Goal: Task Accomplishment & Management: Use online tool/utility

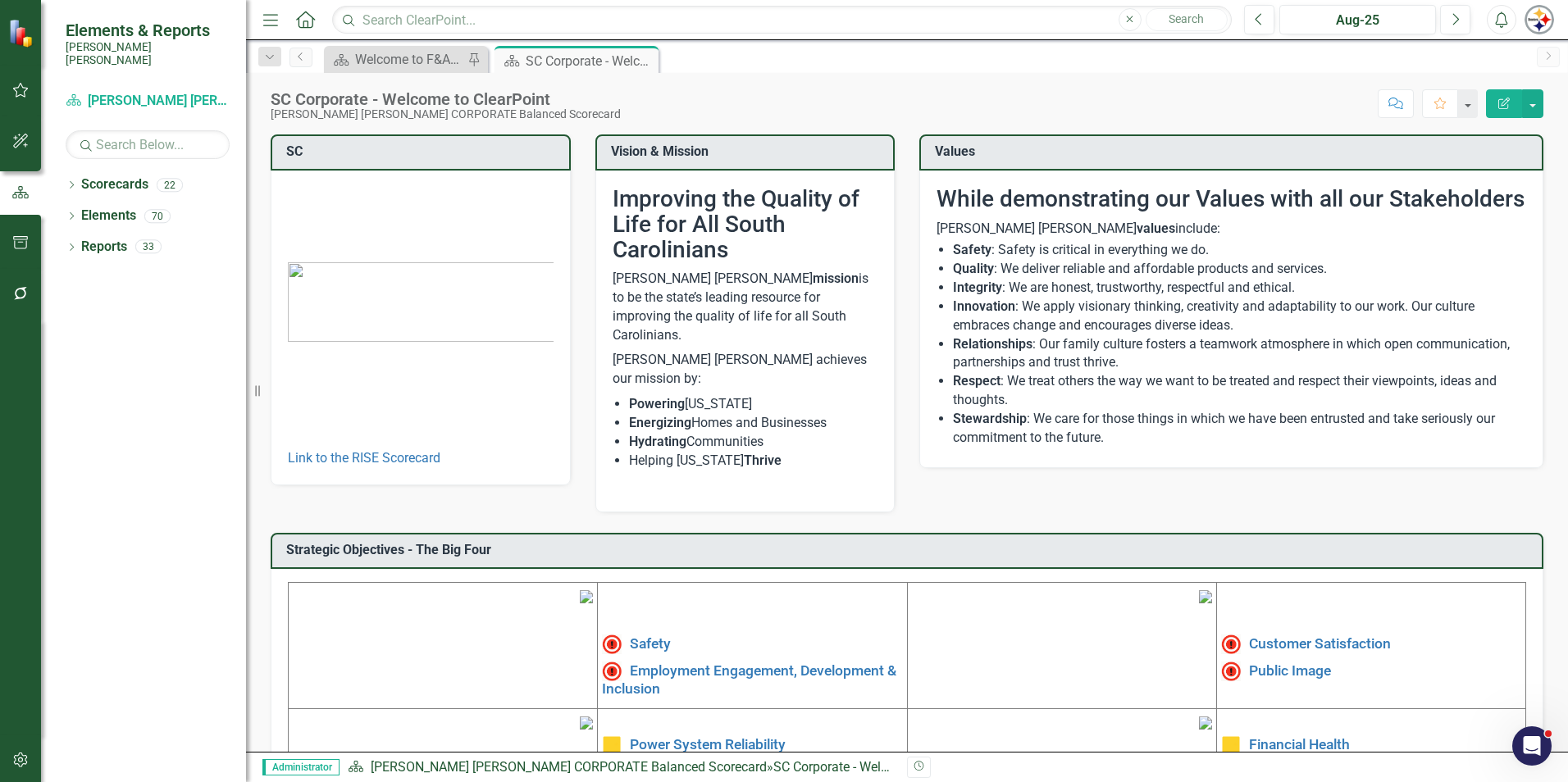
click at [24, 287] on icon "button" at bounding box center [20, 294] width 17 height 13
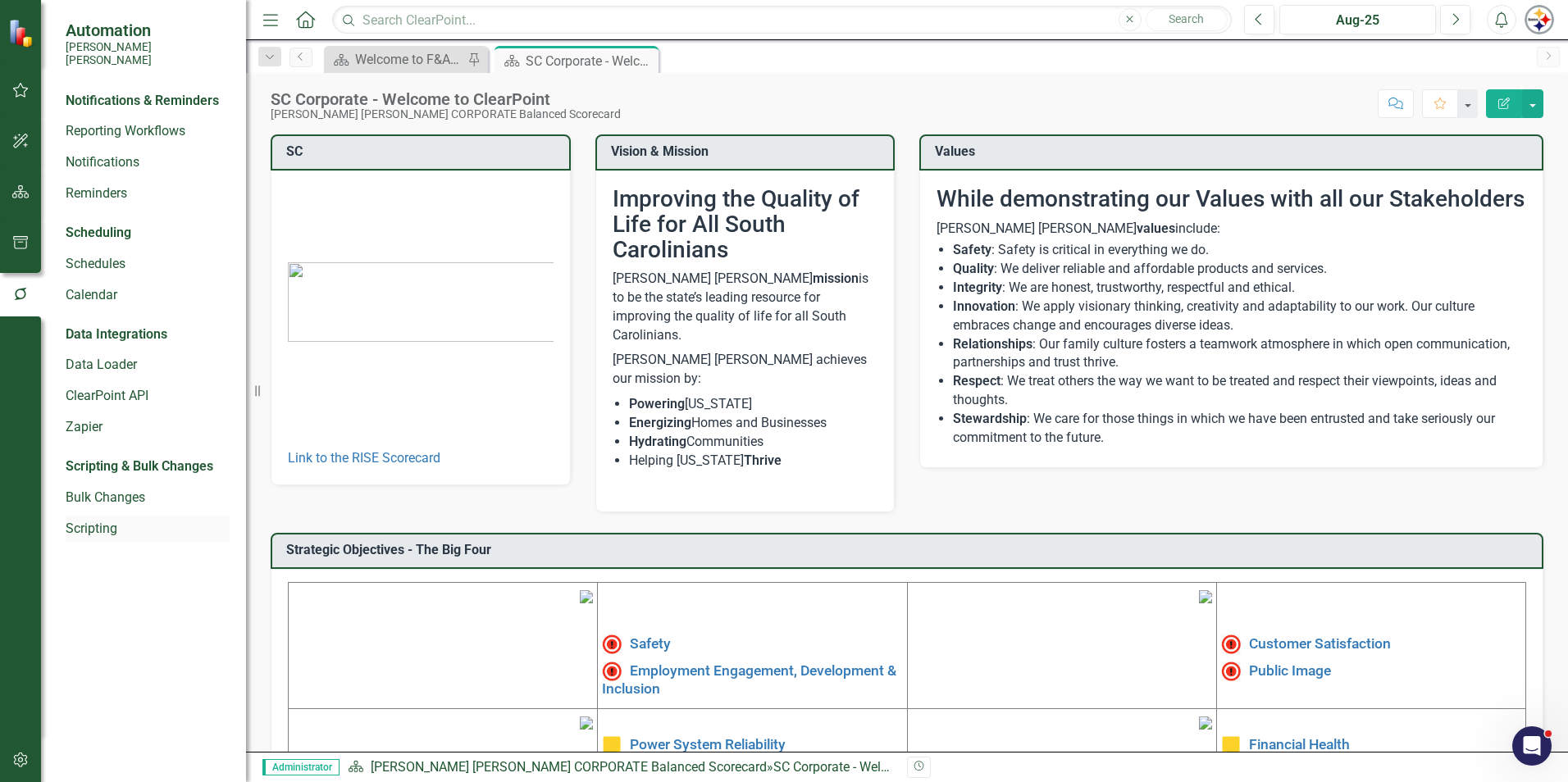
click at [89, 520] on link "Scripting" at bounding box center [148, 528] width 164 height 19
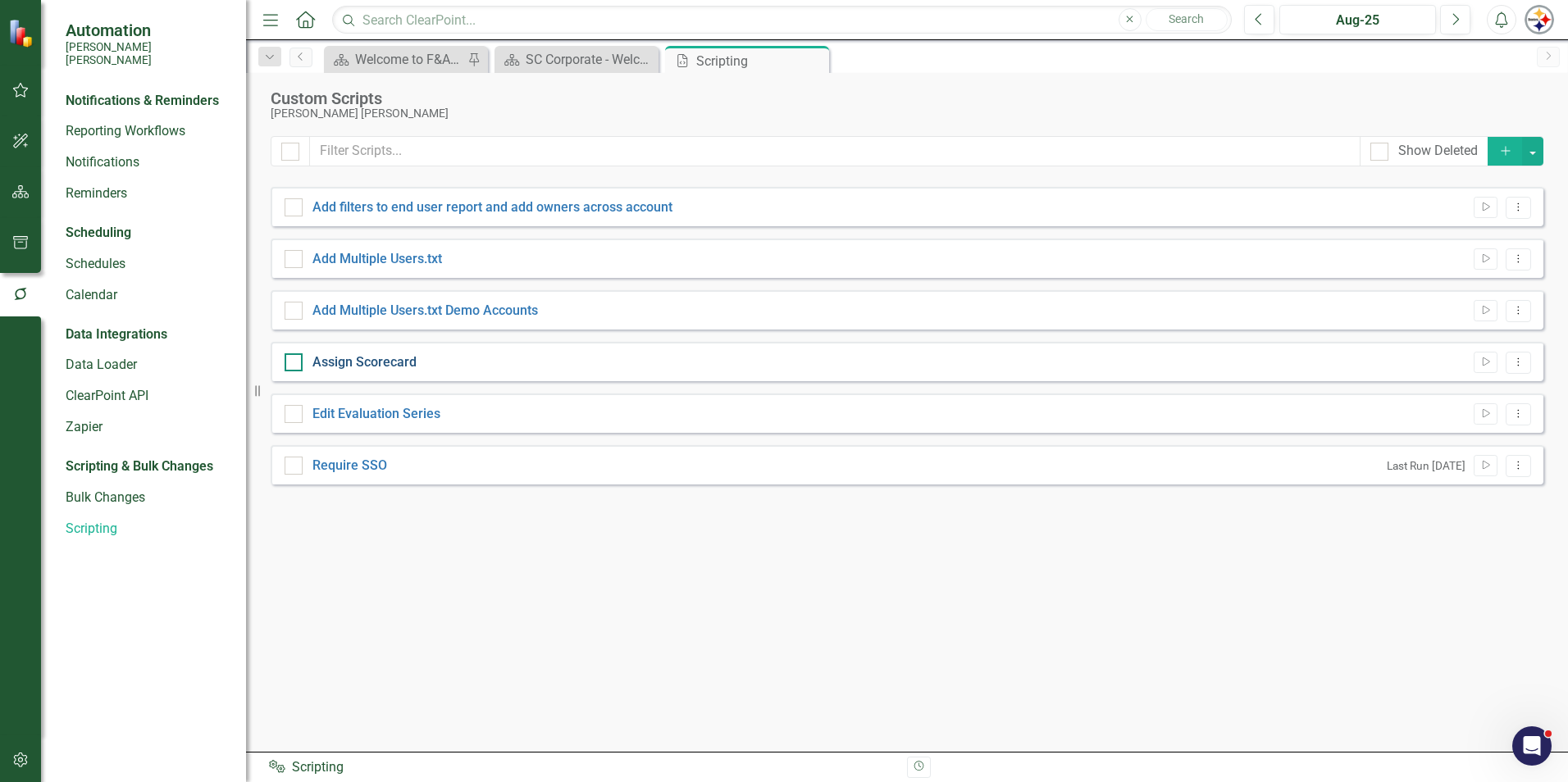
click at [394, 362] on link "Assign Scorecard" at bounding box center [364, 362] width 104 height 16
click at [295, 362] on input "Assign Scorecard" at bounding box center [290, 359] width 11 height 11
checkbox input "true"
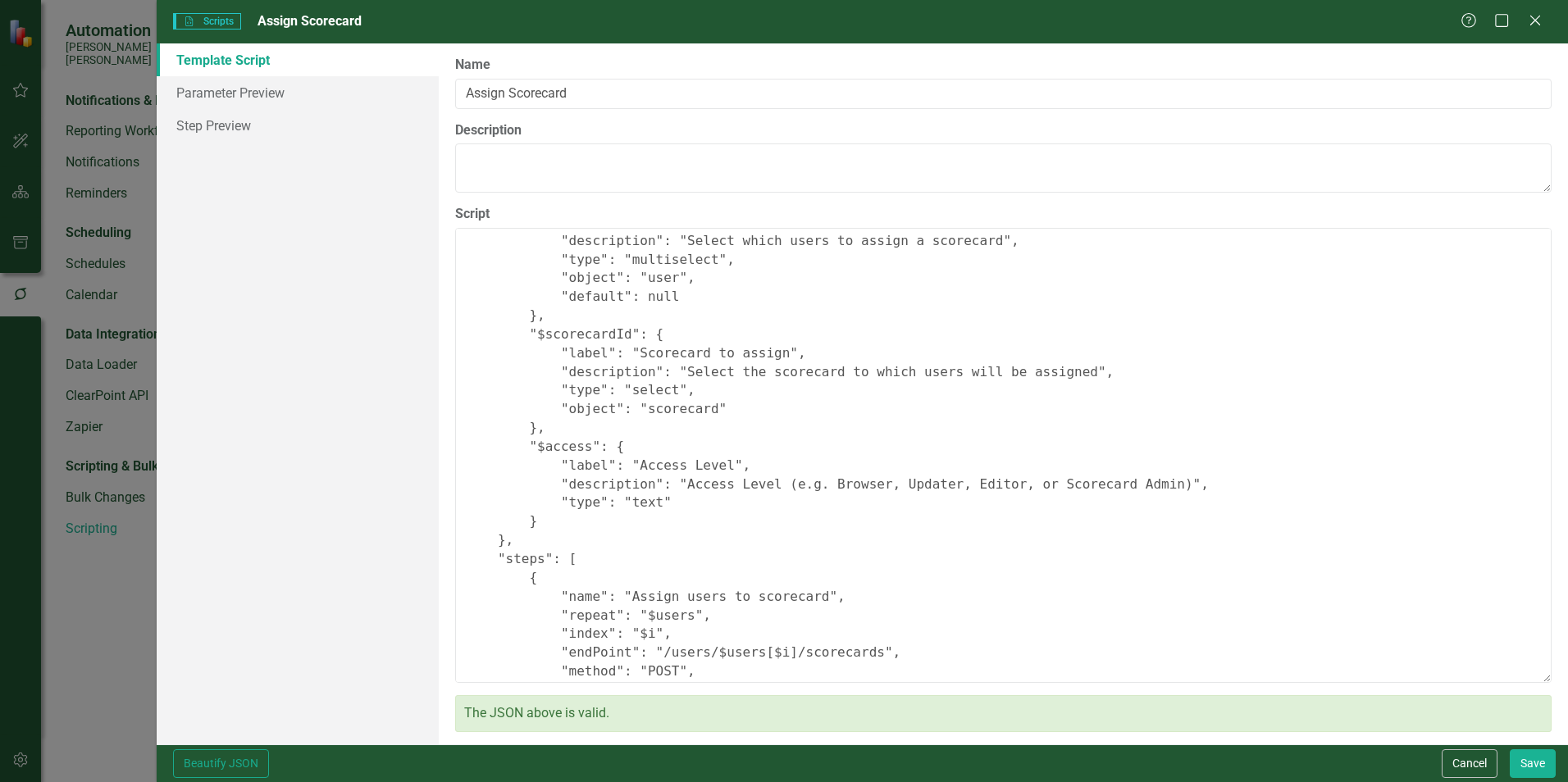
scroll to position [123, 0]
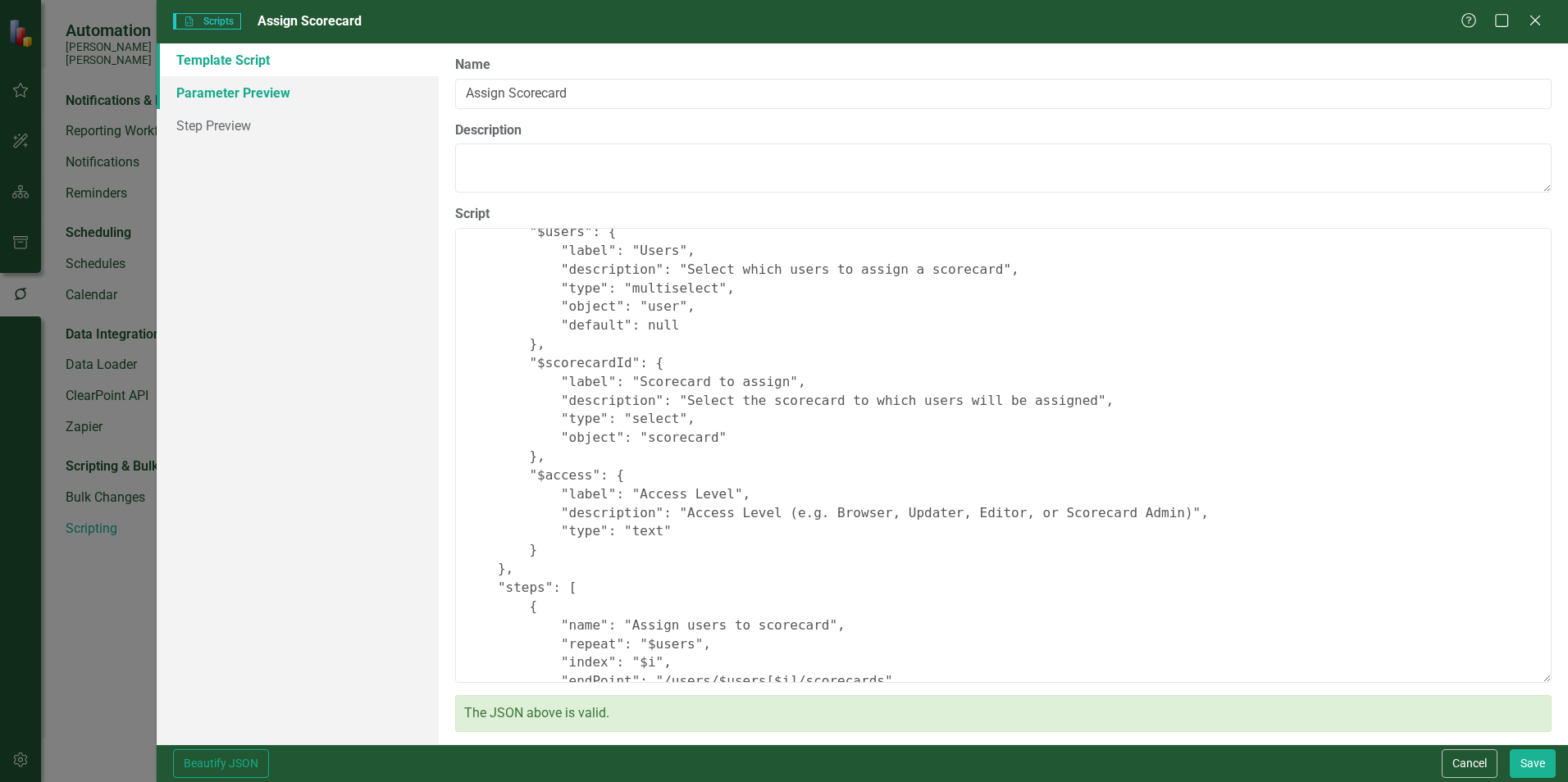
click at [228, 98] on link "Parameter Preview" at bounding box center [297, 93] width 282 height 33
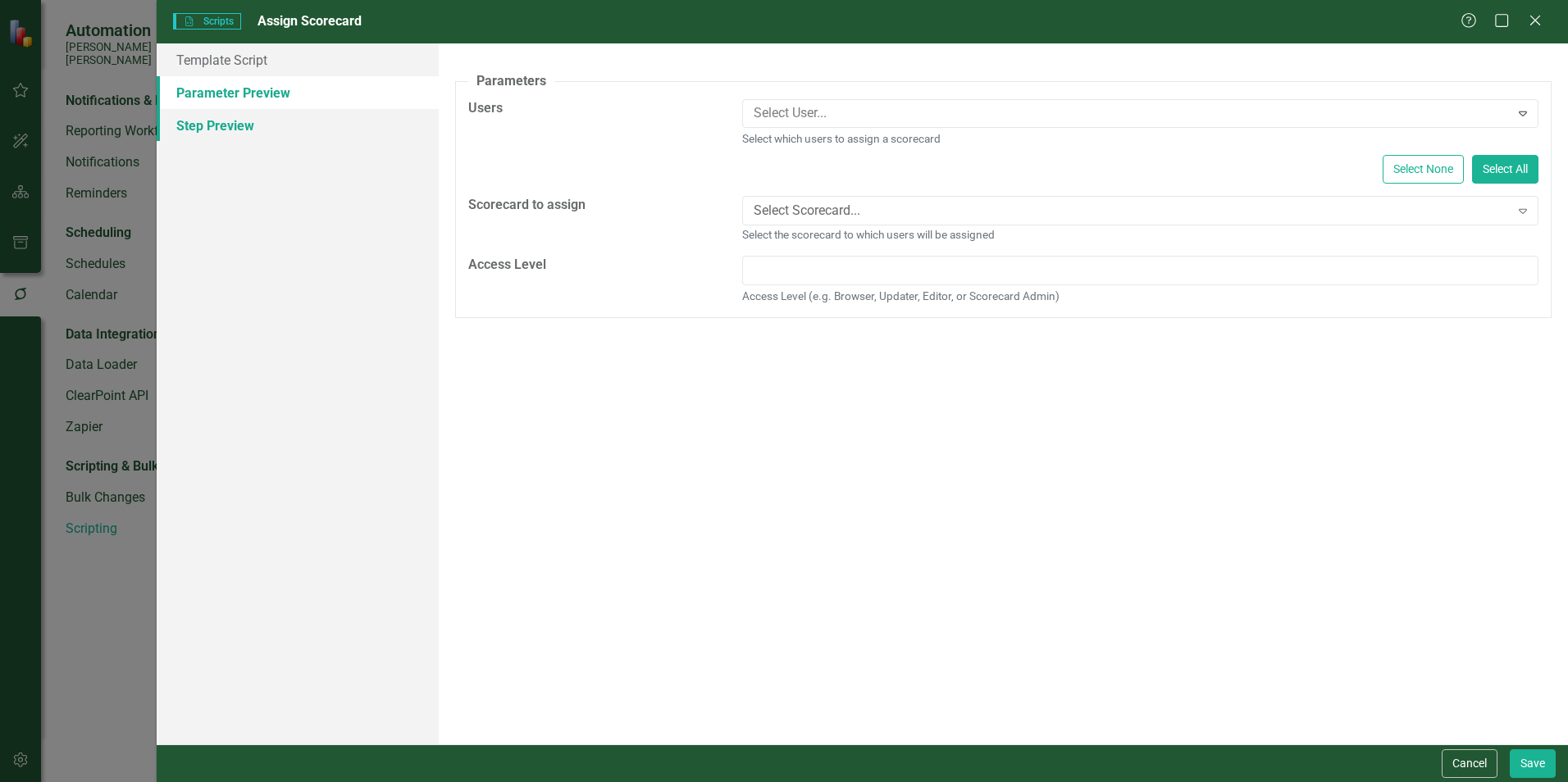
click at [262, 122] on link "Step Preview" at bounding box center [297, 125] width 282 height 33
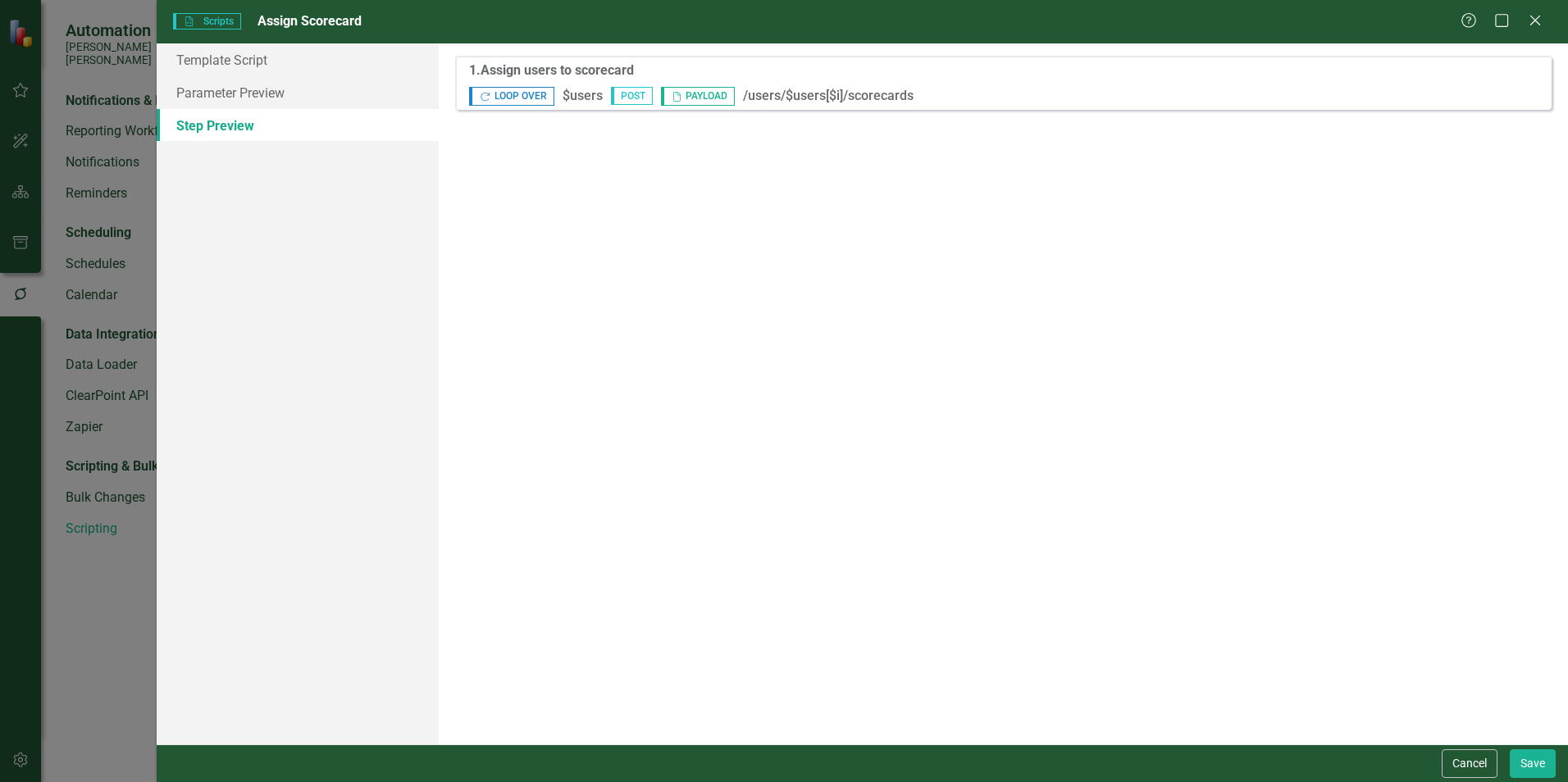
click at [640, 94] on span "POST" at bounding box center [631, 96] width 42 height 18
click at [201, 99] on link "Parameter Preview" at bounding box center [297, 93] width 282 height 33
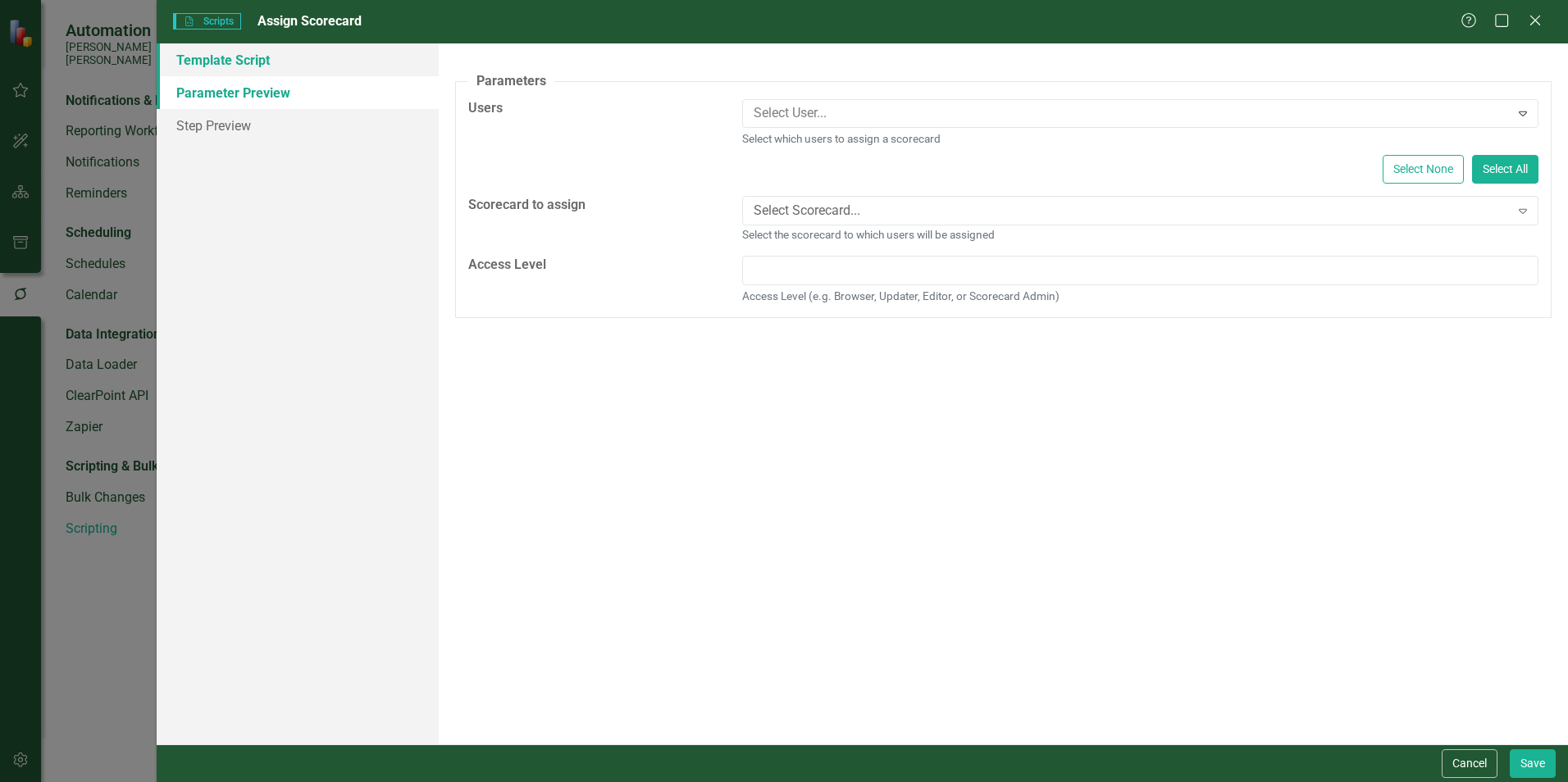
click at [211, 66] on link "Template Script" at bounding box center [297, 60] width 282 height 33
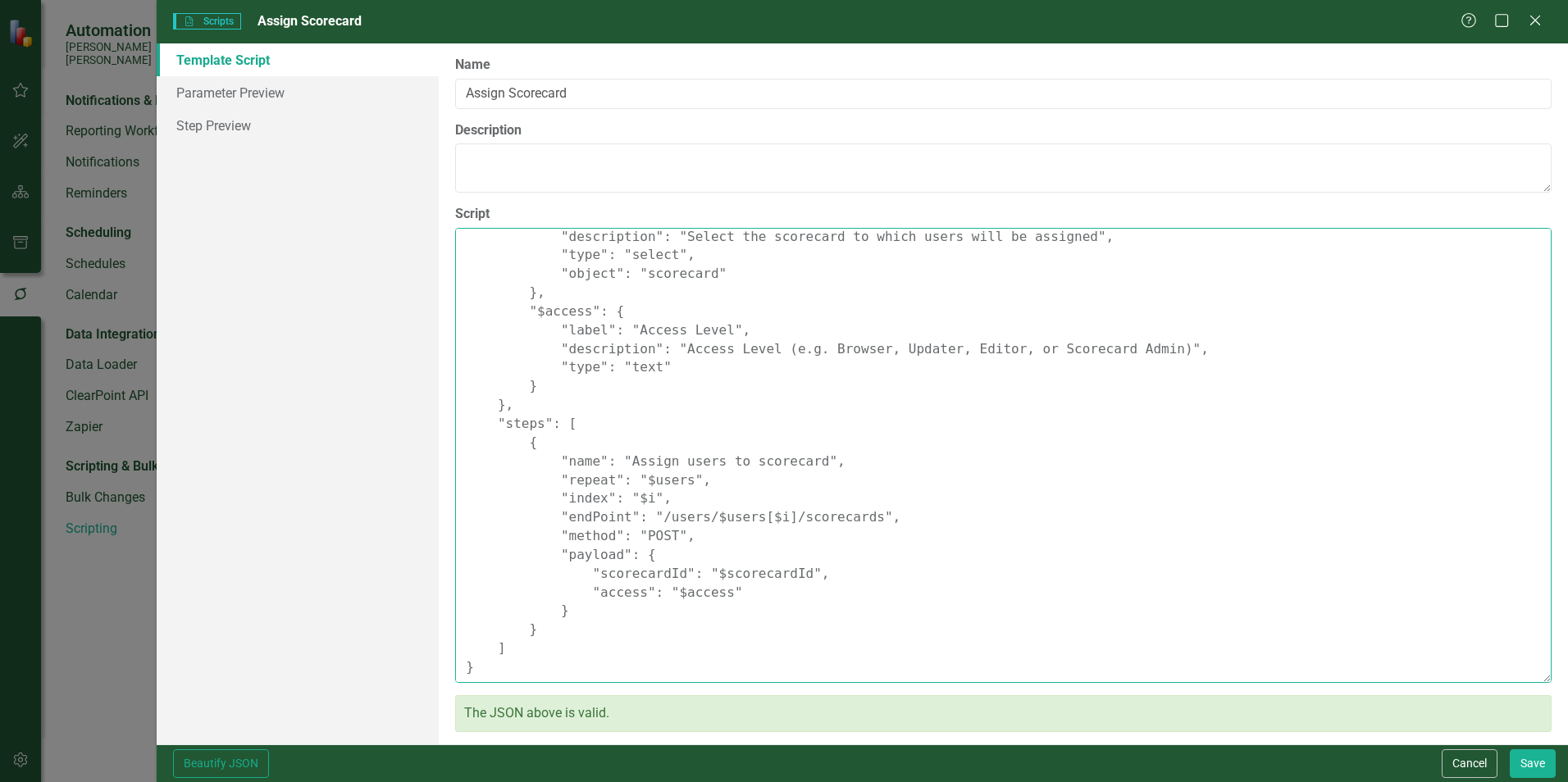
scroll to position [0, 0]
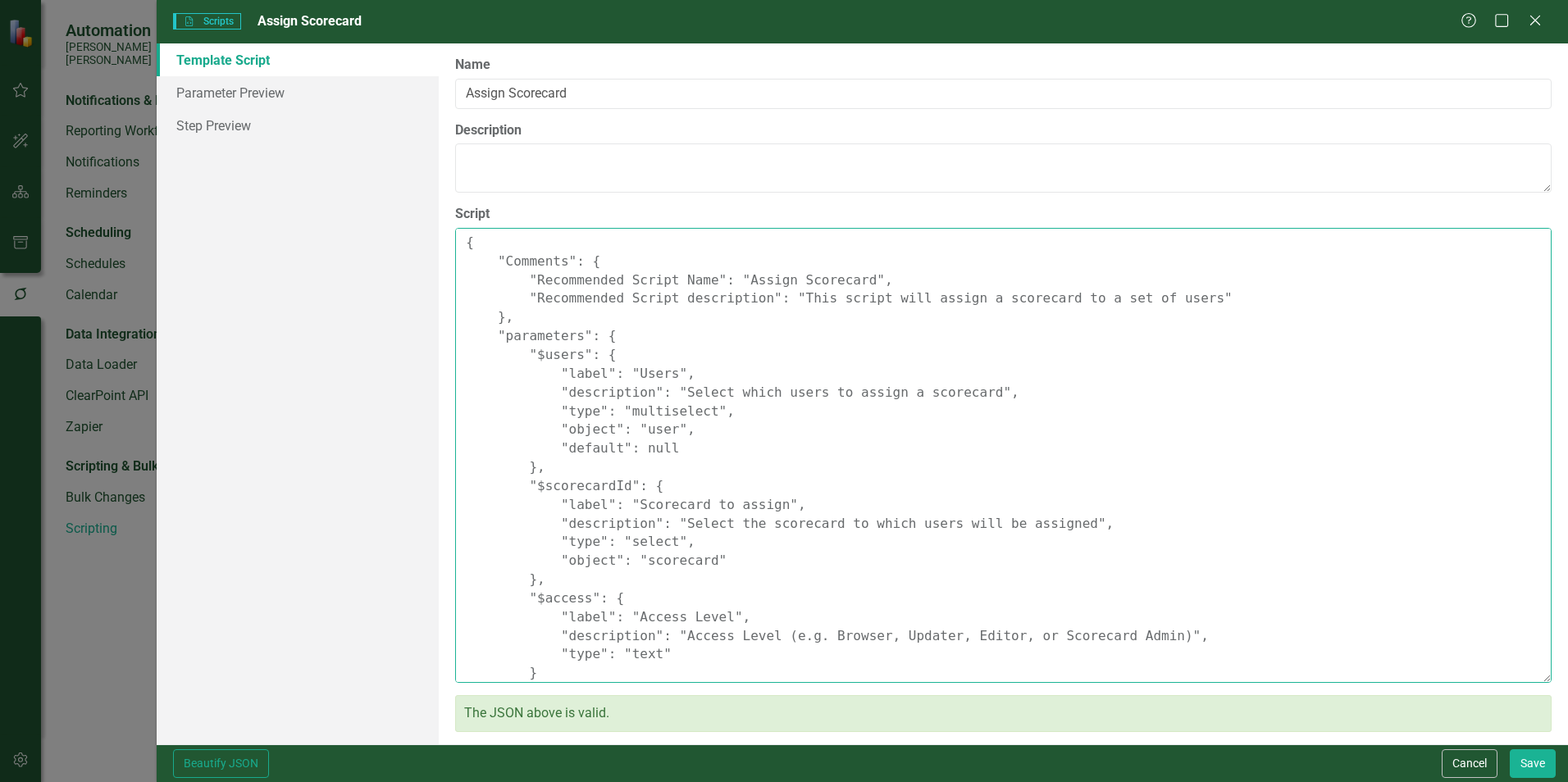
drag, startPoint x: 479, startPoint y: 671, endPoint x: 433, endPoint y: 69, distance: 603.8
click at [433, 69] on div "Template Script Parameter Preview Step Preview Please enter the script name, de…" at bounding box center [862, 394] width 1411 height 701
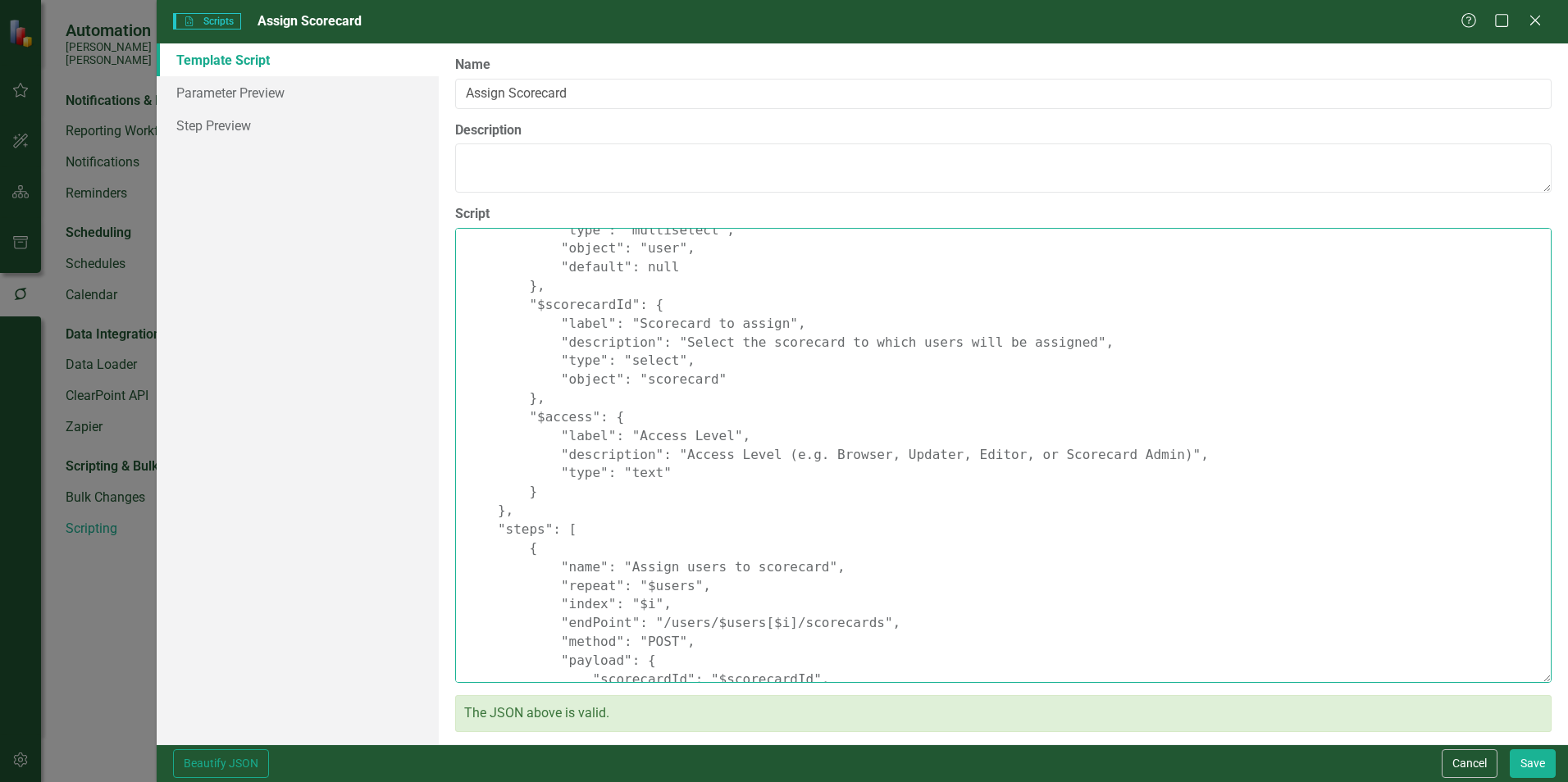
scroll to position [287, 0]
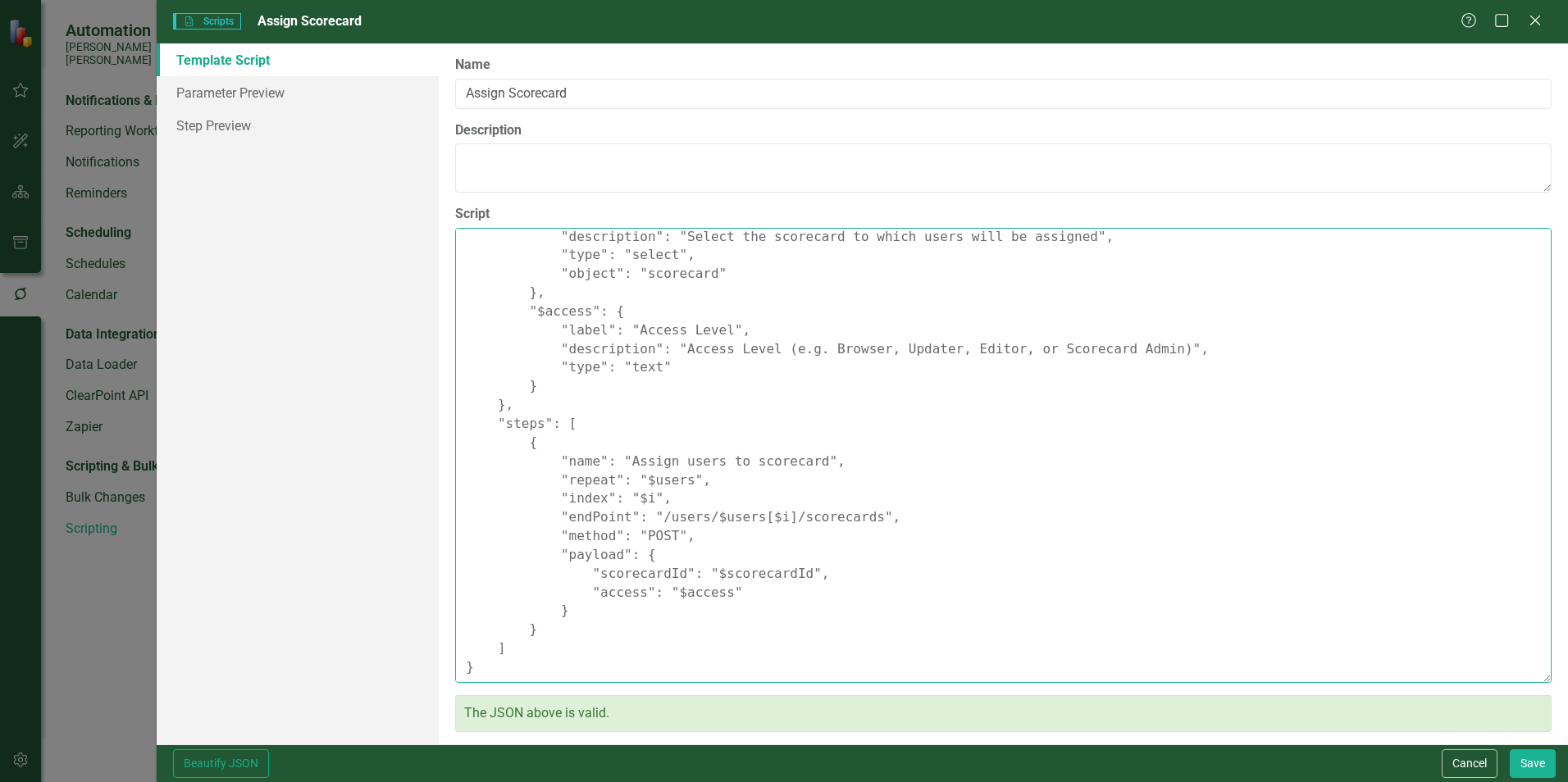
click at [1113, 507] on textarea "{ "Comments": { "Recommended Script Name": "Assign Scorecard", "Recommended Scr…" at bounding box center [1003, 455] width 1097 height 455
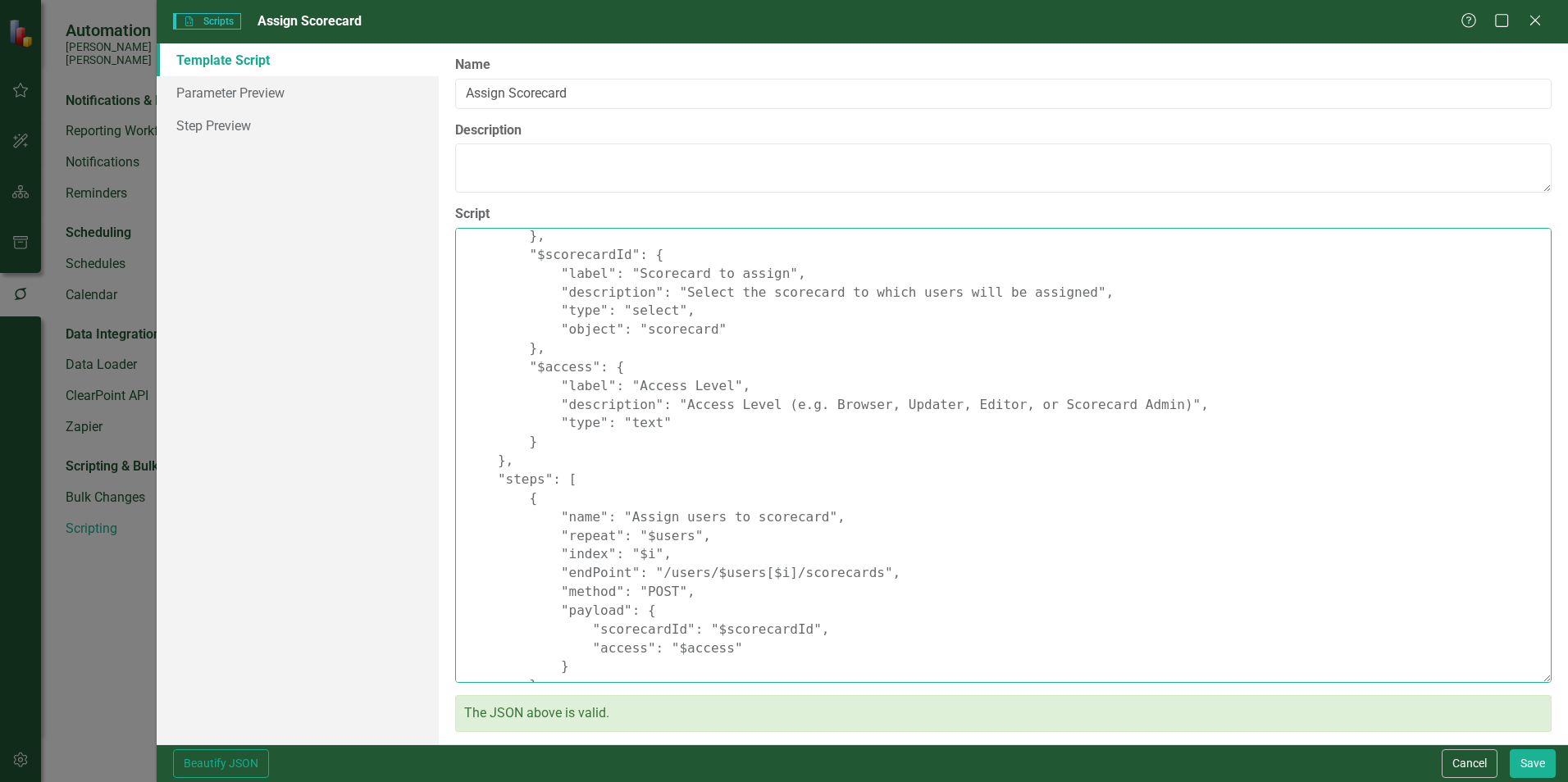
scroll to position [205, 0]
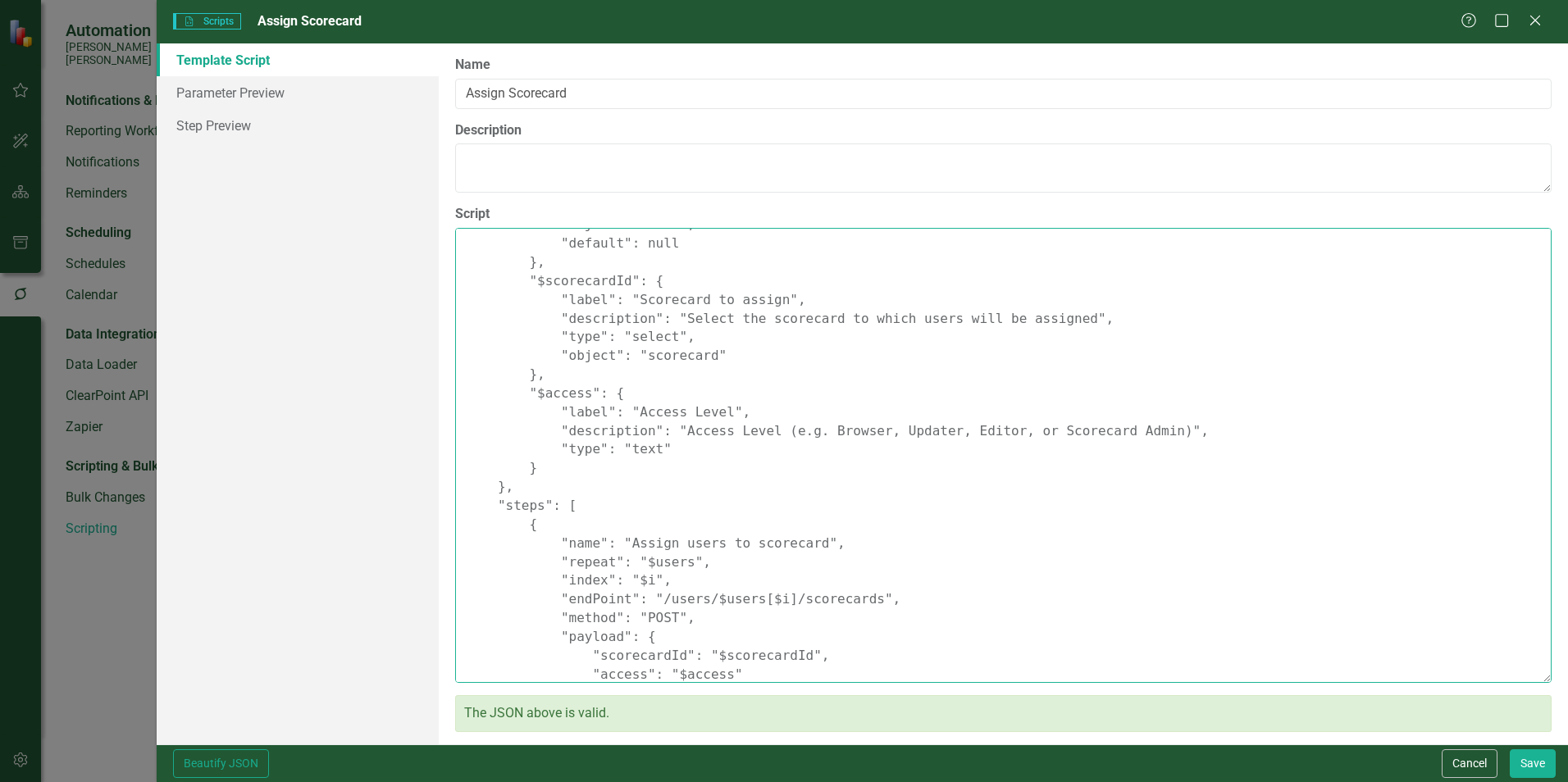
click at [768, 597] on textarea "{ "Comments": { "Recommended Script Name": "Assign Scorecard", "Recommended Scr…" at bounding box center [1003, 455] width 1097 height 455
click at [699, 567] on textarea "{ "Comments": { "Recommended Script Name": "Assign Scorecard", "Recommended Scr…" at bounding box center [1003, 455] width 1097 height 455
type textarea "{ "Comments": { "Recommended Script Name": "Assign Scorecard", "Recommended Scr…"
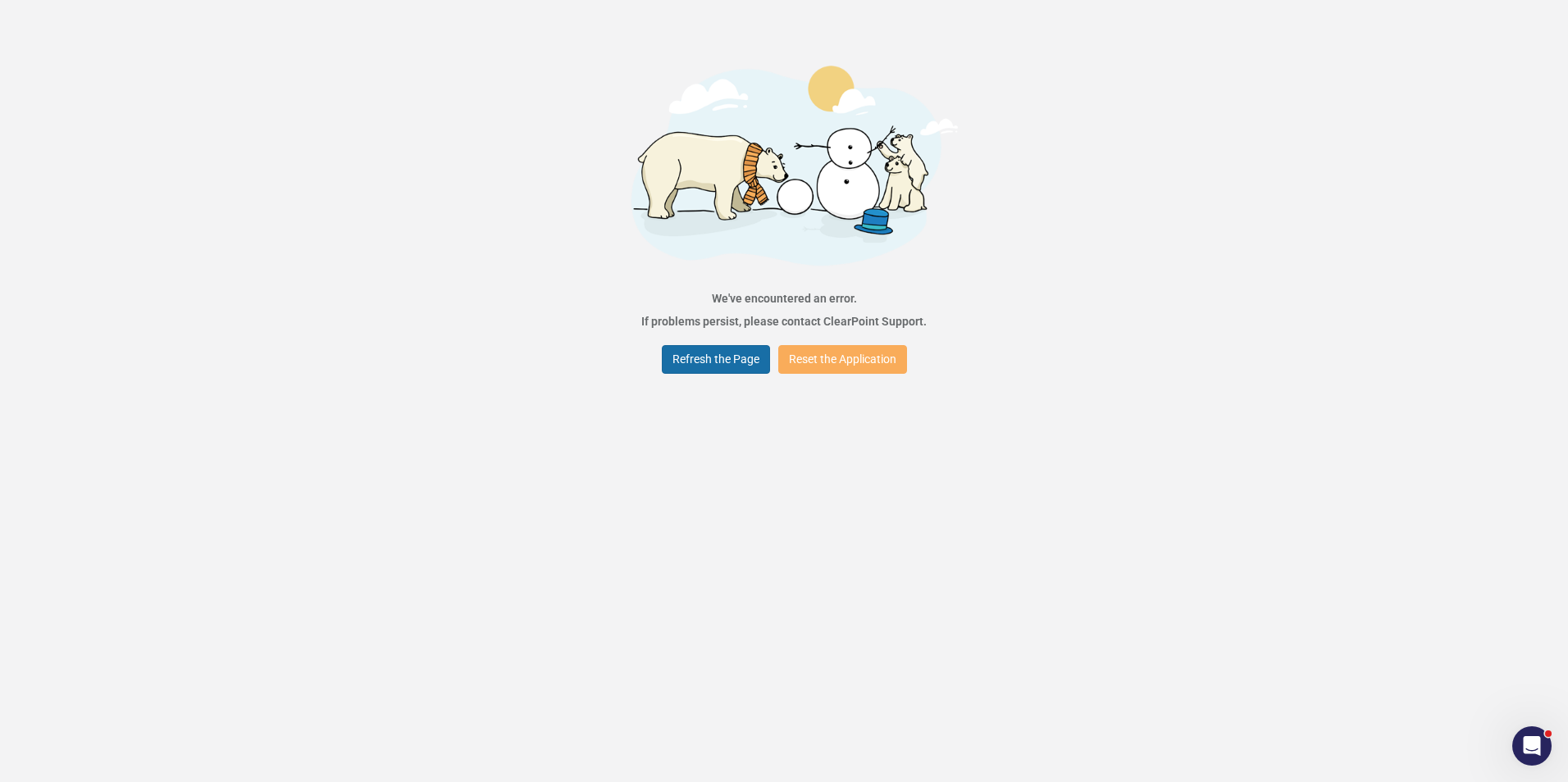
click at [725, 355] on button "Refresh the Page" at bounding box center [716, 359] width 109 height 28
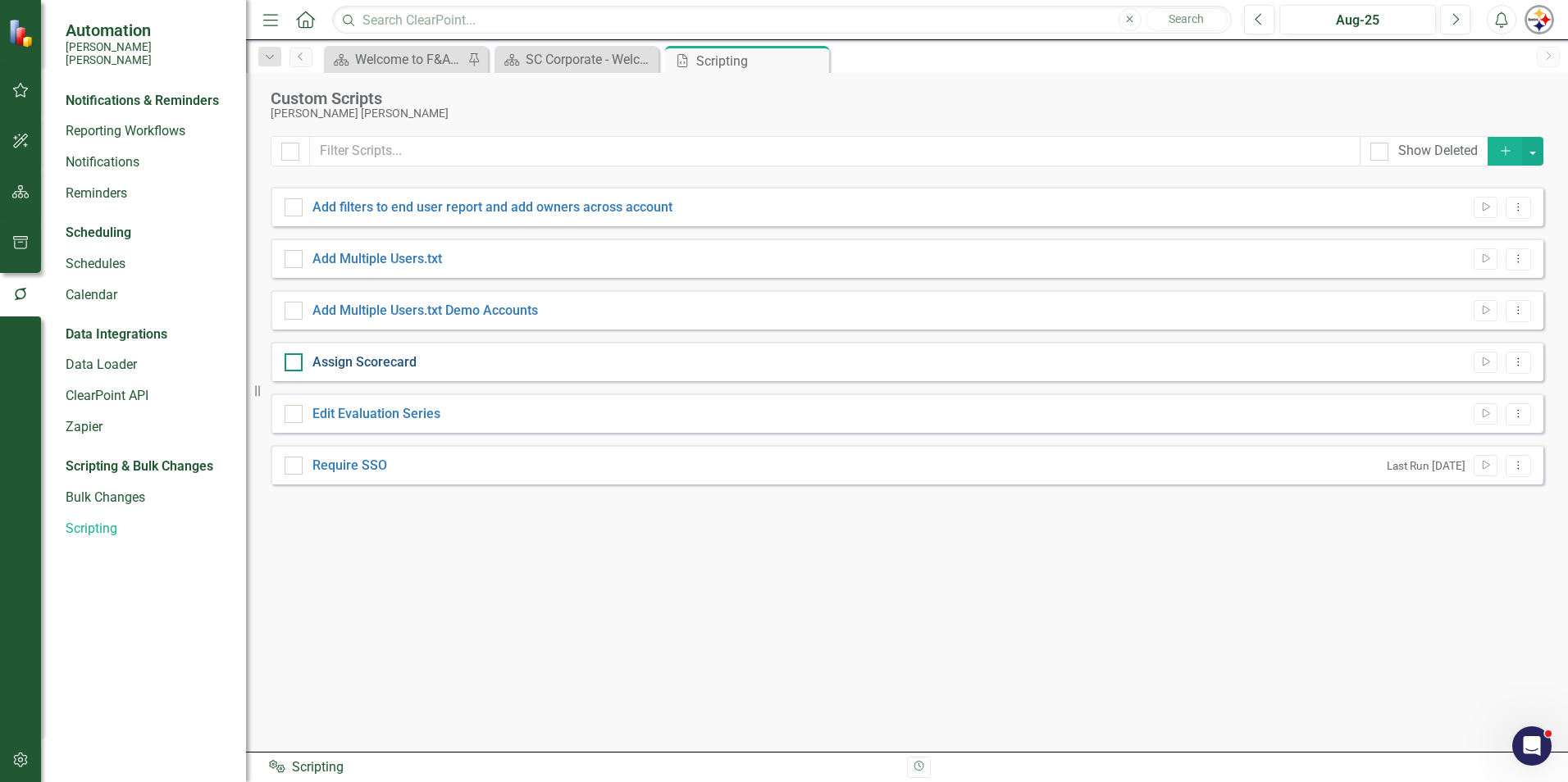
click at [403, 358] on link "Assign Scorecard" at bounding box center [364, 362] width 104 height 16
click at [295, 358] on input "Assign Scorecard" at bounding box center [290, 359] width 11 height 11
checkbox input "true"
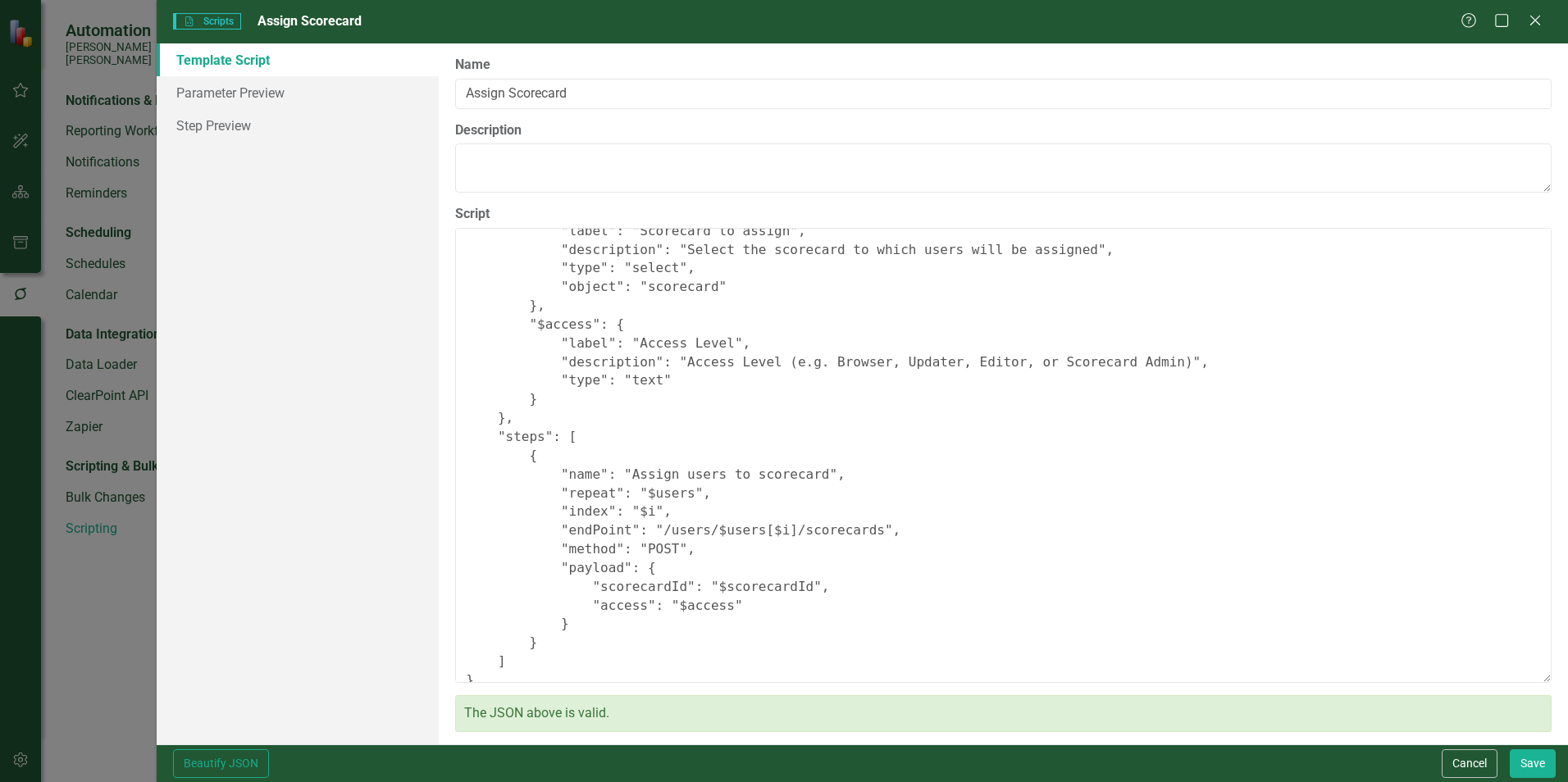
scroll to position [287, 0]
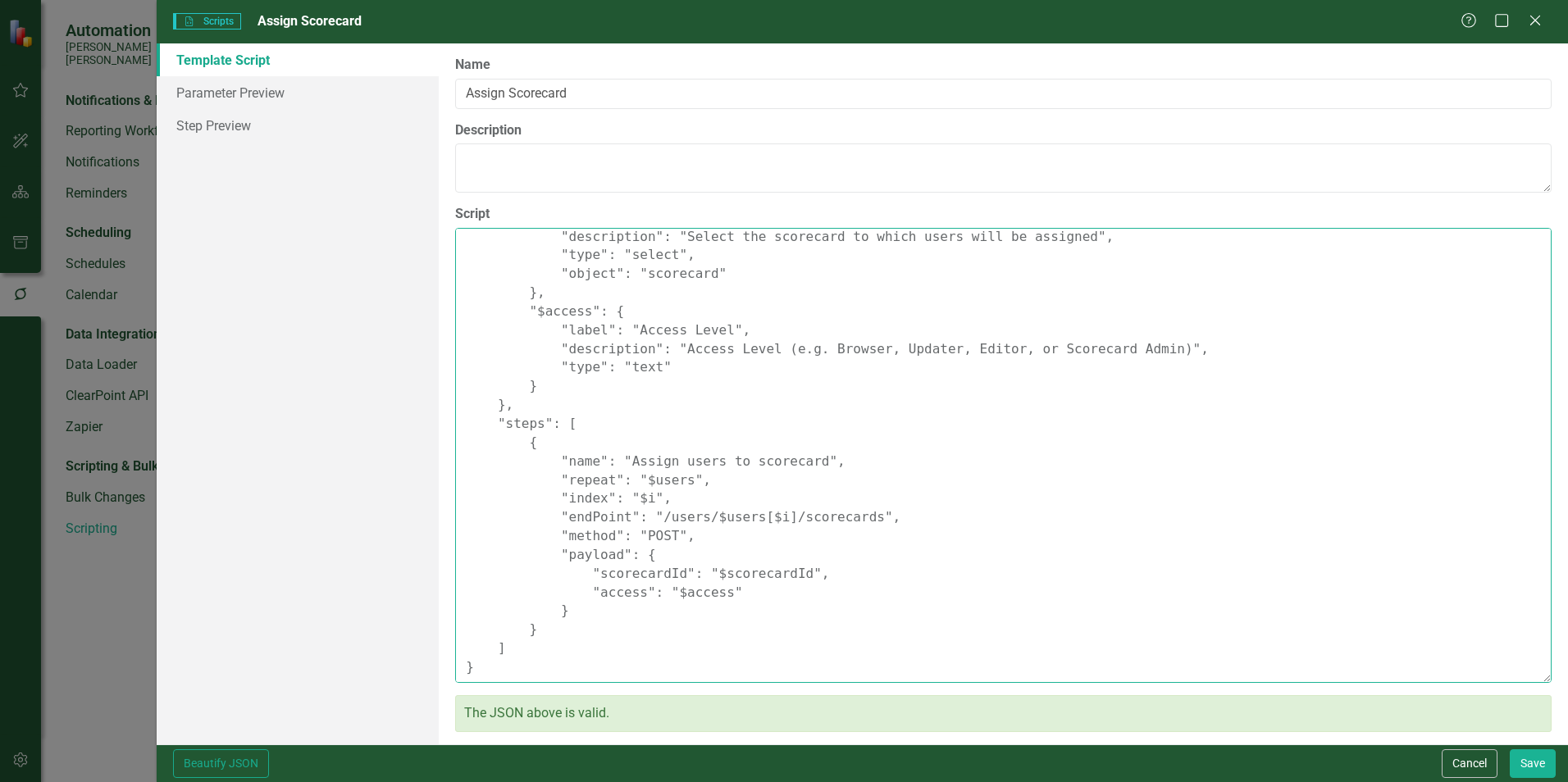
click at [762, 516] on textarea "{ "Comments": { "Recommended Script Name": "Assign Scorecard", "Recommended Scr…" at bounding box center [1003, 455] width 1097 height 455
drag, startPoint x: 594, startPoint y: 500, endPoint x: 562, endPoint y: 501, distance: 32.0
click at [562, 501] on textarea "{ "Comments": { "Recommended Script Name": "Assign Scorecard", "Recommended Scr…" at bounding box center [1003, 455] width 1097 height 455
click at [613, 499] on textarea "{ "Comments": { "Recommended Script Name": "Assign Scorecard", "Recommended Scr…" at bounding box center [1003, 455] width 1097 height 455
click at [768, 515] on textarea "{ "Comments": { "Recommended Script Name": "Assign Scorecard", "Recommended Scr…" at bounding box center [1003, 455] width 1097 height 455
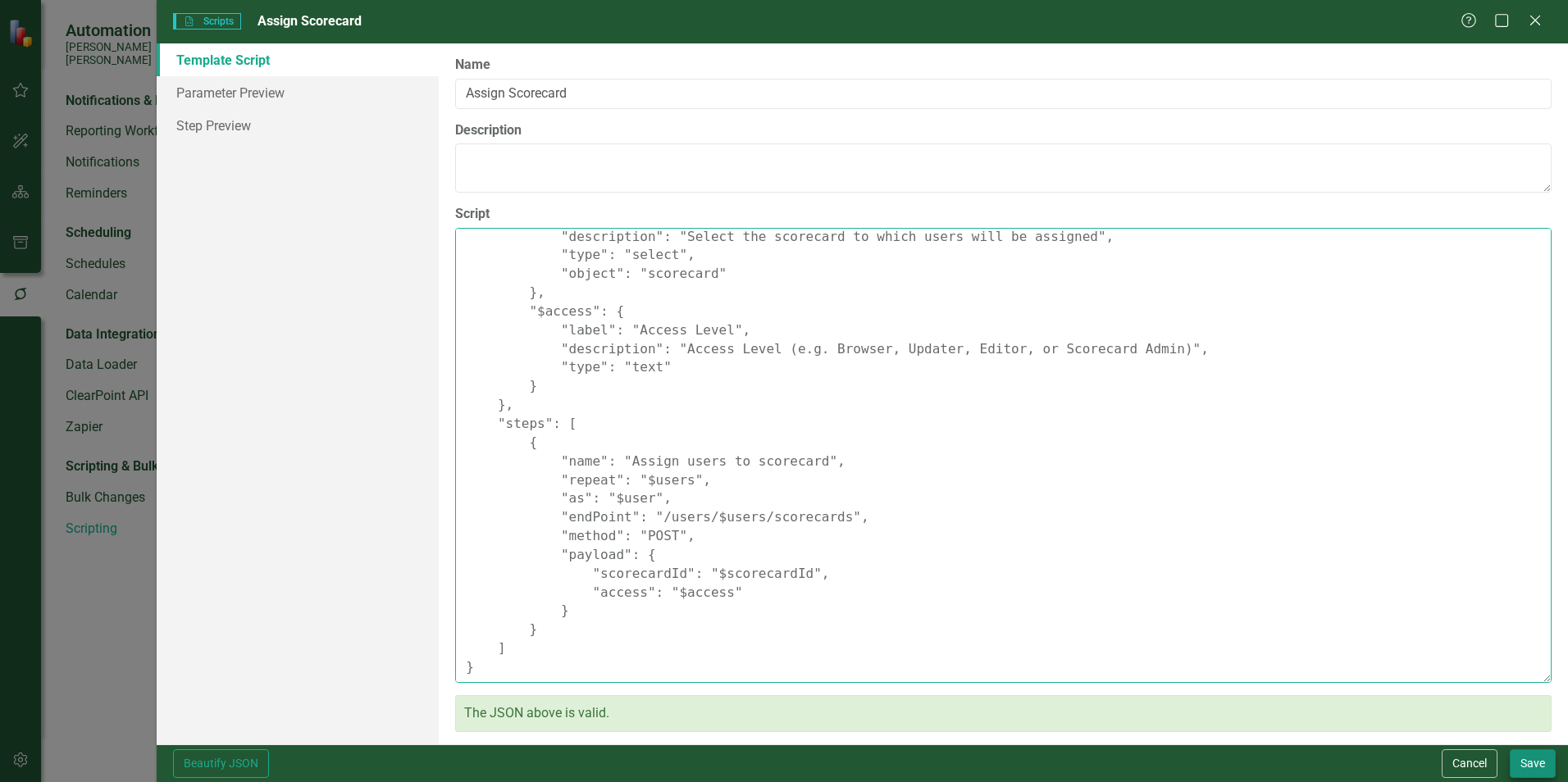
type textarea "{ "Comments": { "Recommended Script Name": "Assign Scorecard", "Recommended Scr…"
click at [1522, 761] on button "Save" at bounding box center [1532, 764] width 46 height 28
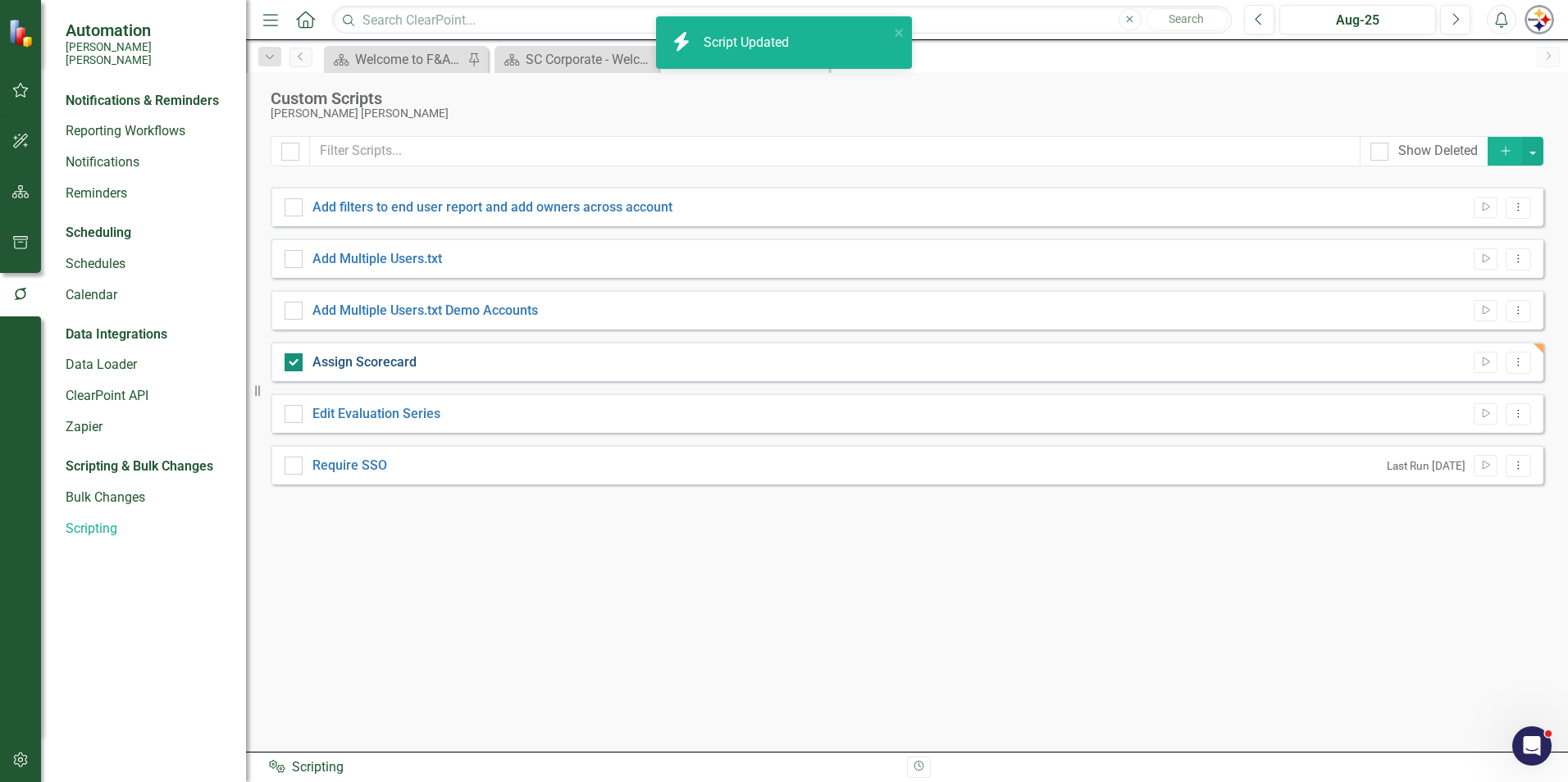
click at [391, 360] on link "Assign Scorecard" at bounding box center [364, 362] width 104 height 16
click at [295, 360] on input "Assign Scorecard" at bounding box center [290, 359] width 11 height 11
checkbox input "false"
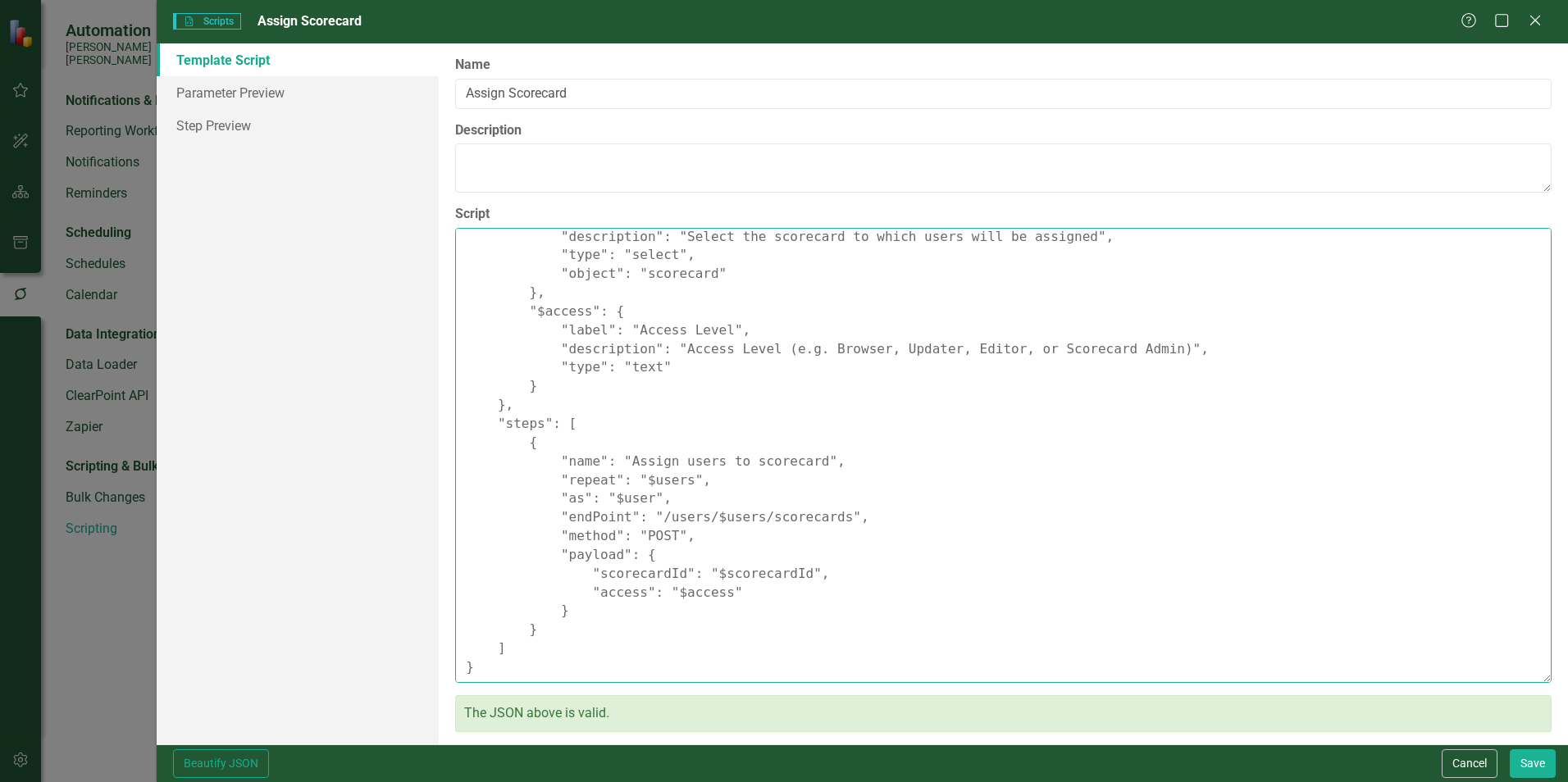
click at [740, 515] on textarea "{ "Comments": { "Recommended Script Name": "Assign Scorecard", "Recommended Scr…" at bounding box center [1003, 455] width 1097 height 455
type textarea "{ "Comments": { "Recommended Script Name": "Assign Scorecard", "Recommended Scr…"
click at [1536, 766] on button "Save" at bounding box center [1532, 764] width 46 height 28
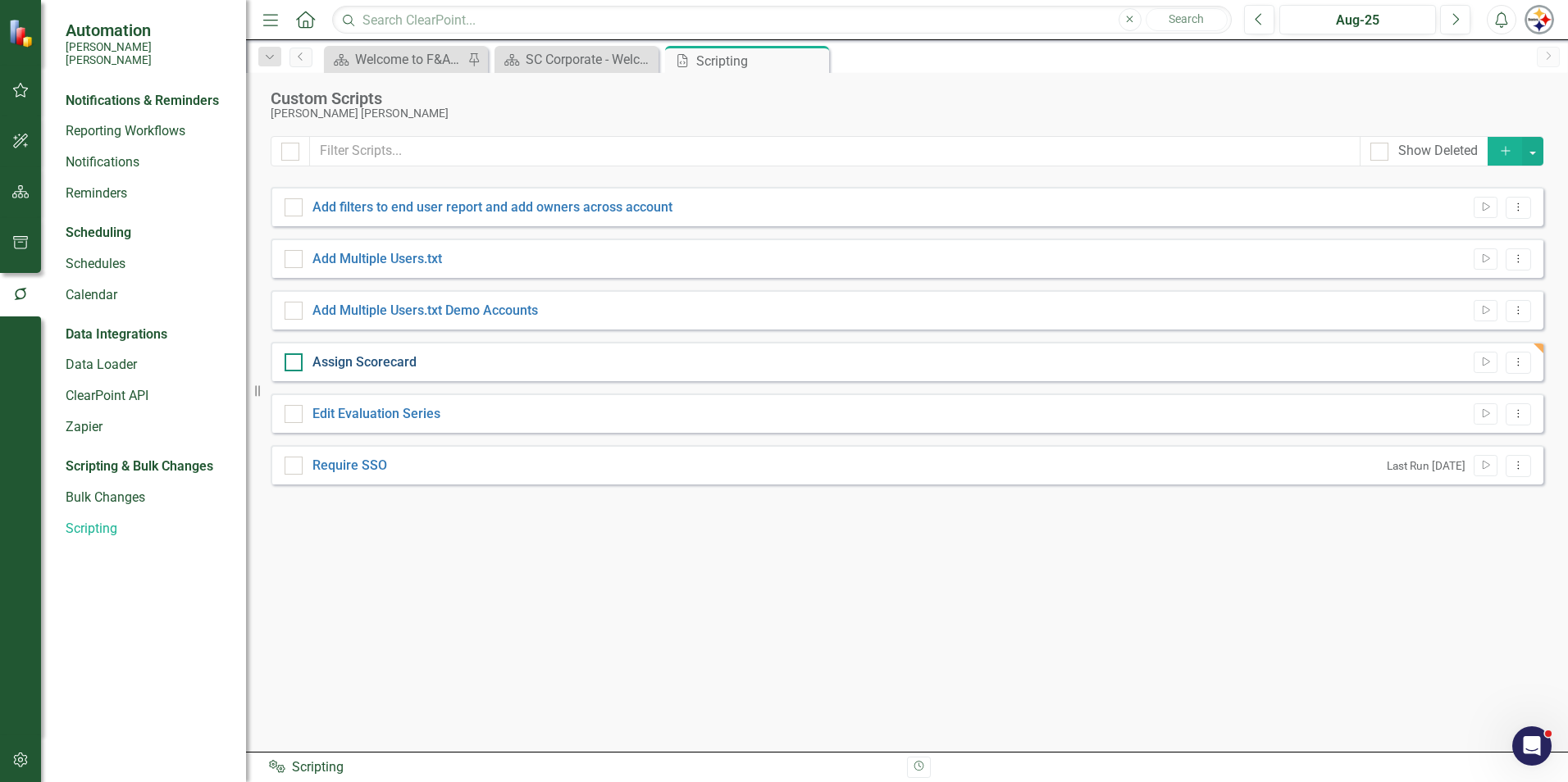
click at [406, 364] on link "Assign Scorecard" at bounding box center [364, 362] width 104 height 16
click at [295, 364] on input "Assign Scorecard" at bounding box center [290, 359] width 11 height 11
checkbox input "true"
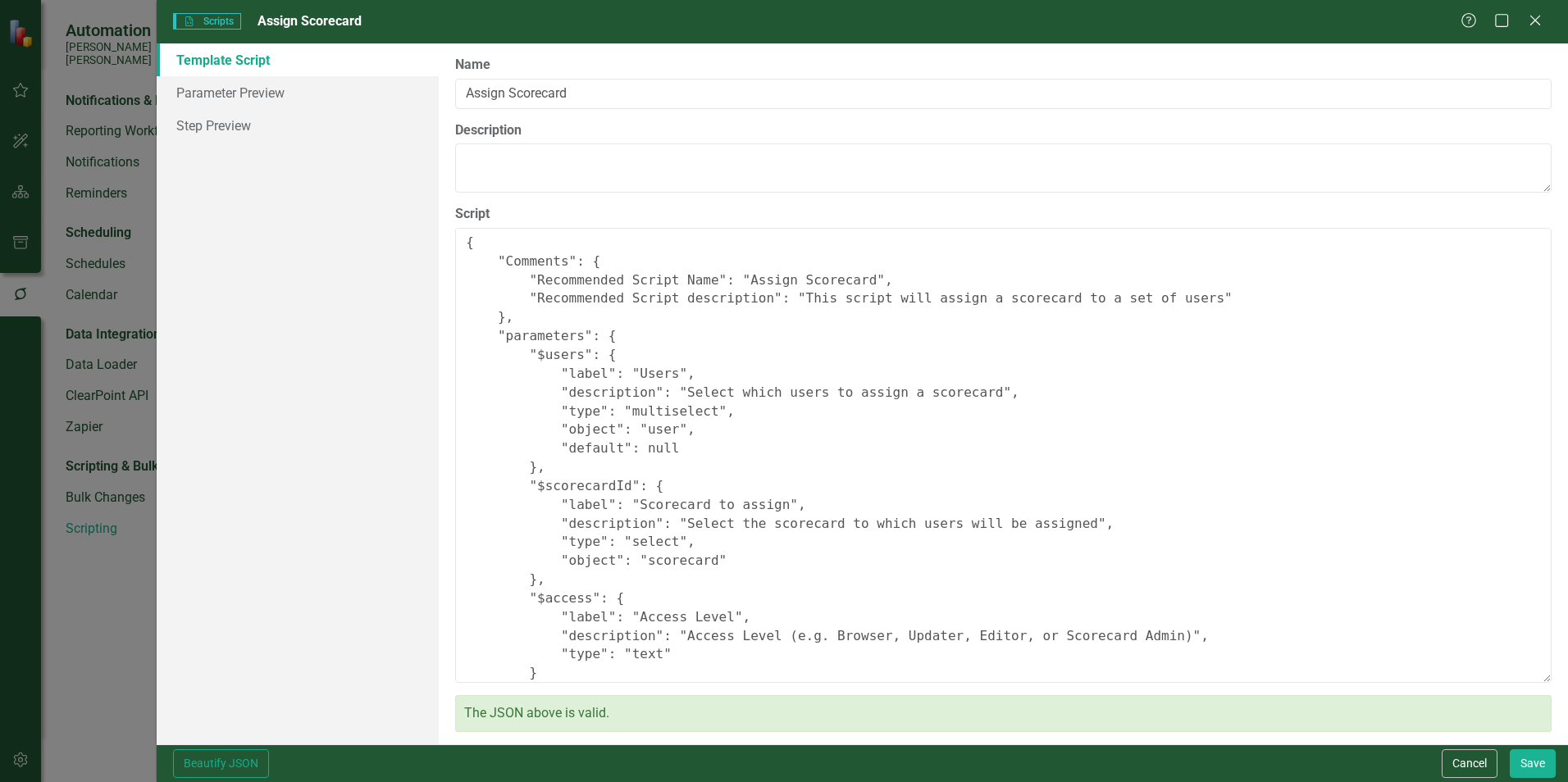
type textarea "{ "Comments": { "Recommended Script Name": "Assign Scorecard", "Recommended Scr…"
click at [232, 100] on link "Parameter Preview" at bounding box center [297, 93] width 282 height 33
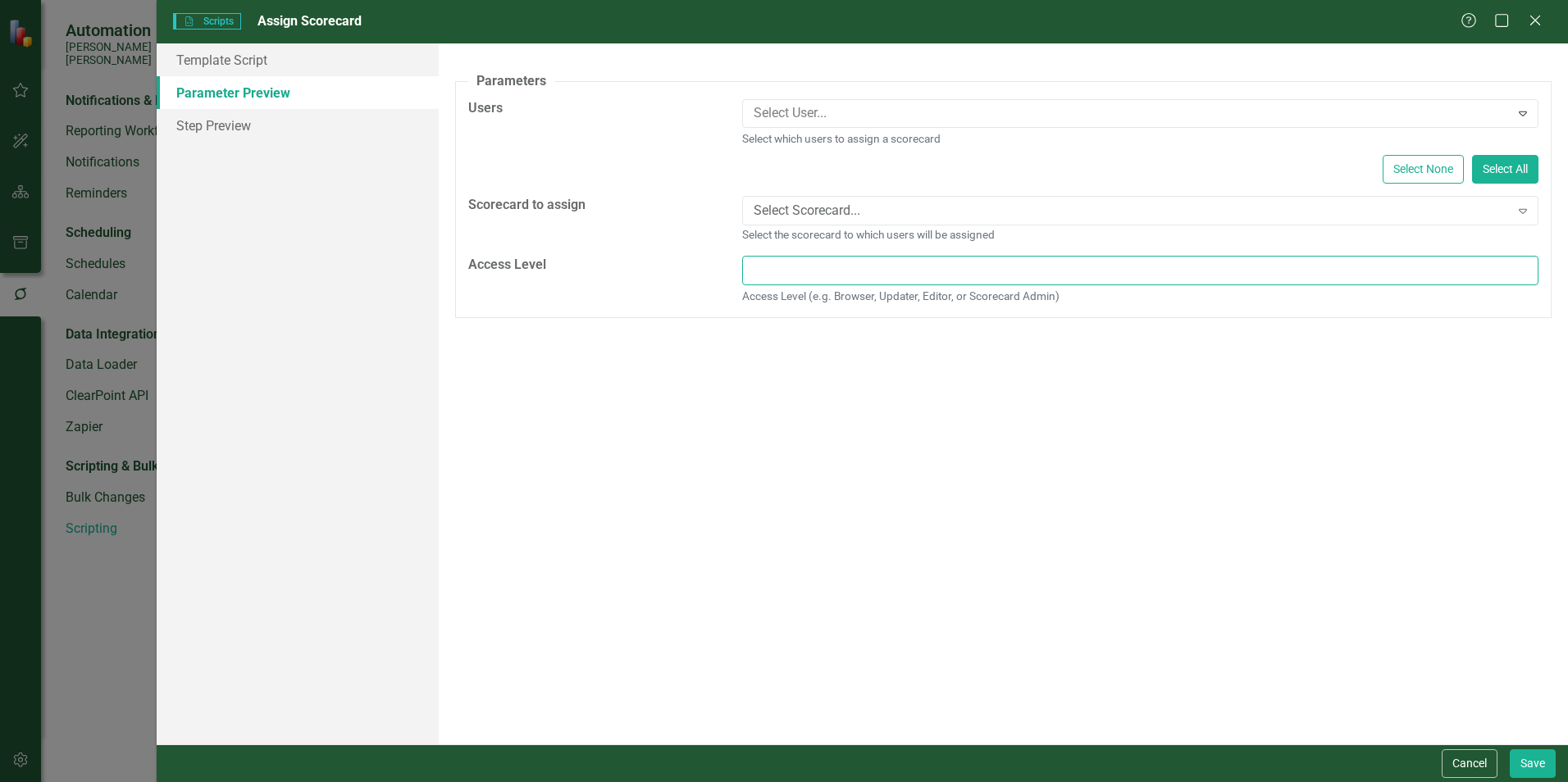
click at [788, 261] on input "Access Level" at bounding box center [1139, 271] width 796 height 30
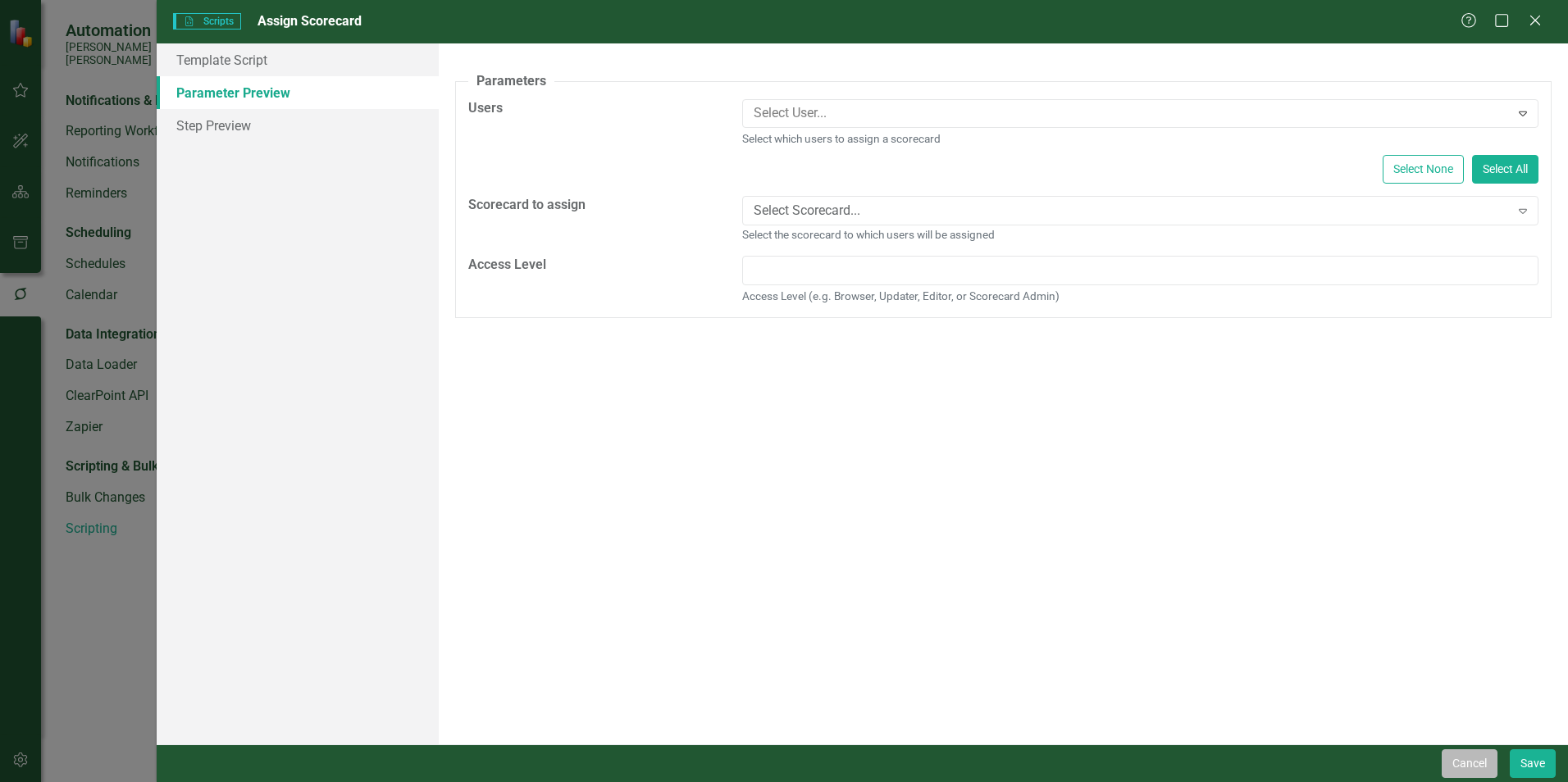
click at [1488, 763] on button "Cancel" at bounding box center [1469, 764] width 56 height 28
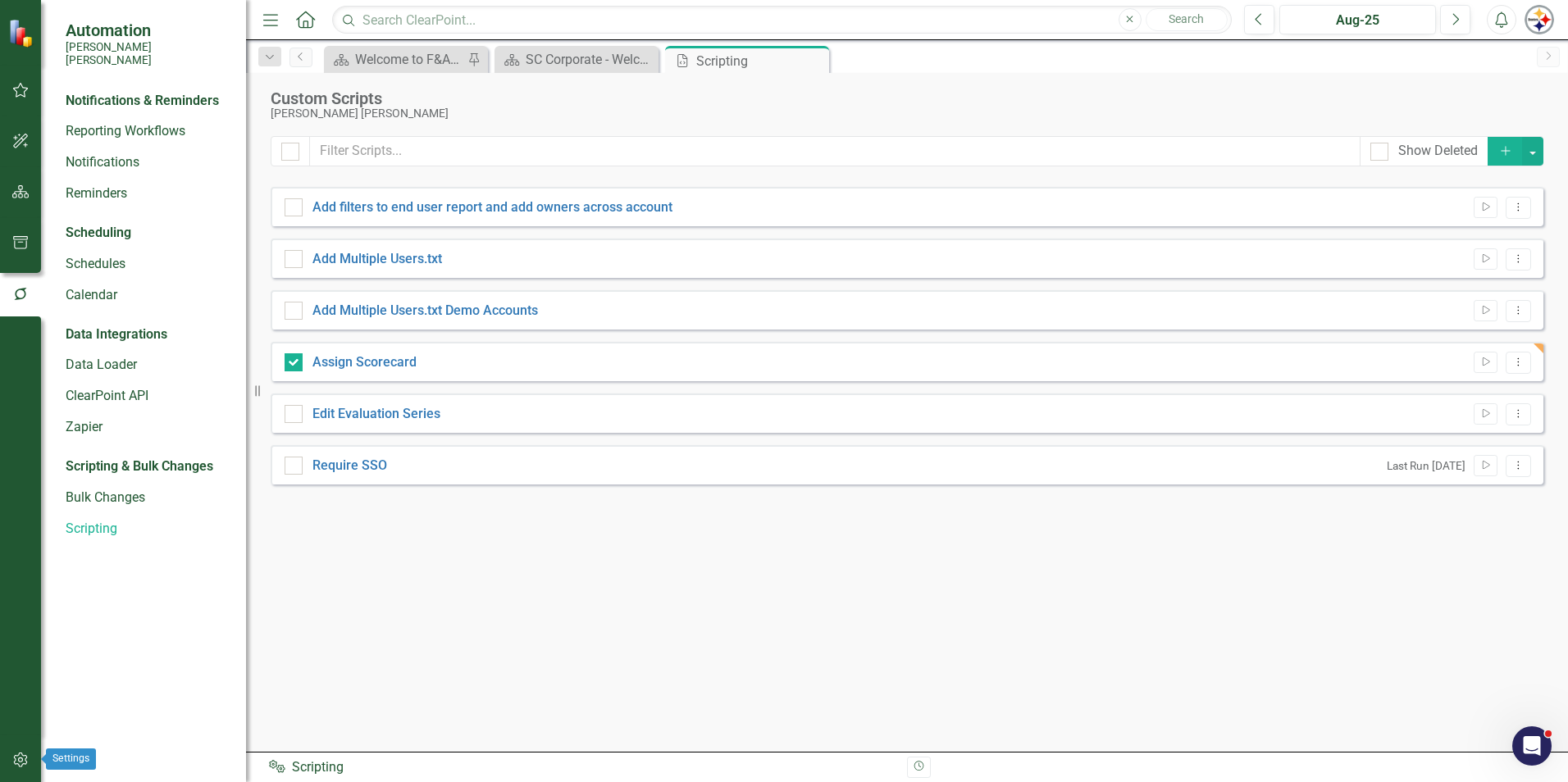
click at [22, 762] on icon "button" at bounding box center [20, 760] width 17 height 13
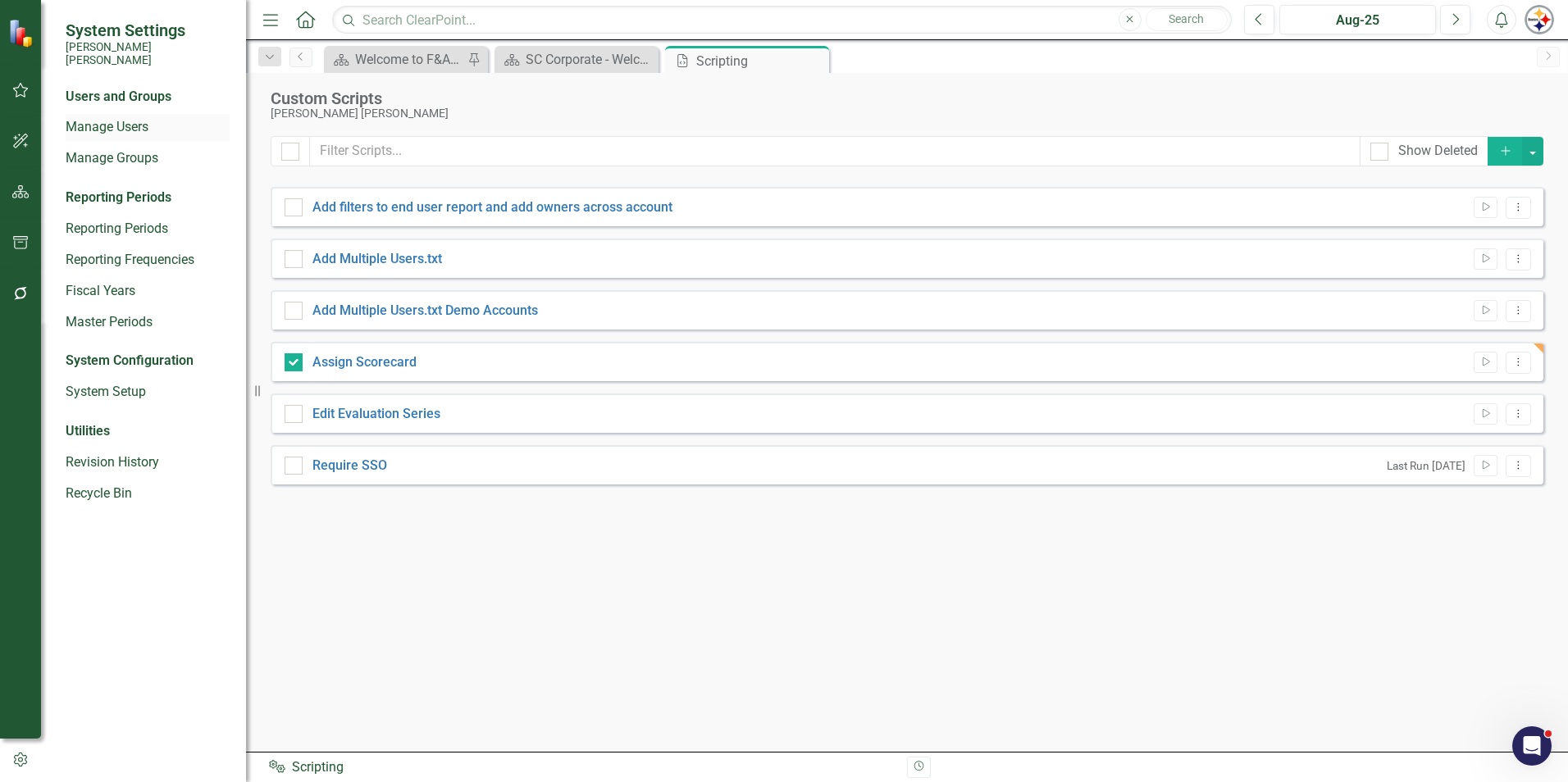
click at [137, 118] on link "Manage Users" at bounding box center [148, 127] width 164 height 19
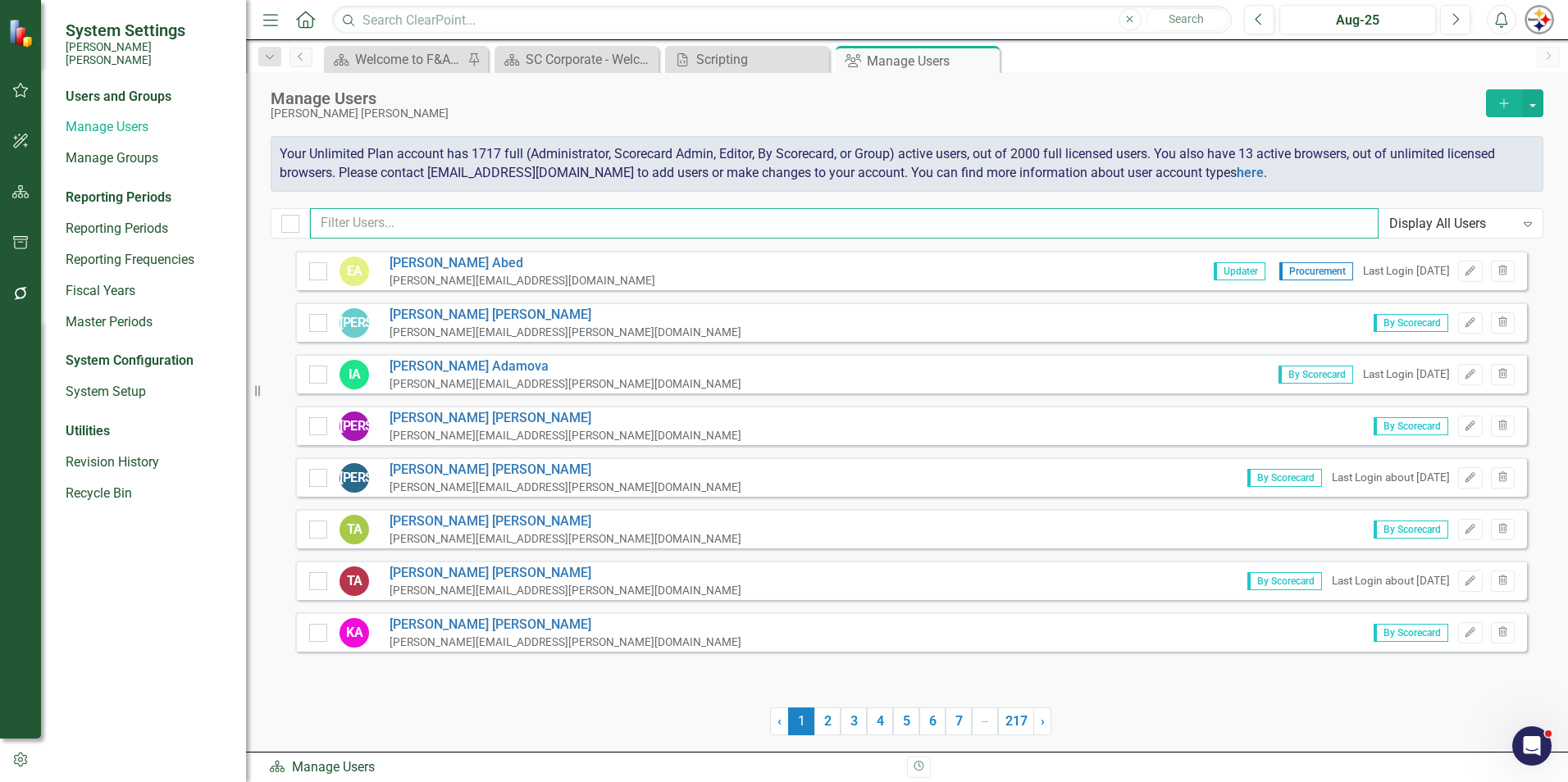
click at [396, 227] on input "text" at bounding box center [843, 223] width 1068 height 30
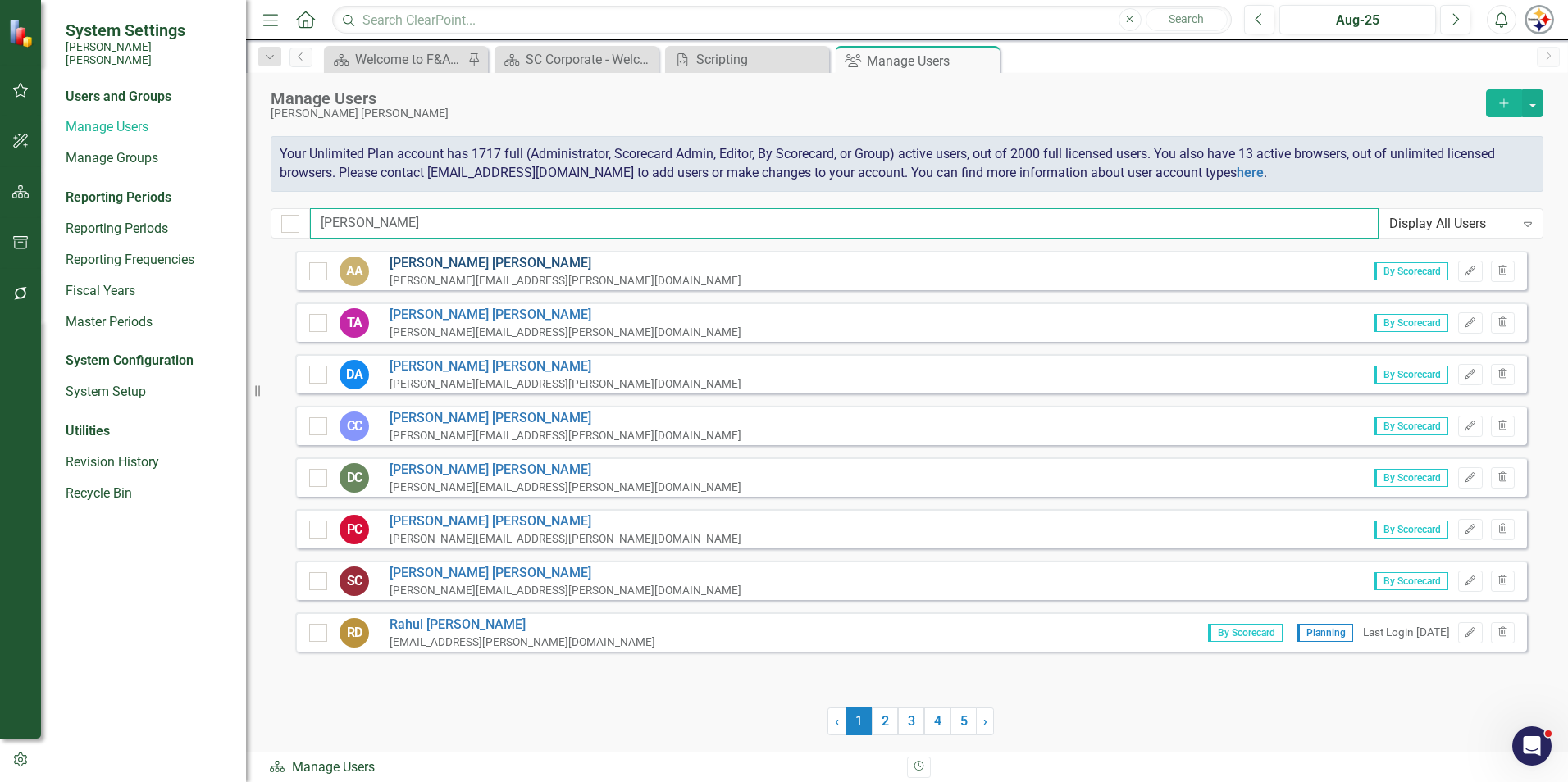
type input "ann"
click at [428, 270] on link "Ann Allen" at bounding box center [565, 263] width 351 height 19
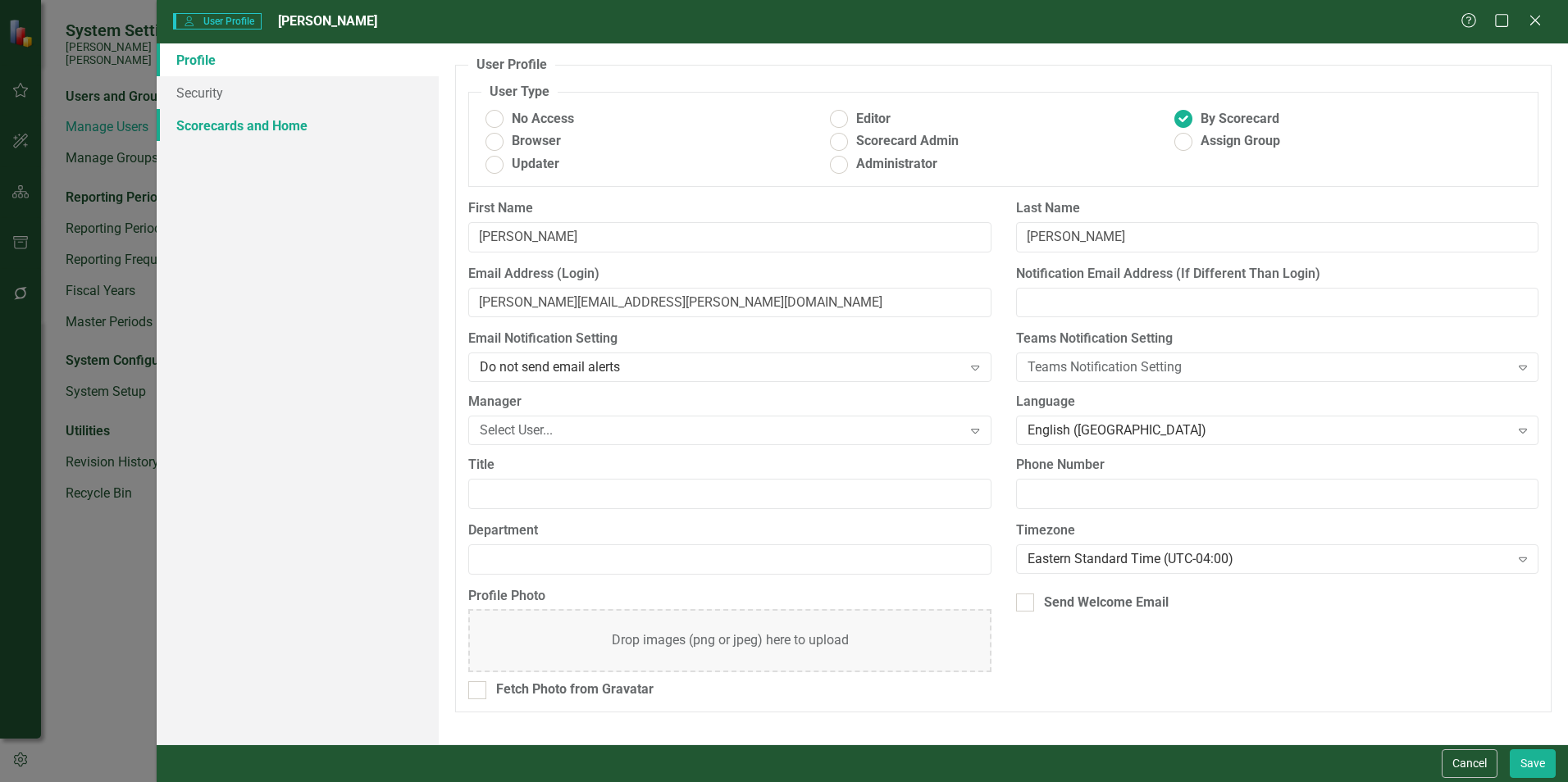
click at [220, 127] on link "Scorecards and Home" at bounding box center [297, 125] width 282 height 33
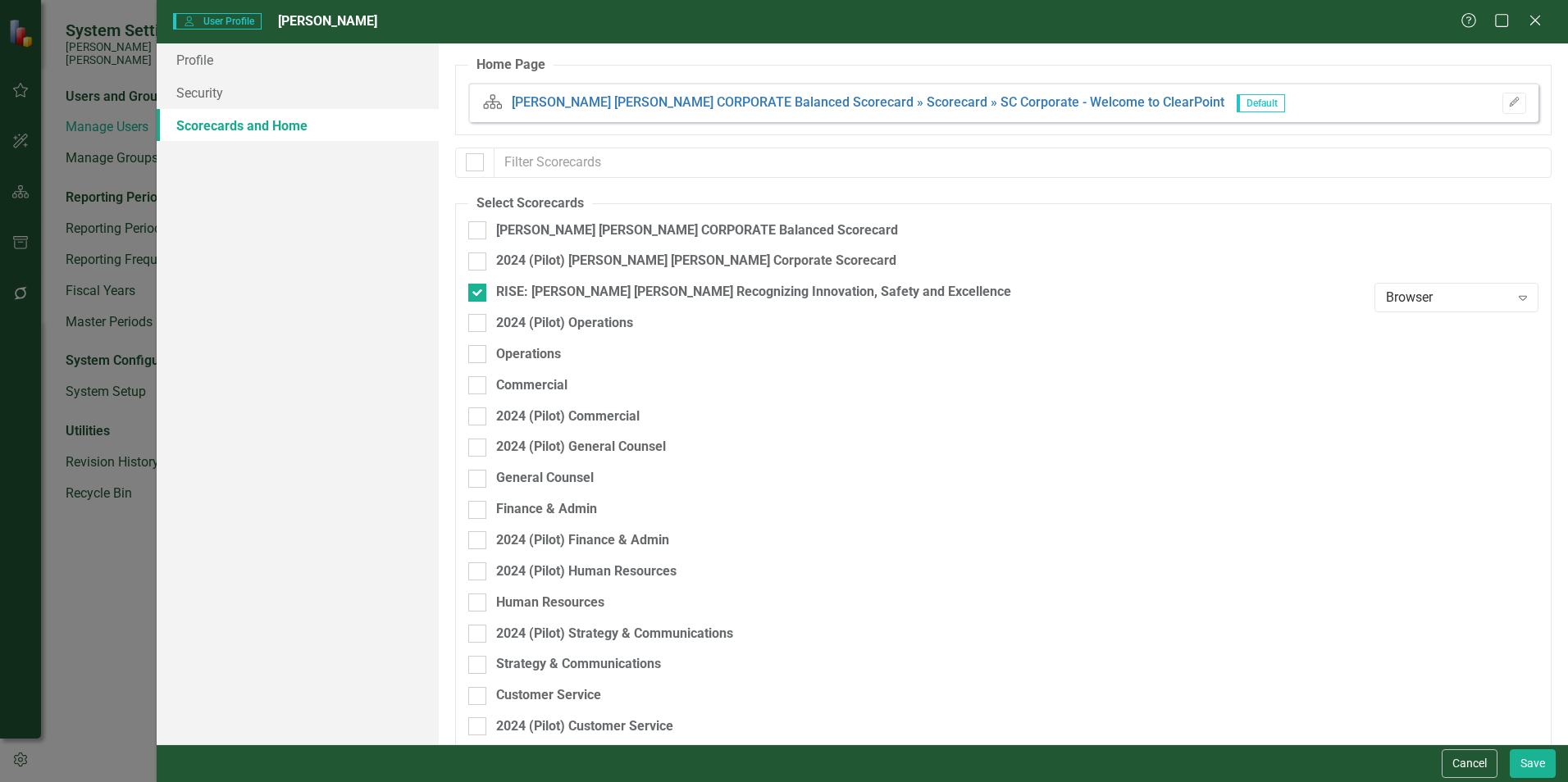
checkbox input "false"
click at [1486, 760] on button "Cancel" at bounding box center [1469, 764] width 56 height 28
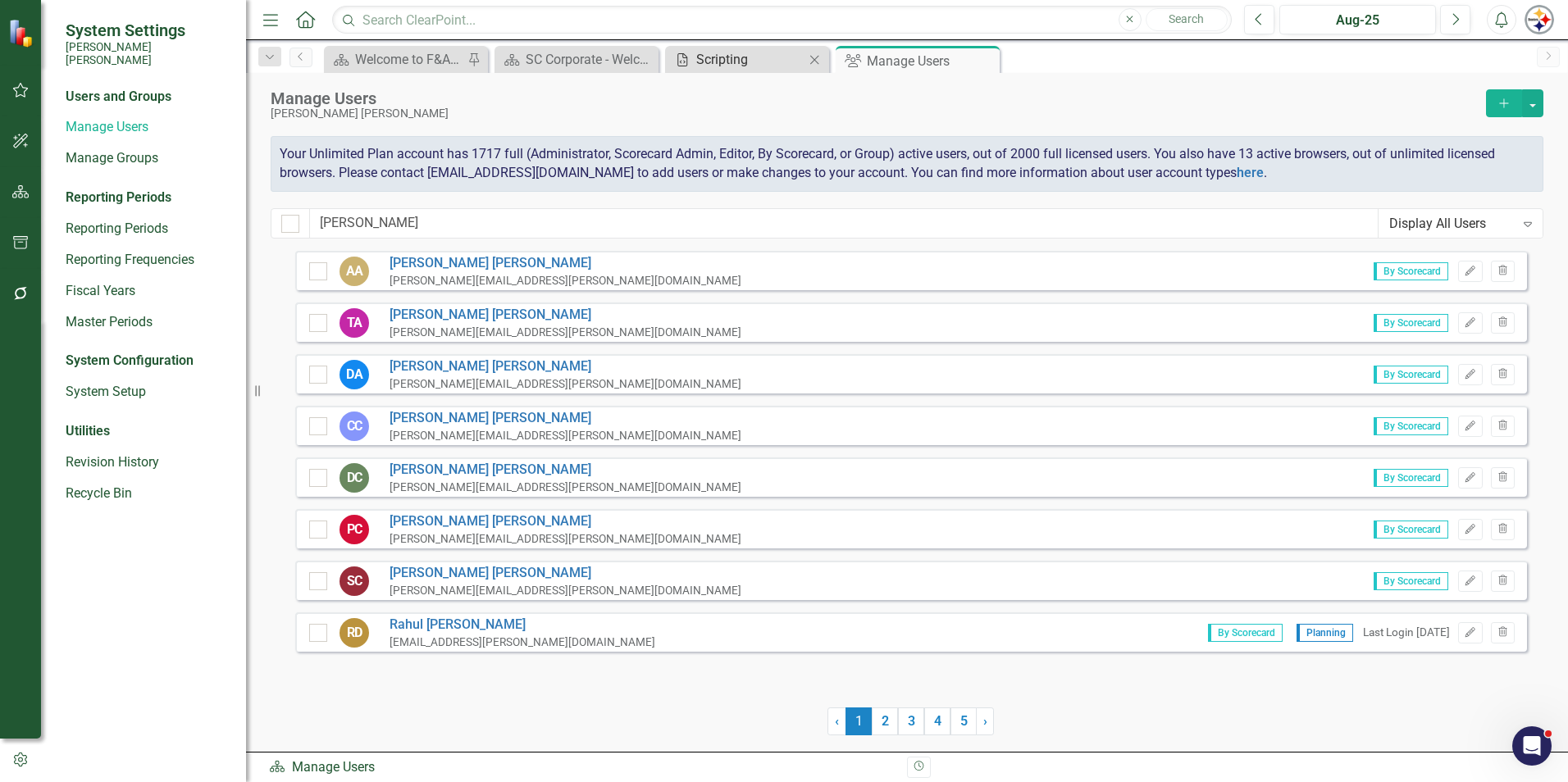
click at [699, 66] on div "Scripting" at bounding box center [751, 59] width 109 height 20
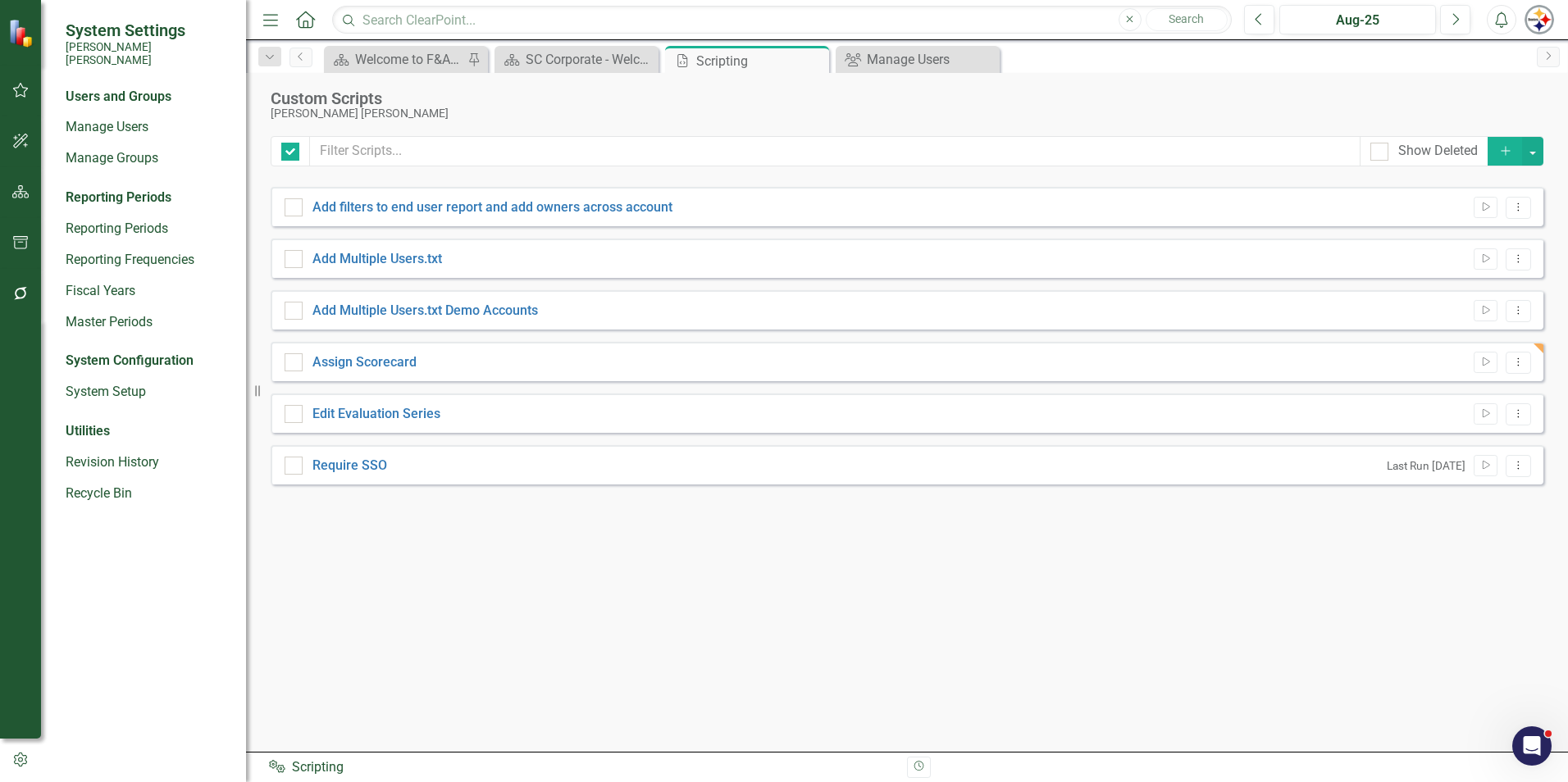
checkbox input "false"
click at [1488, 364] on icon "Run Script" at bounding box center [1485, 362] width 12 height 10
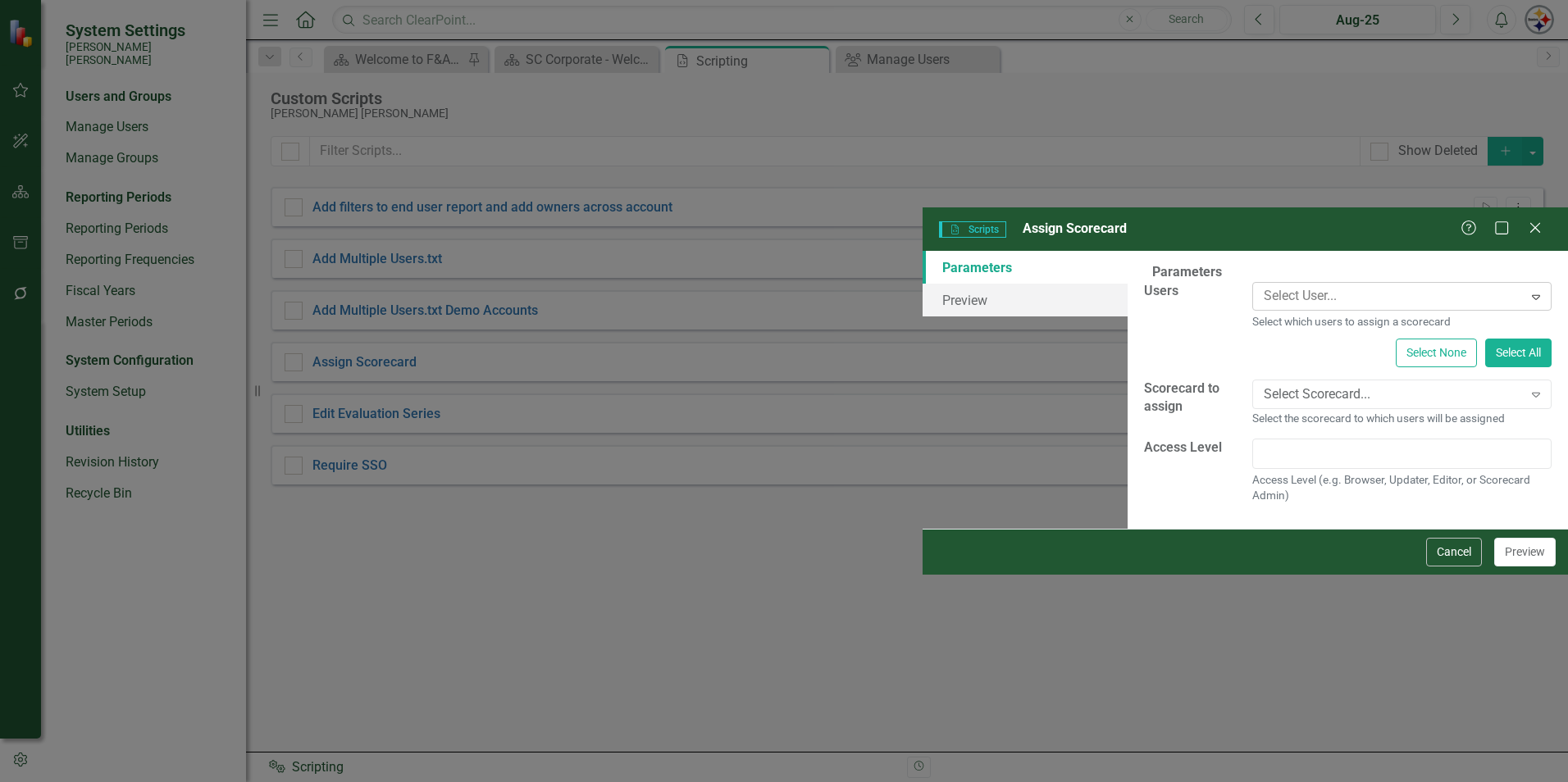
click at [1257, 286] on div at bounding box center [1389, 296] width 266 height 22
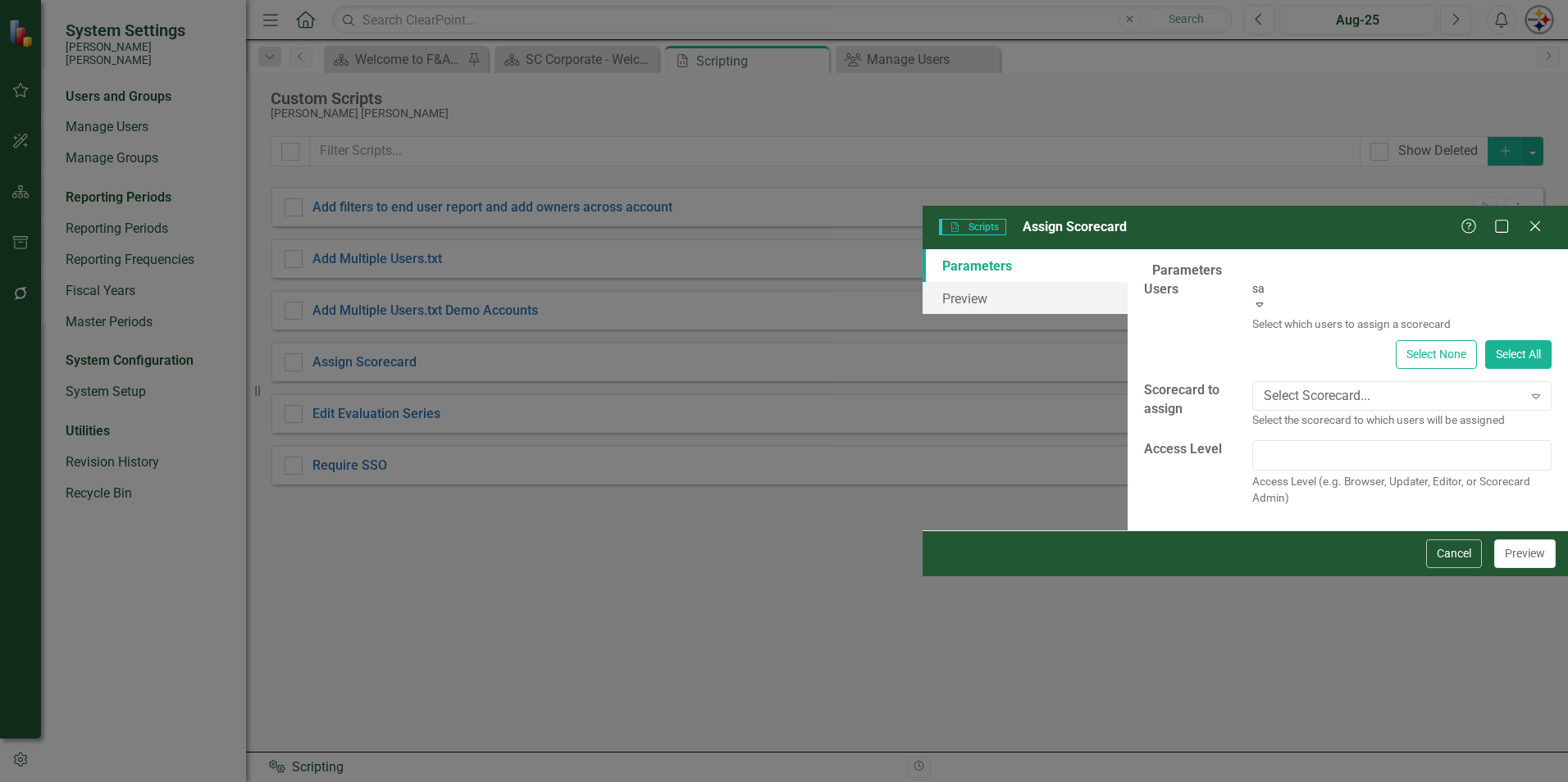
type input "s"
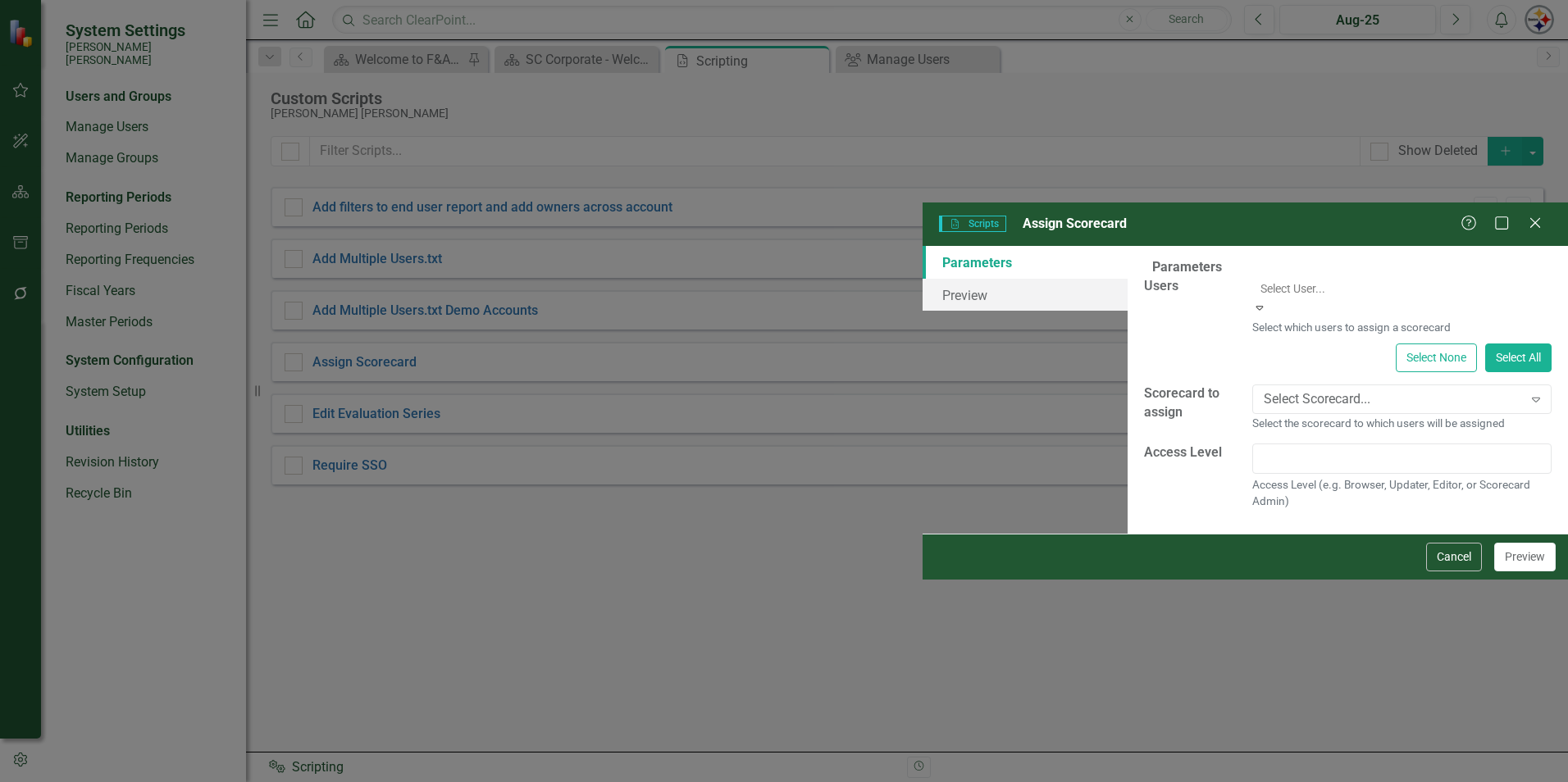
click at [1254, 278] on div at bounding box center [1403, 288] width 299 height 20
type input "[PERSON_NAME]"
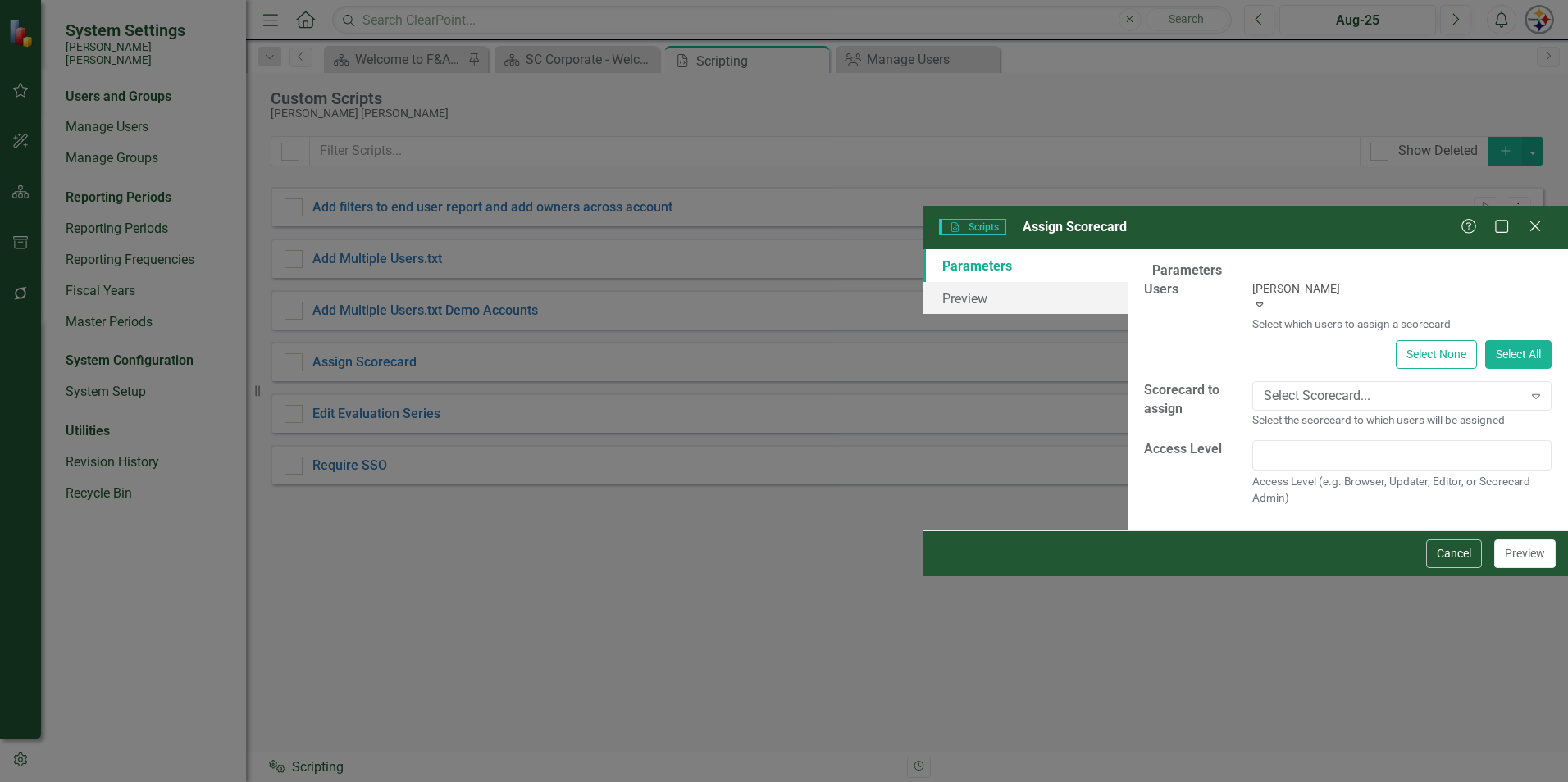
click at [197, 782] on span "[PERSON_NAME]" at bounding box center [98, 791] width 197 height 16
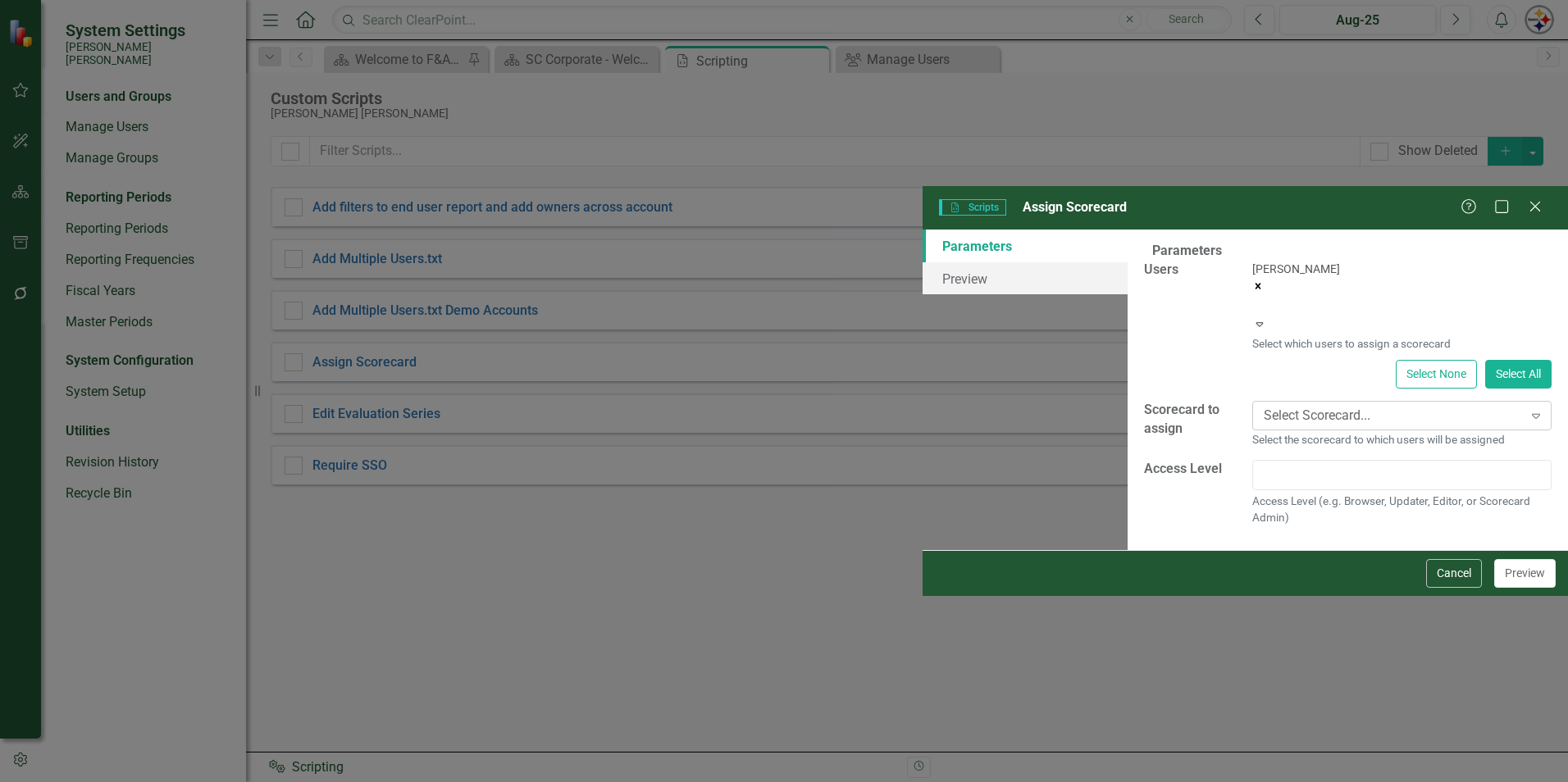
click at [1448, 407] on div "Select Scorecard..." at bounding box center [1393, 415] width 259 height 19
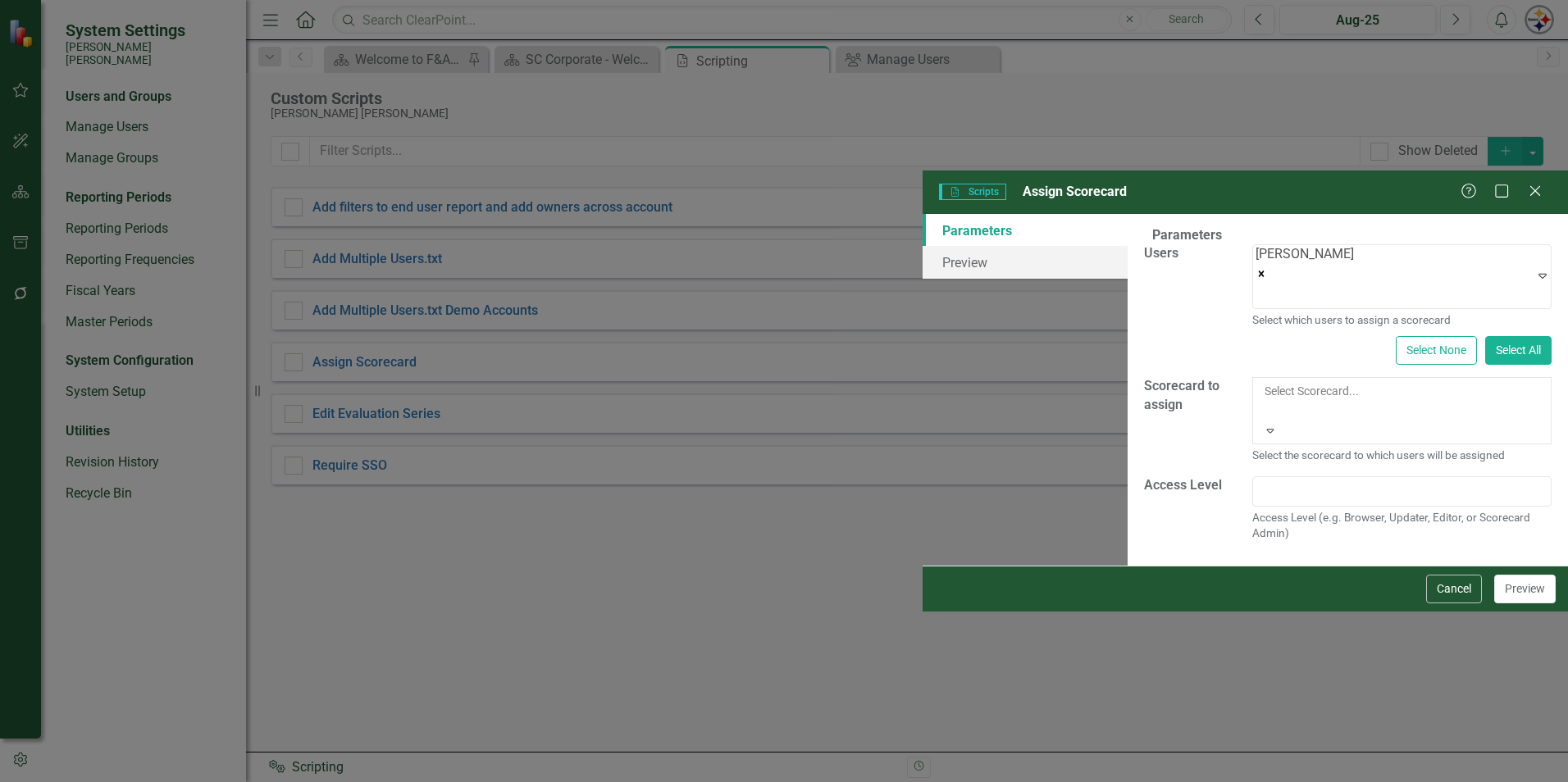
click at [1003, 782] on div "[PERSON_NAME] [PERSON_NAME] CORPORATE Balanced Scorecard" at bounding box center [784, 791] width 1568 height 19
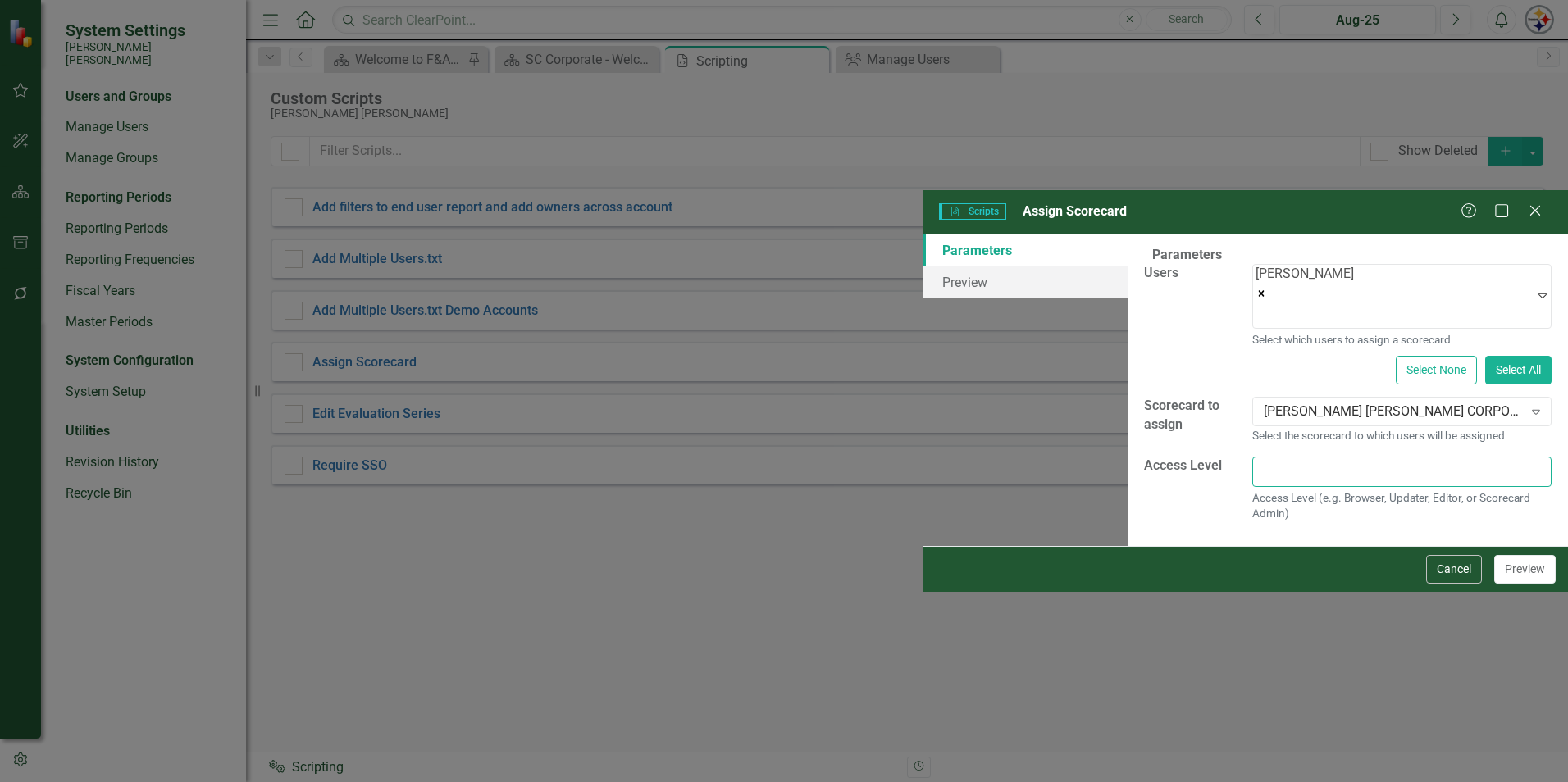
click at [1252, 456] on input "text" at bounding box center [1402, 472] width 299 height 30
type input "Browser"
click at [1537, 584] on button "Preview" at bounding box center [1524, 569] width 61 height 28
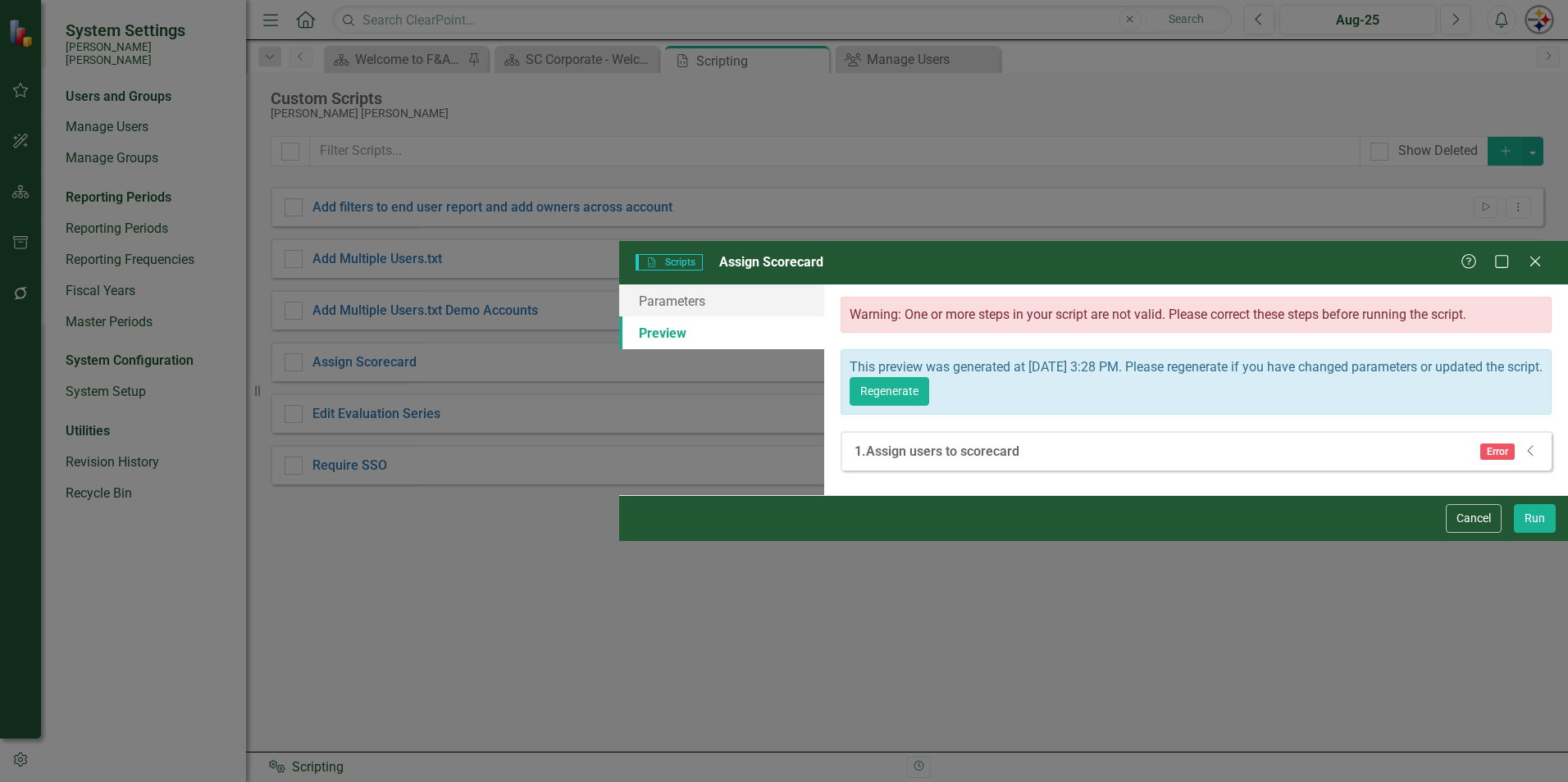
click at [1515, 444] on span "Error" at bounding box center [1497, 452] width 35 height 16
click at [1534, 445] on icon "Dropdown" at bounding box center [1531, 451] width 16 height 13
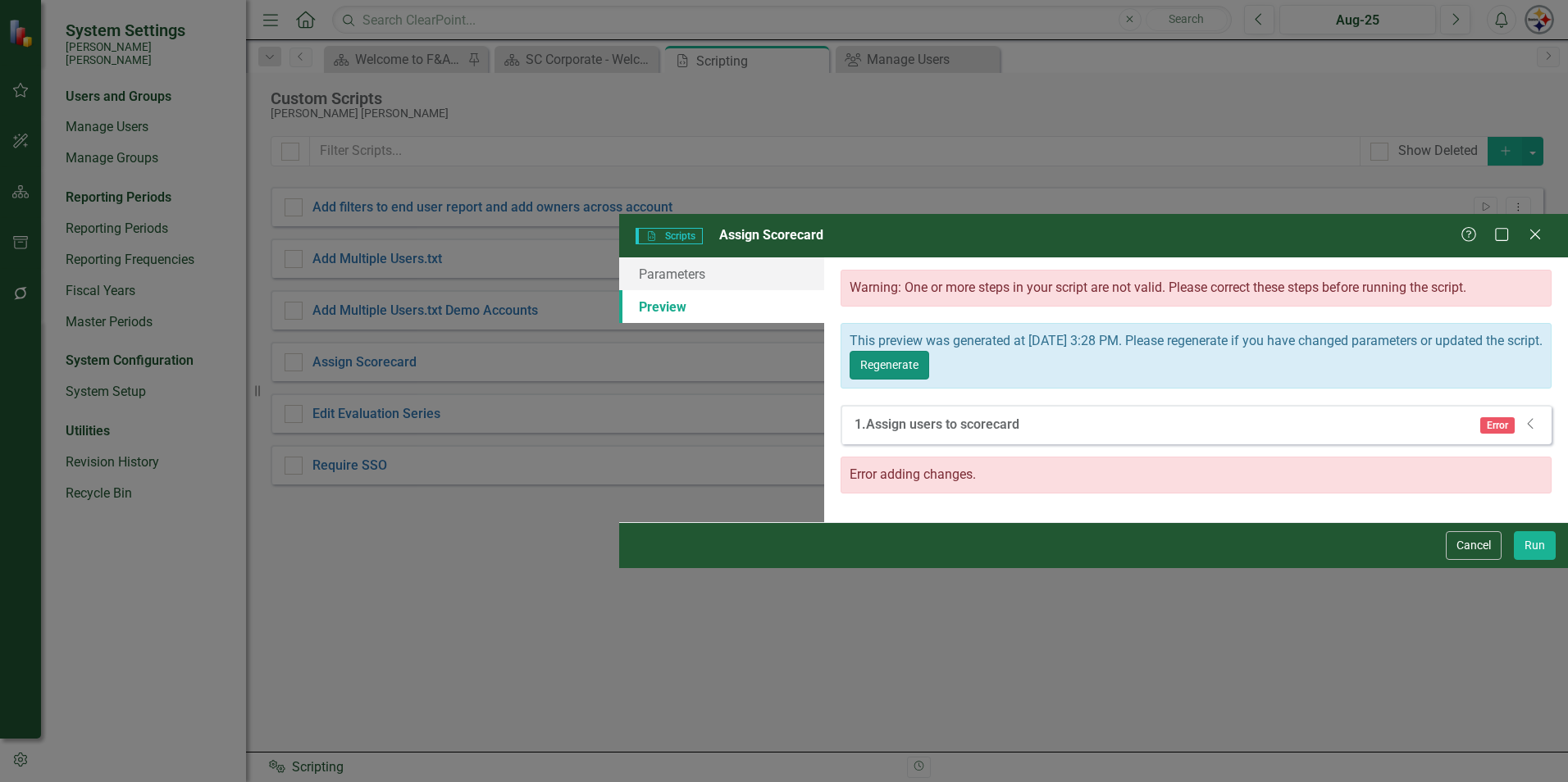
click at [929, 351] on button "Regenerate" at bounding box center [889, 366] width 79 height 28
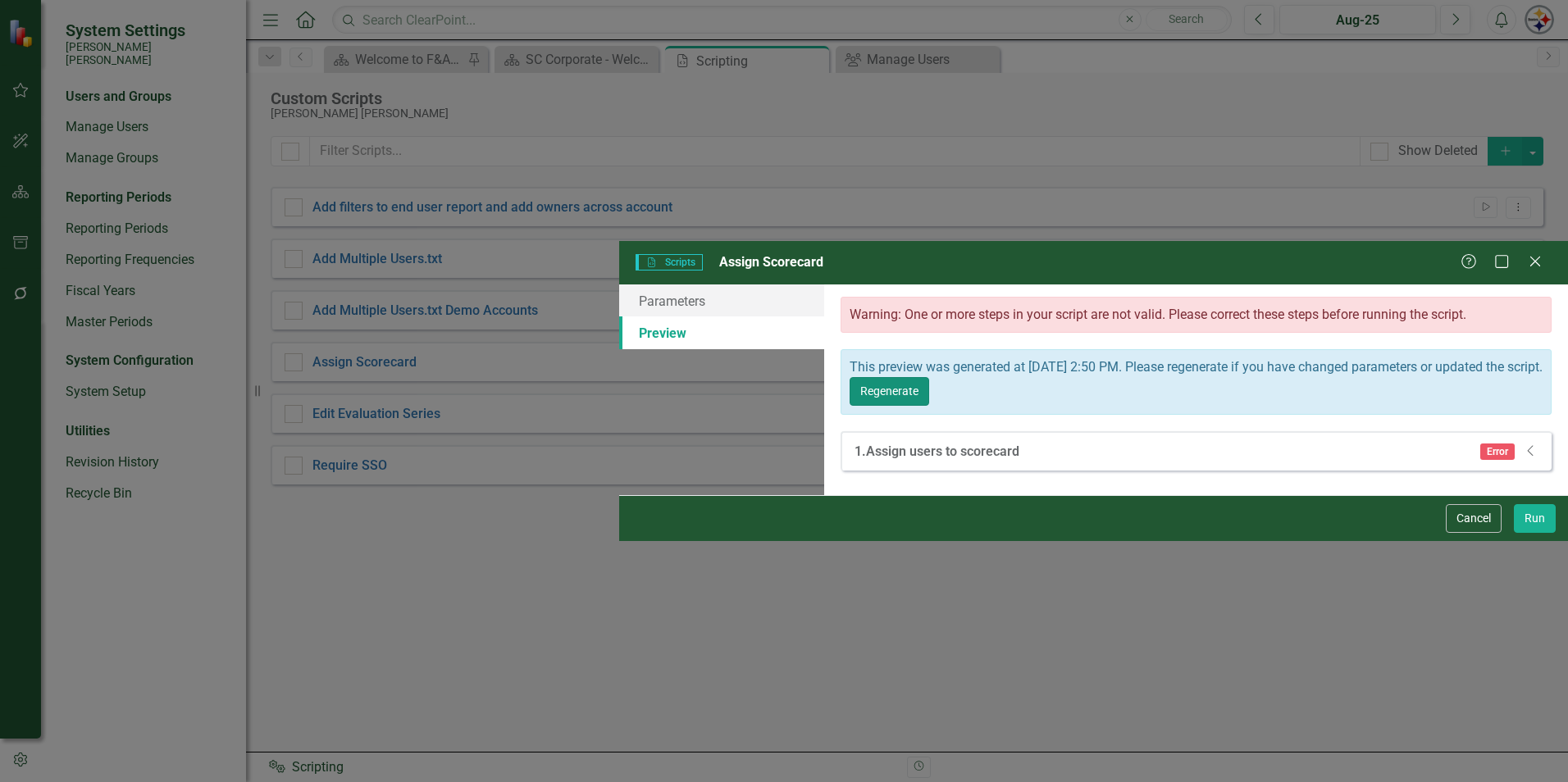
click at [929, 377] on button "Regenerate" at bounding box center [889, 391] width 79 height 28
click at [619, 285] on link "Parameters" at bounding box center [721, 301] width 205 height 33
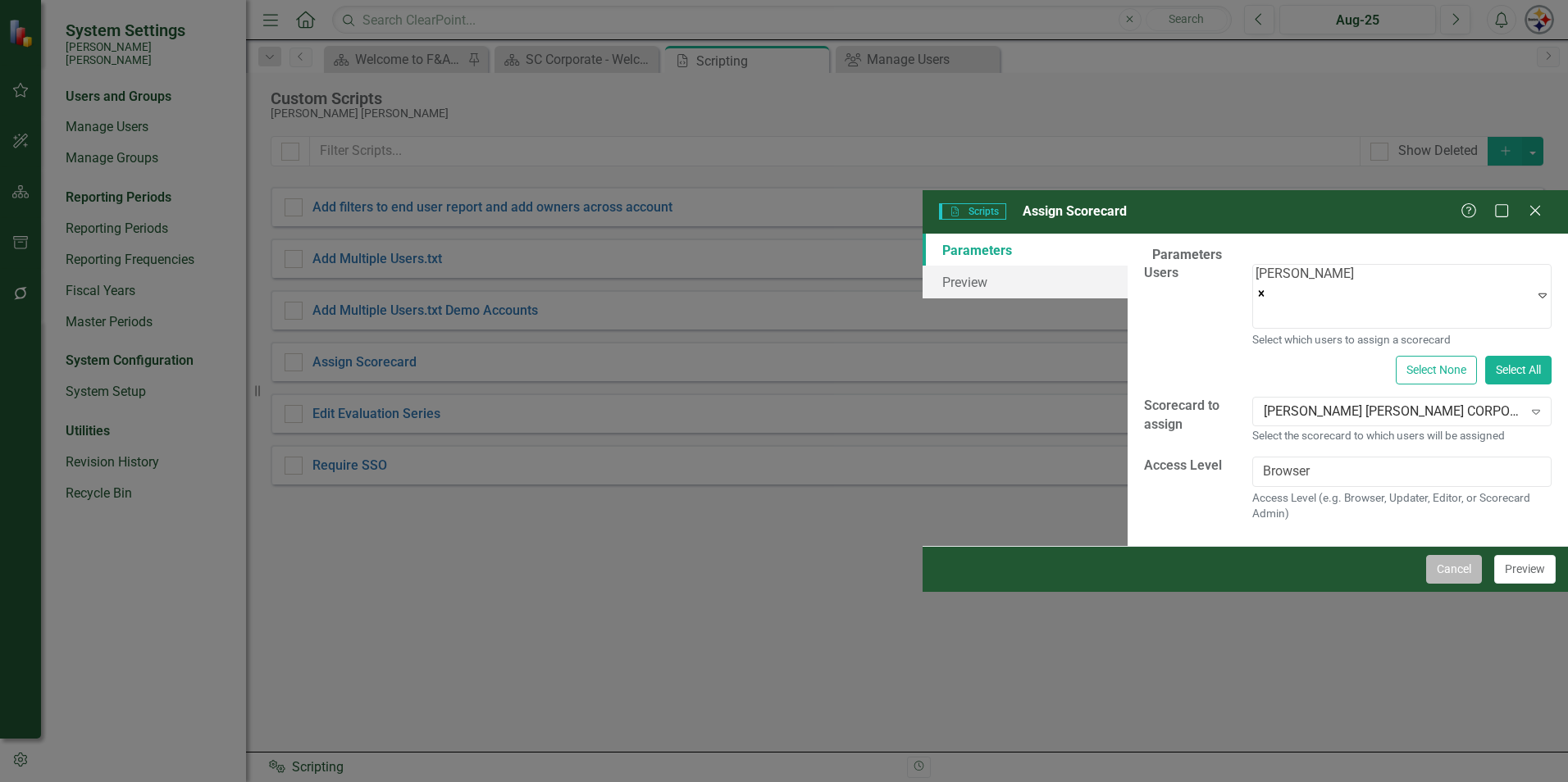
click at [1449, 584] on button "Cancel" at bounding box center [1453, 569] width 56 height 28
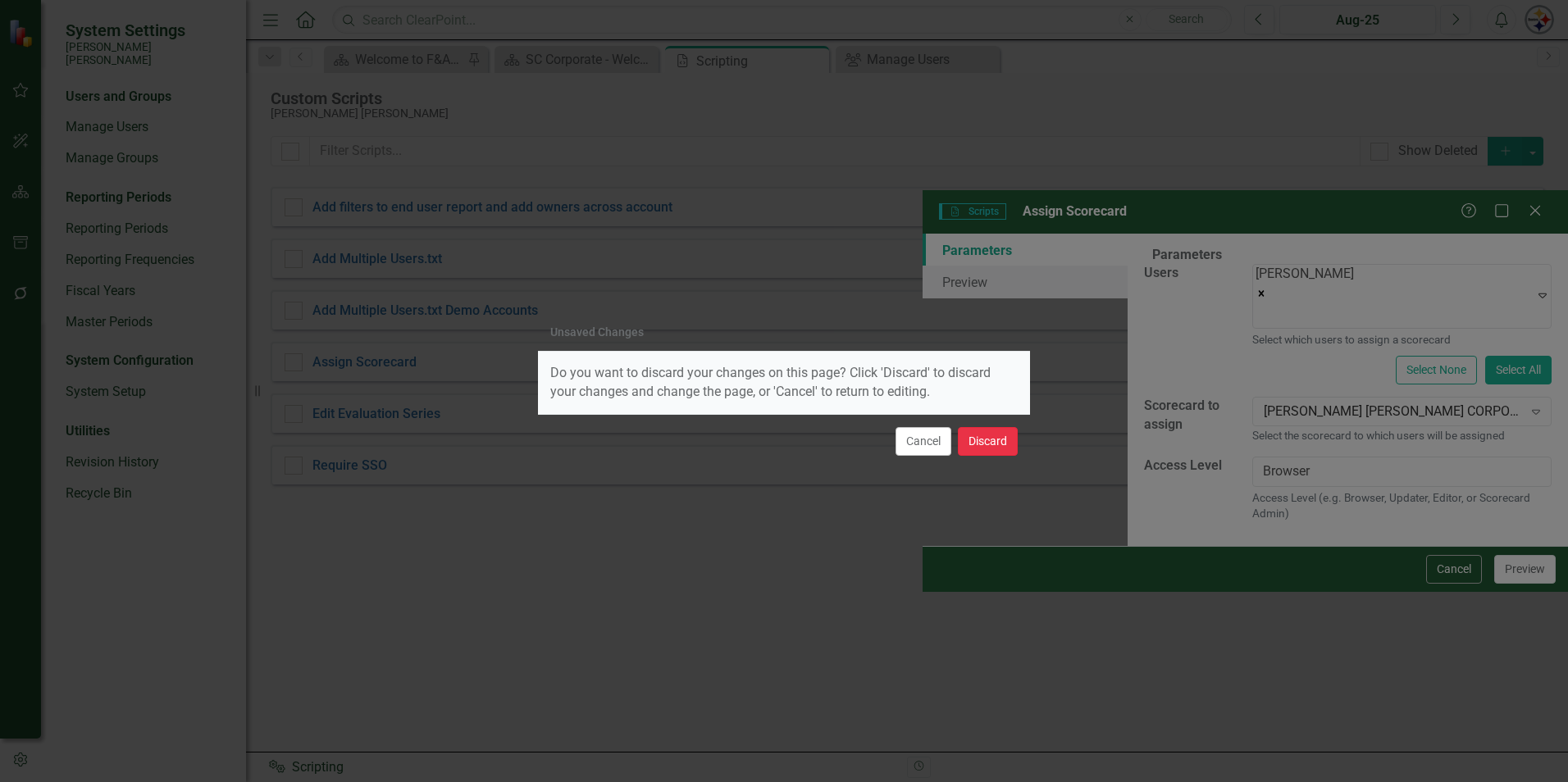
click at [1006, 450] on button "Discard" at bounding box center [987, 441] width 60 height 28
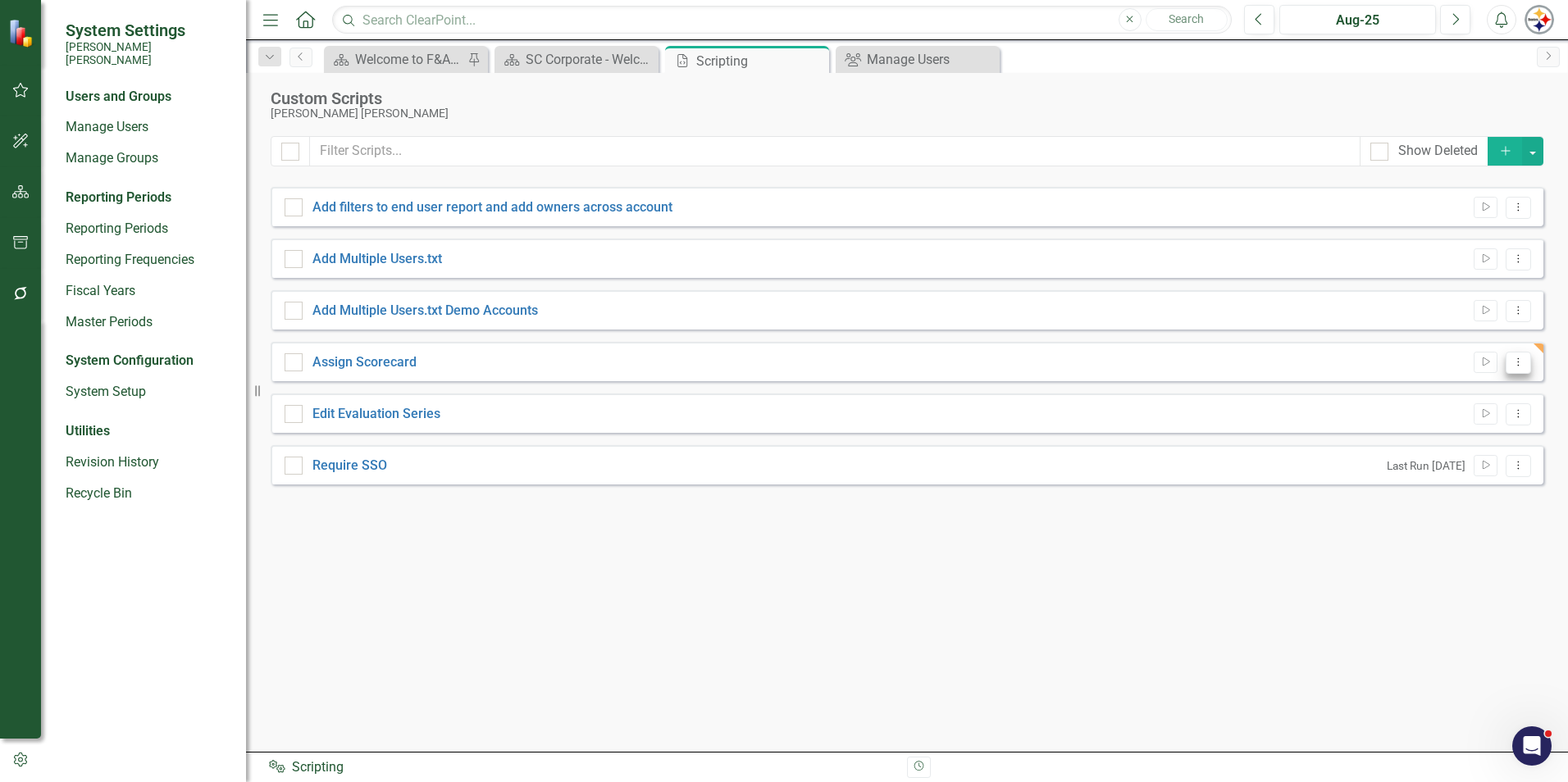
click at [1527, 362] on button "Dropdown Menu" at bounding box center [1518, 362] width 26 height 22
click at [1459, 417] on link "Edit Edit Script" at bounding box center [1465, 420] width 132 height 30
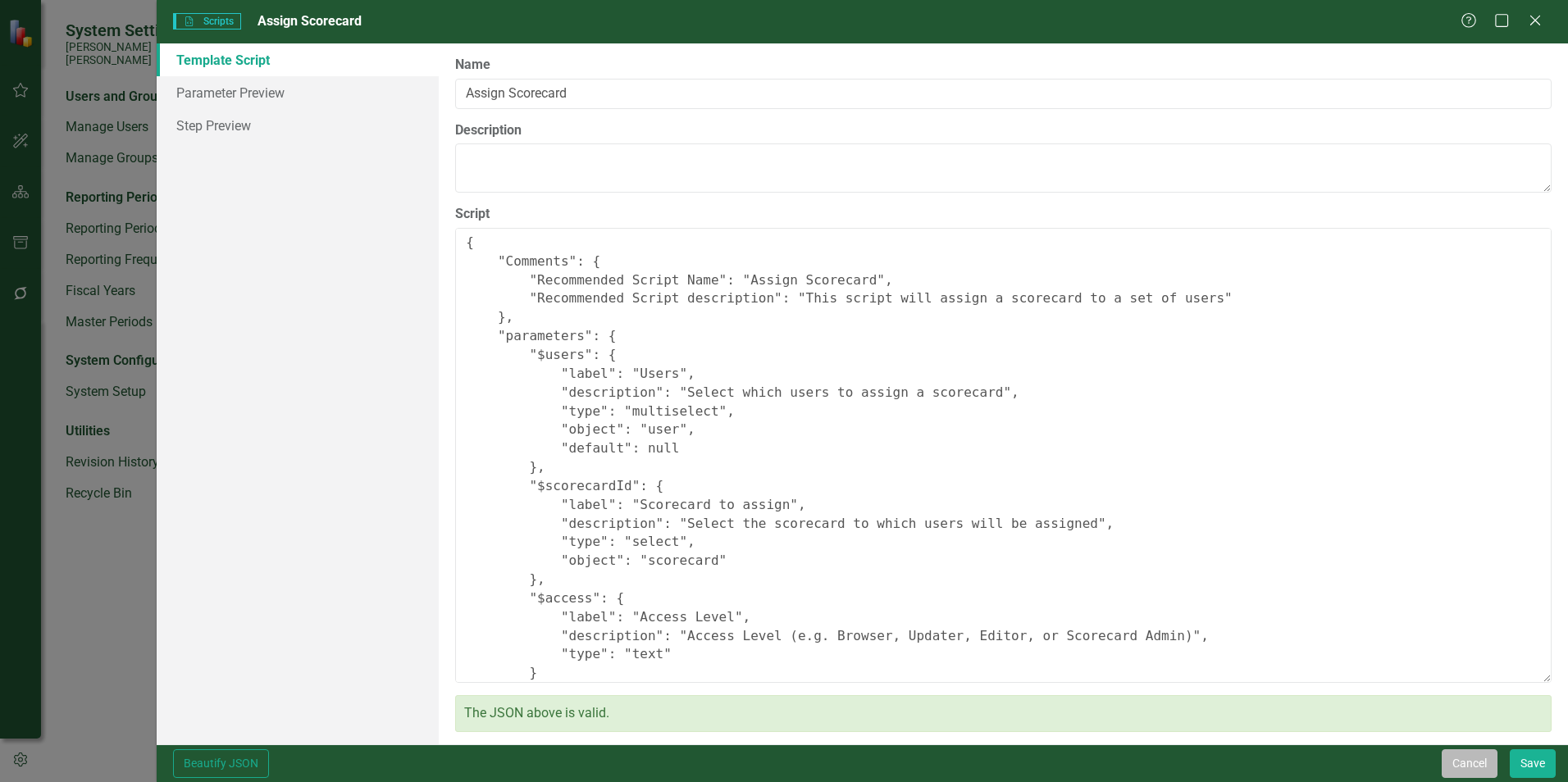
click at [1479, 771] on button "Cancel" at bounding box center [1469, 764] width 56 height 28
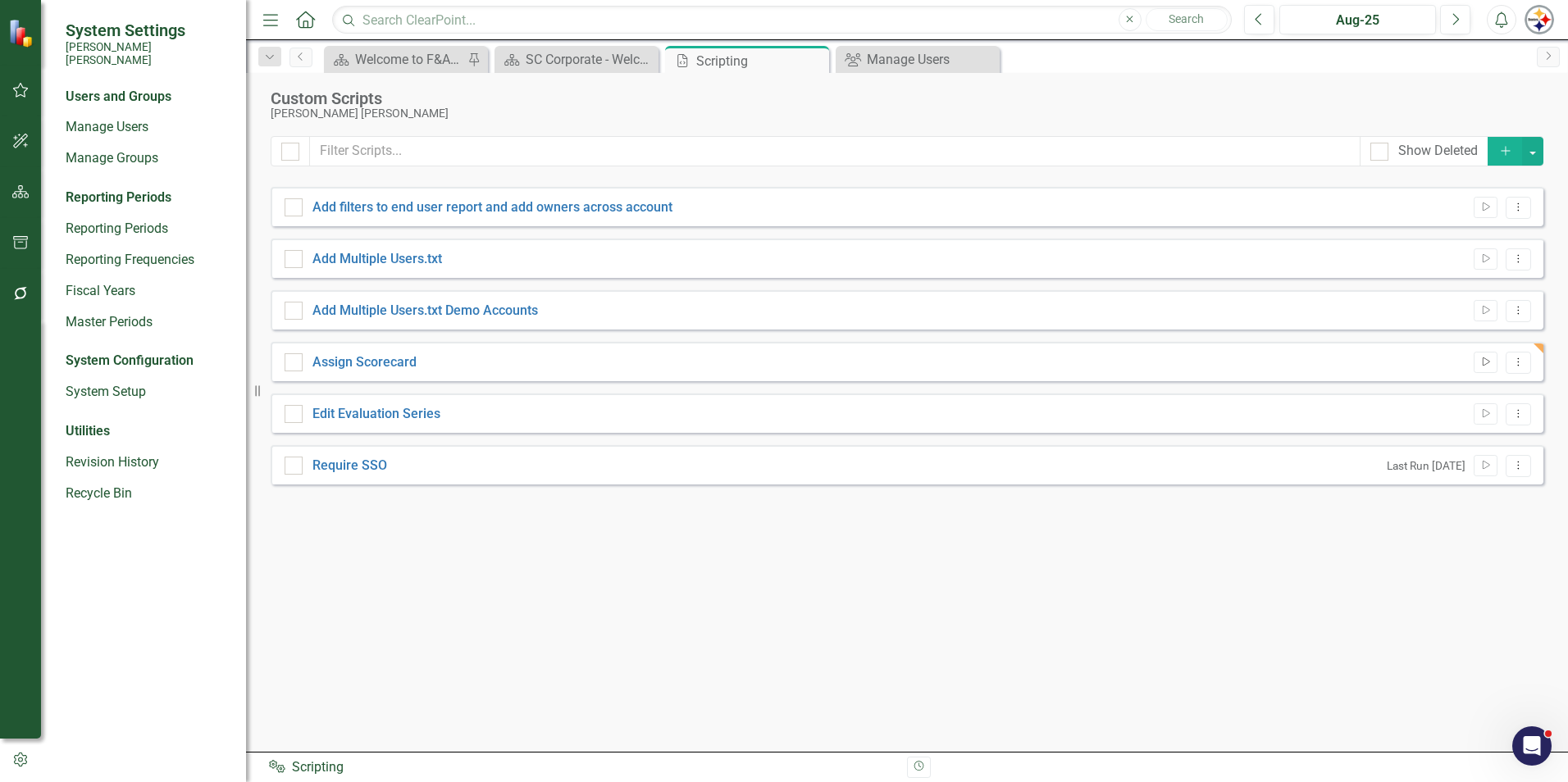
click at [1492, 369] on button "Run Script" at bounding box center [1485, 362] width 24 height 21
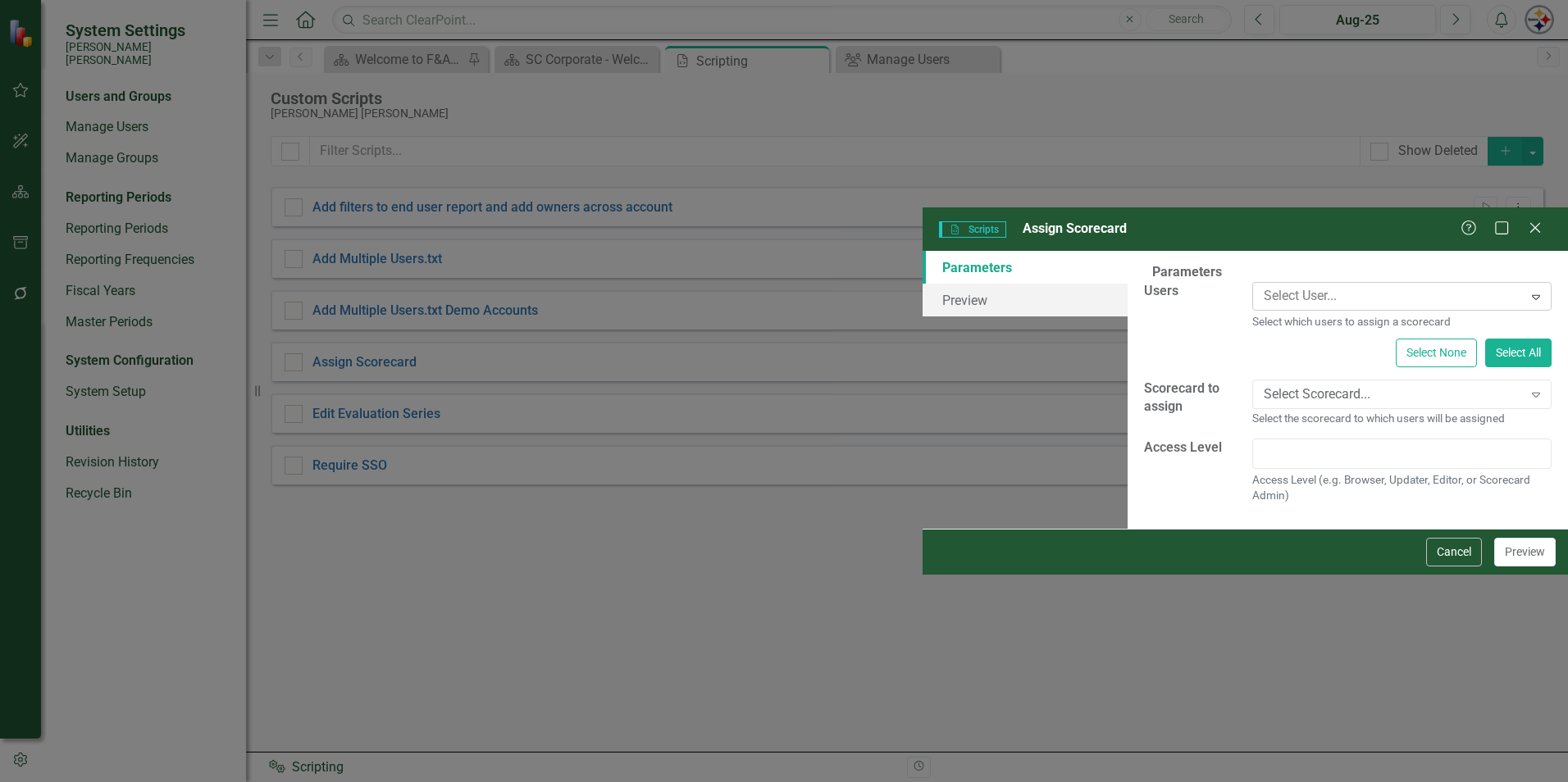
click at [1257, 286] on div at bounding box center [1389, 296] width 266 height 22
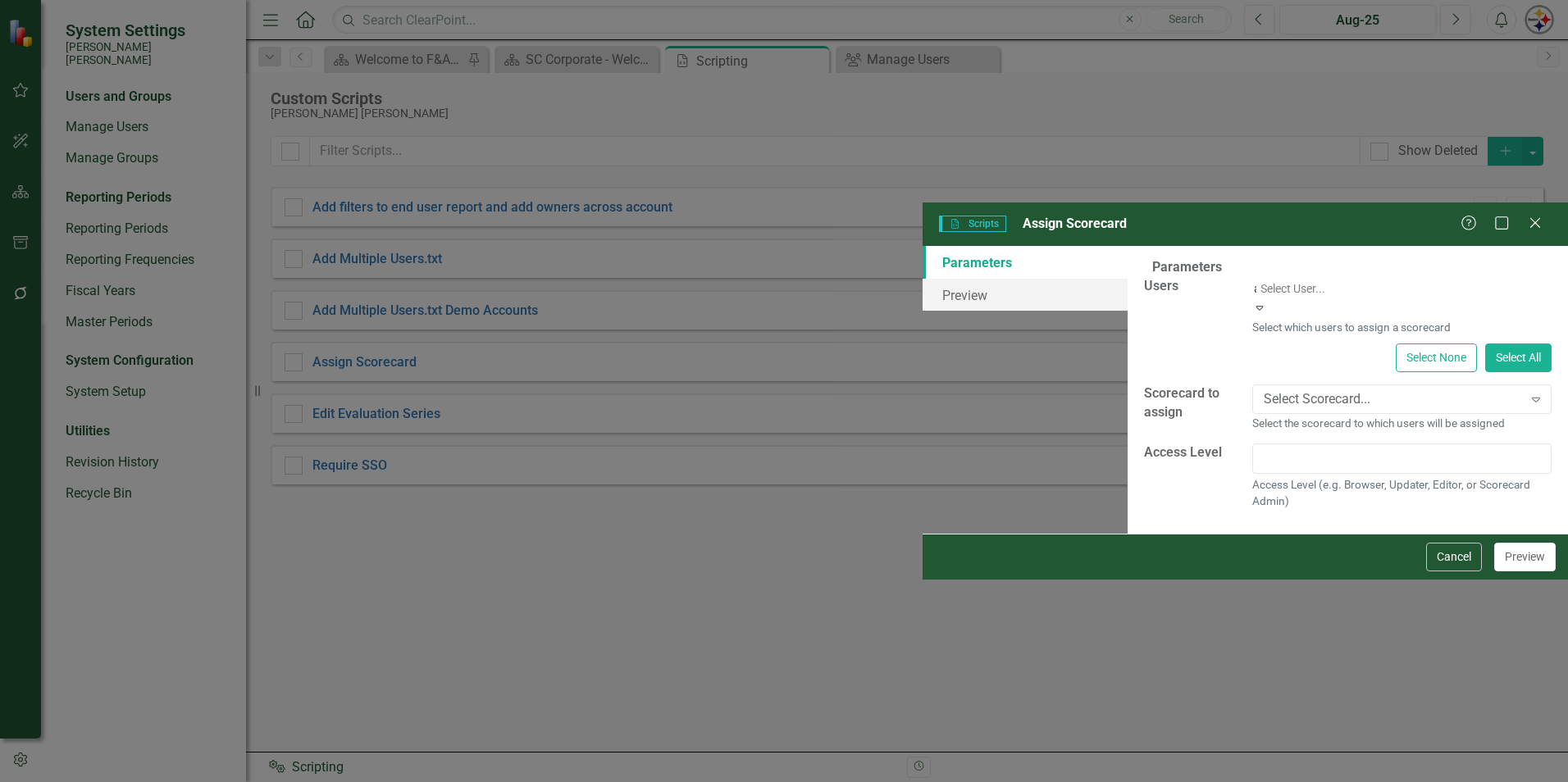
type input "an"
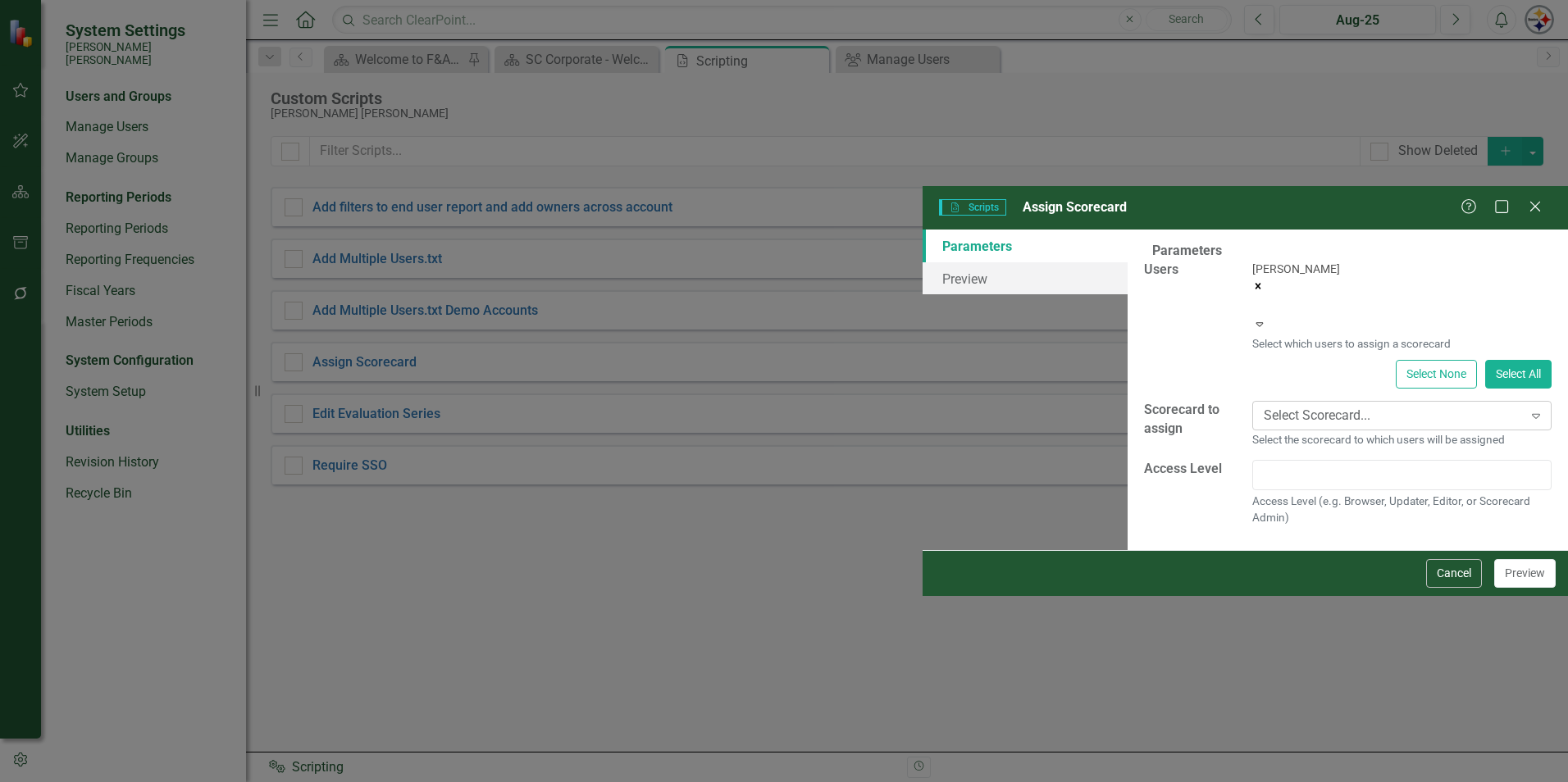
click at [1252, 401] on div "Select Scorecard... Expand" at bounding box center [1402, 415] width 299 height 29
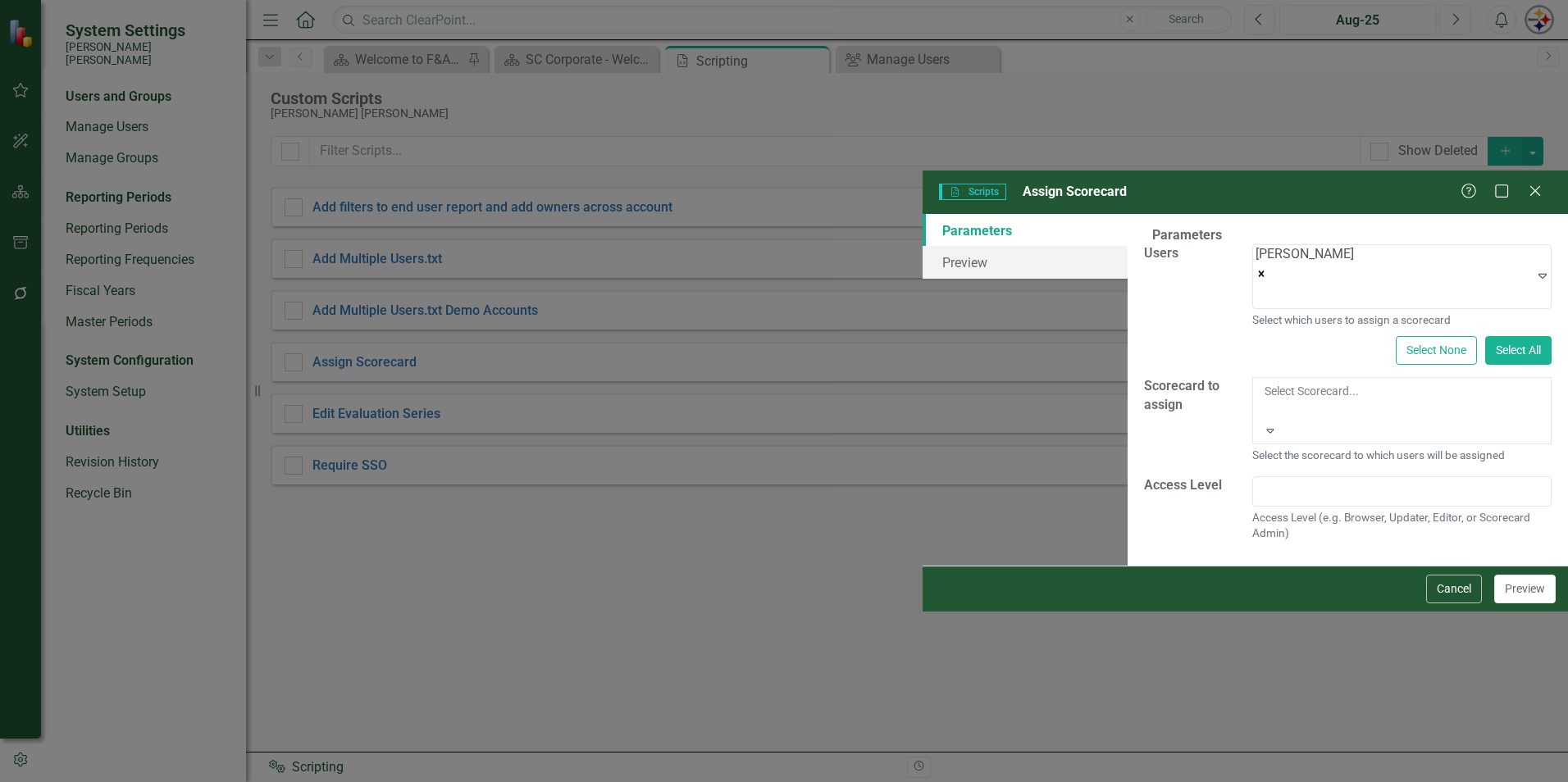
click at [959, 782] on div "[PERSON_NAME] [PERSON_NAME] CORPORATE Balanced Scorecard" at bounding box center [784, 791] width 1568 height 19
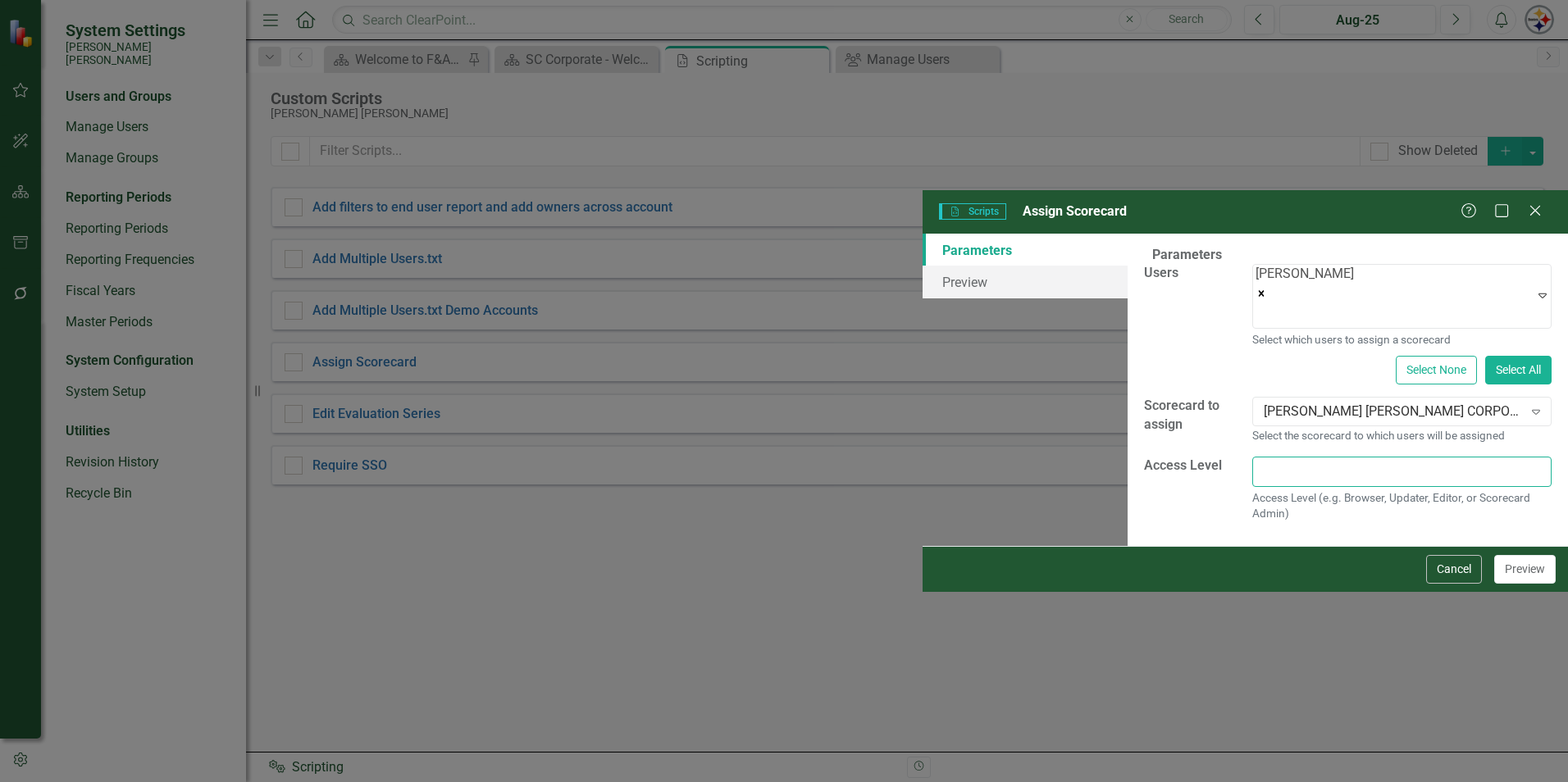
click at [1252, 456] on input "text" at bounding box center [1402, 472] width 299 height 30
type input "Browser"
click at [1518, 584] on button "Preview" at bounding box center [1524, 569] width 61 height 28
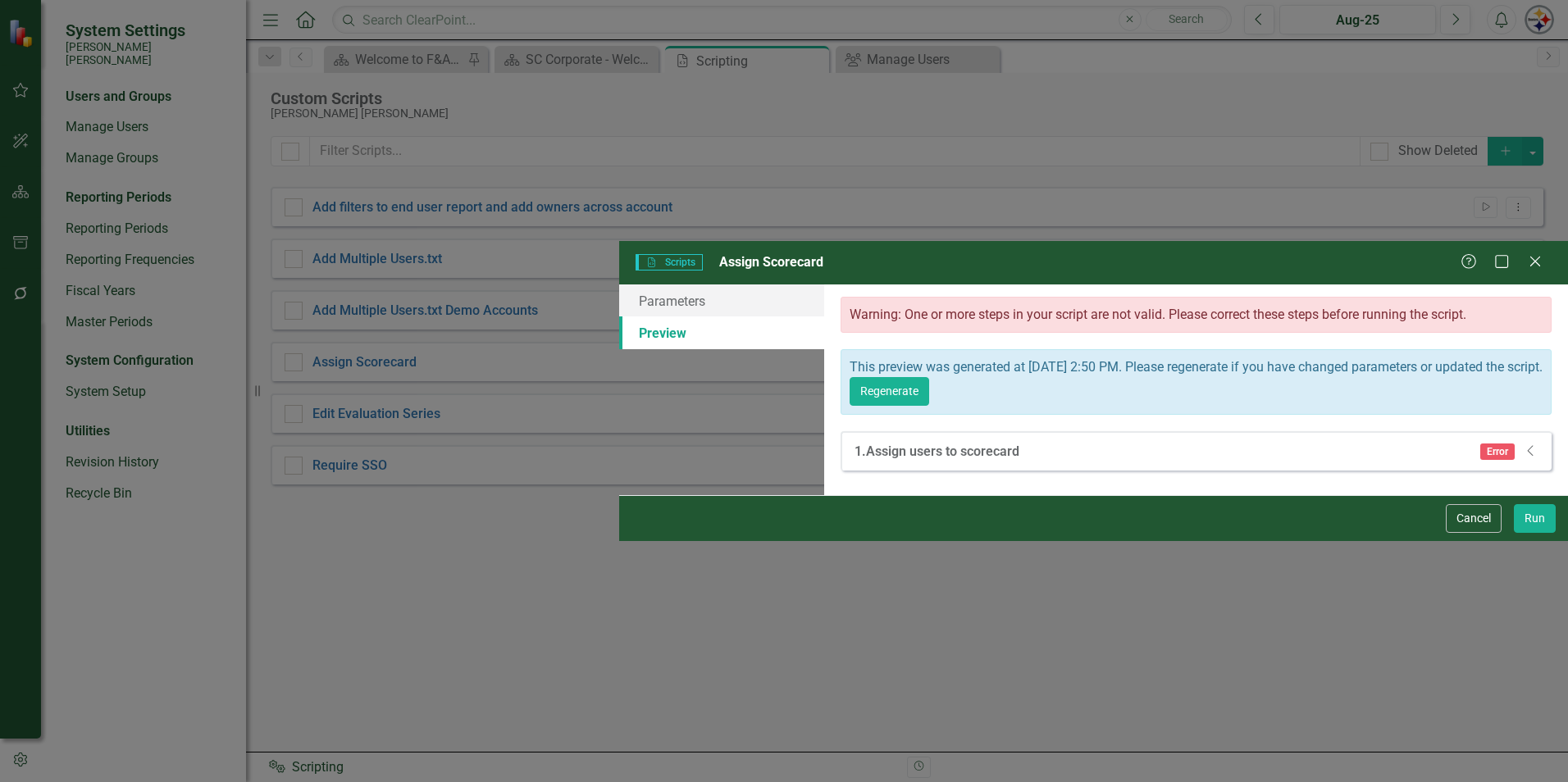
click at [1509, 444] on span "Error" at bounding box center [1497, 452] width 35 height 16
click at [1533, 445] on icon "Dropdown" at bounding box center [1531, 451] width 16 height 13
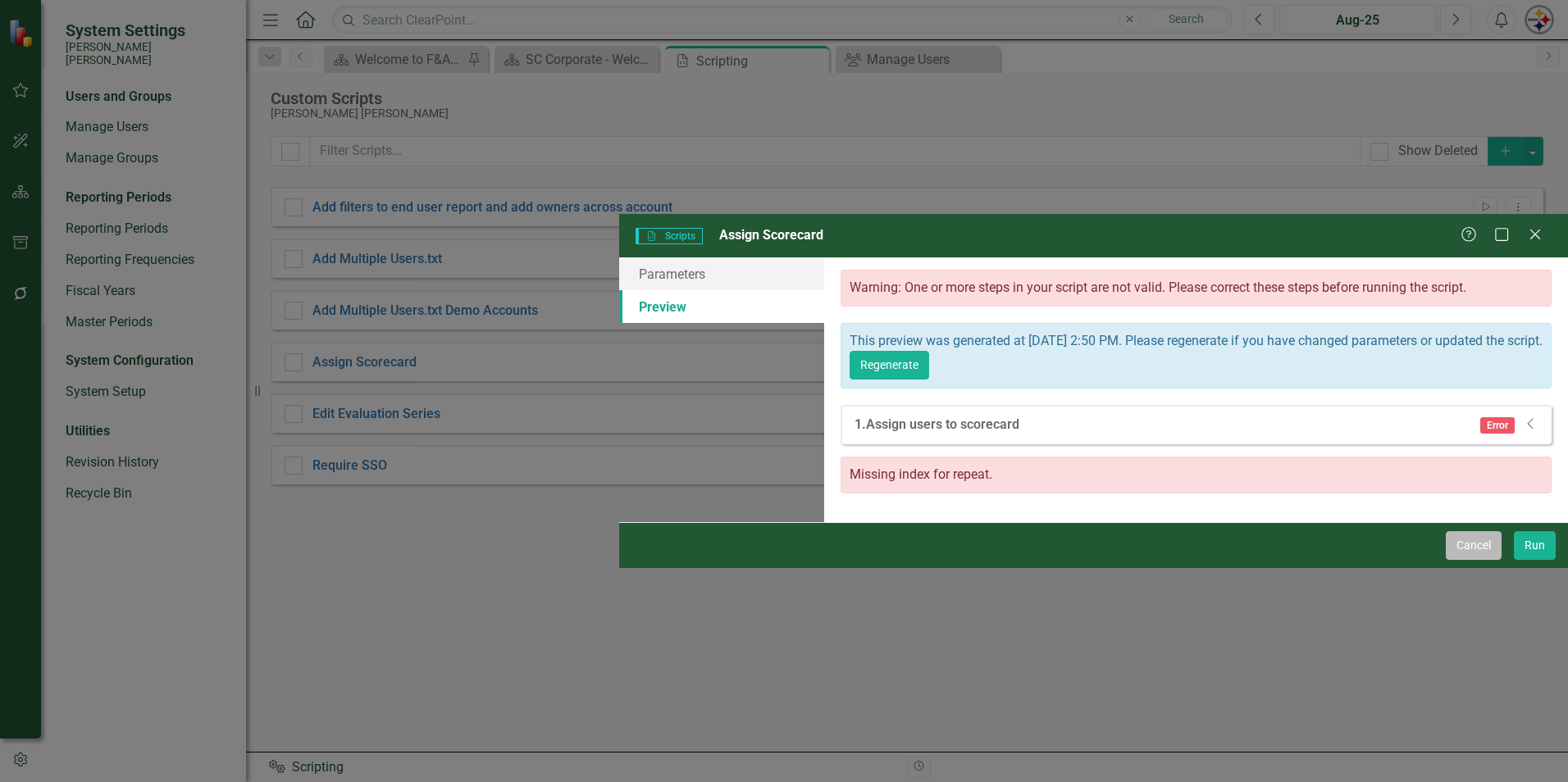
click at [1483, 560] on button "Cancel" at bounding box center [1473, 545] width 56 height 28
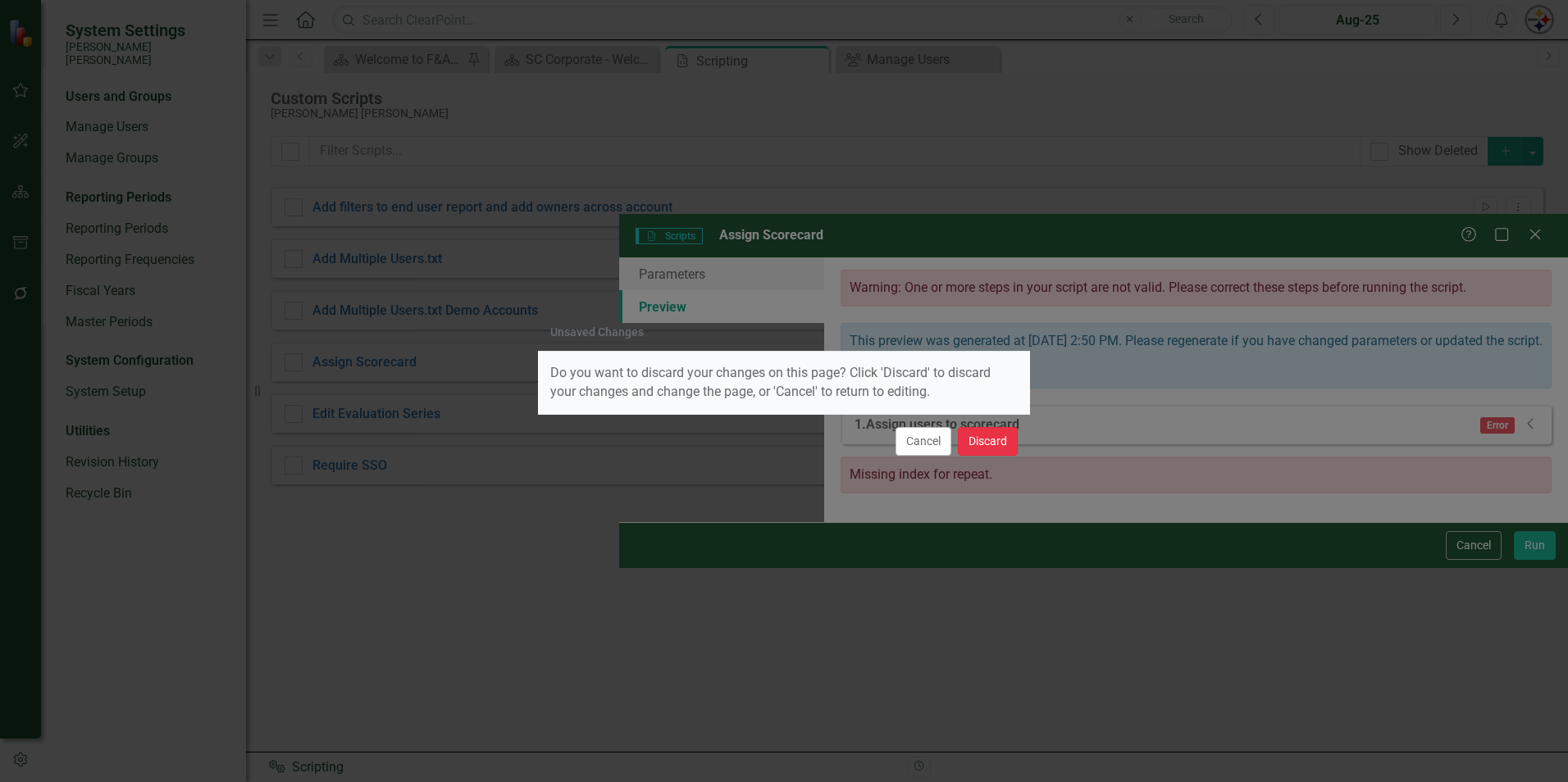
click at [970, 439] on button "Discard" at bounding box center [987, 441] width 60 height 28
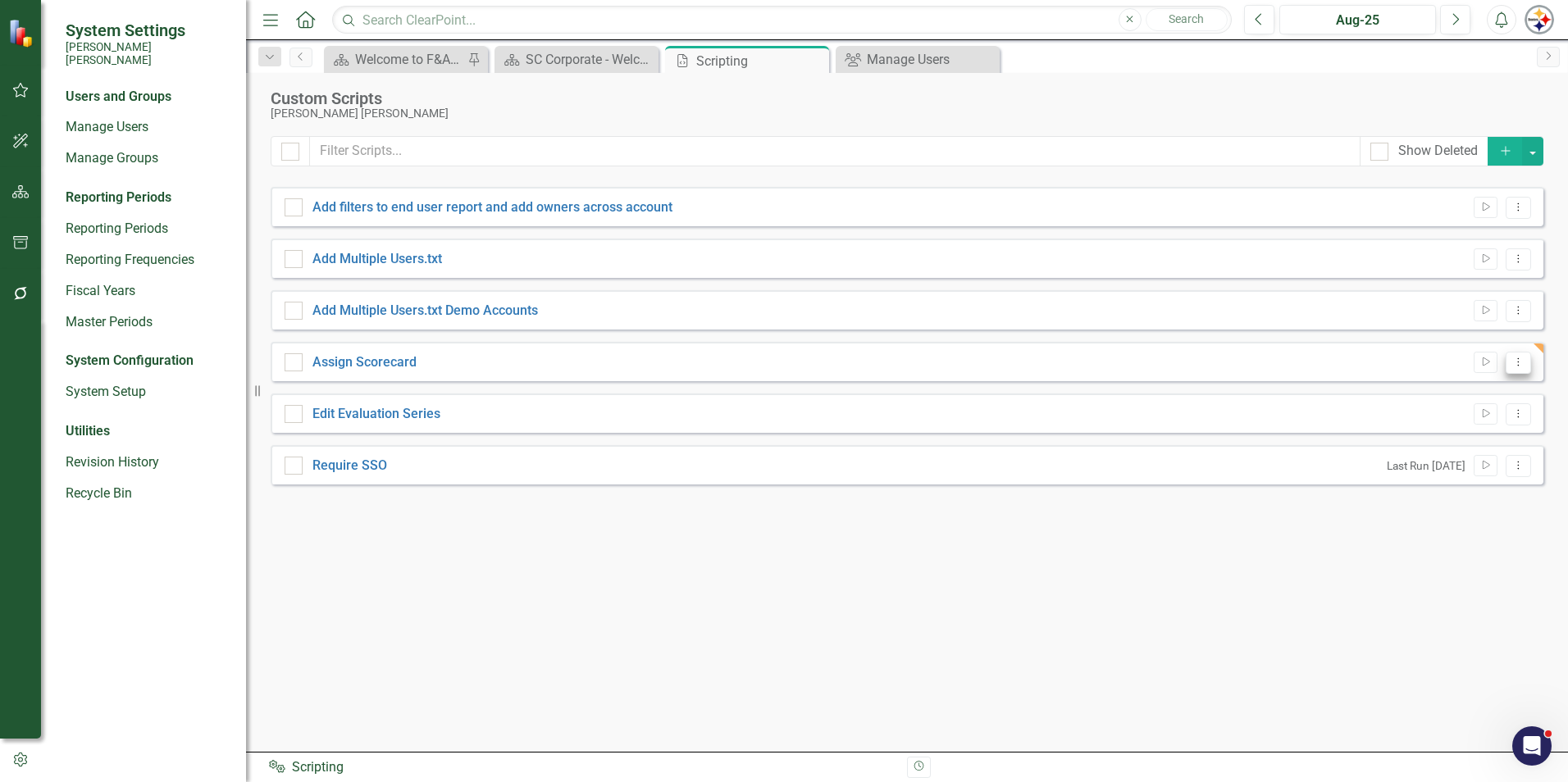
click at [1510, 364] on button "Dropdown Menu" at bounding box center [1518, 362] width 26 height 22
click at [1451, 425] on link "Edit Edit Script" at bounding box center [1465, 420] width 132 height 30
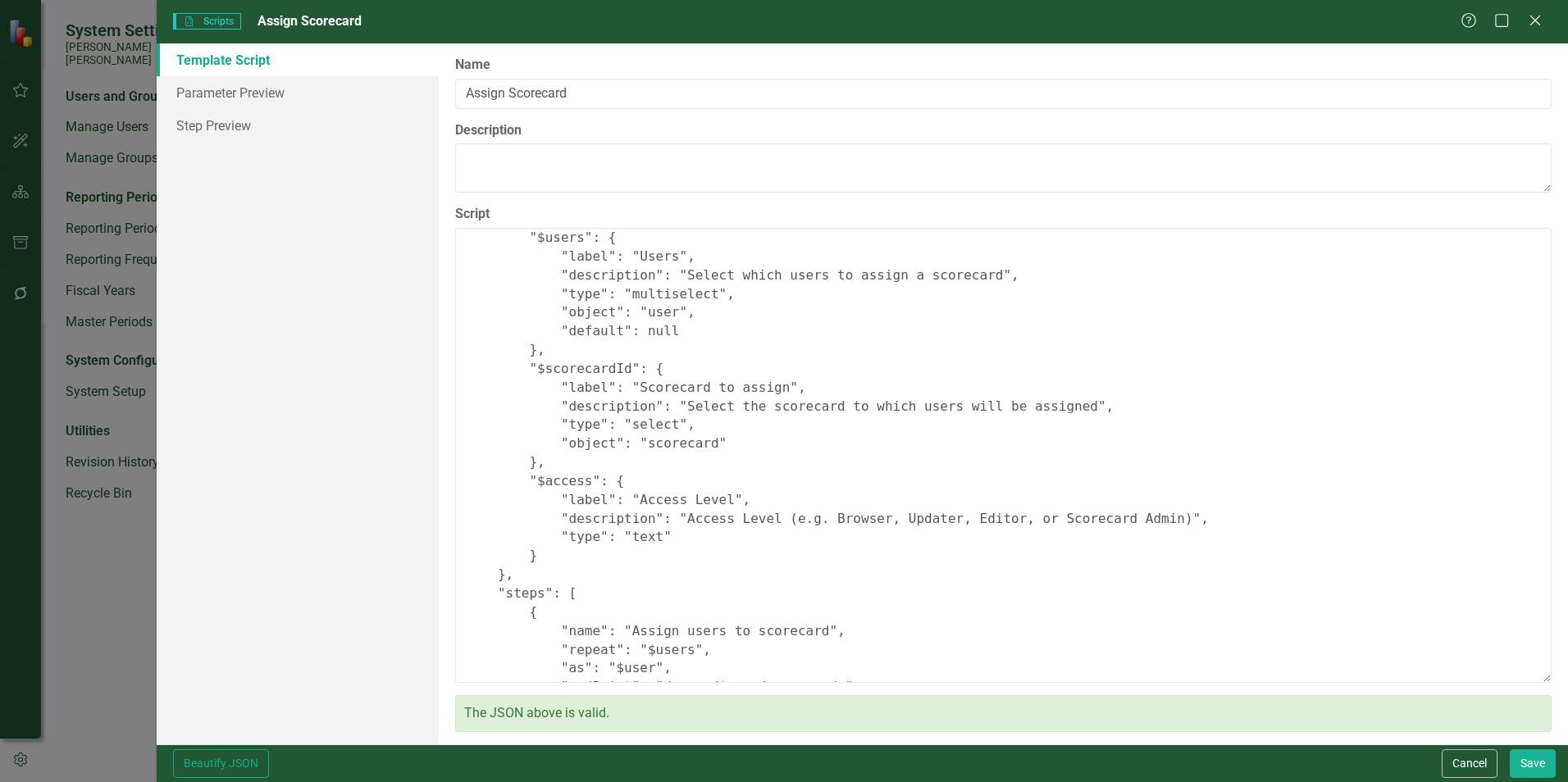
scroll to position [287, 0]
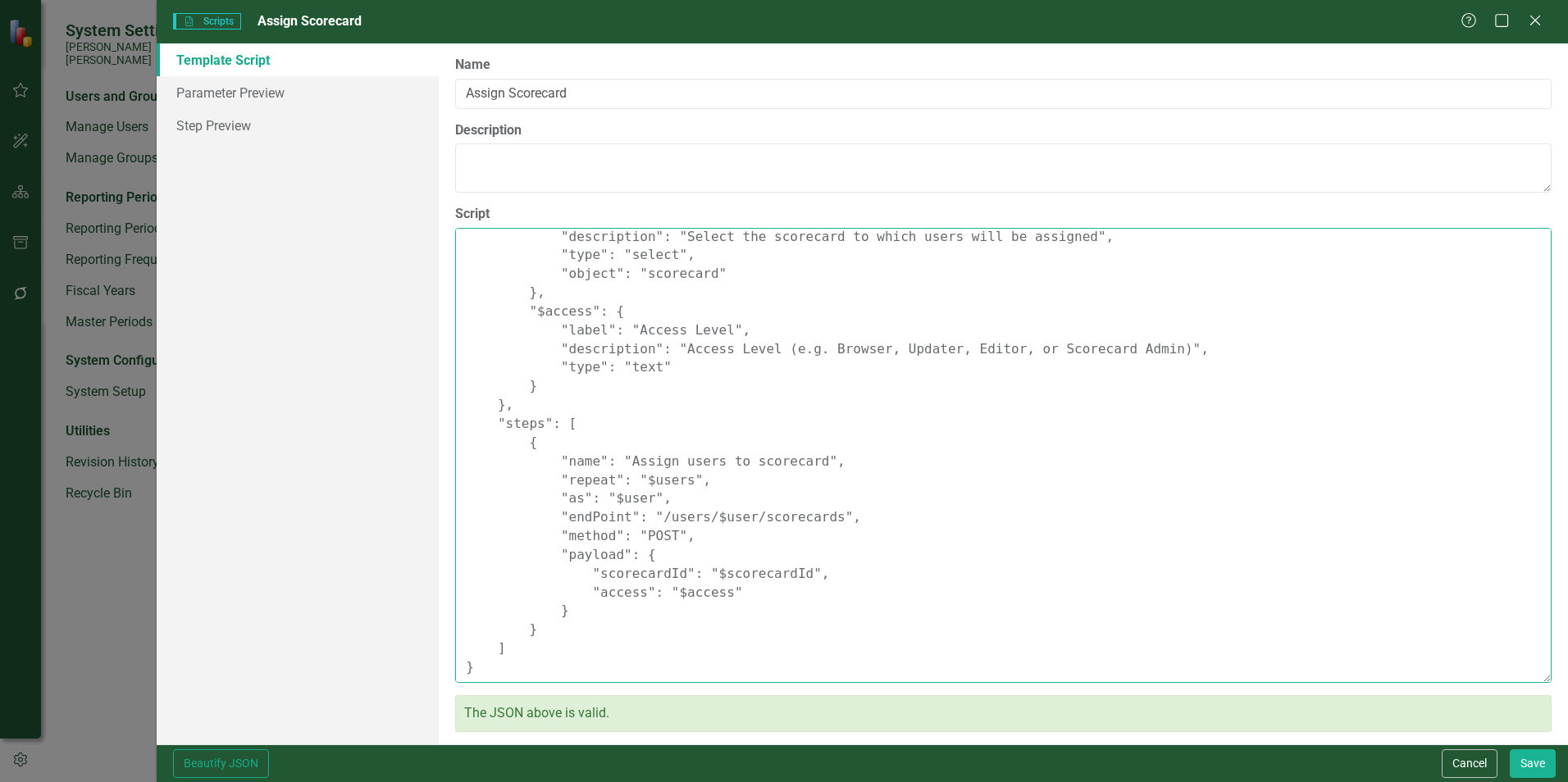
drag, startPoint x: 572, startPoint y: 500, endPoint x: 560, endPoint y: 500, distance: 12.0
click at [560, 500] on textarea "{ "Comments": { "Recommended Script Name": "Assign Scorecard", "Recommended Scr…" at bounding box center [1003, 455] width 1097 height 455
drag, startPoint x: 663, startPoint y: 498, endPoint x: 624, endPoint y: 497, distance: 39.0
click at [624, 497] on textarea "{ "Comments": { "Recommended Script Name": "Assign Scorecard", "Recommended Scr…" at bounding box center [1003, 455] width 1097 height 455
click at [639, 499] on textarea "{ "Comments": { "Recommended Script Name": "Assign Scorecard", "Recommended Scr…" at bounding box center [1003, 455] width 1097 height 455
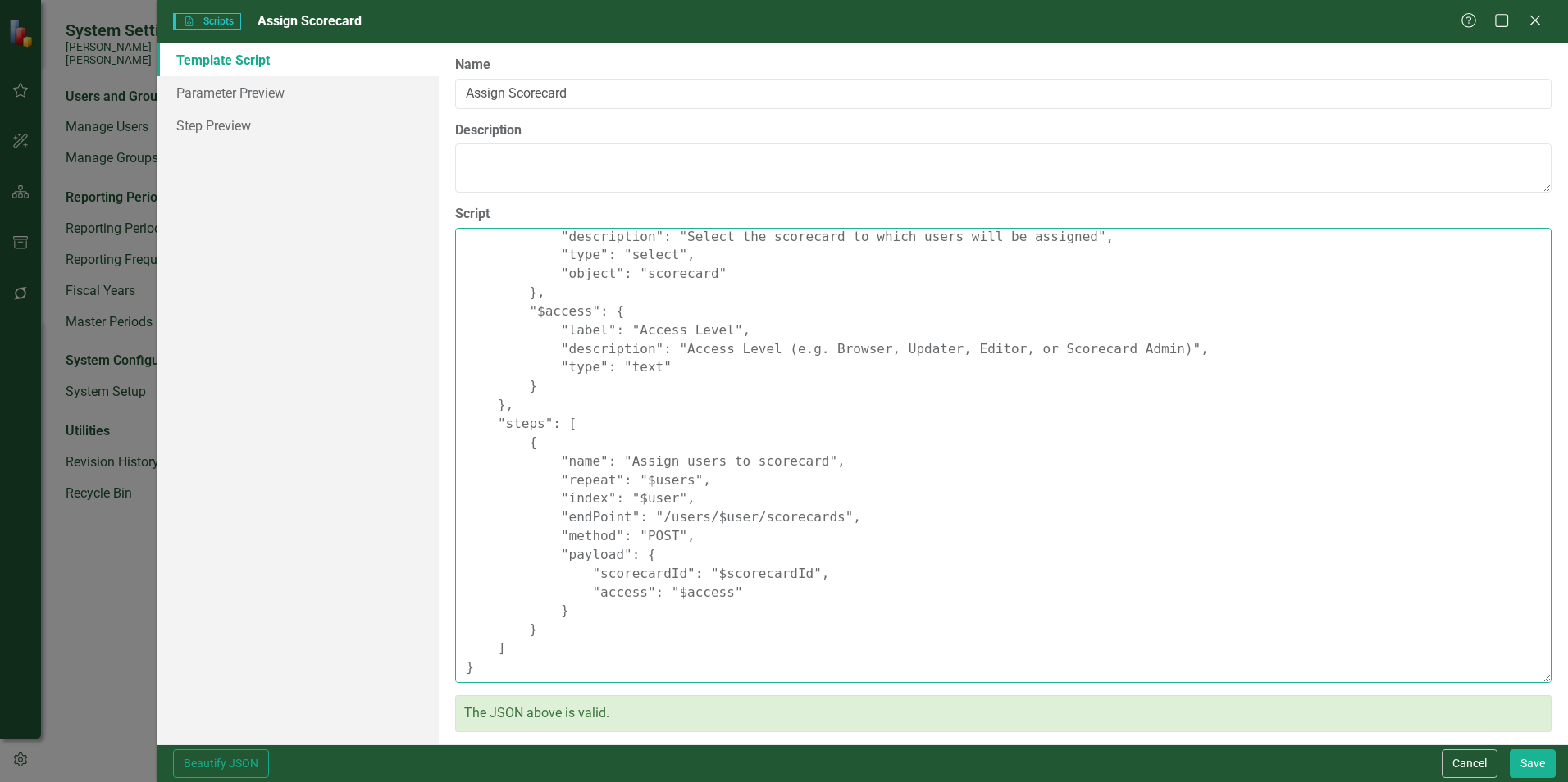
drag, startPoint x: 660, startPoint y: 501, endPoint x: 635, endPoint y: 500, distance: 25.0
click at [635, 500] on textarea "{ "Comments": { "Recommended Script Name": "Assign Scorecard", "Recommended Scr…" at bounding box center [1003, 455] width 1097 height 455
click at [732, 520] on textarea "{ "Comments": { "Recommended Script Name": "Assign Scorecard", "Recommended Scr…" at bounding box center [1003, 455] width 1097 height 455
type textarea "{ "Comments": { "Recommended Script Name": "Assign Scorecard", "Recommended Scr…"
click at [1534, 762] on button "Save" at bounding box center [1532, 764] width 46 height 28
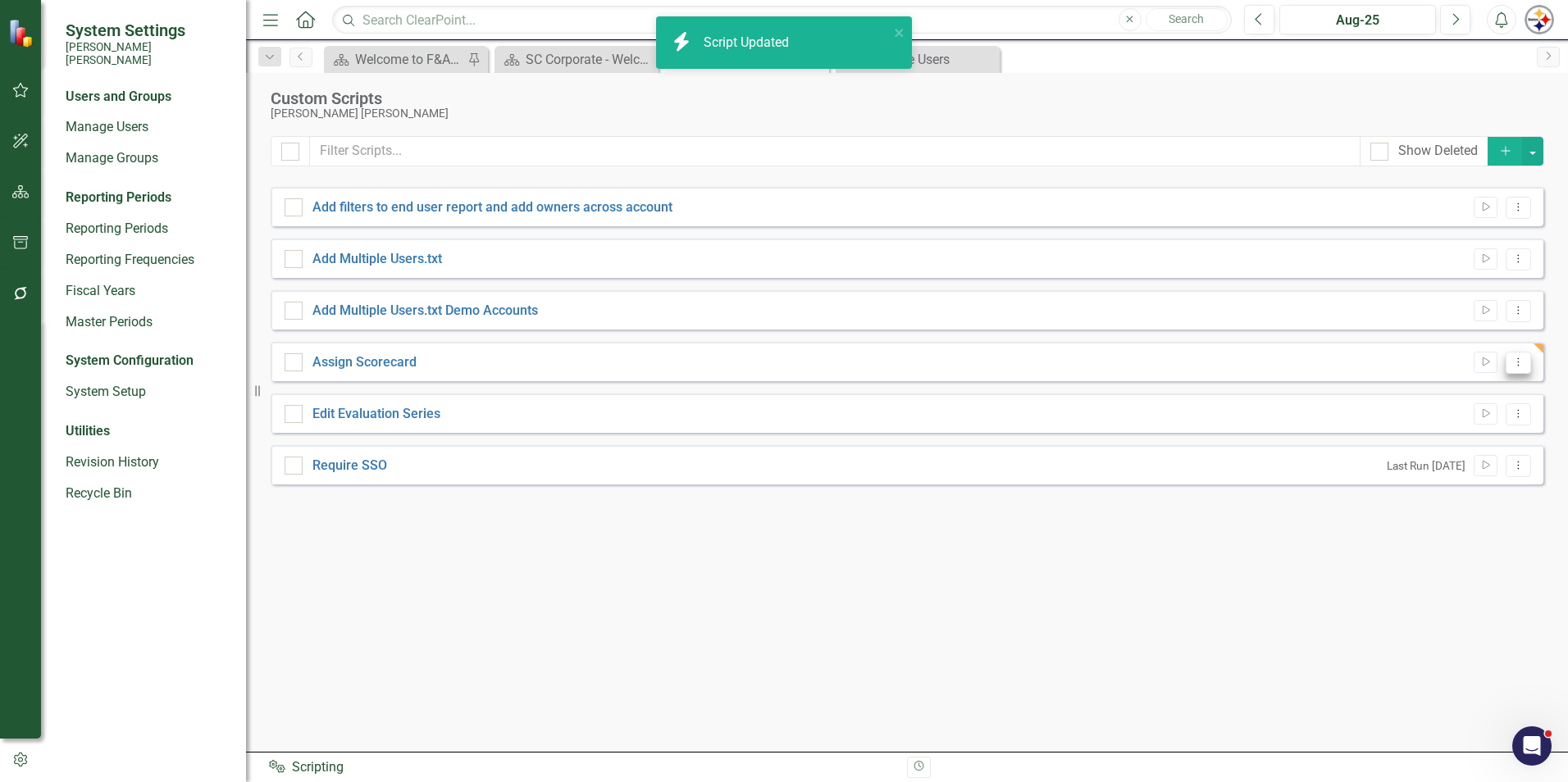
click at [1513, 365] on icon "Dropdown Menu" at bounding box center [1518, 362] width 14 height 11
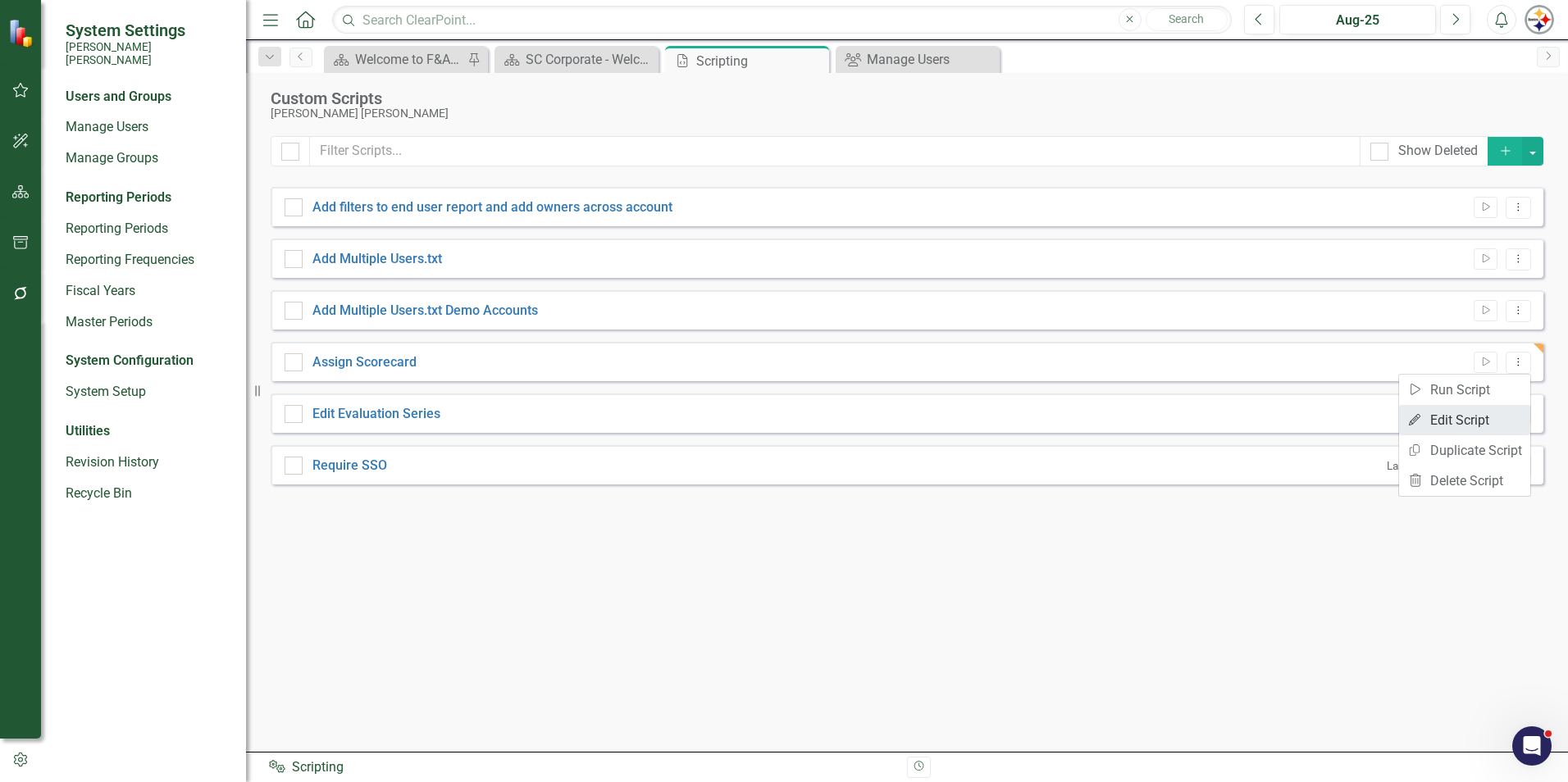
click at [1480, 415] on link "Edit Edit Script" at bounding box center [1465, 420] width 132 height 30
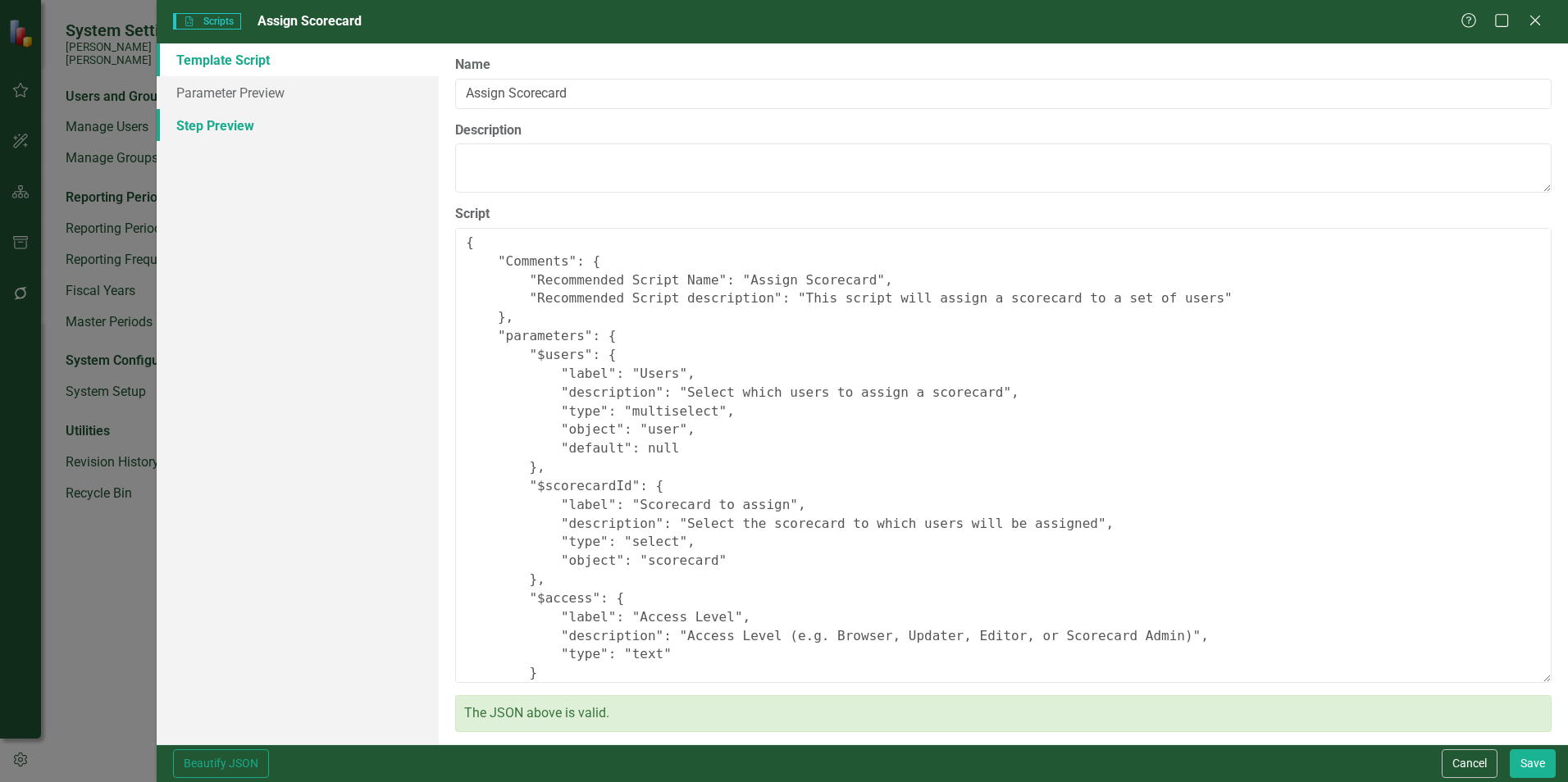
click at [257, 109] on link "Step Preview" at bounding box center [297, 125] width 282 height 33
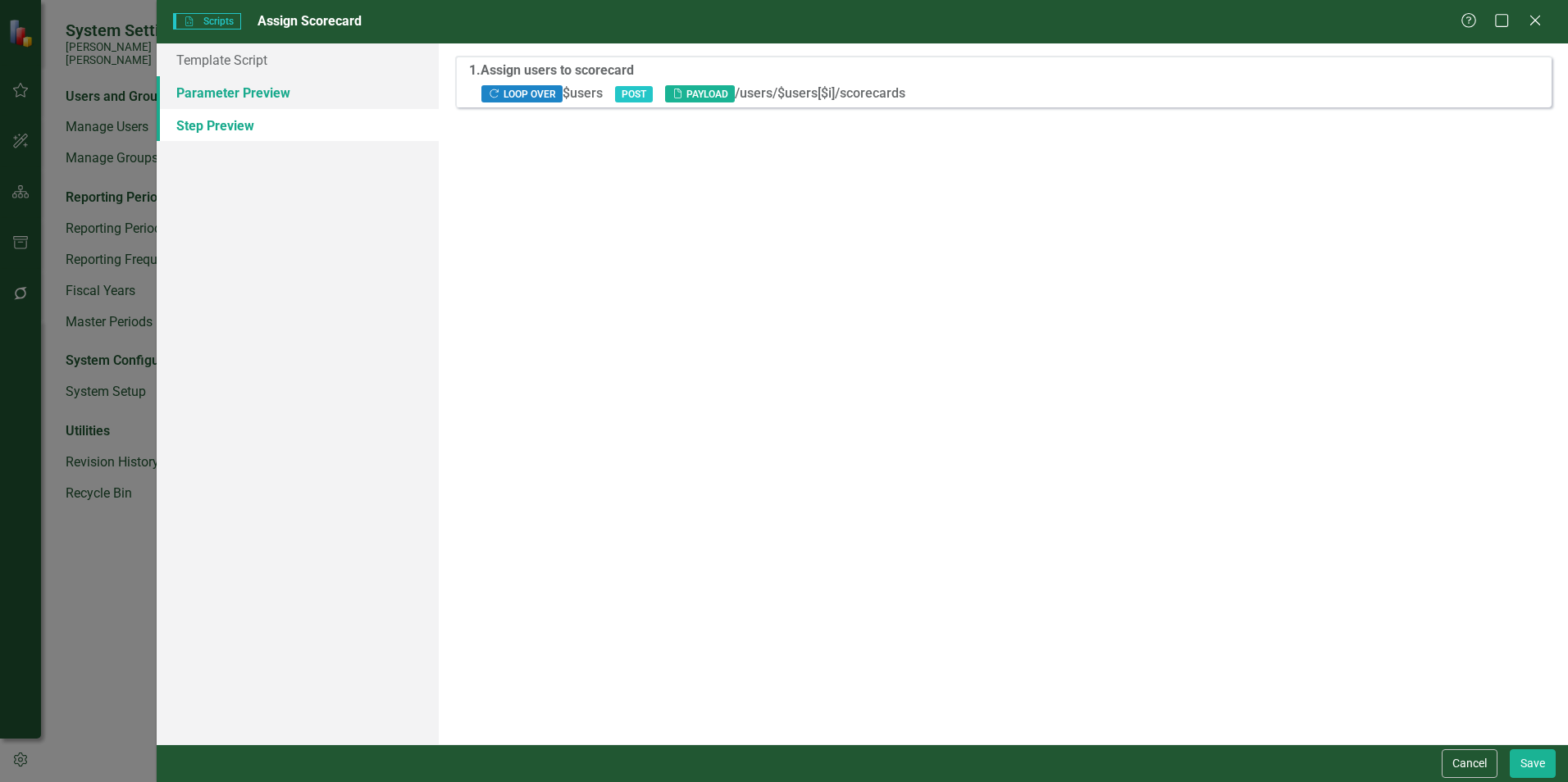
click at [268, 86] on link "Parameter Preview" at bounding box center [297, 93] width 282 height 33
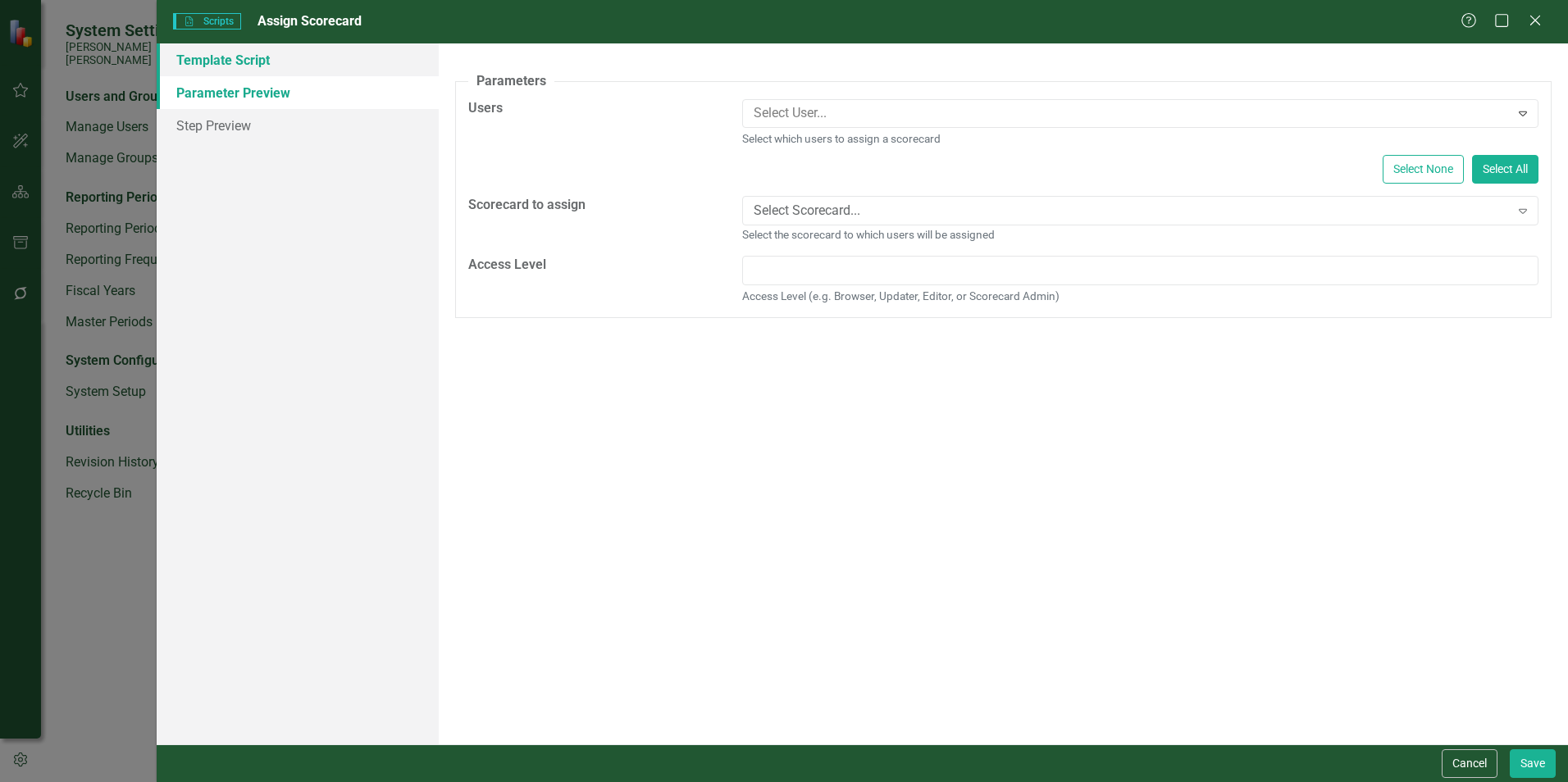
click at [226, 63] on link "Template Script" at bounding box center [297, 60] width 282 height 33
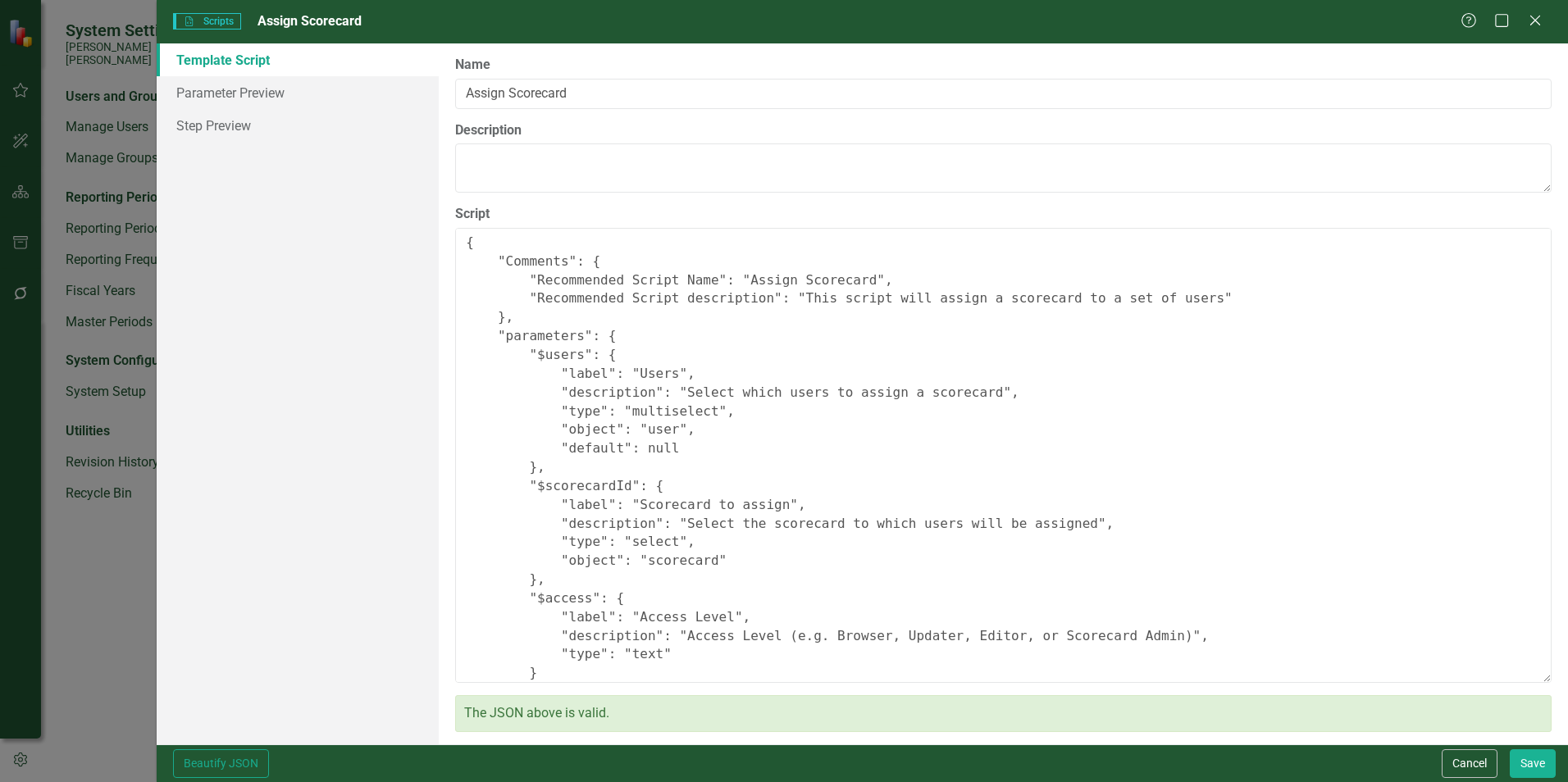
scroll to position [82, 0]
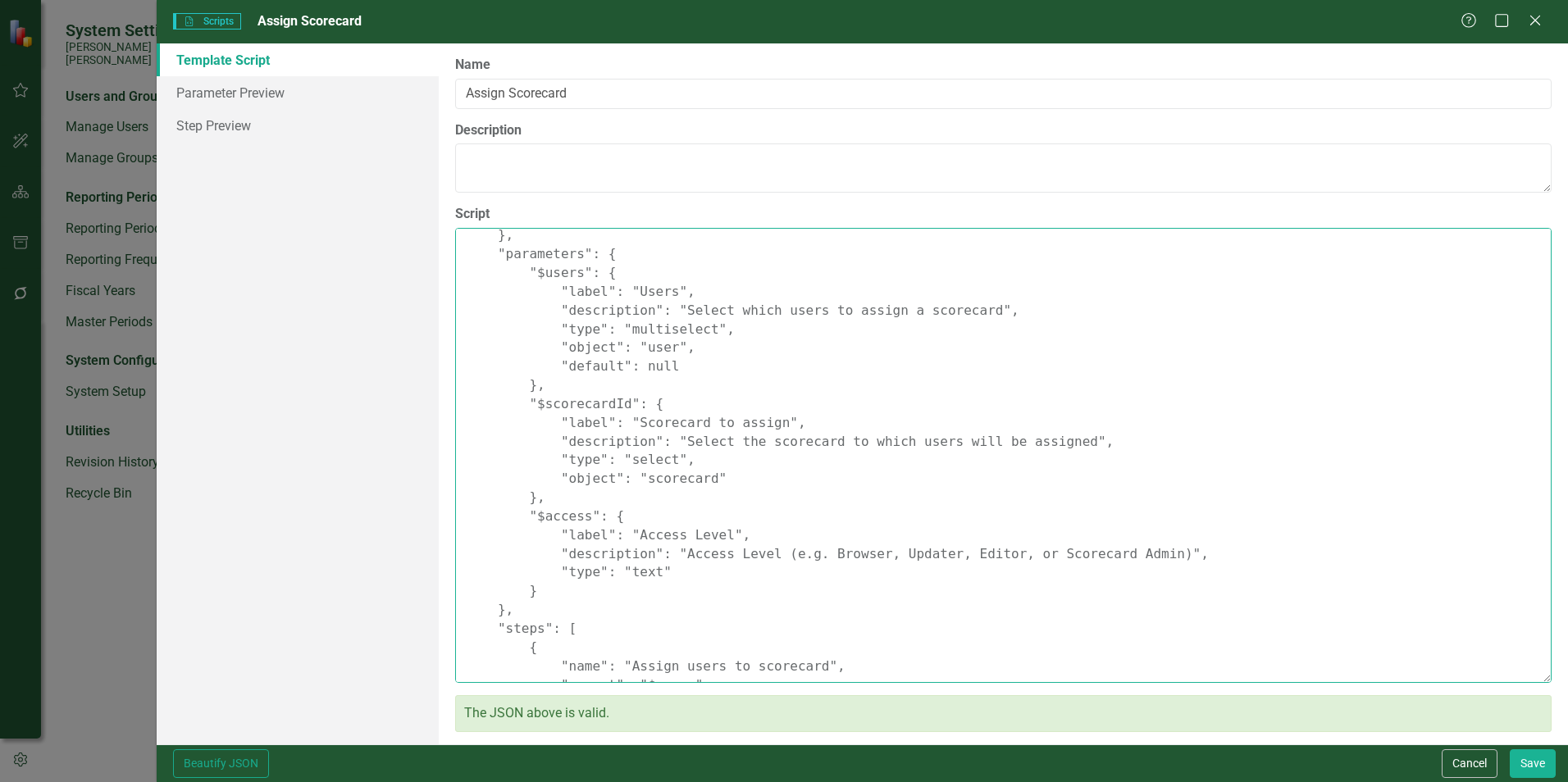
click at [1016, 303] on textarea "{ "Comments": { "Recommended Script Name": "Assign Scorecard", "Recommended Scr…" at bounding box center [1003, 455] width 1097 height 455
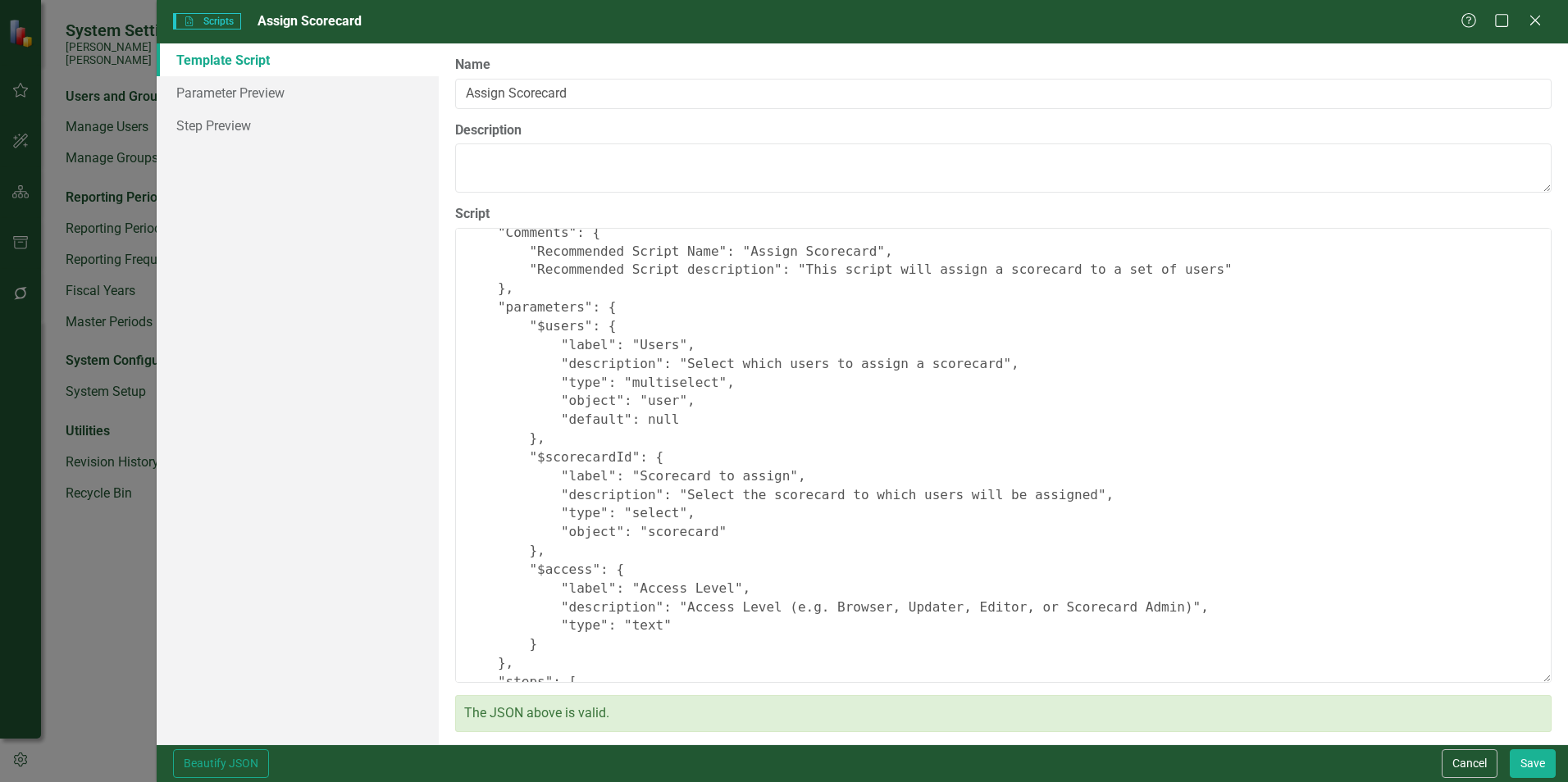
scroll to position [0, 0]
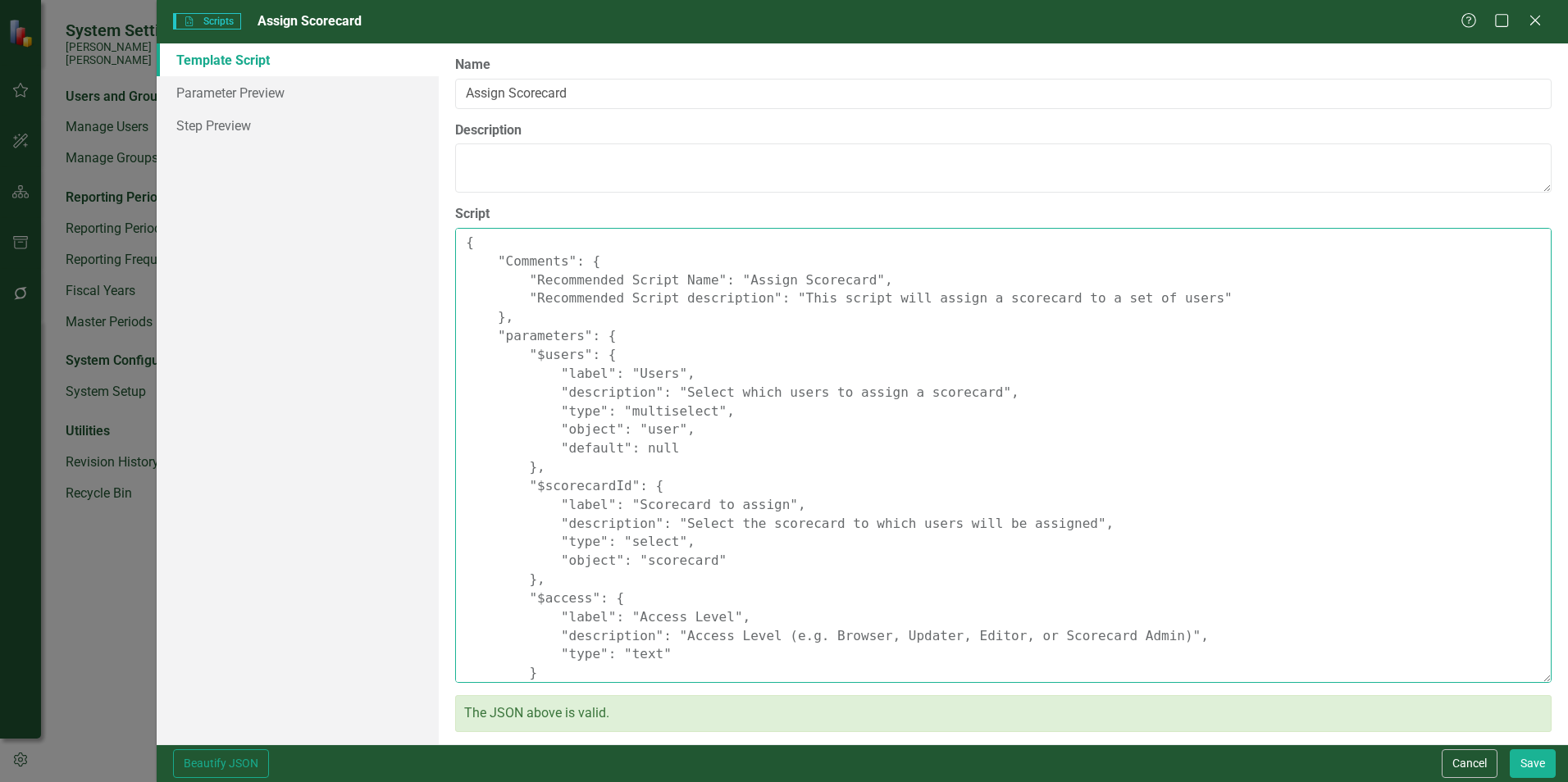
click at [1340, 367] on textarea "{ "Comments": { "Recommended Script Name": "Assign Scorecard", "Recommended Scr…" at bounding box center [1003, 455] width 1097 height 455
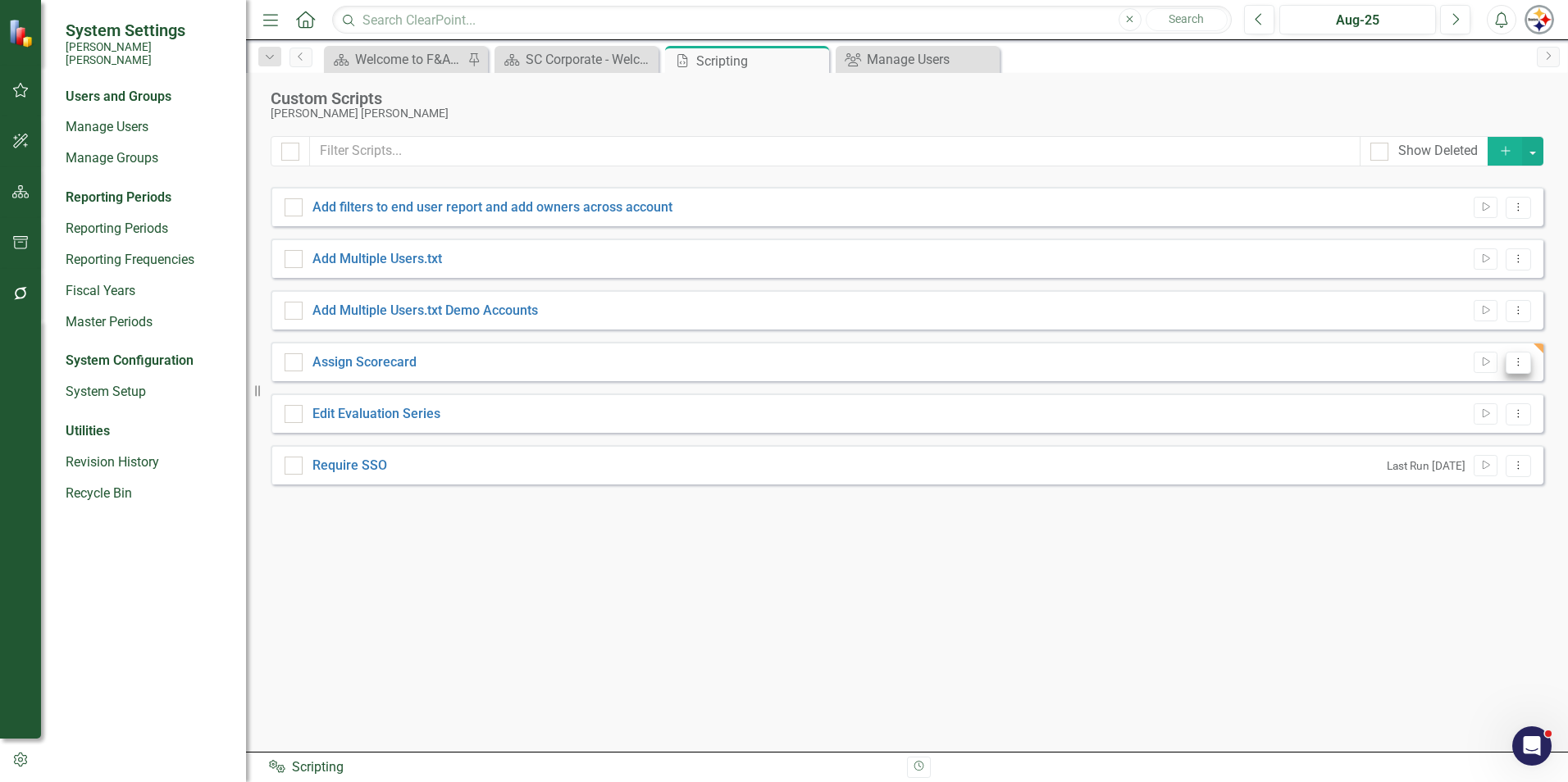
click at [1516, 359] on icon "Dropdown Menu" at bounding box center [1518, 362] width 14 height 11
click at [1440, 419] on link "Edit Edit Script" at bounding box center [1465, 420] width 132 height 30
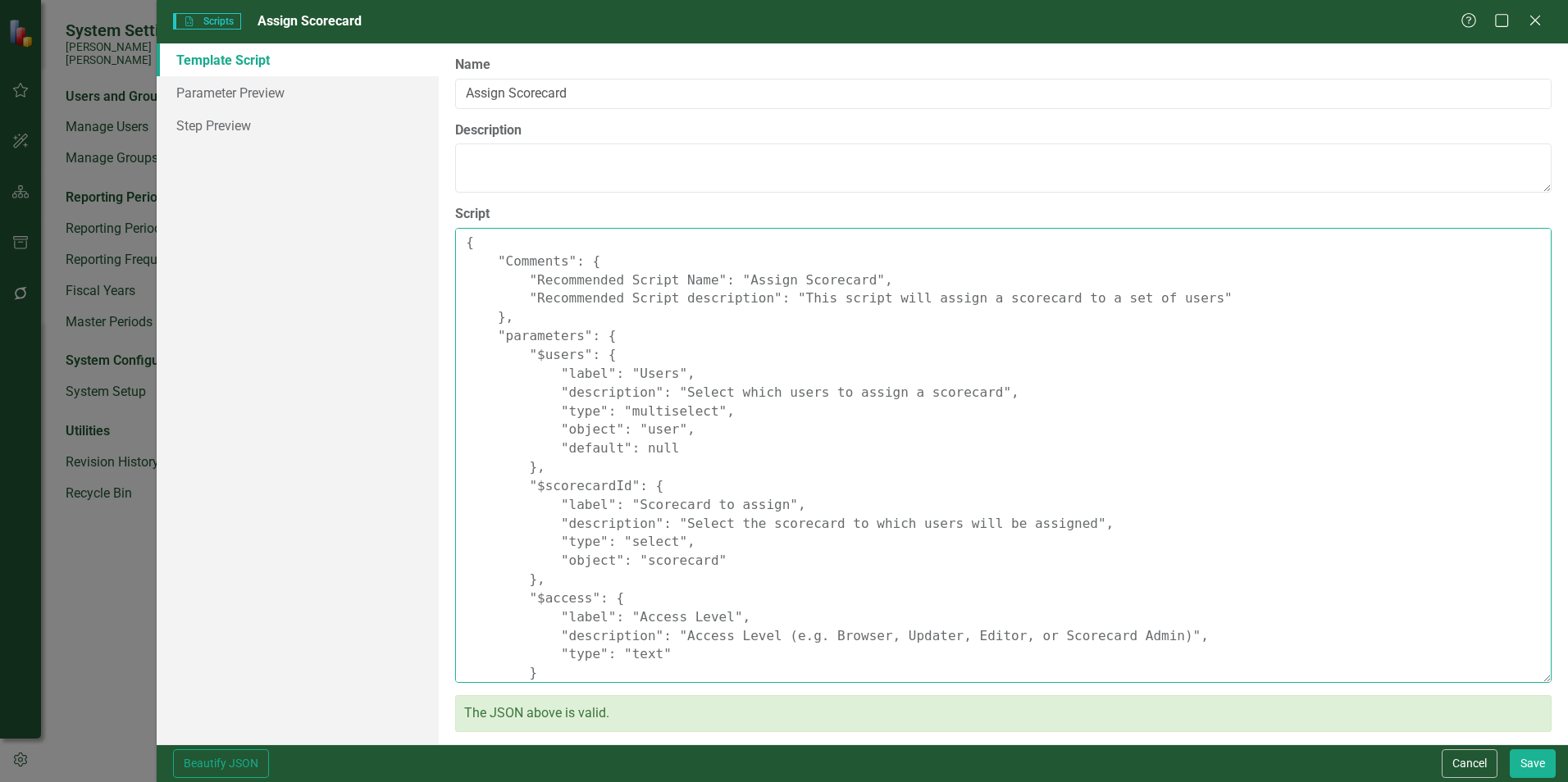
click at [646, 260] on textarea "{ "Comments": { "Recommended Script Name": "Assign Scorecard", "Recommended Scr…" at bounding box center [1003, 455] width 1097 height 455
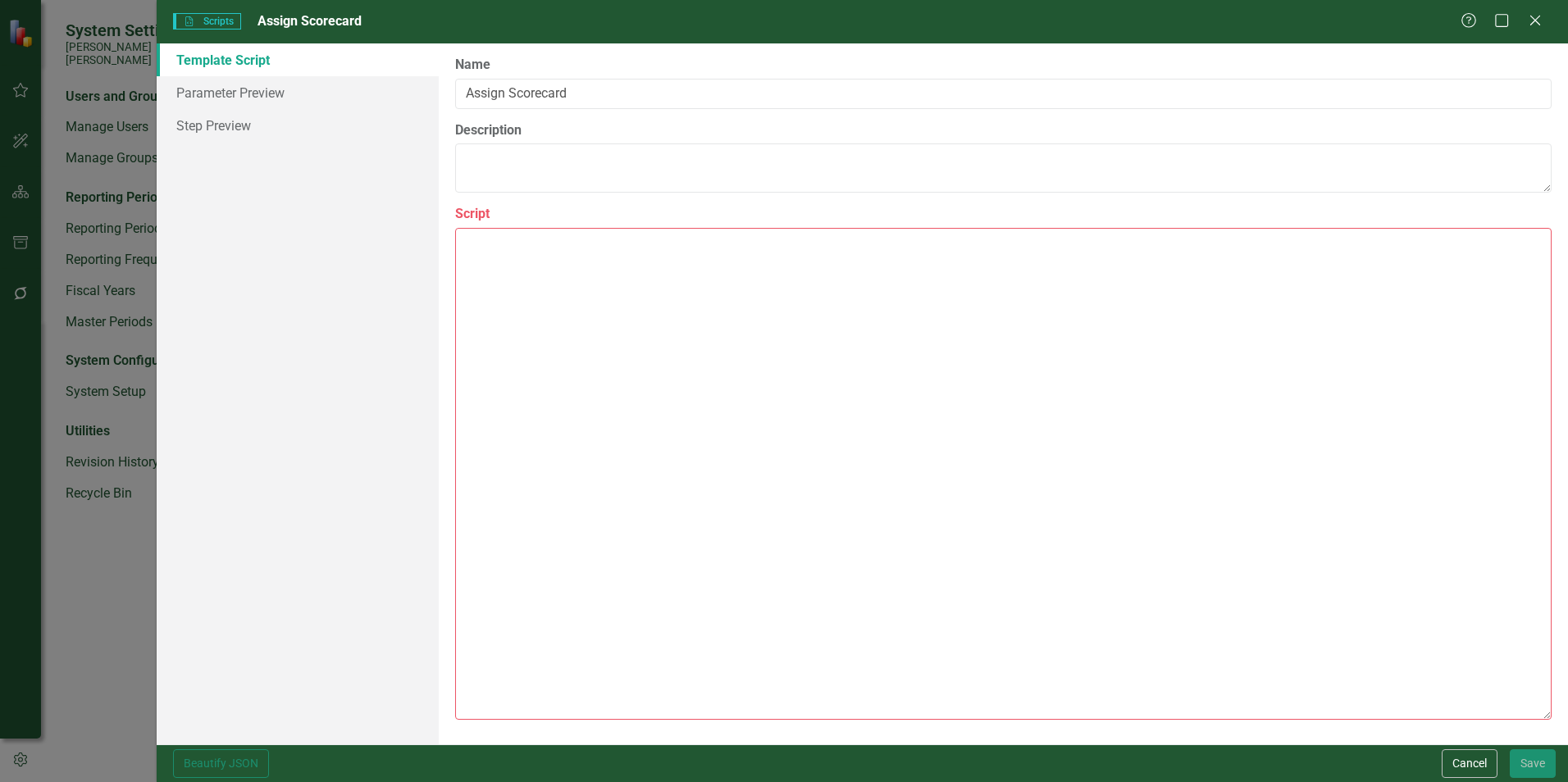
paste textarea "{ "Comments": { "Recommended Script Name": "Assign Scorecard", "Recommended Scr…"
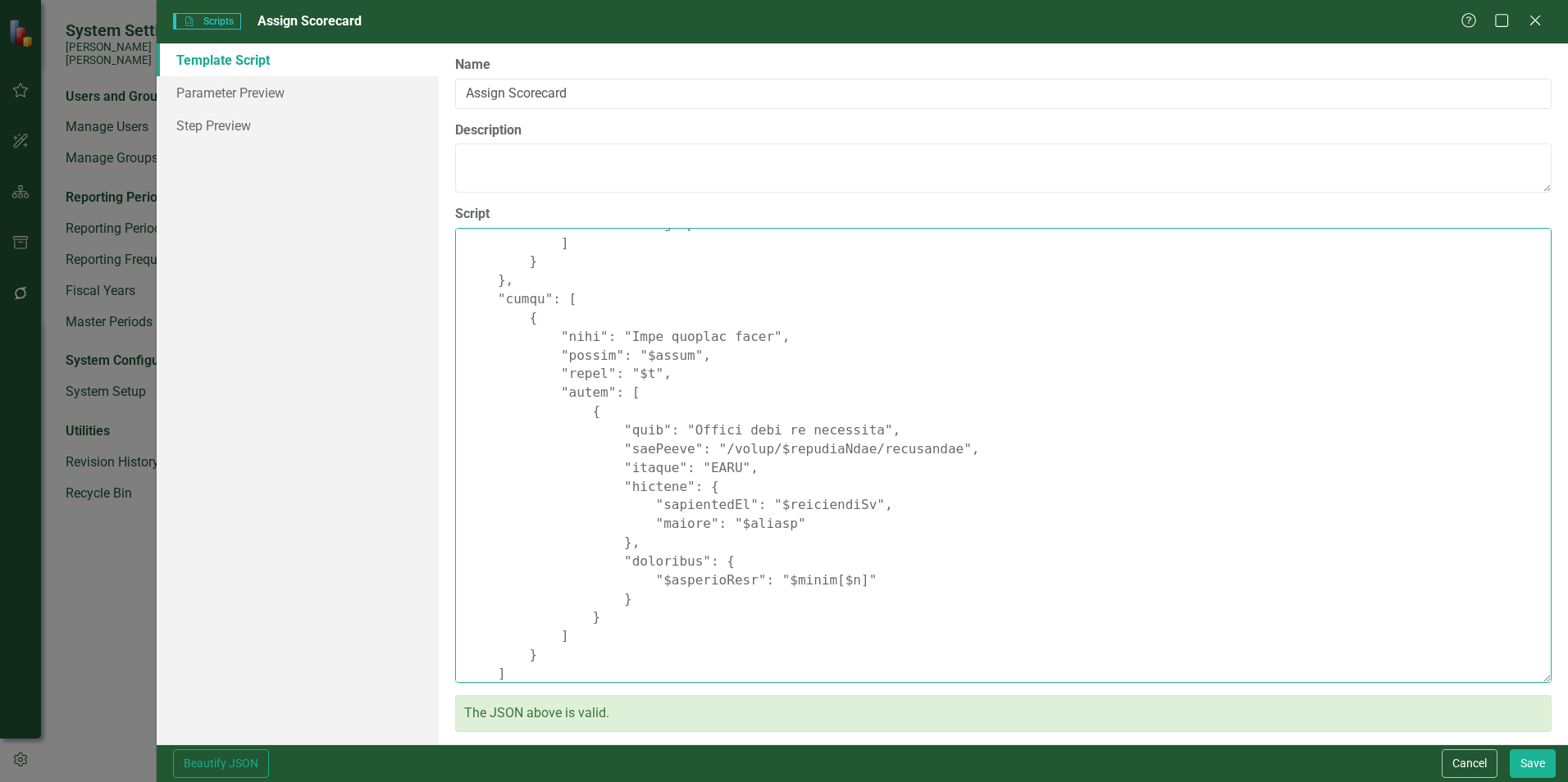
scroll to position [550, 0]
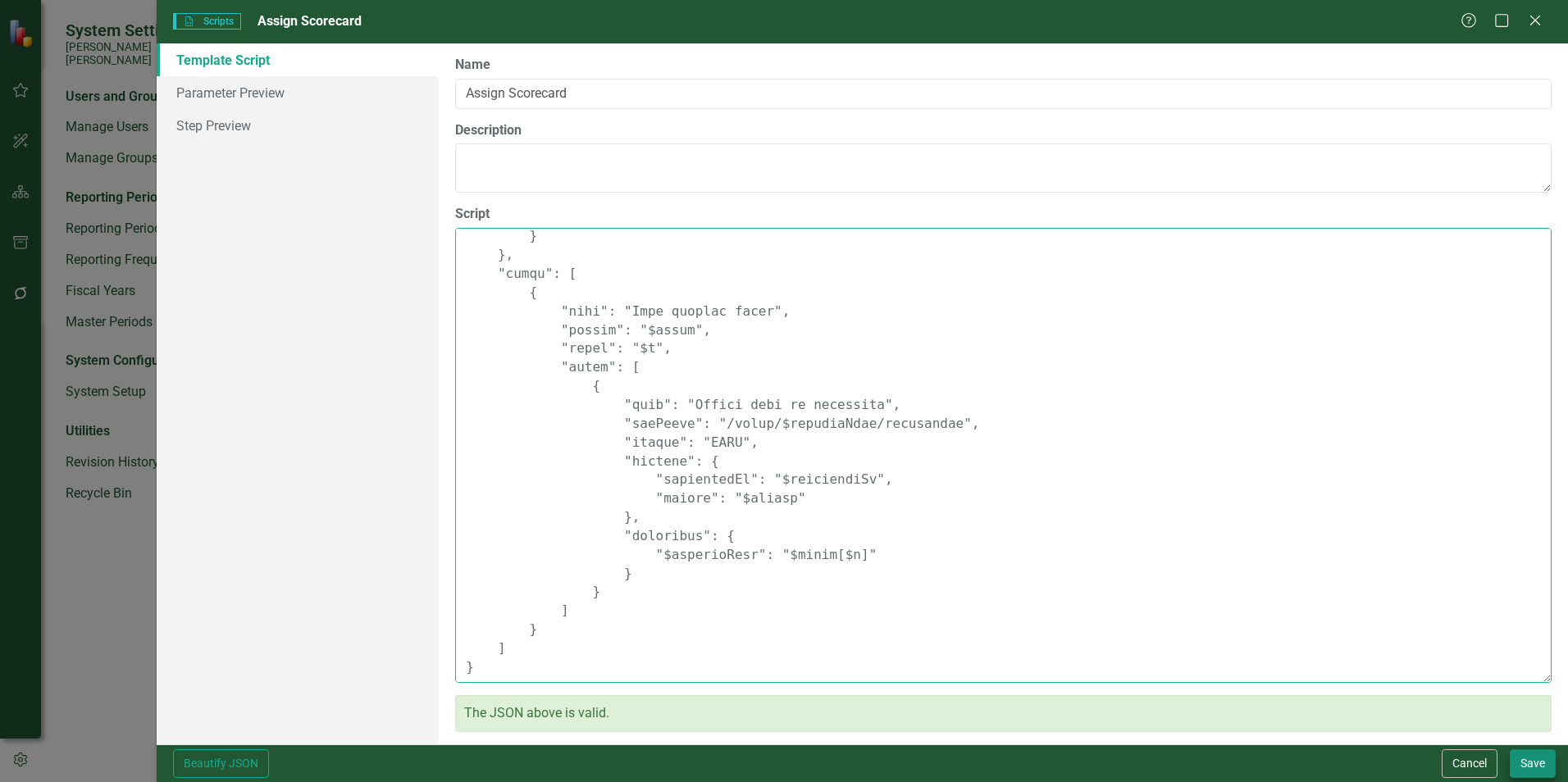
type textarea "{ "Comments": { "Recommended Script Name": "Assign Scorecard", "Recommended Scr…"
click at [1514, 762] on button "Save" at bounding box center [1532, 764] width 46 height 28
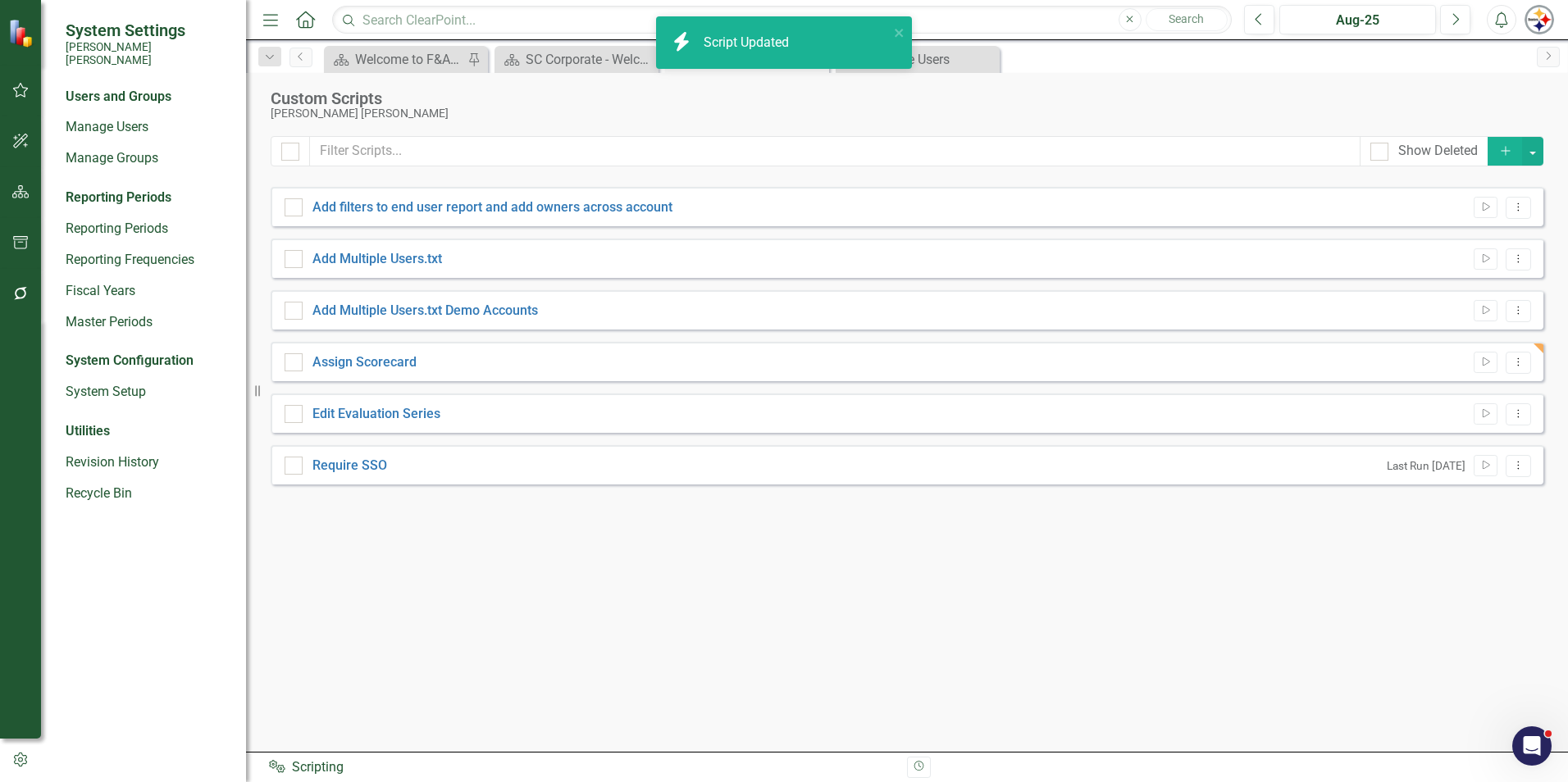
click at [1507, 376] on div "Assign Scorecard Run Script Dropdown Menu" at bounding box center [906, 361] width 1273 height 39
click at [1513, 371] on button "Dropdown Menu" at bounding box center [1518, 362] width 26 height 22
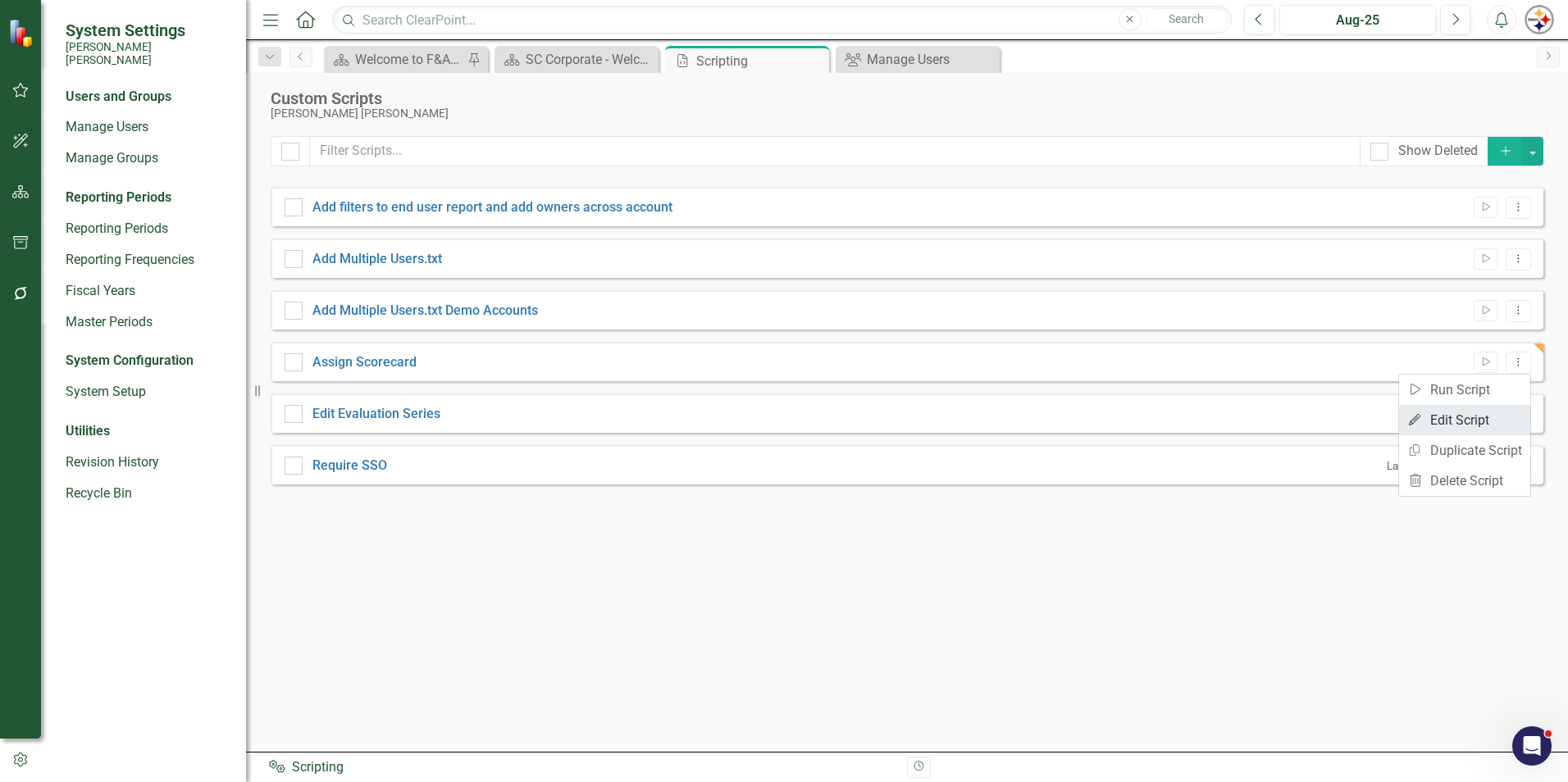
click at [1464, 423] on link "Edit Edit Script" at bounding box center [1465, 420] width 132 height 30
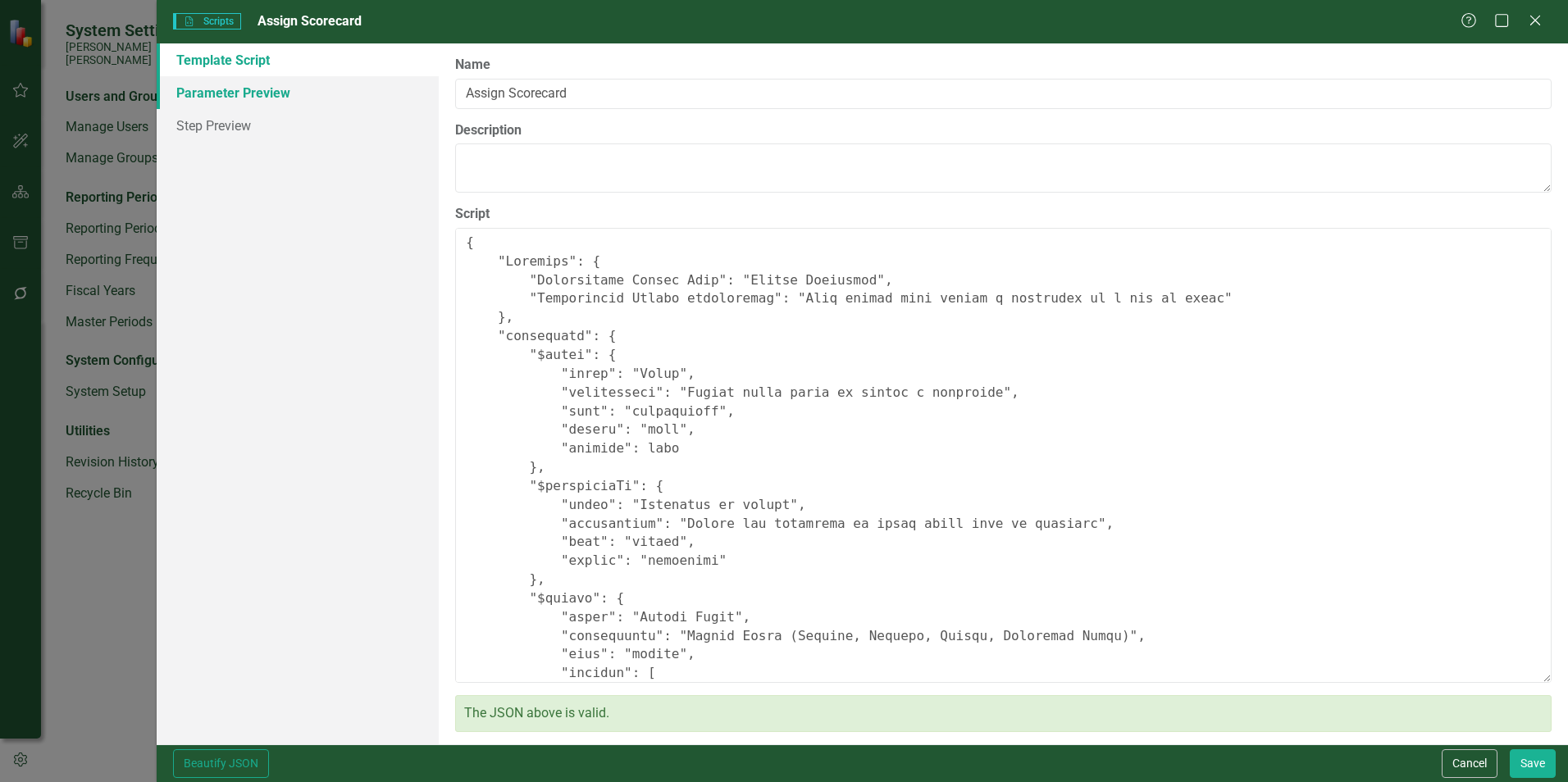
click at [232, 106] on link "Parameter Preview" at bounding box center [297, 93] width 282 height 33
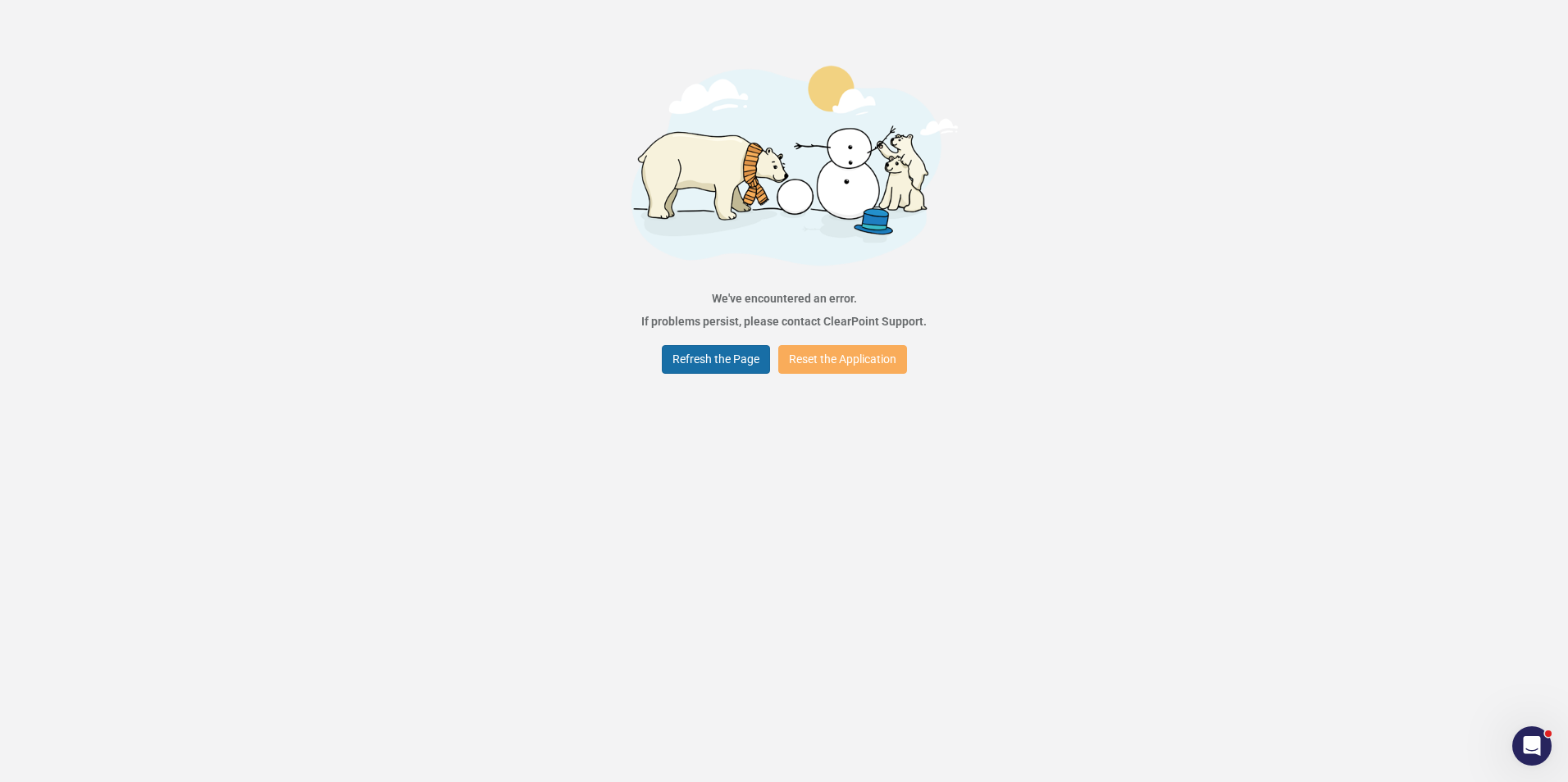
click at [740, 360] on button "Refresh the Page" at bounding box center [716, 359] width 109 height 28
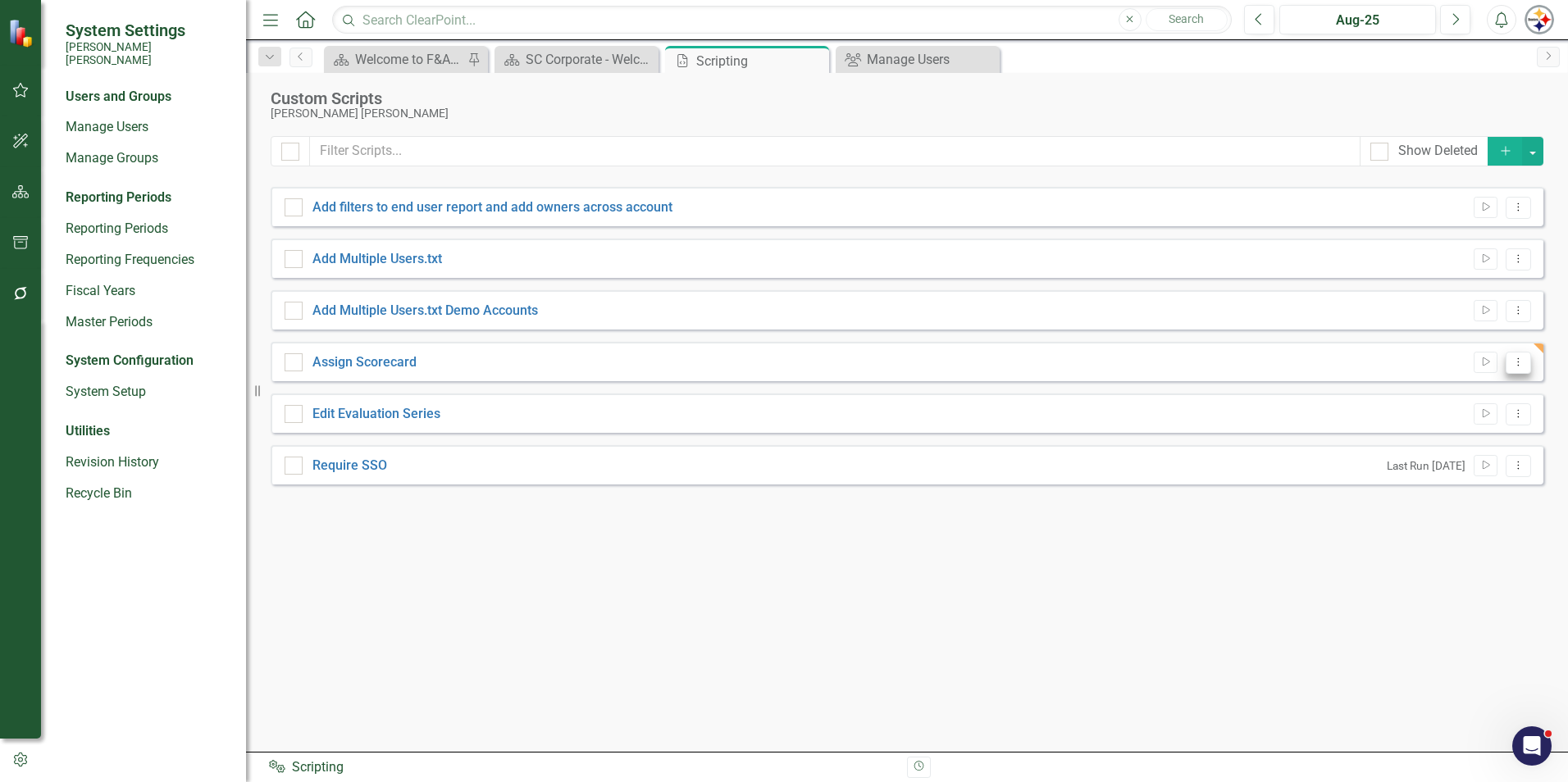
click at [1519, 370] on button "Dropdown Menu" at bounding box center [1518, 362] width 26 height 22
click at [1485, 420] on link "Edit Edit Script" at bounding box center [1465, 420] width 132 height 30
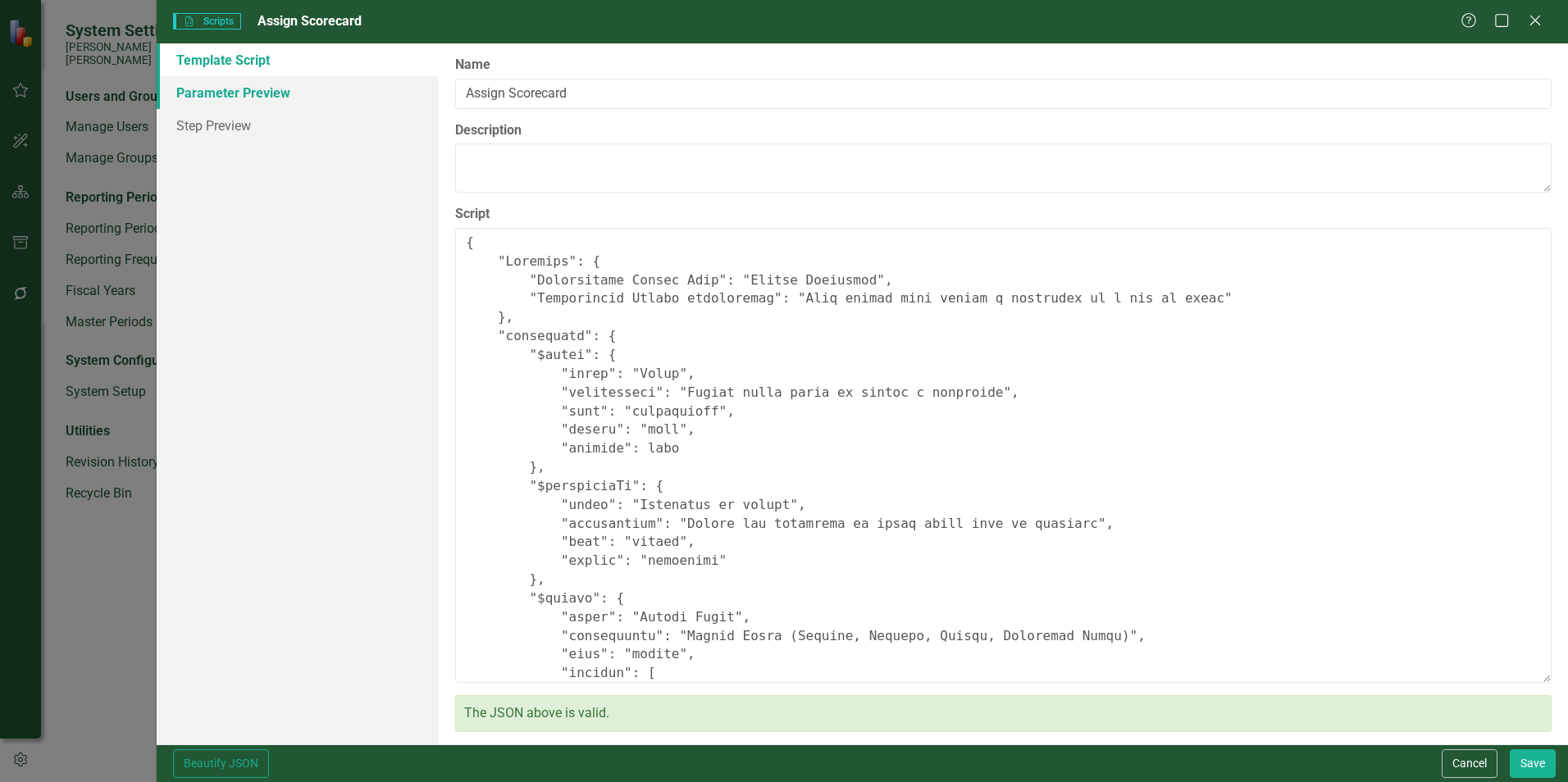
click at [205, 102] on link "Parameter Preview" at bounding box center [297, 93] width 282 height 33
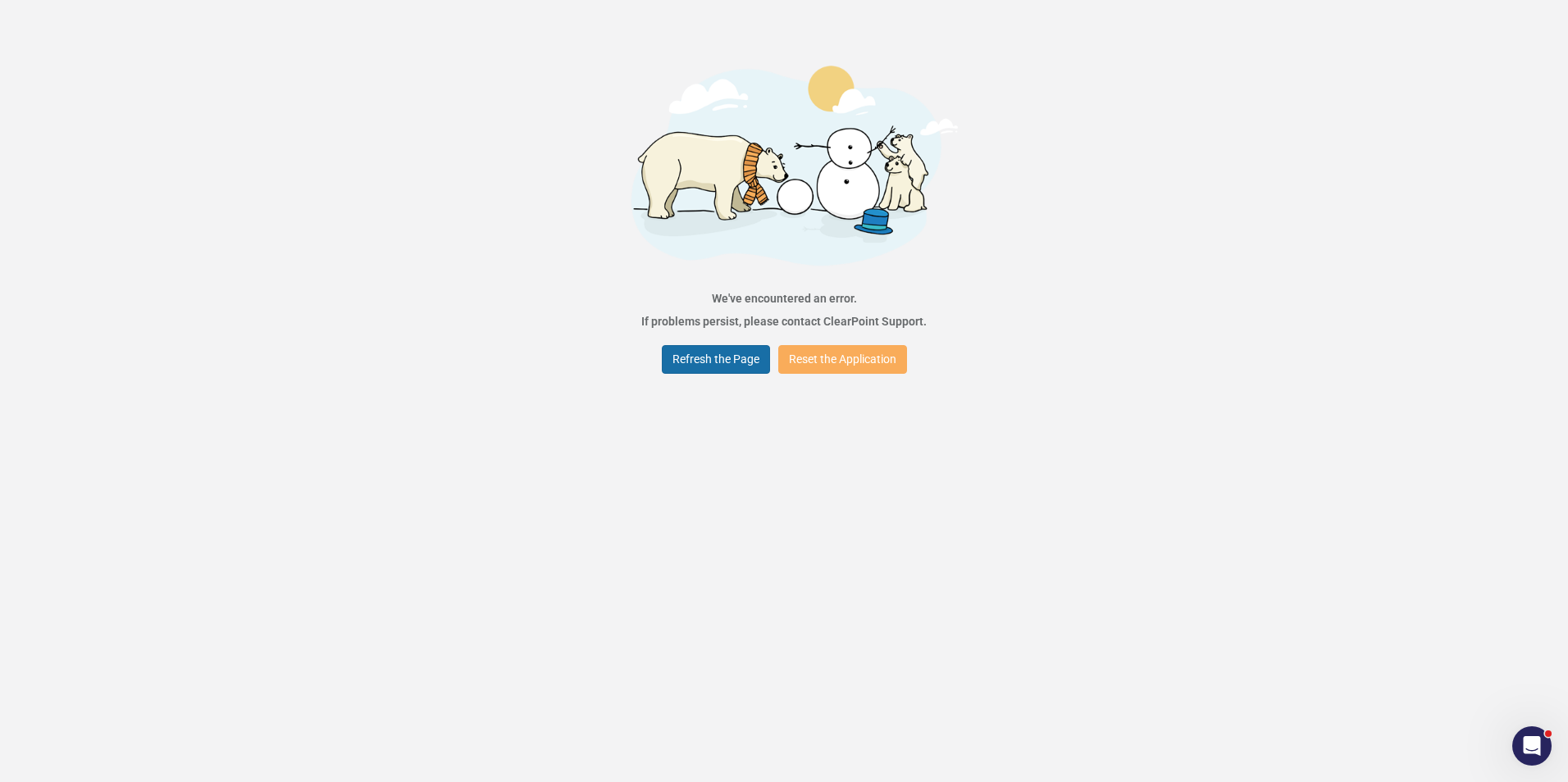
click at [736, 363] on button "Refresh the Page" at bounding box center [716, 359] width 109 height 28
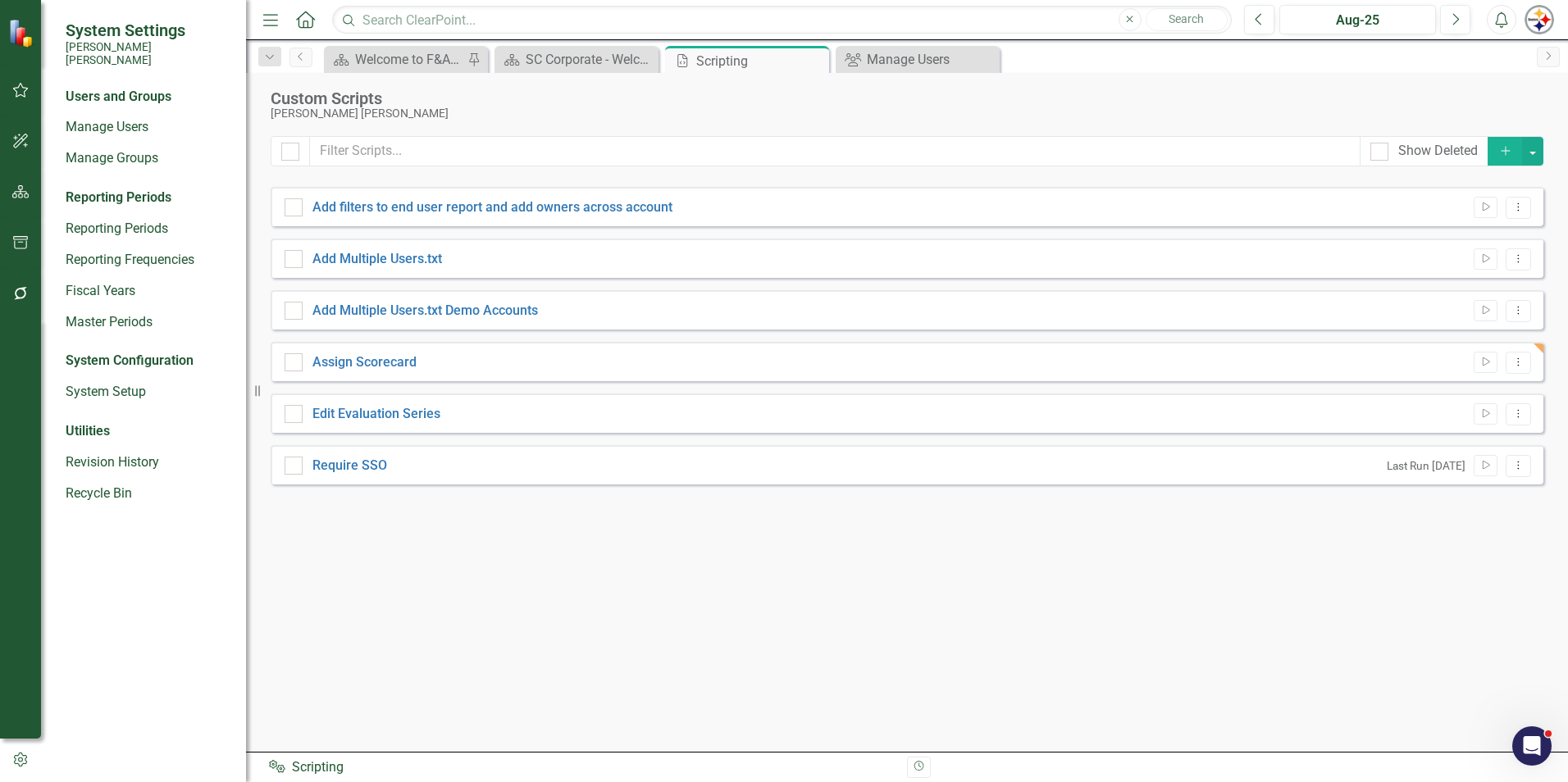
click at [1523, 375] on div "Assign Scorecard Run Script Dropdown Menu" at bounding box center [906, 361] width 1273 height 39
click at [1519, 368] on button "Dropdown Menu" at bounding box center [1518, 362] width 26 height 22
click at [1487, 424] on link "Edit Edit Script" at bounding box center [1465, 420] width 132 height 30
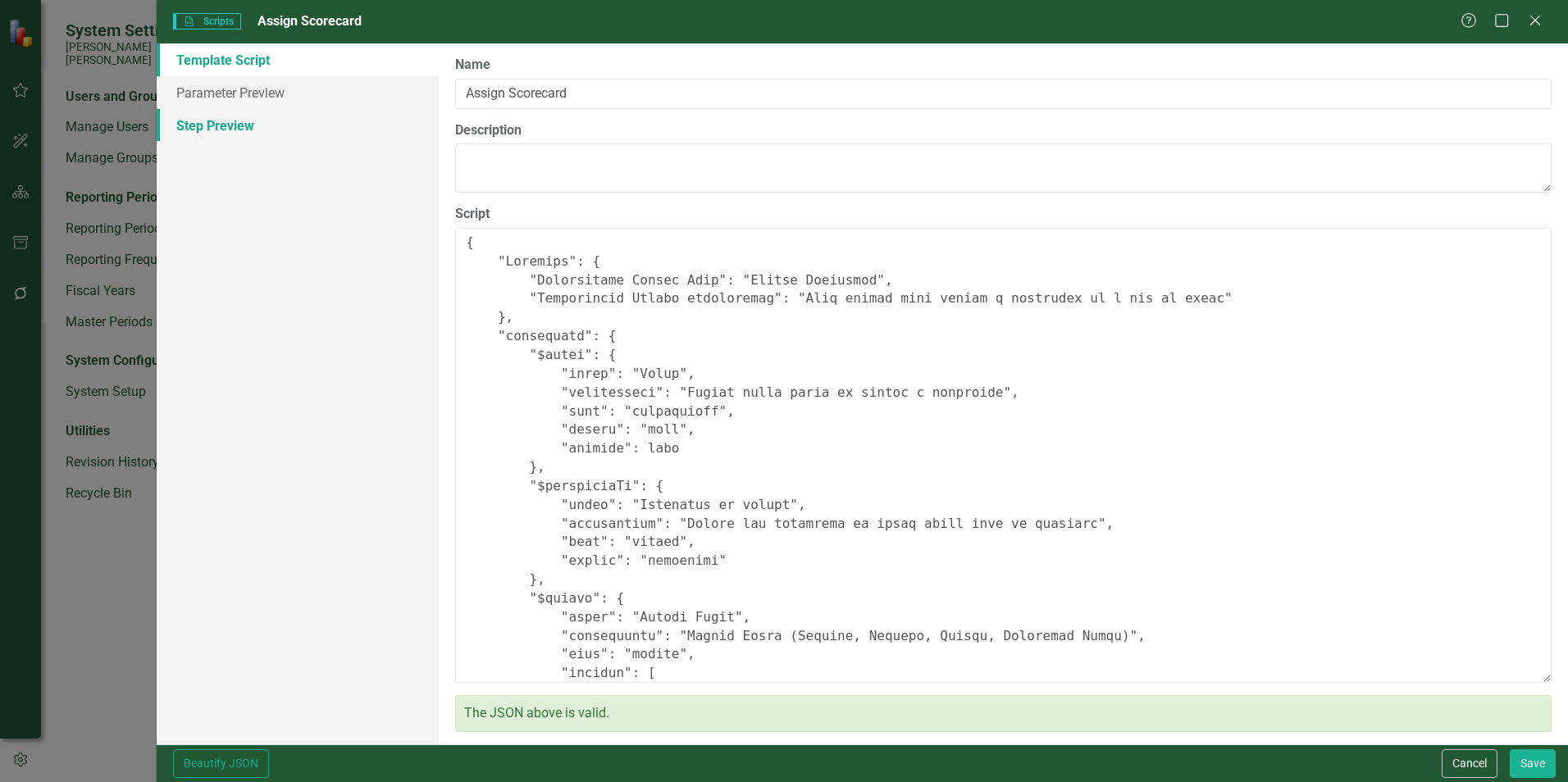
click at [251, 123] on link "Step Preview" at bounding box center [297, 125] width 282 height 33
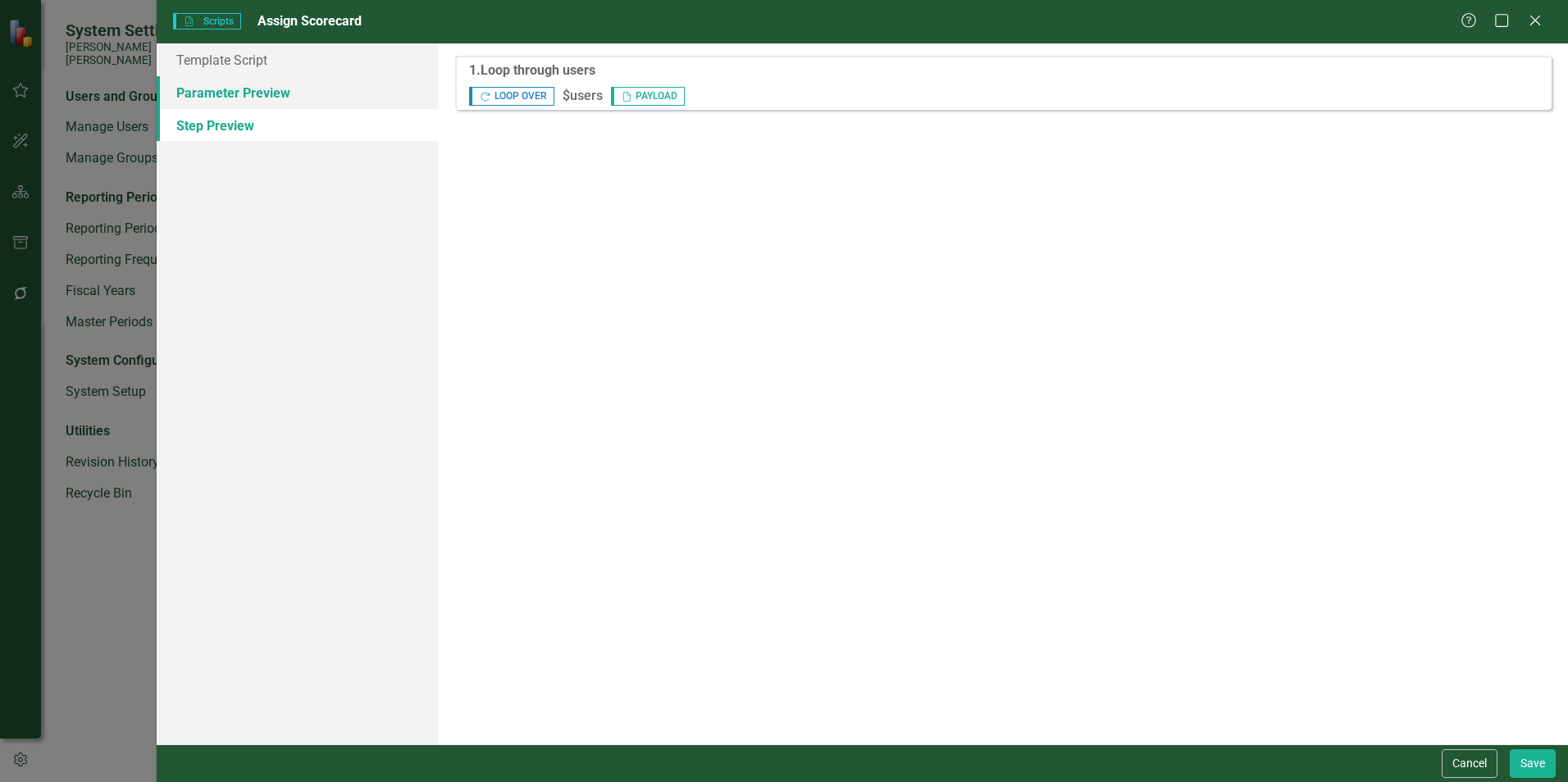
click at [245, 93] on link "Parameter Preview" at bounding box center [297, 93] width 282 height 33
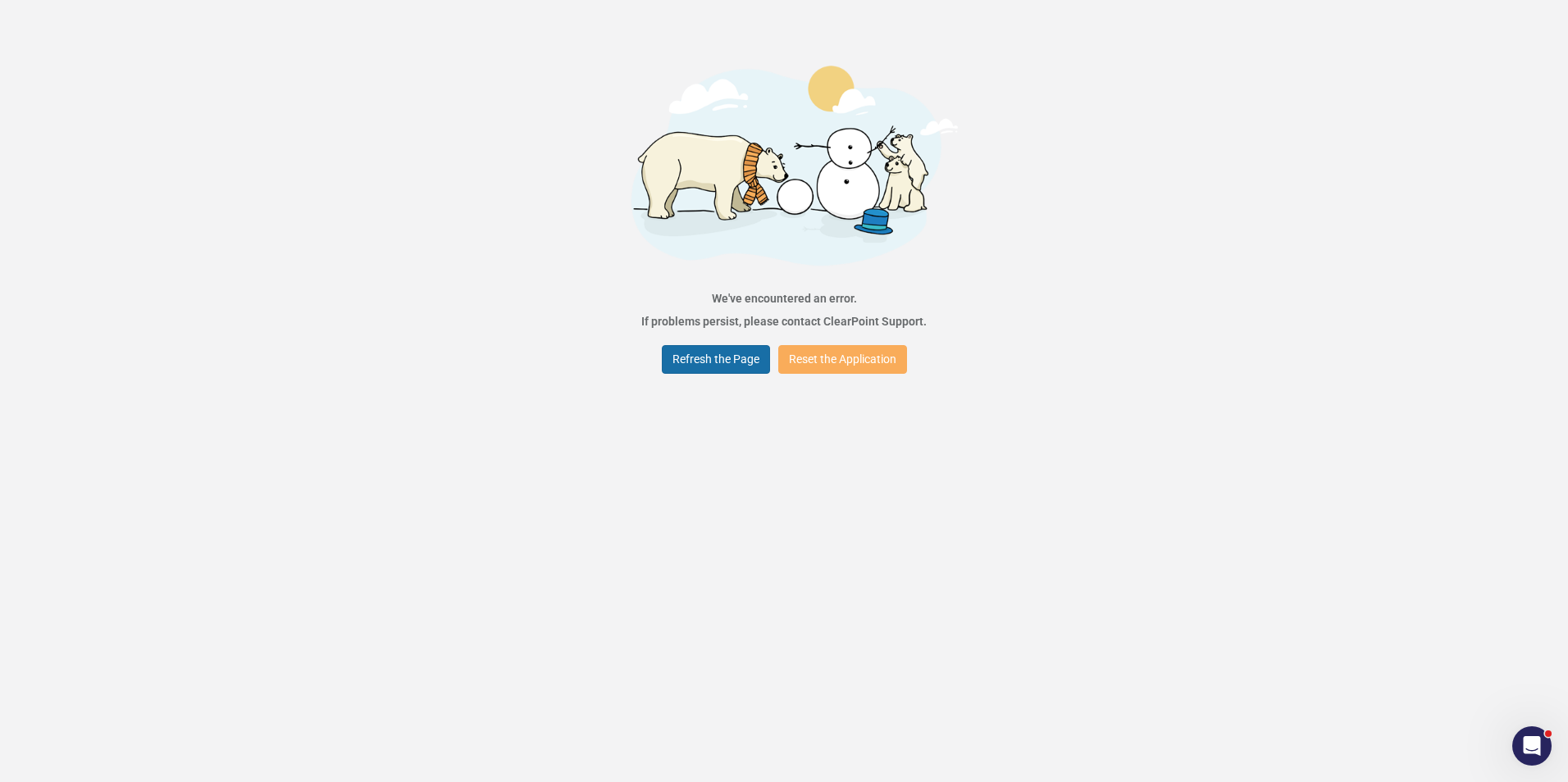
click at [744, 361] on button "Refresh the Page" at bounding box center [716, 359] width 109 height 28
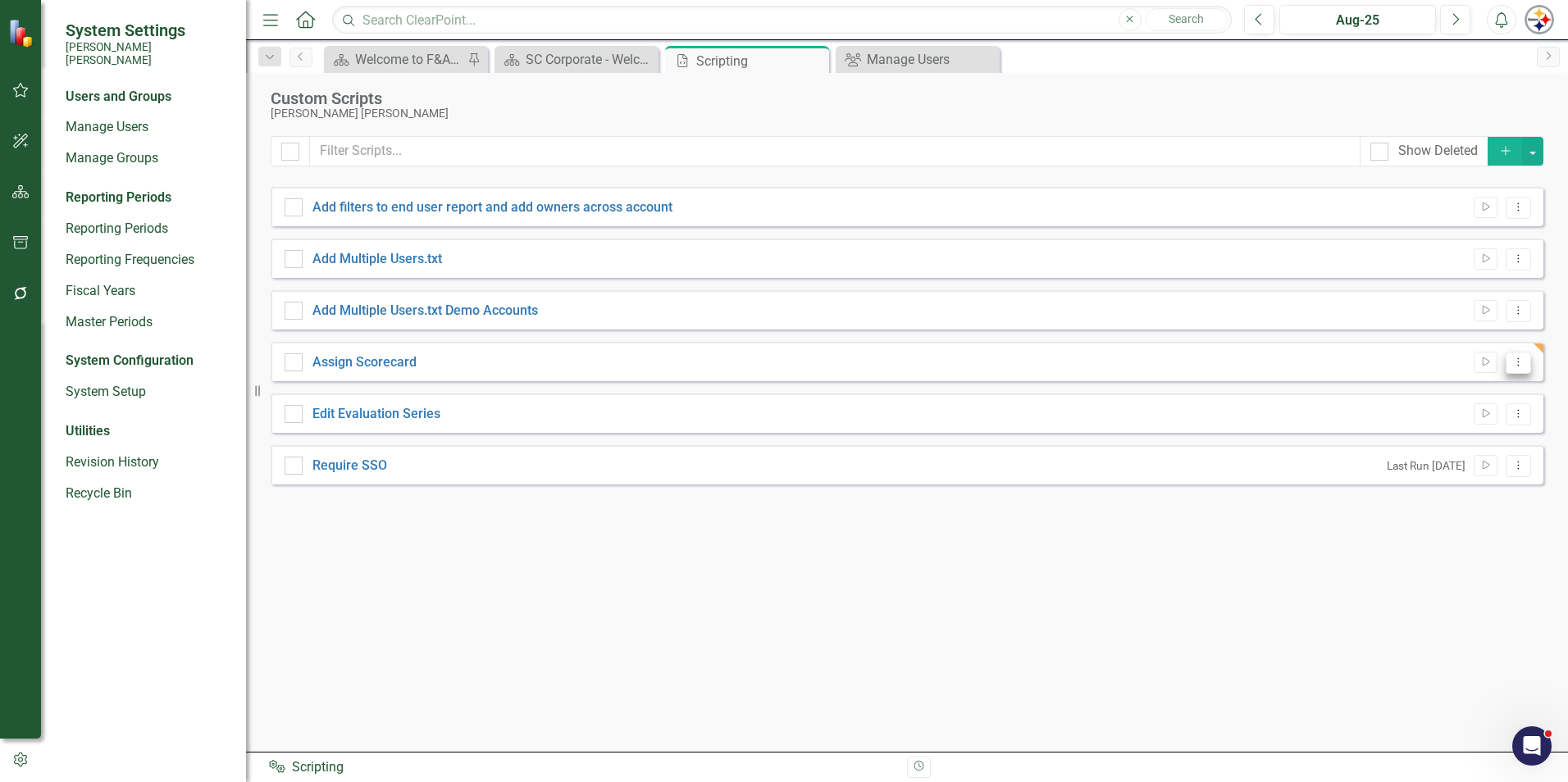
click at [1522, 366] on icon "Dropdown Menu" at bounding box center [1518, 362] width 14 height 11
click at [1447, 415] on link "Edit Edit Script" at bounding box center [1465, 420] width 132 height 30
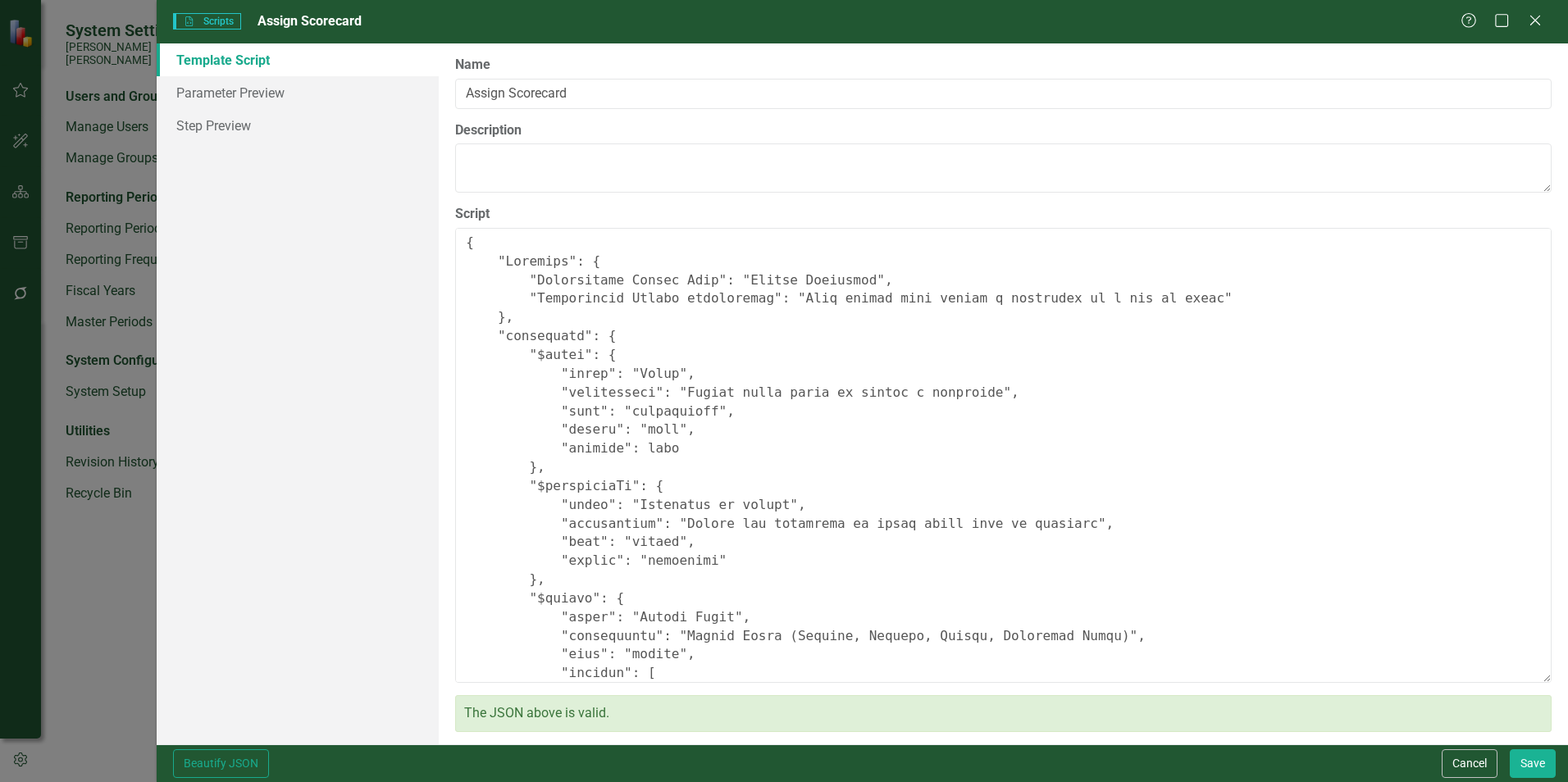
click at [227, 66] on link "Template Script" at bounding box center [297, 60] width 282 height 33
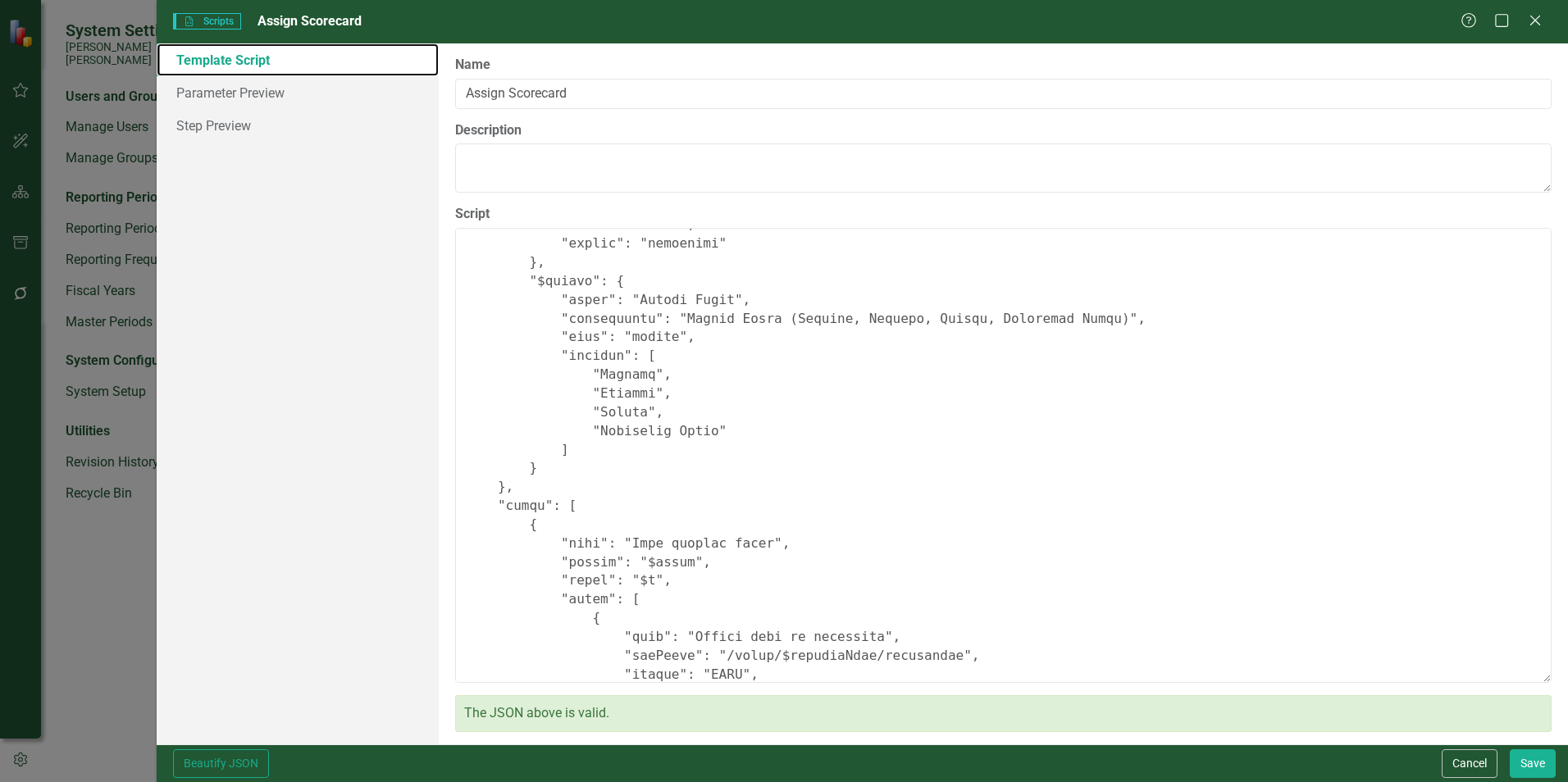
scroll to position [246, 0]
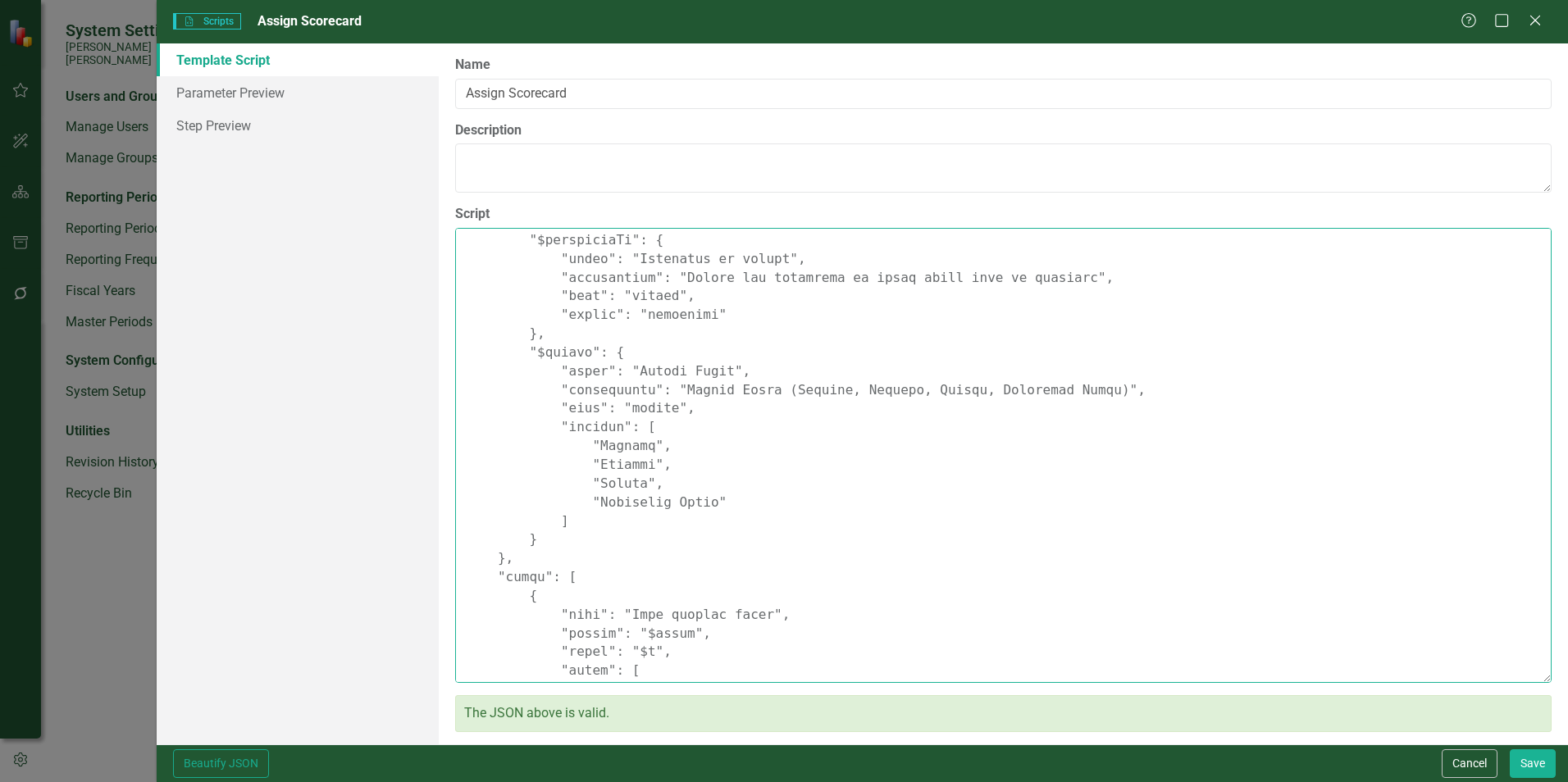
drag, startPoint x: 567, startPoint y: 518, endPoint x: 527, endPoint y: 359, distance: 164.0
click at [527, 359] on textarea "Script" at bounding box center [1003, 455] width 1097 height 455
paste textarea "e.g. Browser, Updater, Editor, or Scorecard Admin)", "type": "text""
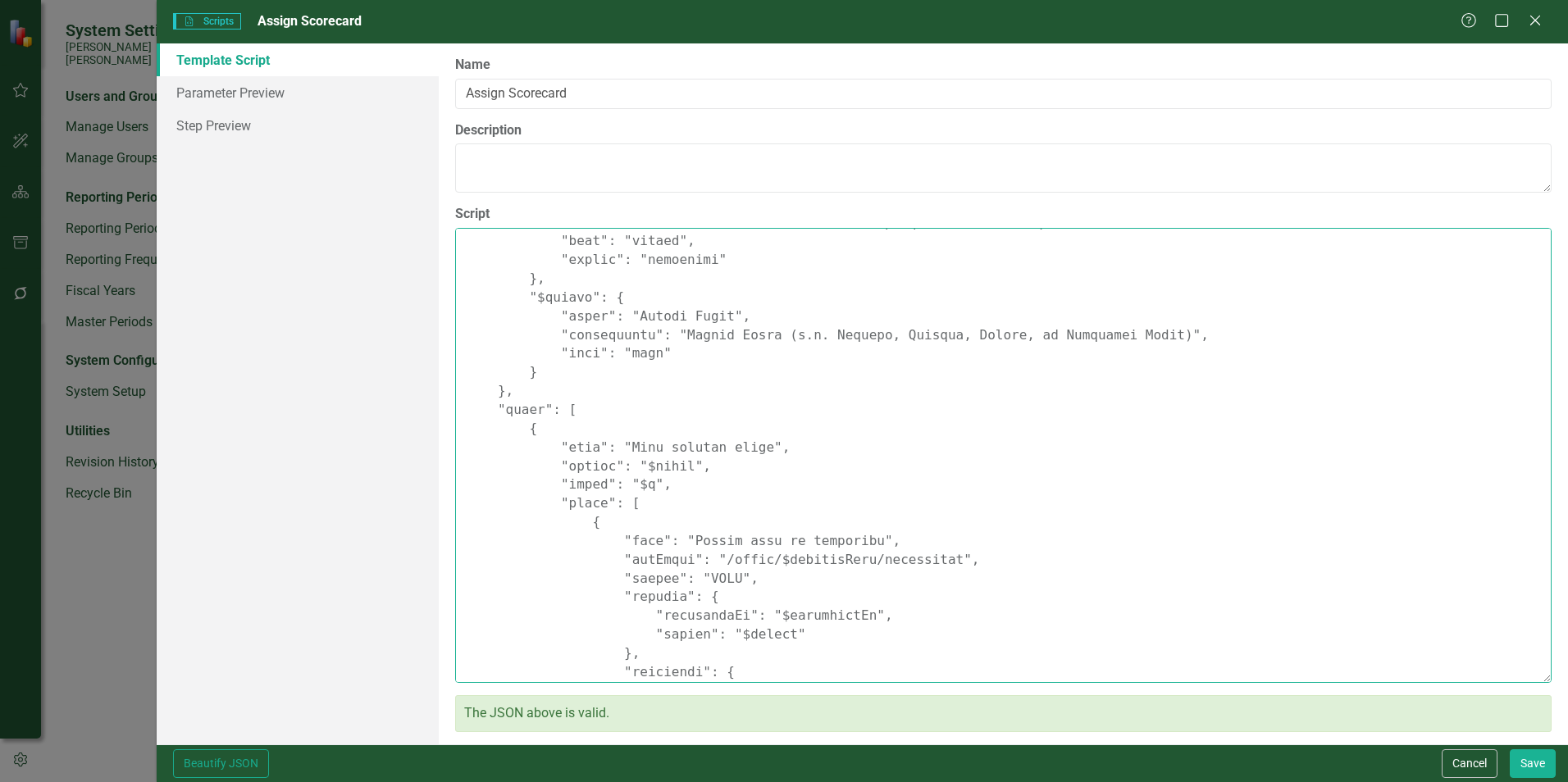
scroll to position [273, 0]
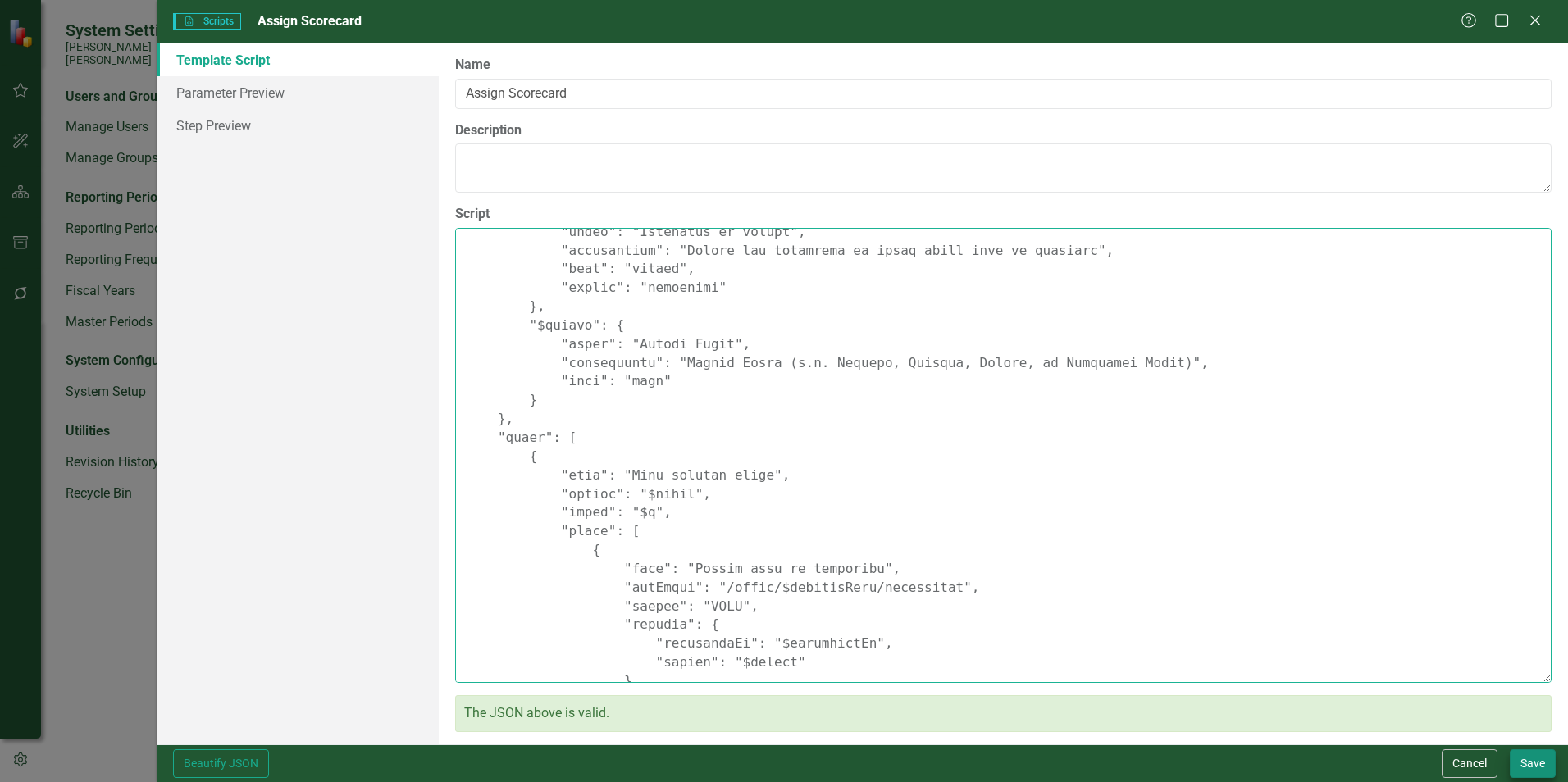
type textarea "{ "Comments": { "Recommended Script Name": "Assign Scorecard", "Recommended Scr…"
click at [1518, 763] on button "Save" at bounding box center [1532, 764] width 46 height 28
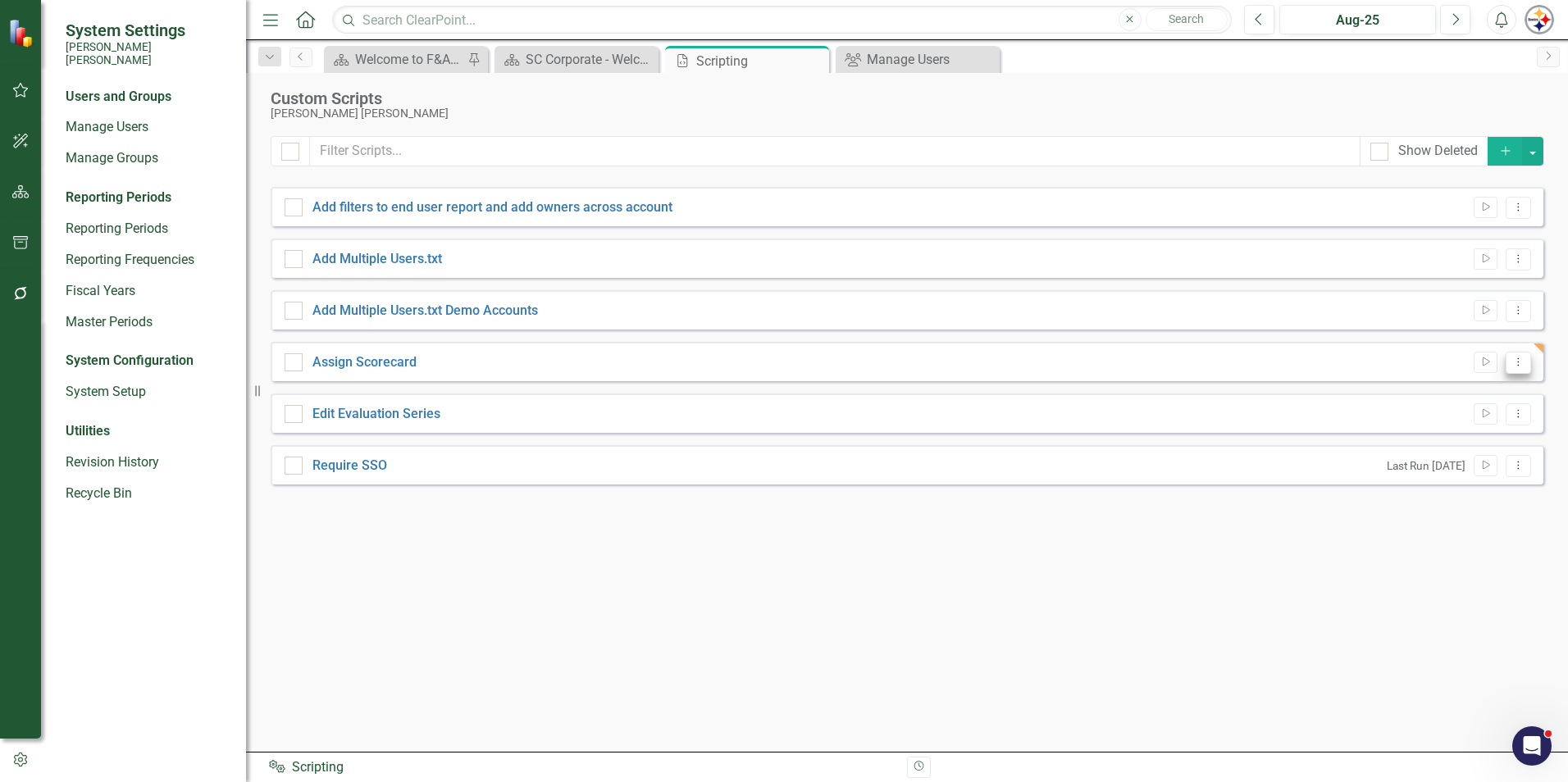
click at [1520, 372] on button "Dropdown Menu" at bounding box center [1518, 362] width 26 height 22
click at [1468, 423] on link "Edit Edit Script" at bounding box center [1465, 420] width 132 height 30
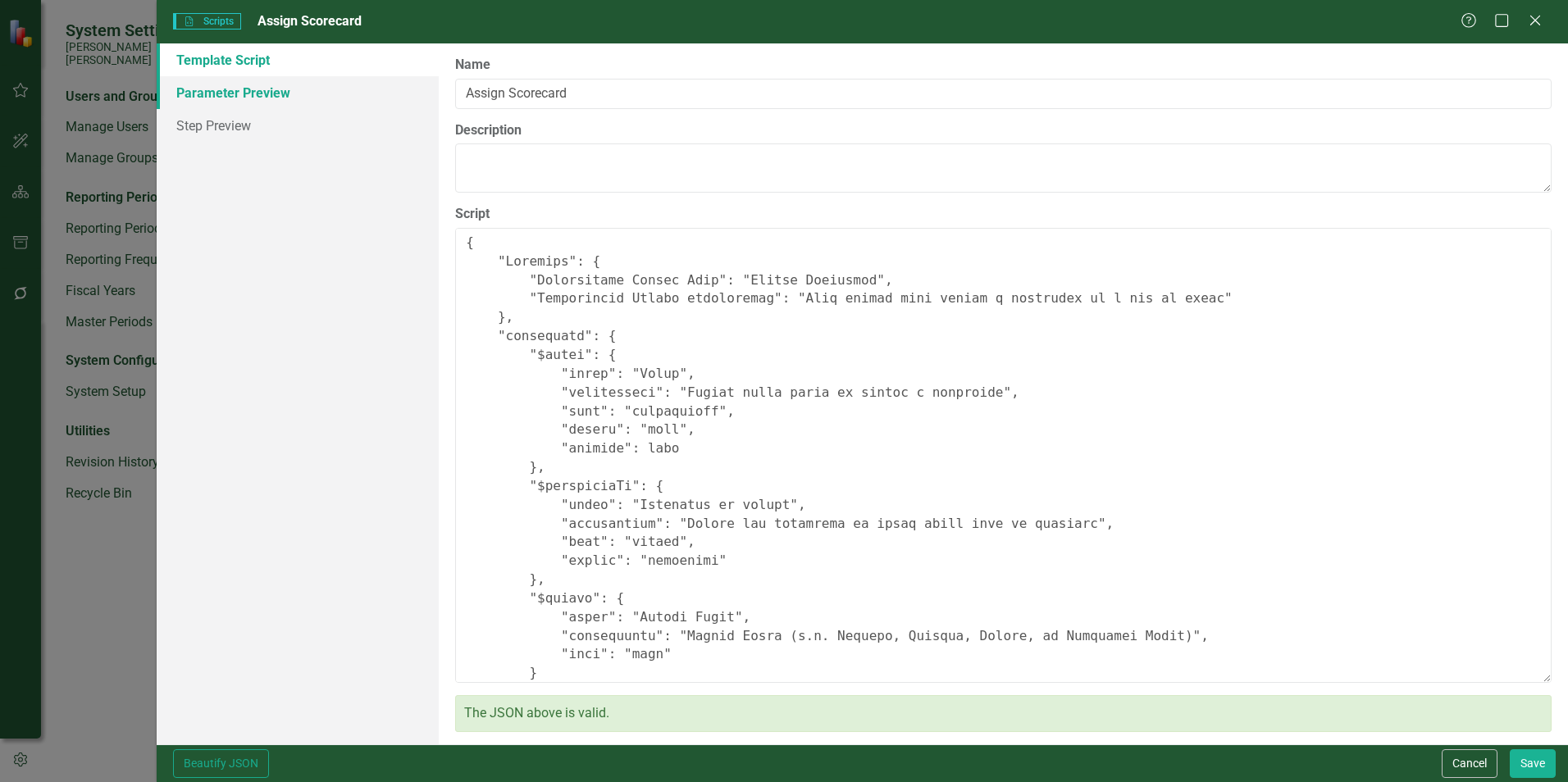
click at [290, 87] on link "Parameter Preview" at bounding box center [297, 93] width 282 height 33
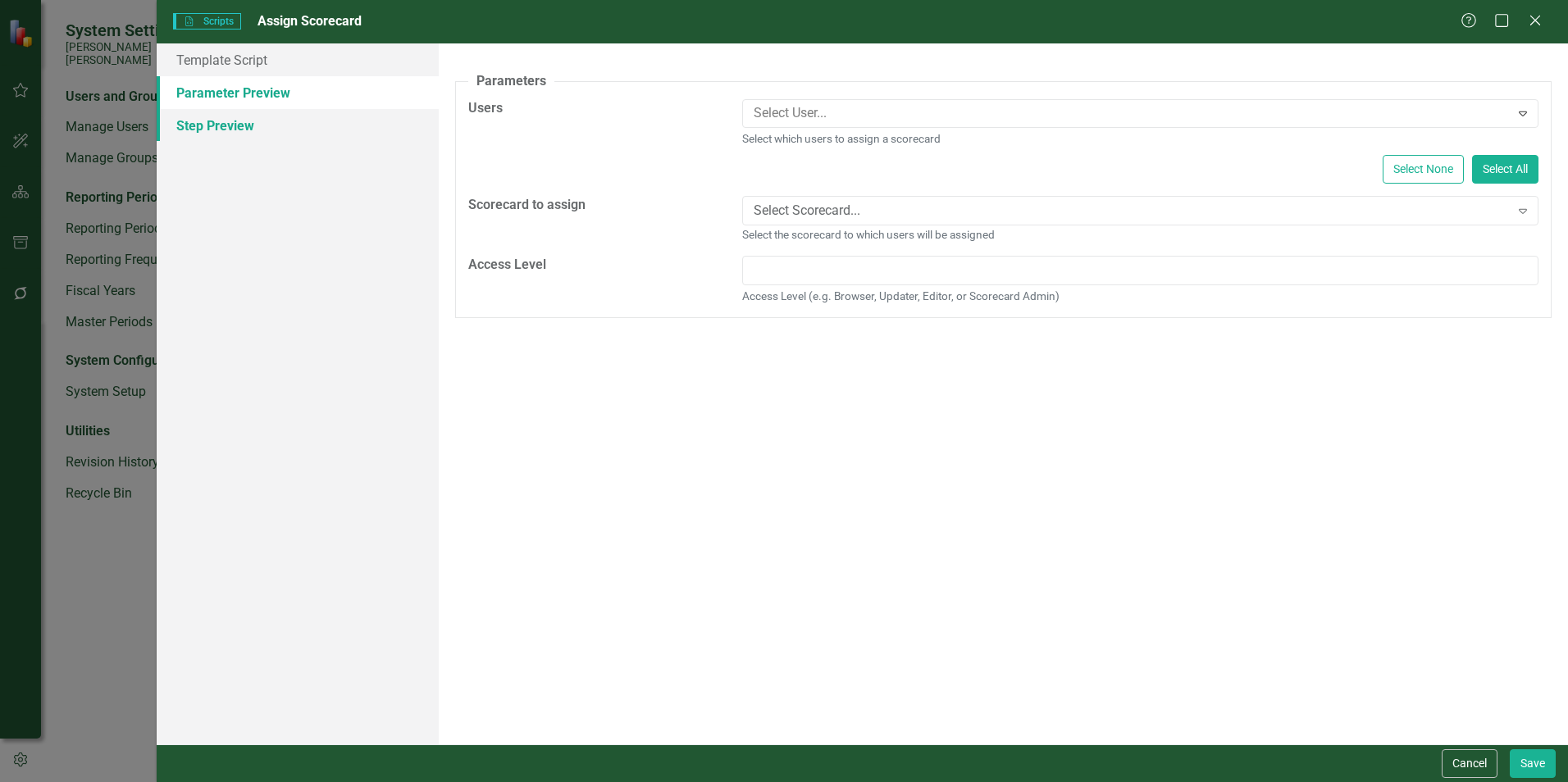
click at [263, 126] on link "Step Preview" at bounding box center [297, 125] width 282 height 33
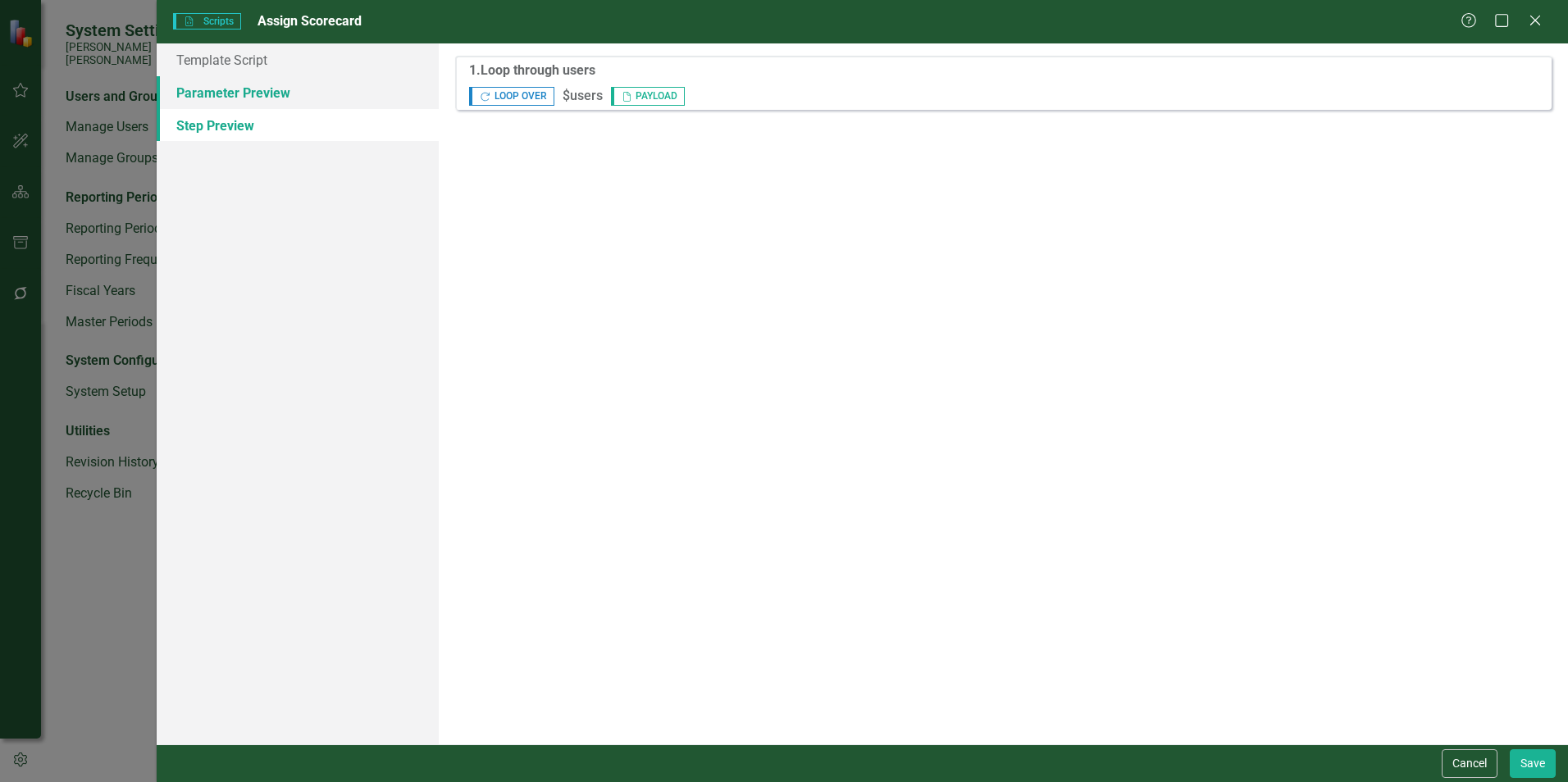
click at [261, 93] on link "Parameter Preview" at bounding box center [297, 93] width 282 height 33
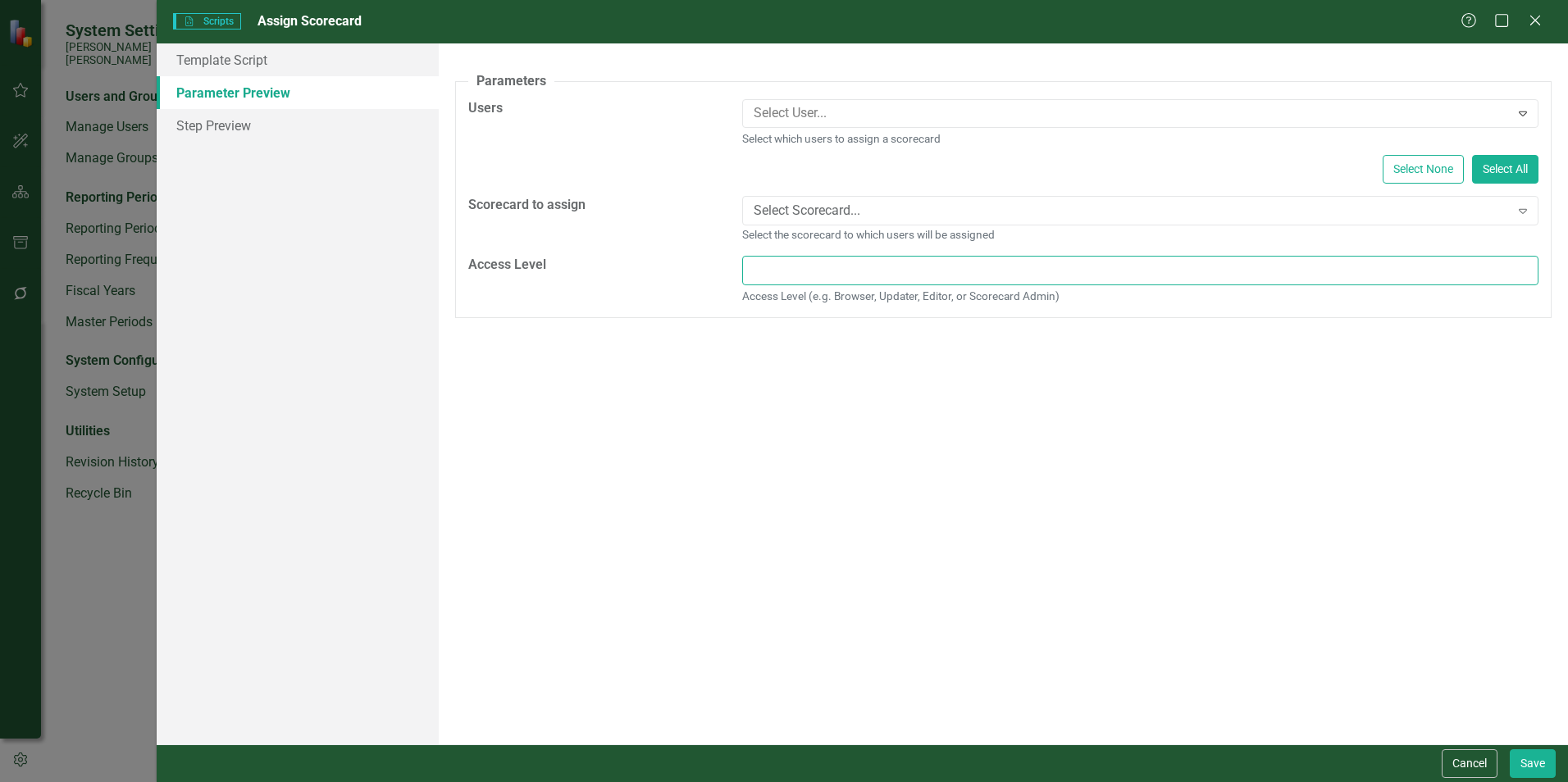
click at [852, 277] on input "Access Level" at bounding box center [1139, 271] width 796 height 30
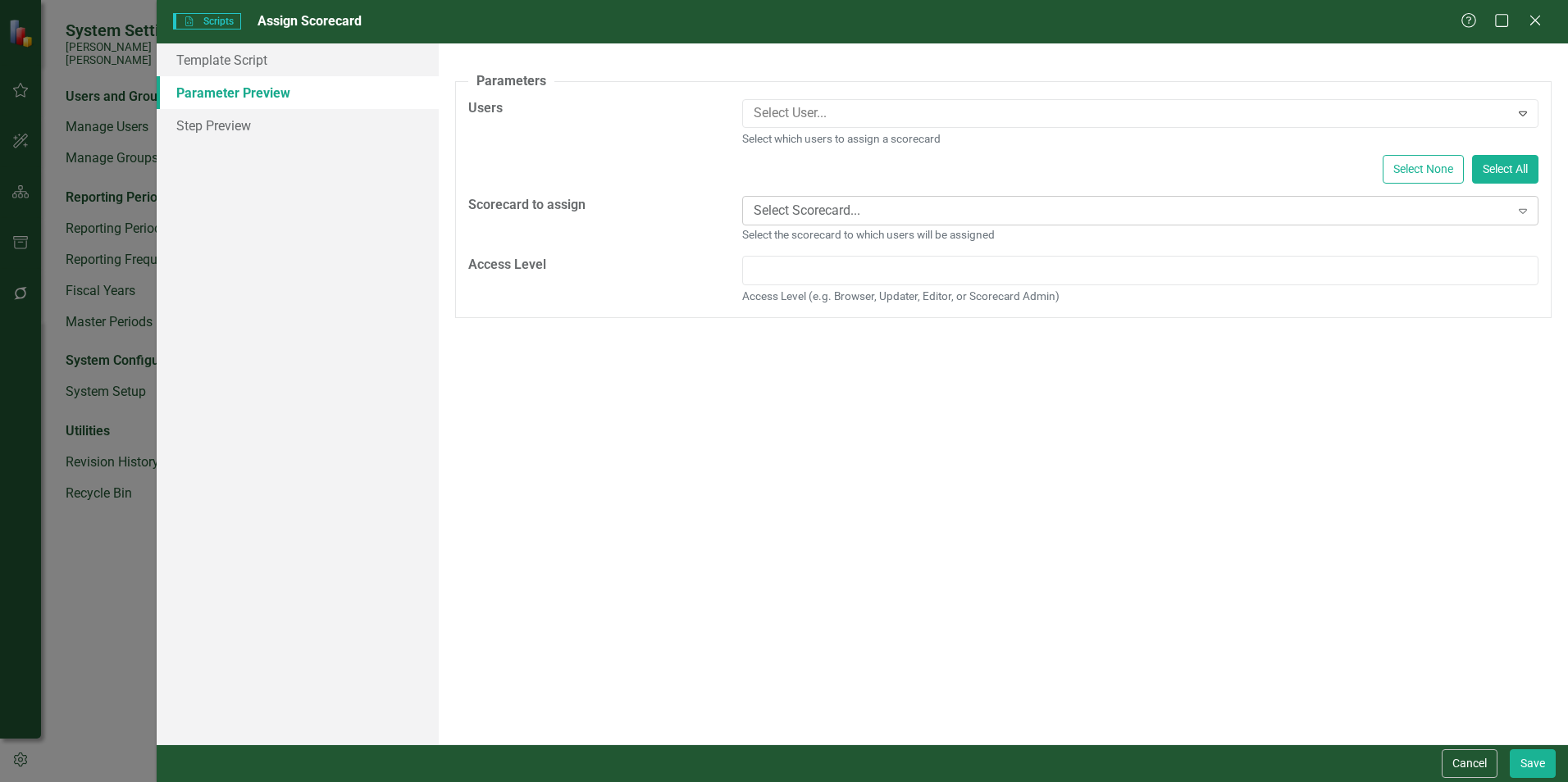
click at [824, 214] on div "Select Scorecard..." at bounding box center [1131, 211] width 756 height 19
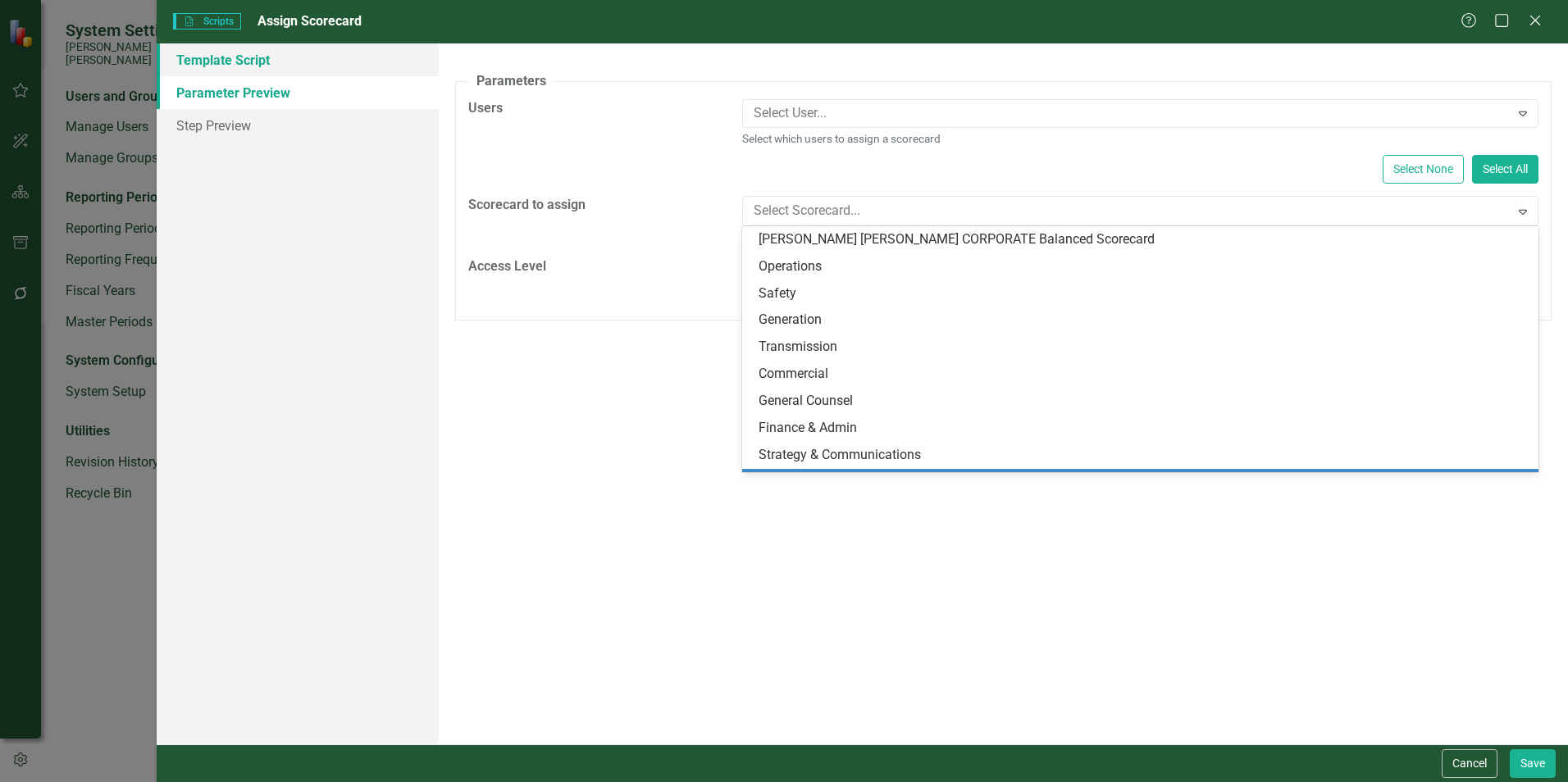
click at [237, 56] on link "Template Script" at bounding box center [297, 60] width 282 height 33
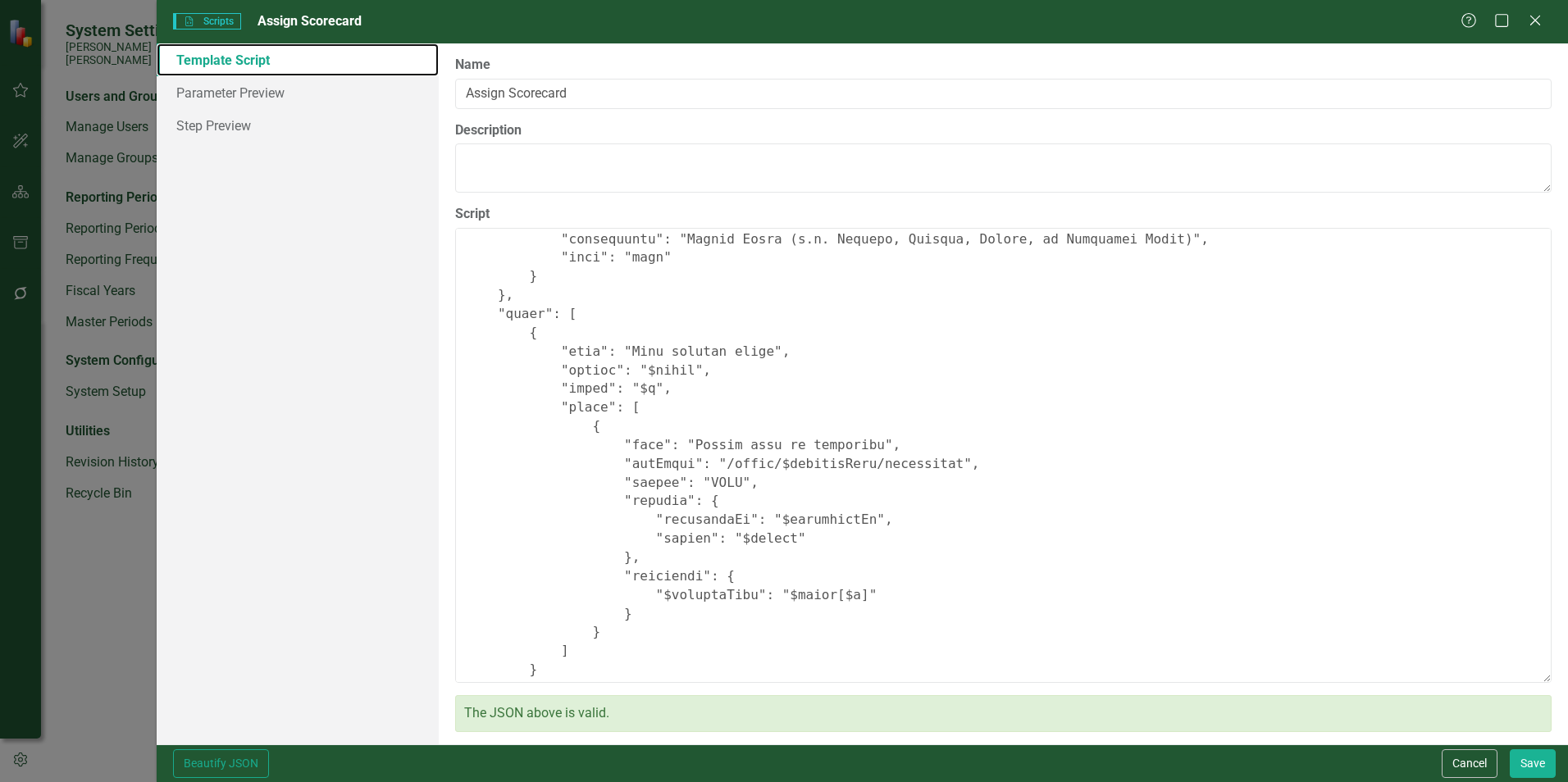
scroll to position [437, 0]
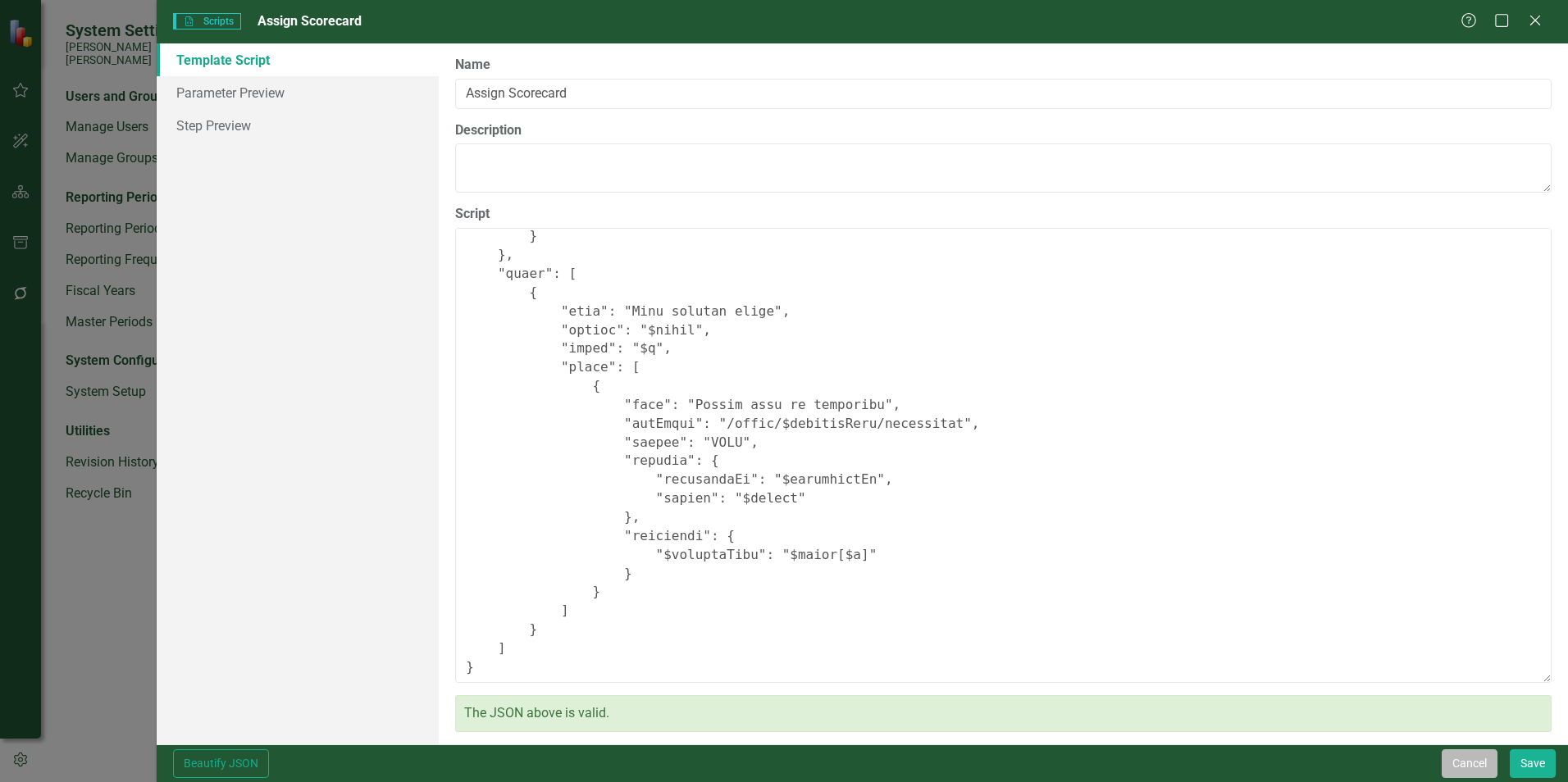
click at [1485, 770] on button "Cancel" at bounding box center [1469, 764] width 56 height 28
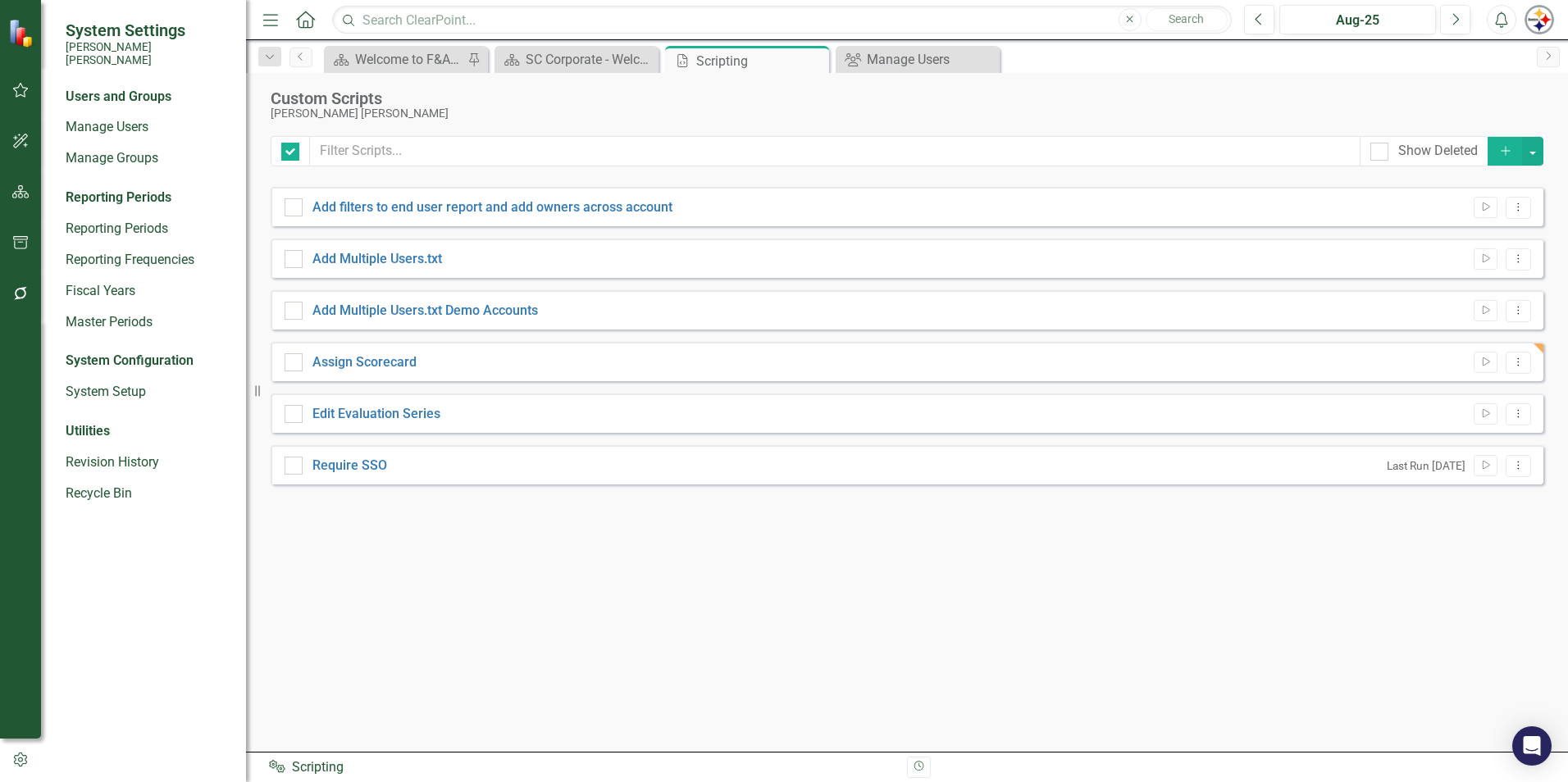
checkbox input "false"
click at [1518, 361] on icon "Dropdown Menu" at bounding box center [1518, 362] width 14 height 11
click at [1475, 397] on link "Run Script Run Script" at bounding box center [1465, 390] width 132 height 30
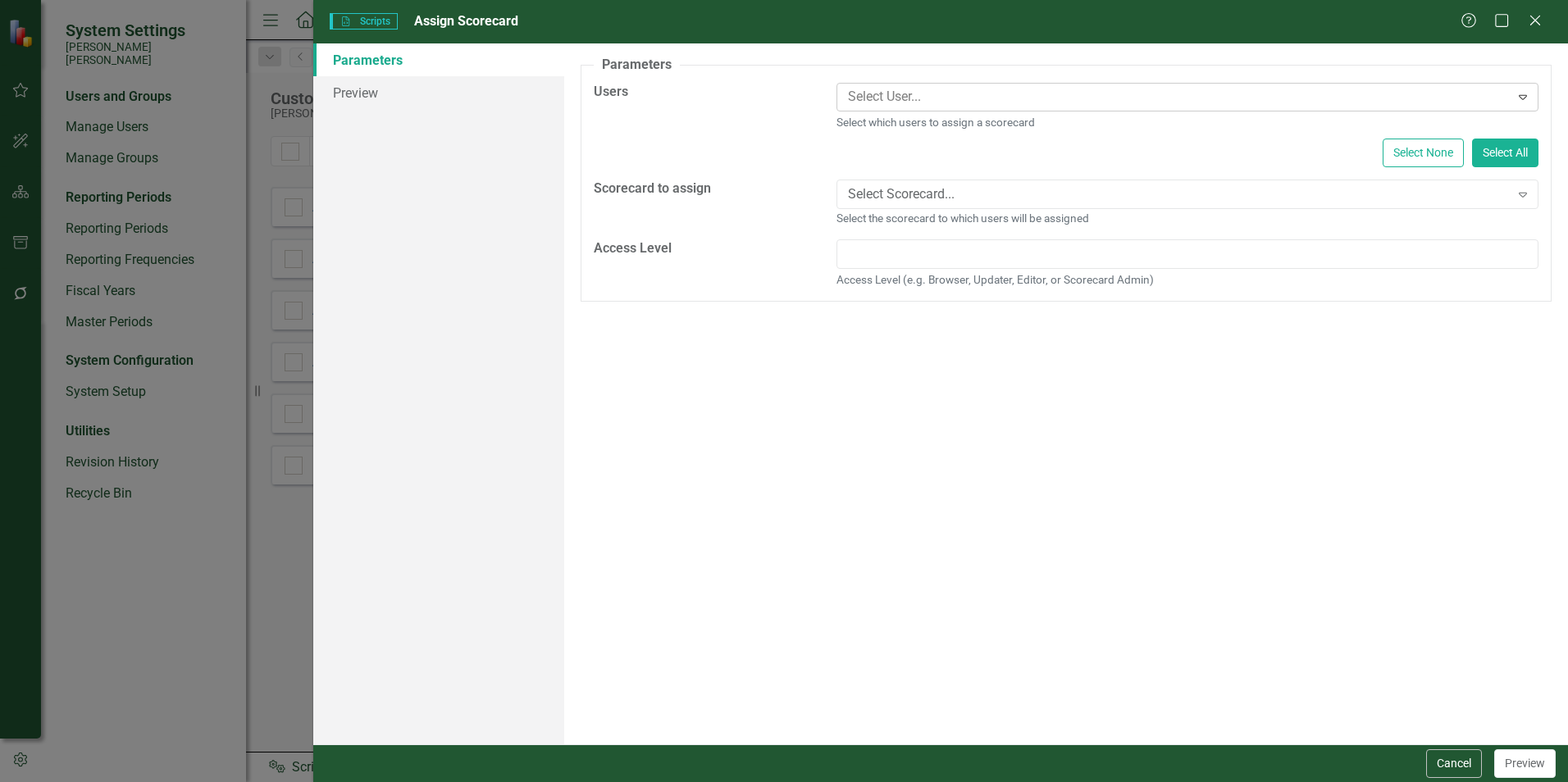
click at [896, 98] on div at bounding box center [1175, 97] width 668 height 22
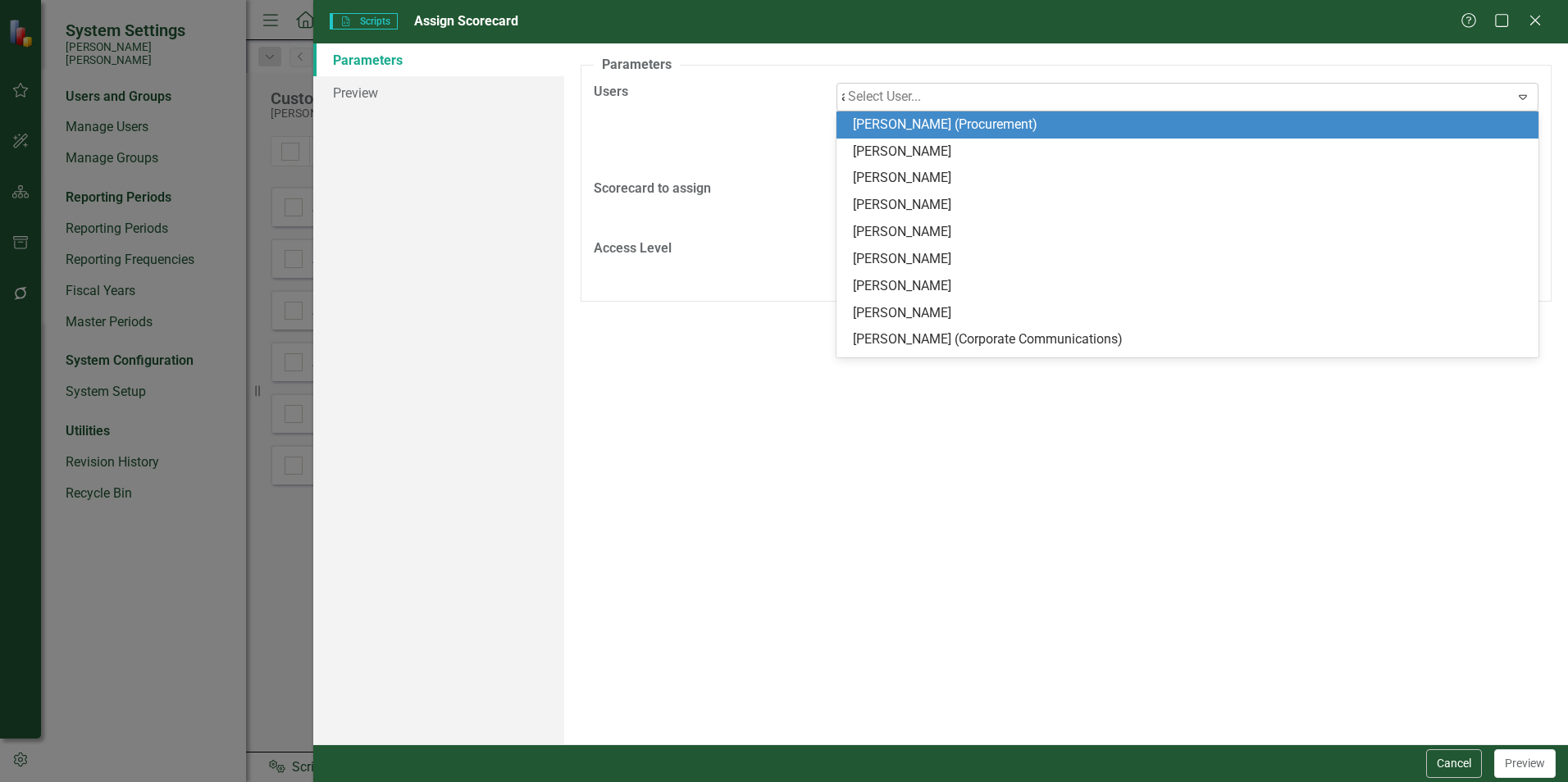
type input "[PERSON_NAME]"
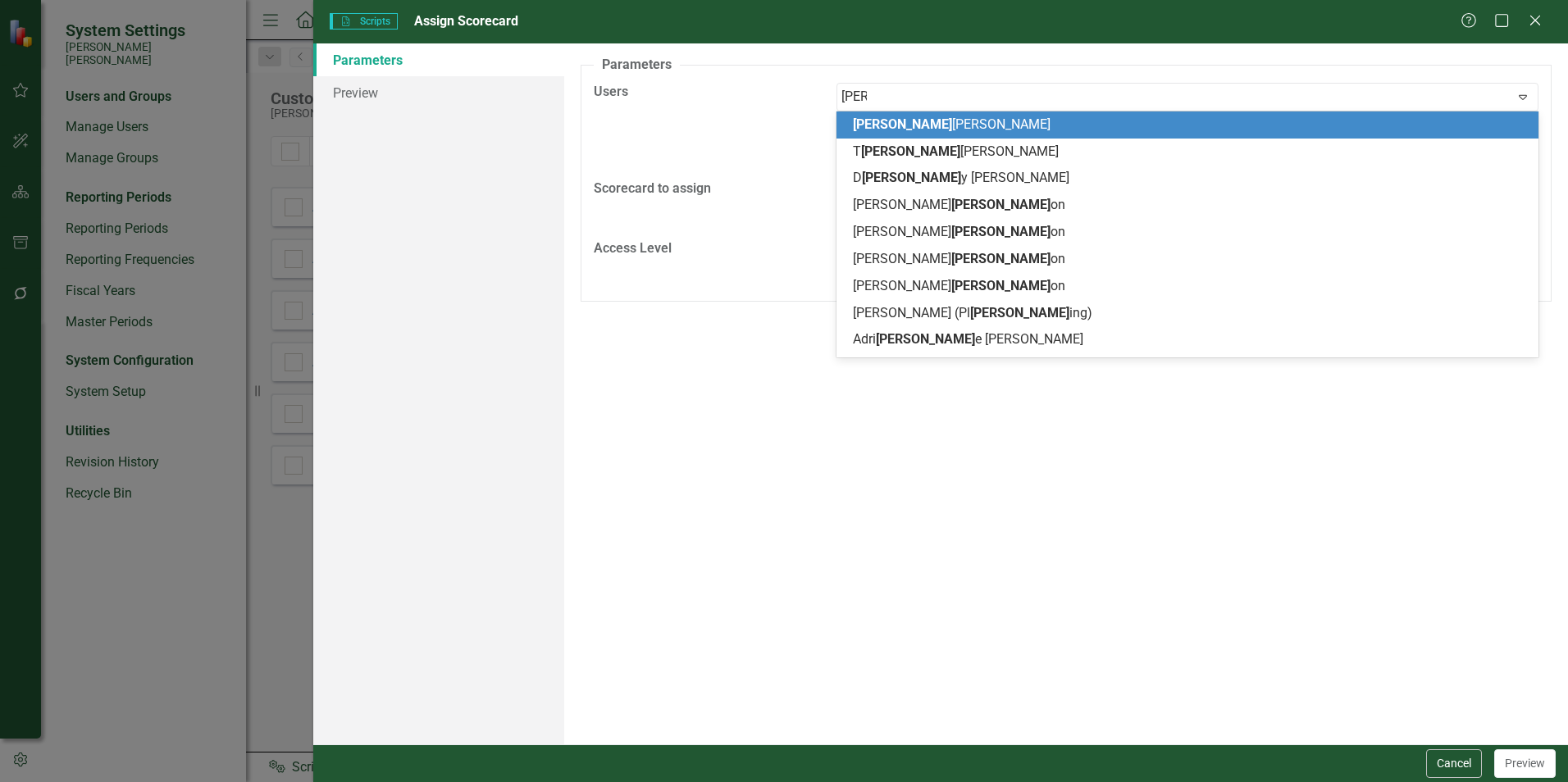
click at [890, 123] on span "[PERSON_NAME]" at bounding box center [952, 125] width 197 height 16
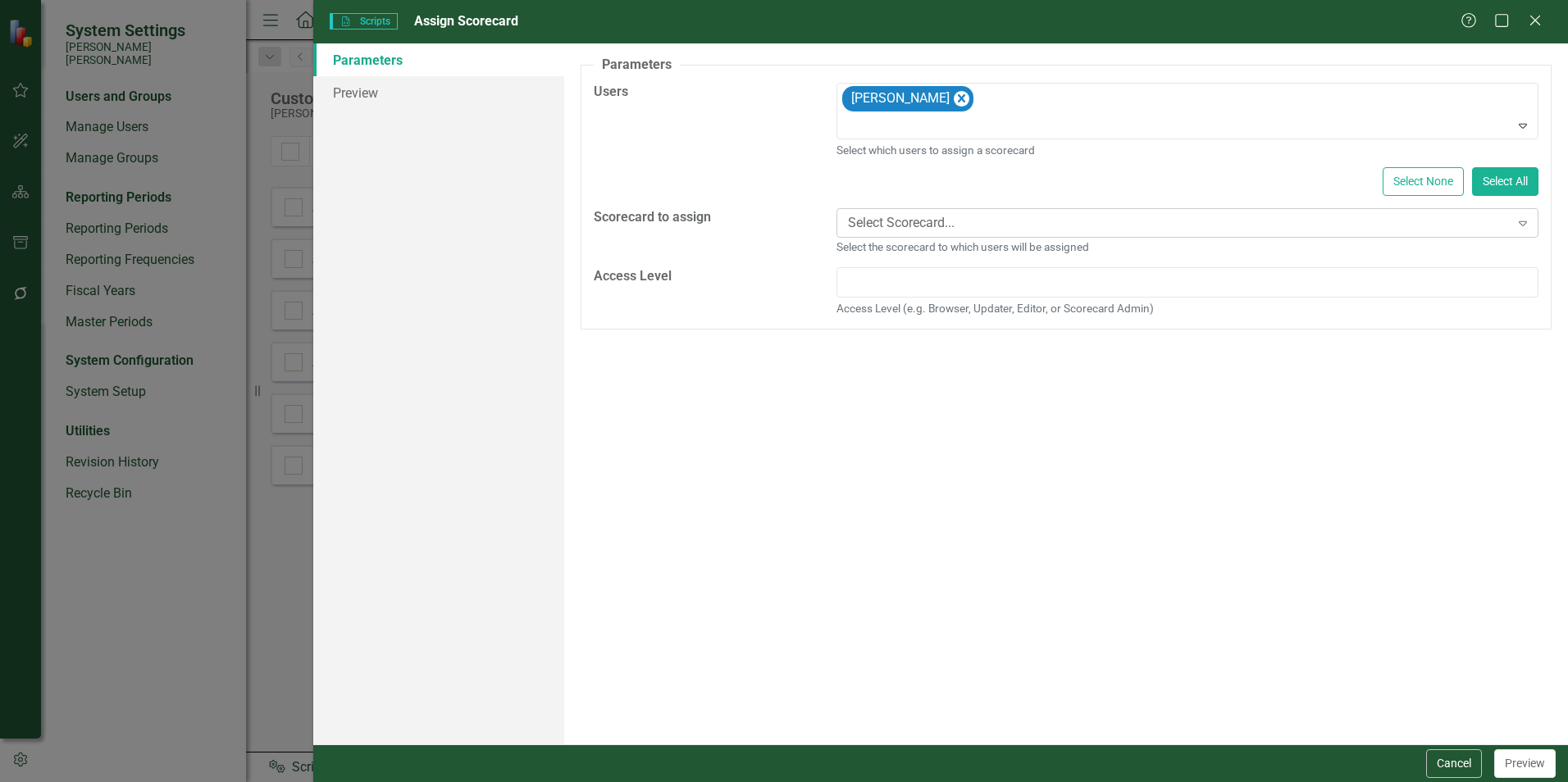
click at [941, 226] on div "Select Scorecard..." at bounding box center [1178, 222] width 662 height 19
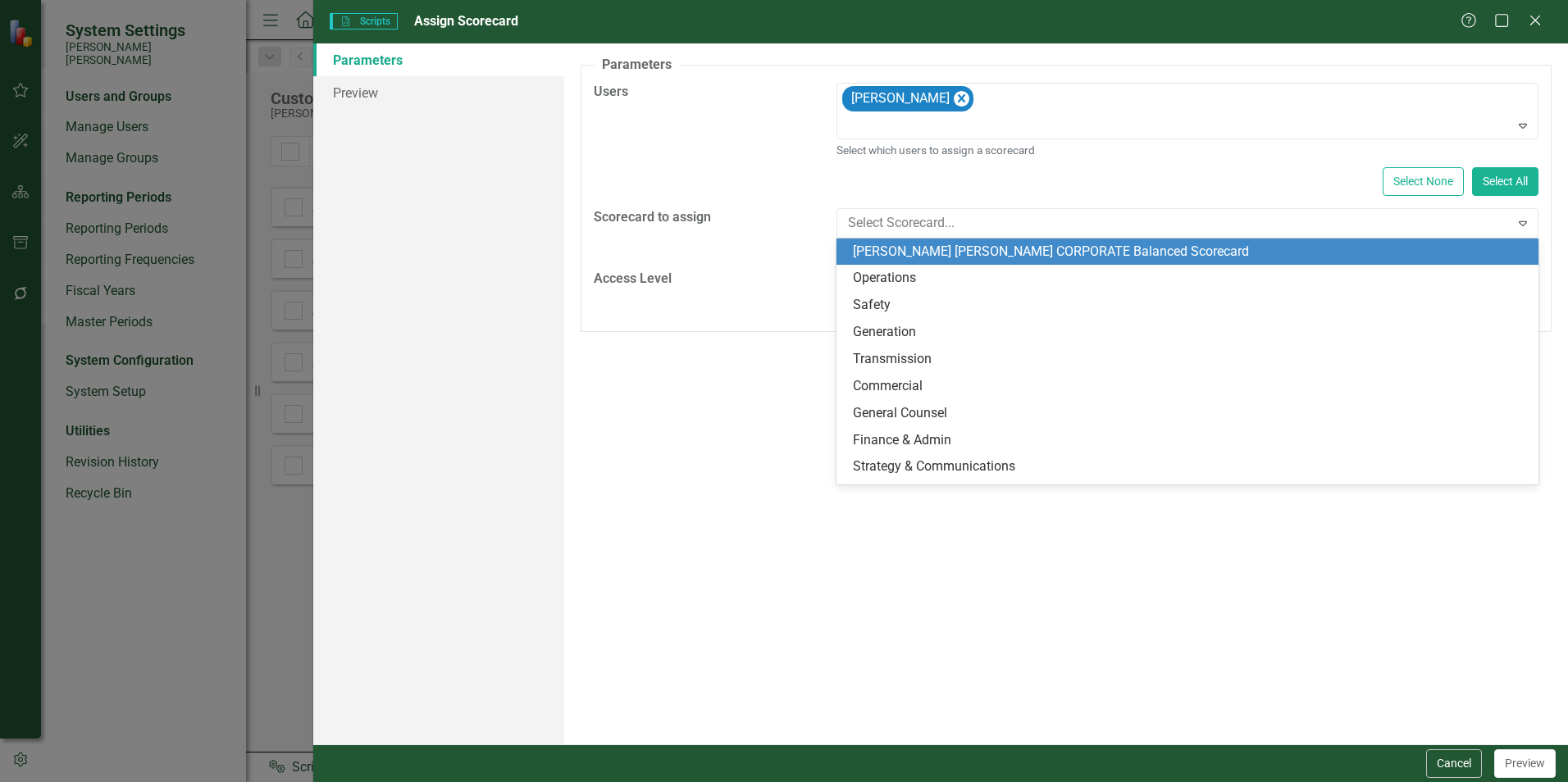
click at [921, 252] on div "[PERSON_NAME] [PERSON_NAME] CORPORATE Balanced Scorecard" at bounding box center [1191, 252] width 676 height 19
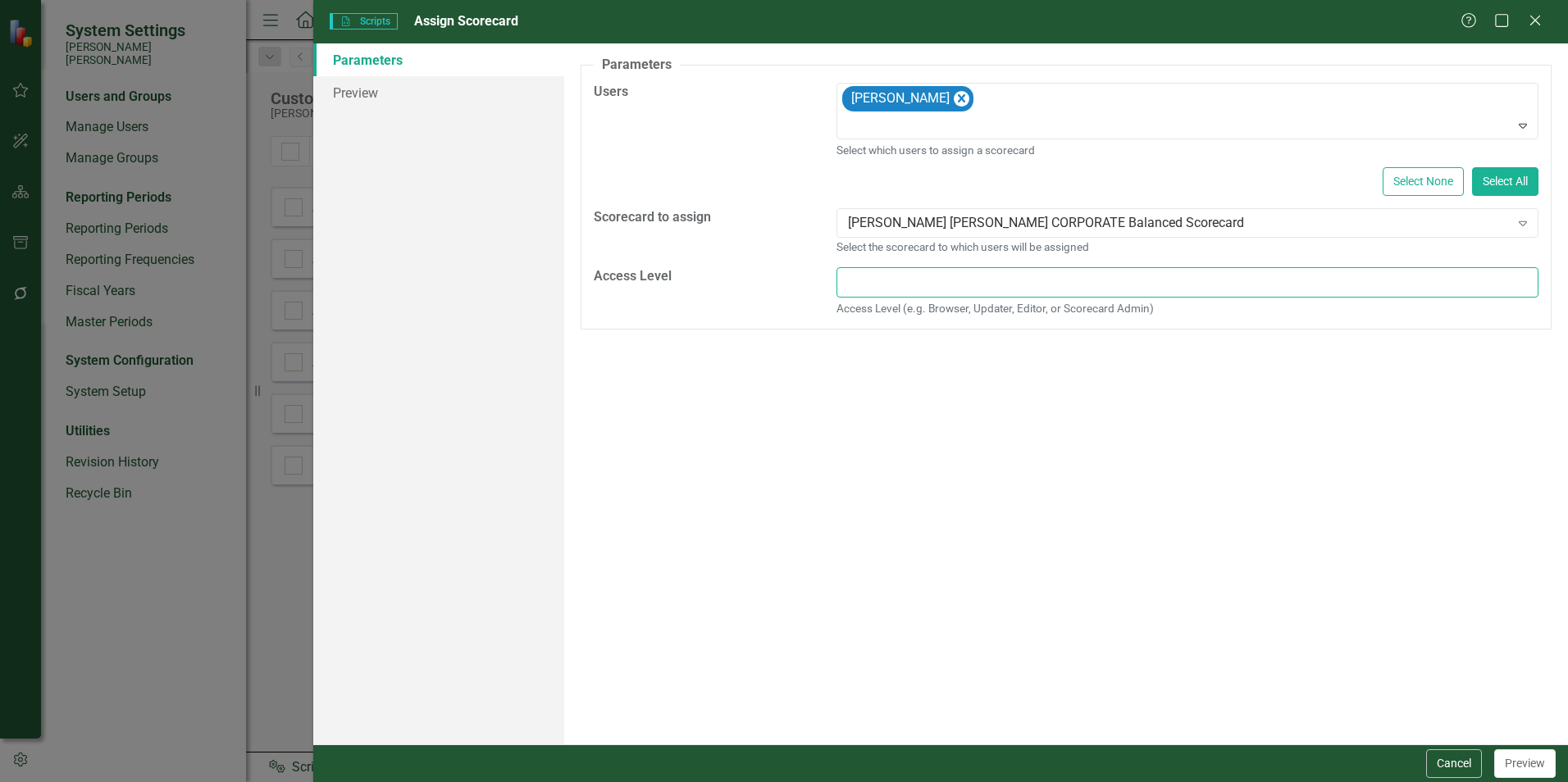
click at [924, 286] on input "text" at bounding box center [1186, 283] width 702 height 30
type input "Browser"
click at [1516, 769] on button "Preview" at bounding box center [1524, 764] width 61 height 28
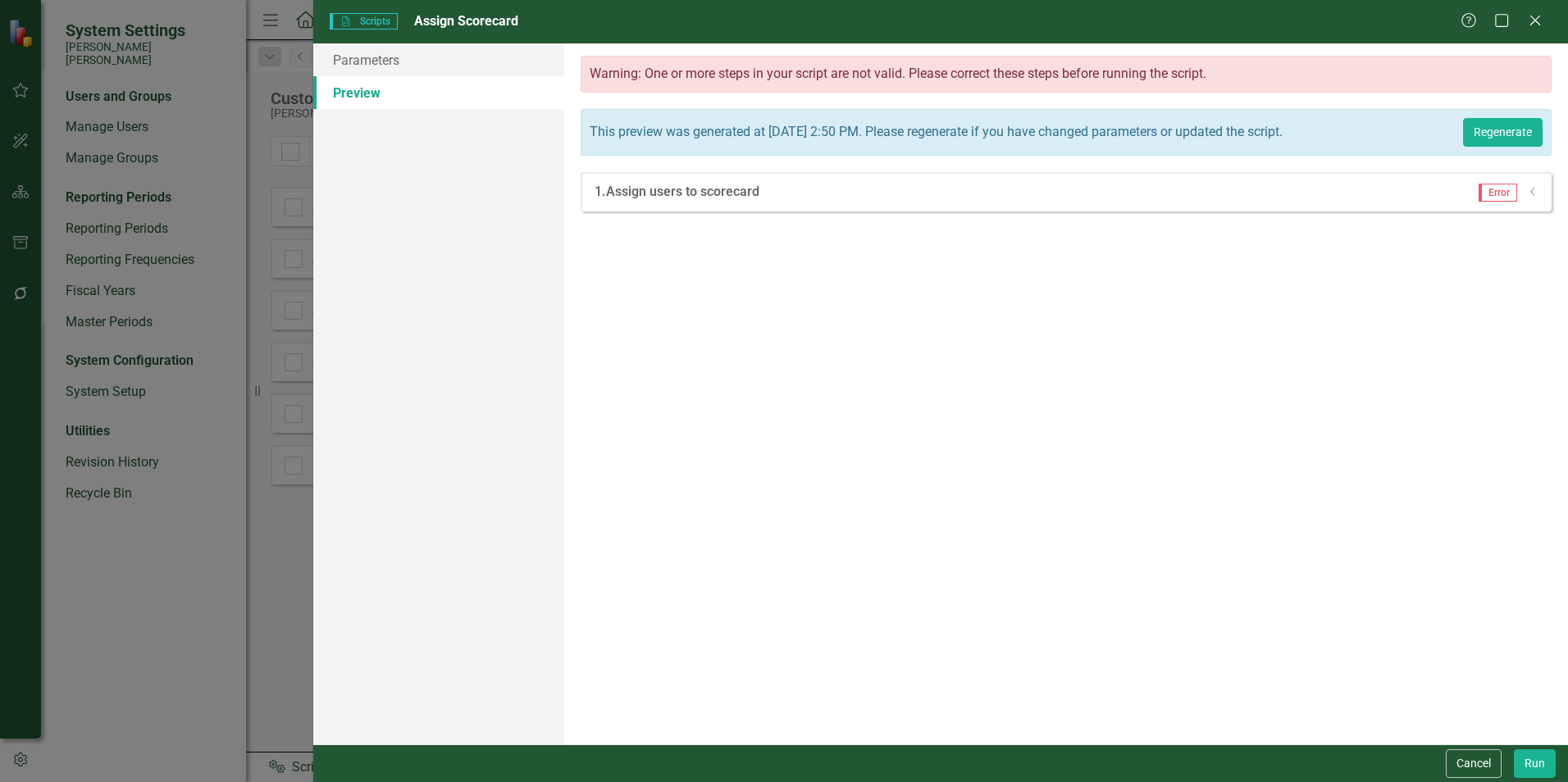
click at [1516, 202] on div "Error Dropdown" at bounding box center [1502, 193] width 73 height 18
click at [1535, 197] on icon "Dropdown" at bounding box center [1533, 191] width 12 height 10
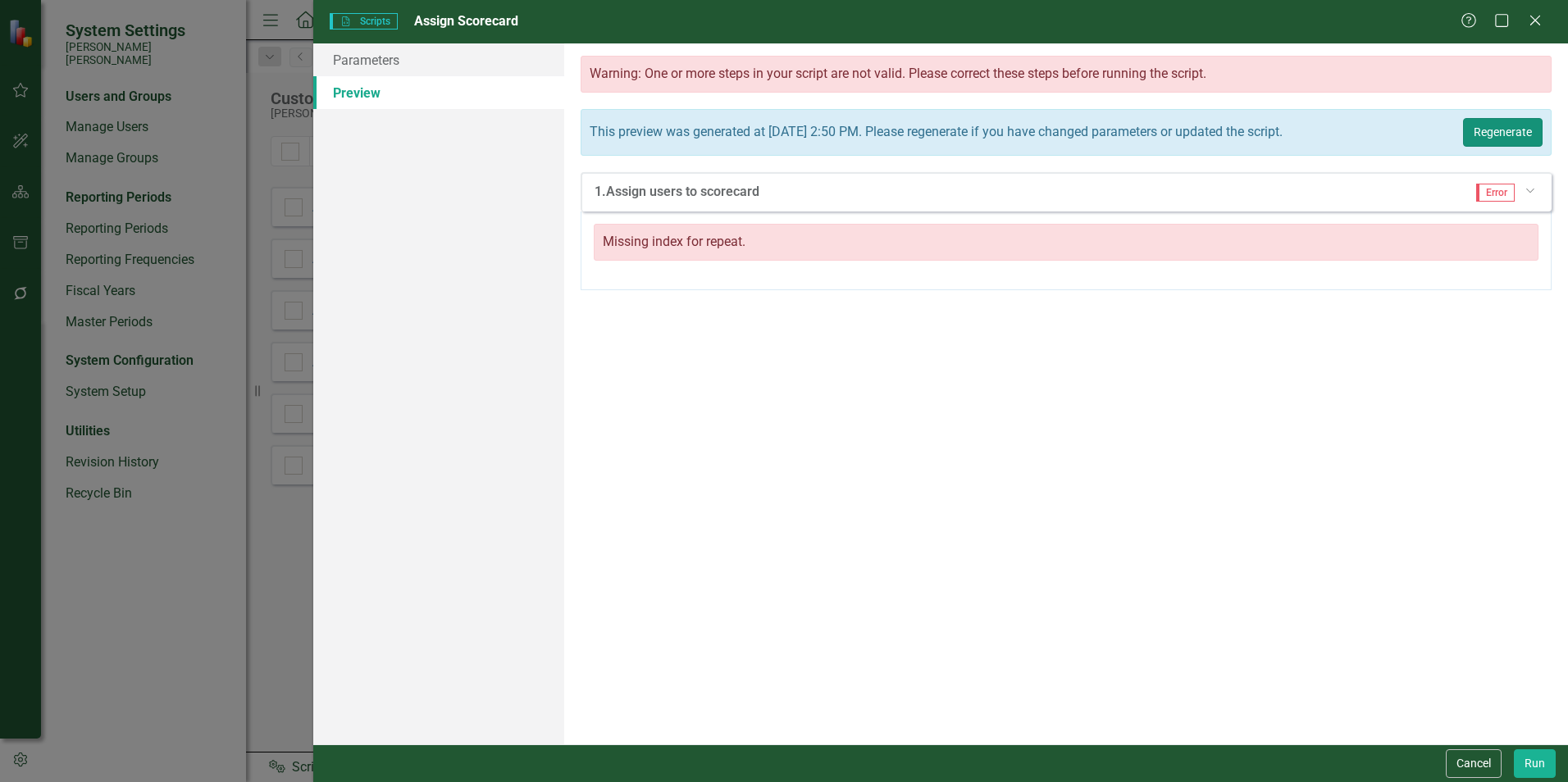
click at [1515, 140] on button "Regenerate" at bounding box center [1502, 133] width 79 height 28
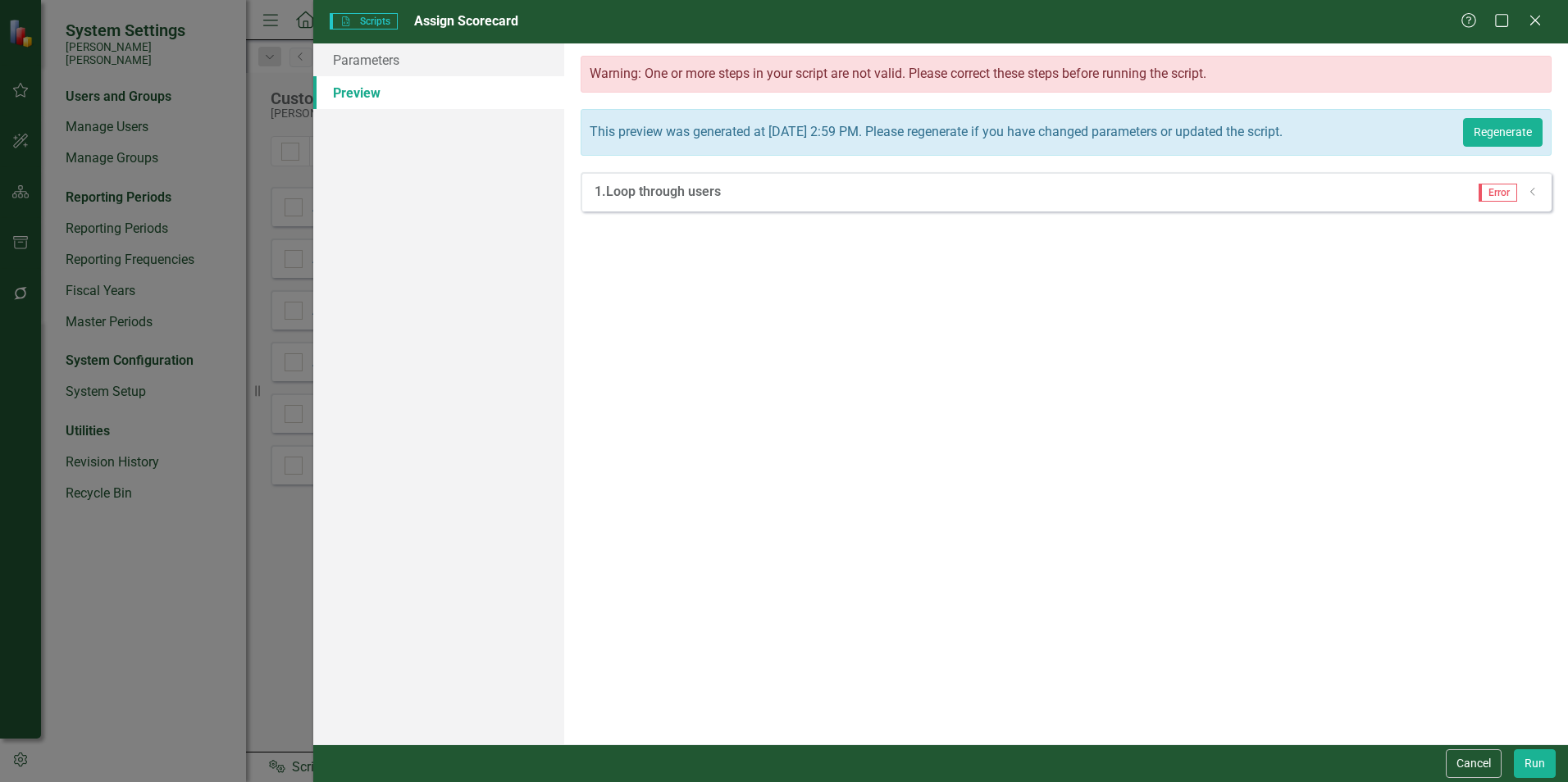
click at [1531, 197] on icon "Dropdown" at bounding box center [1533, 191] width 12 height 10
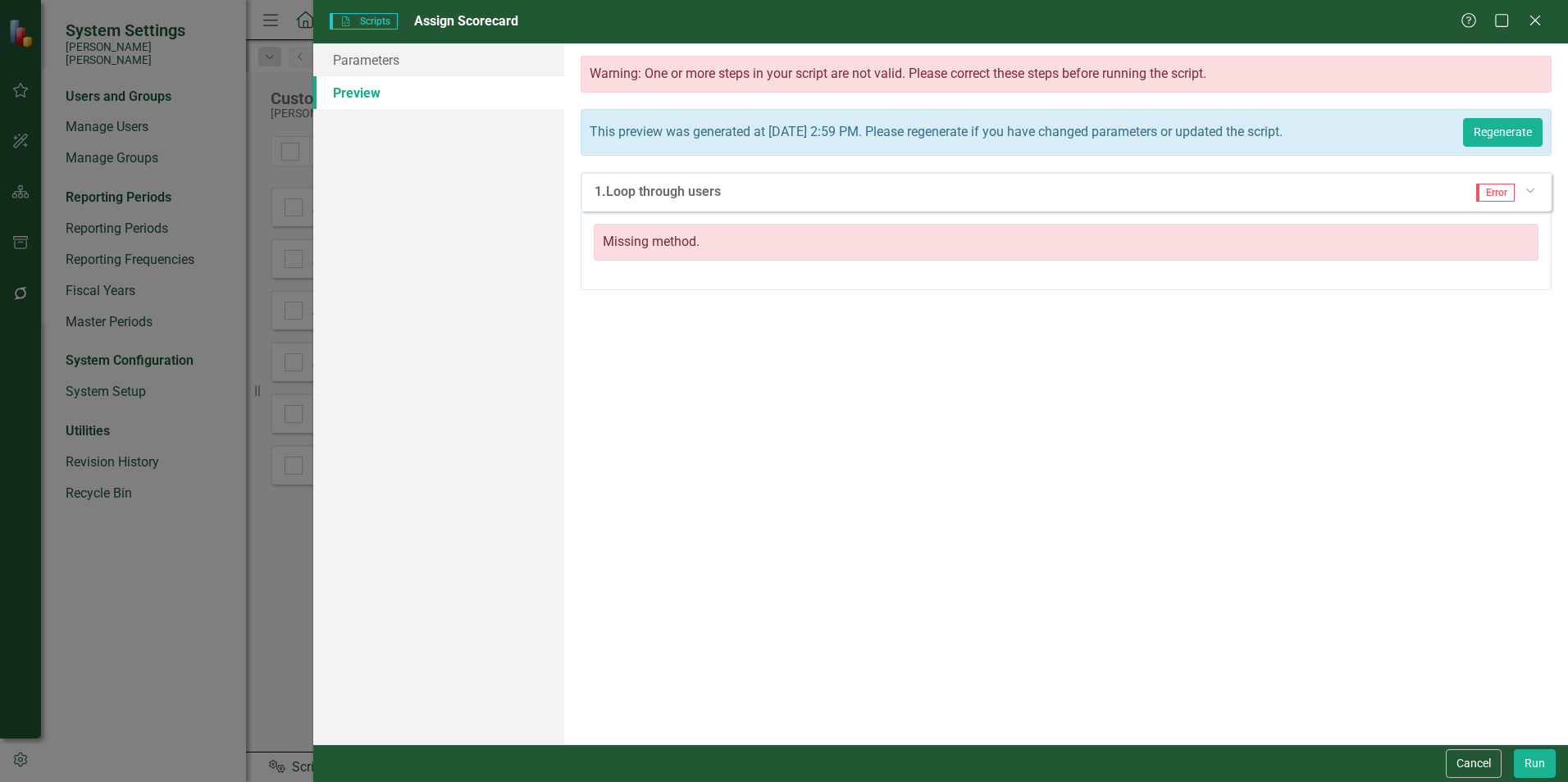
click at [1531, 196] on icon "Dropdown" at bounding box center [1529, 190] width 10 height 12
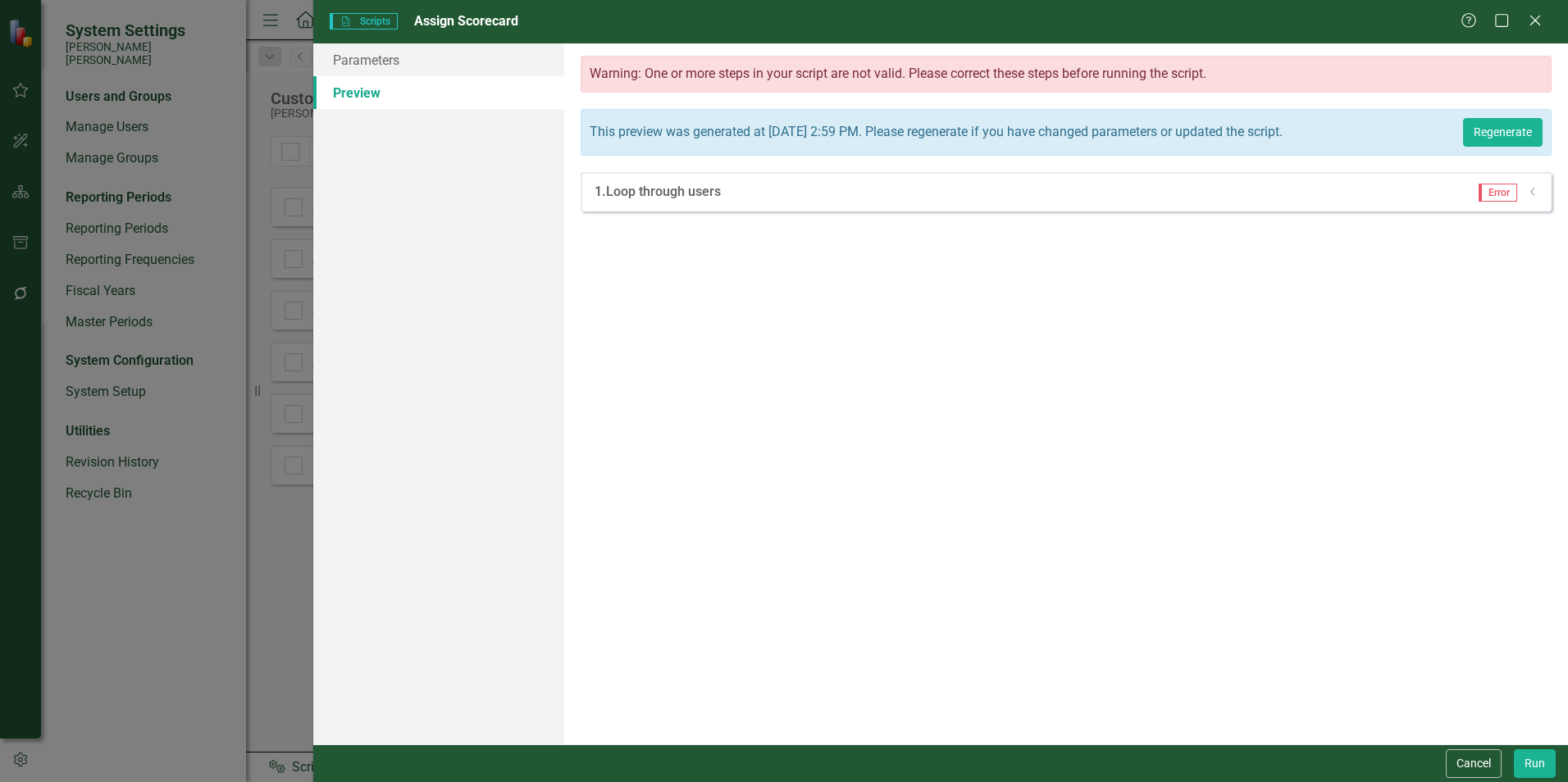
click at [1531, 197] on icon "Dropdown" at bounding box center [1533, 191] width 12 height 10
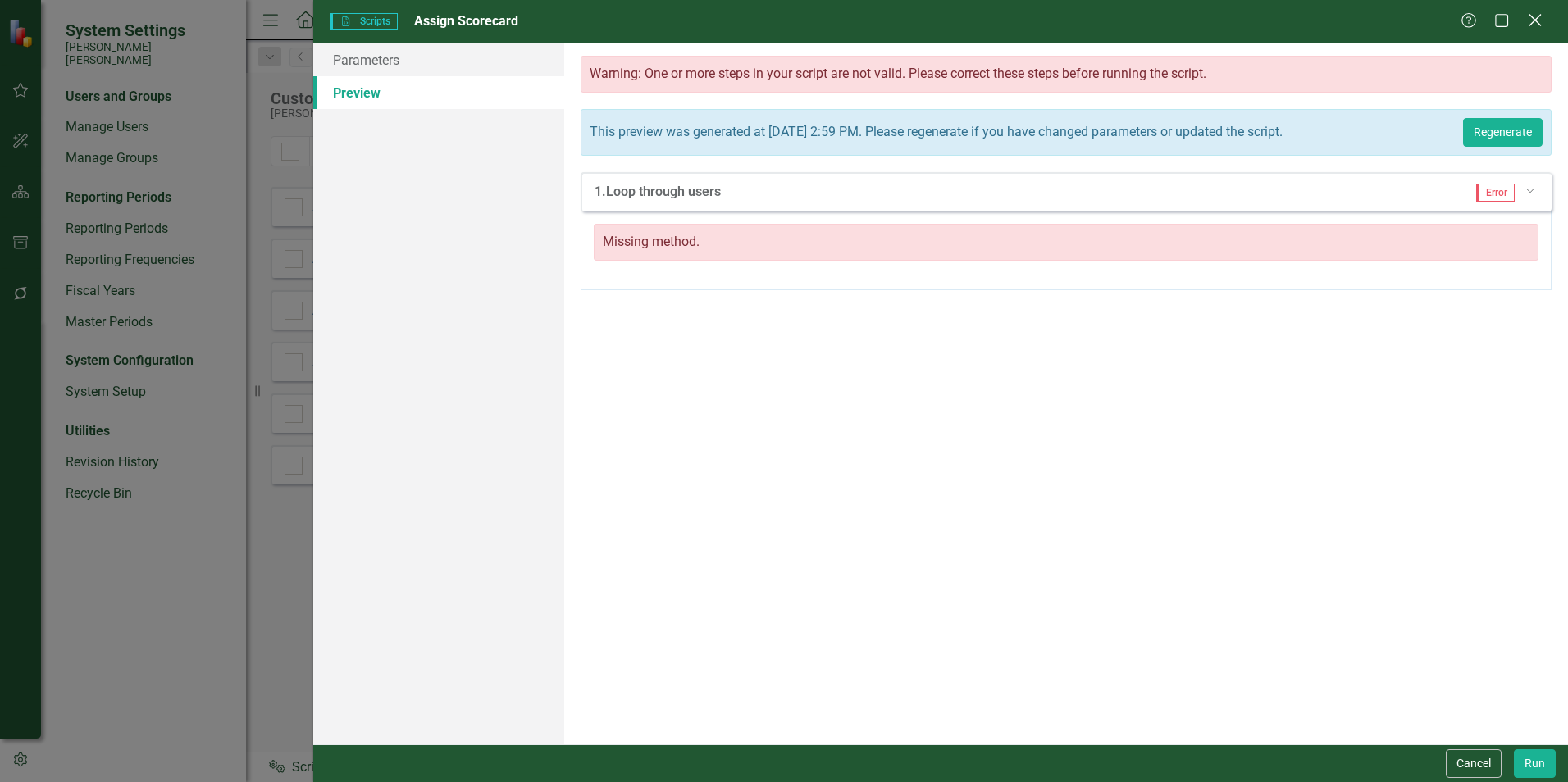
click at [1538, 26] on icon "Close" at bounding box center [1534, 20] width 20 height 16
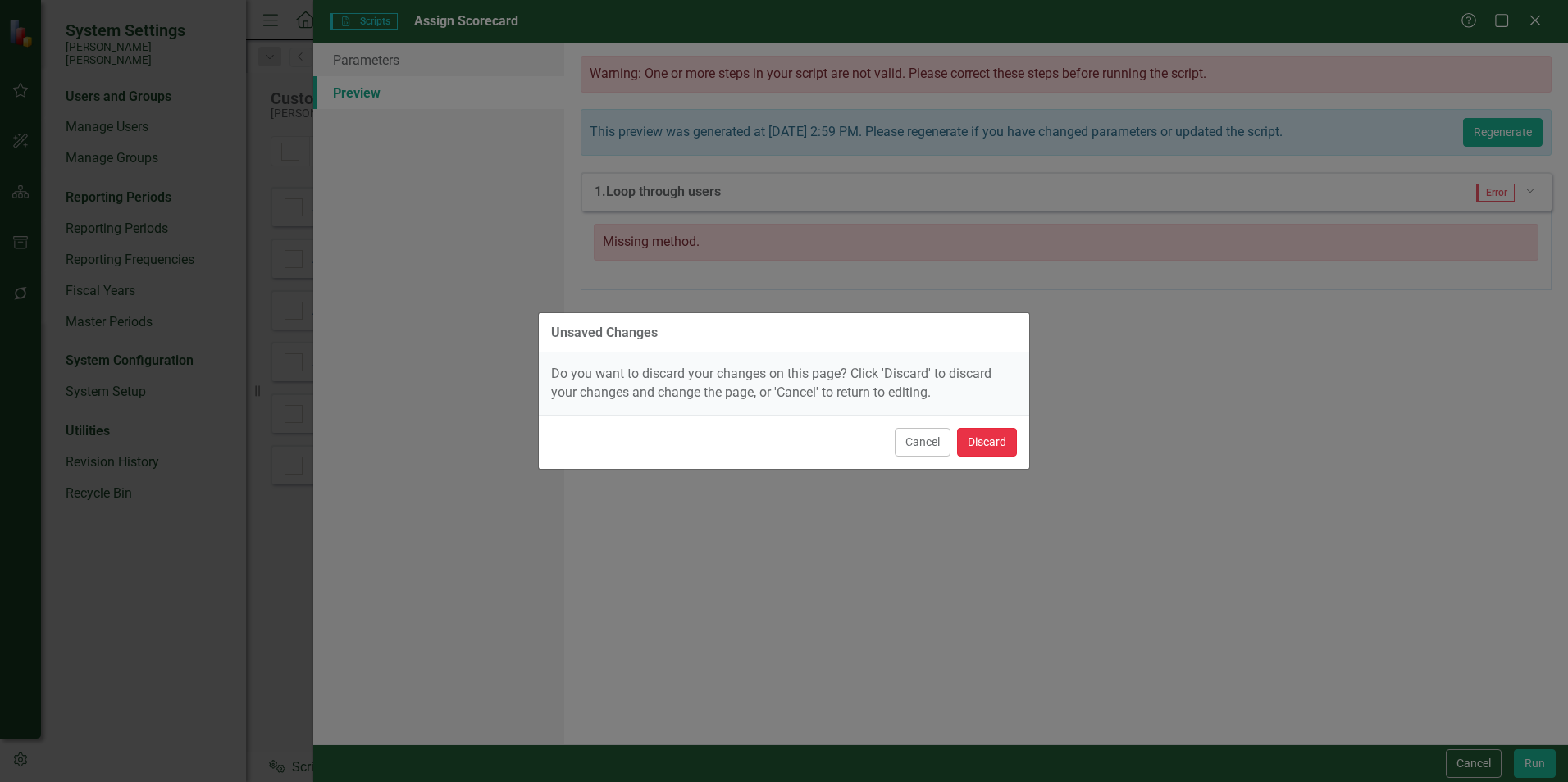
click at [977, 439] on button "Discard" at bounding box center [986, 442] width 60 height 28
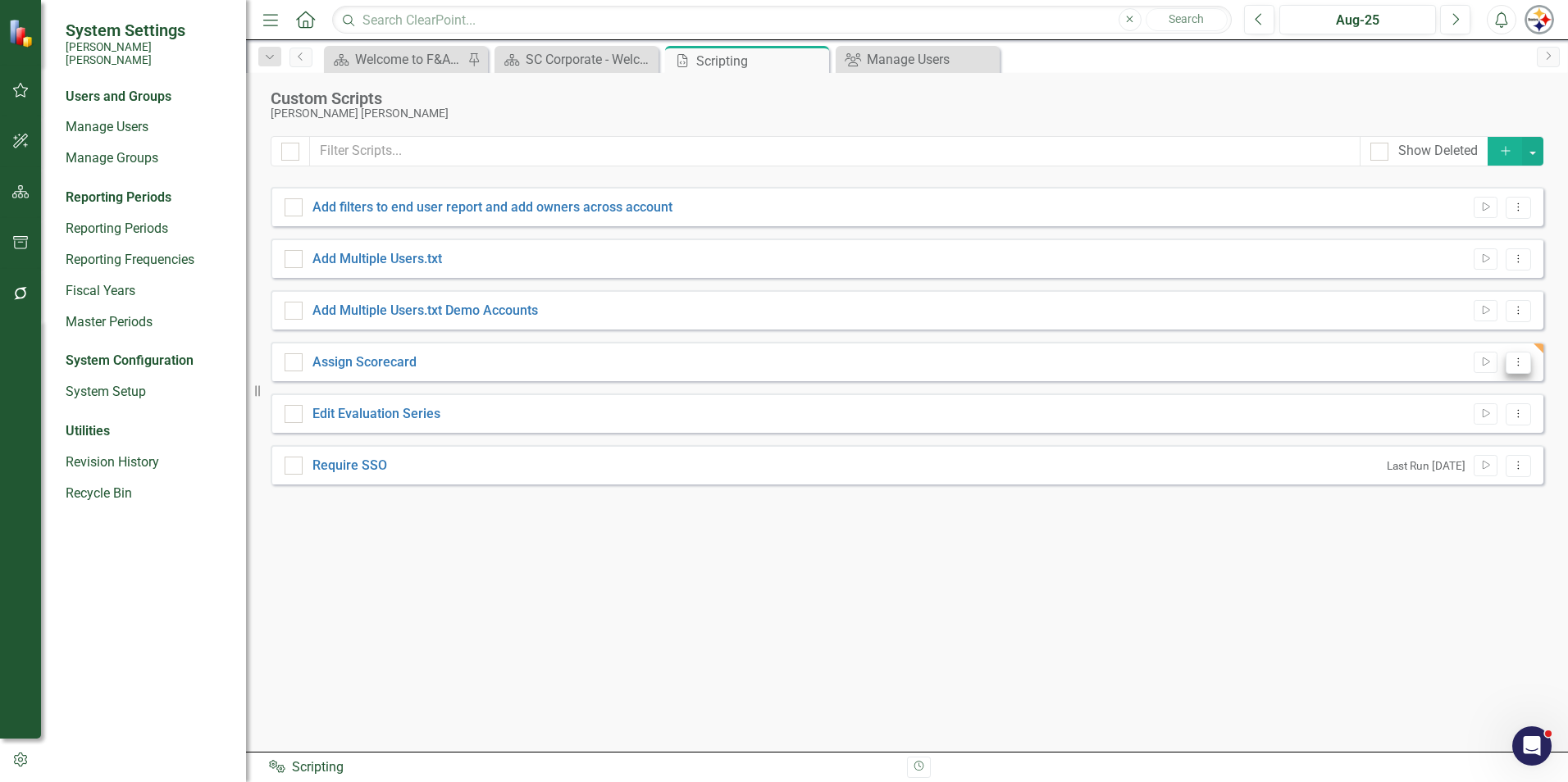
click at [1516, 359] on icon "Dropdown Menu" at bounding box center [1518, 362] width 14 height 11
click at [1459, 411] on link "Edit Edit Script" at bounding box center [1465, 420] width 132 height 30
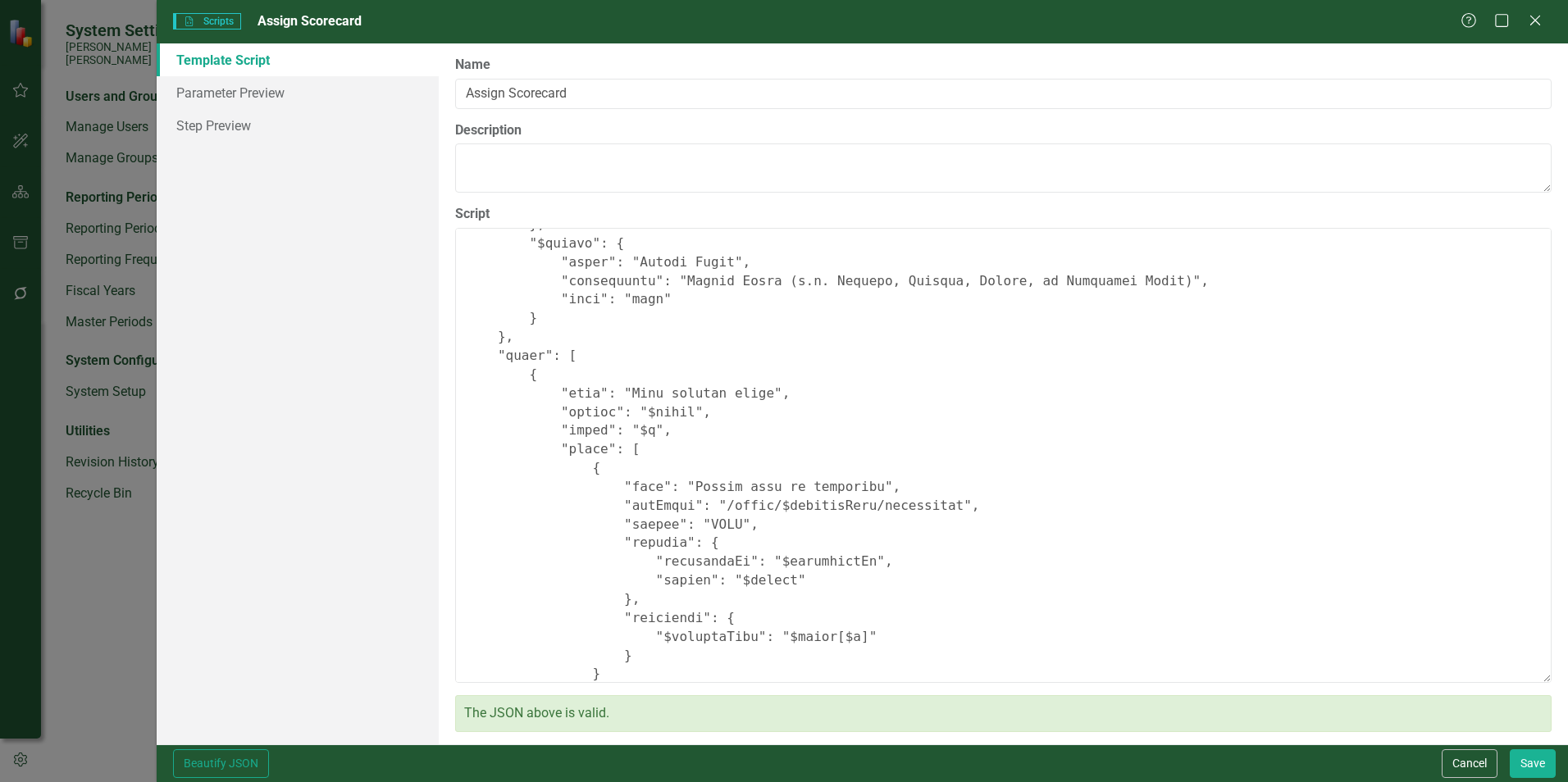
scroll to position [437, 0]
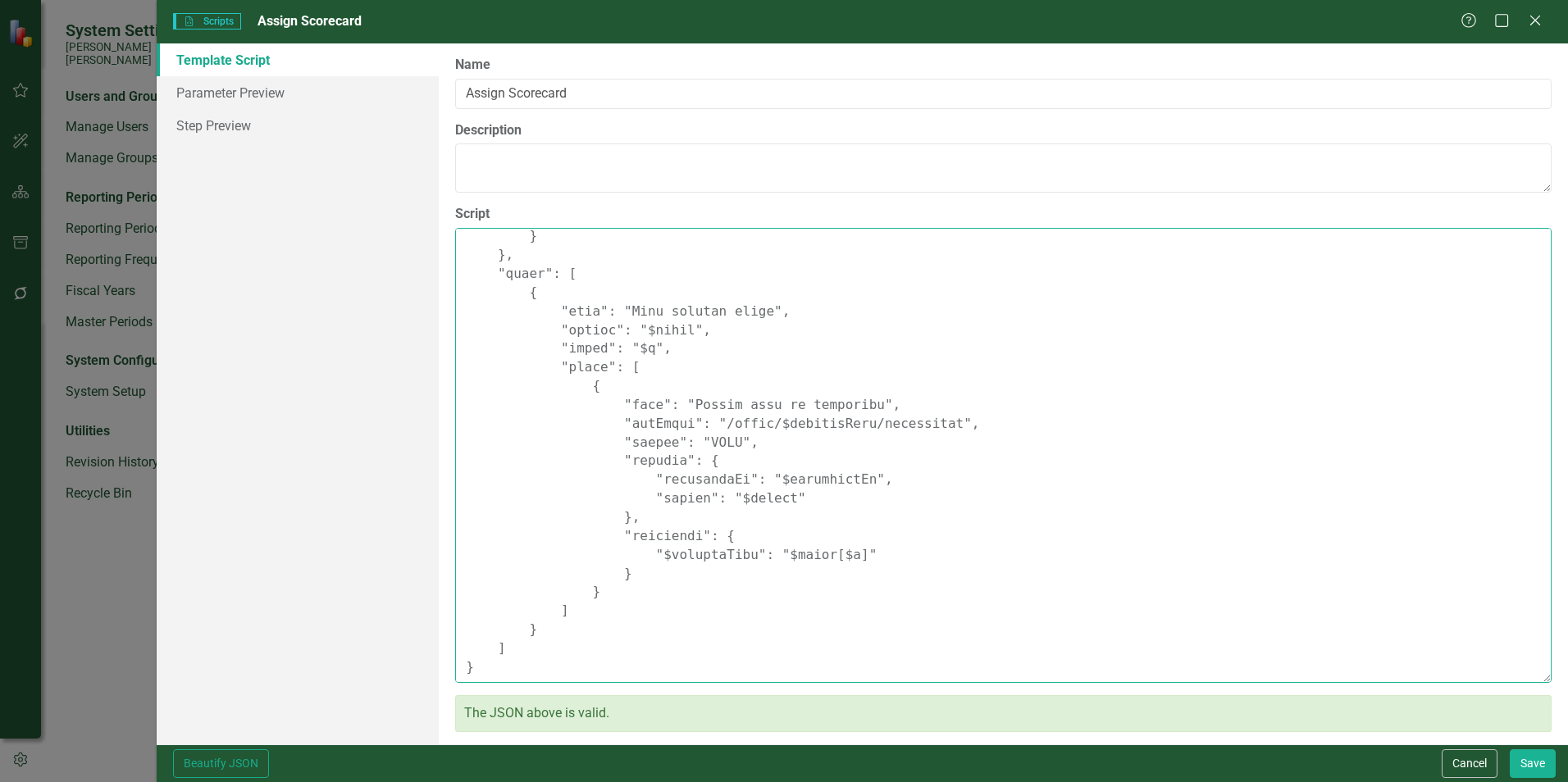
click at [1098, 415] on textarea "Script" at bounding box center [1003, 455] width 1097 height 455
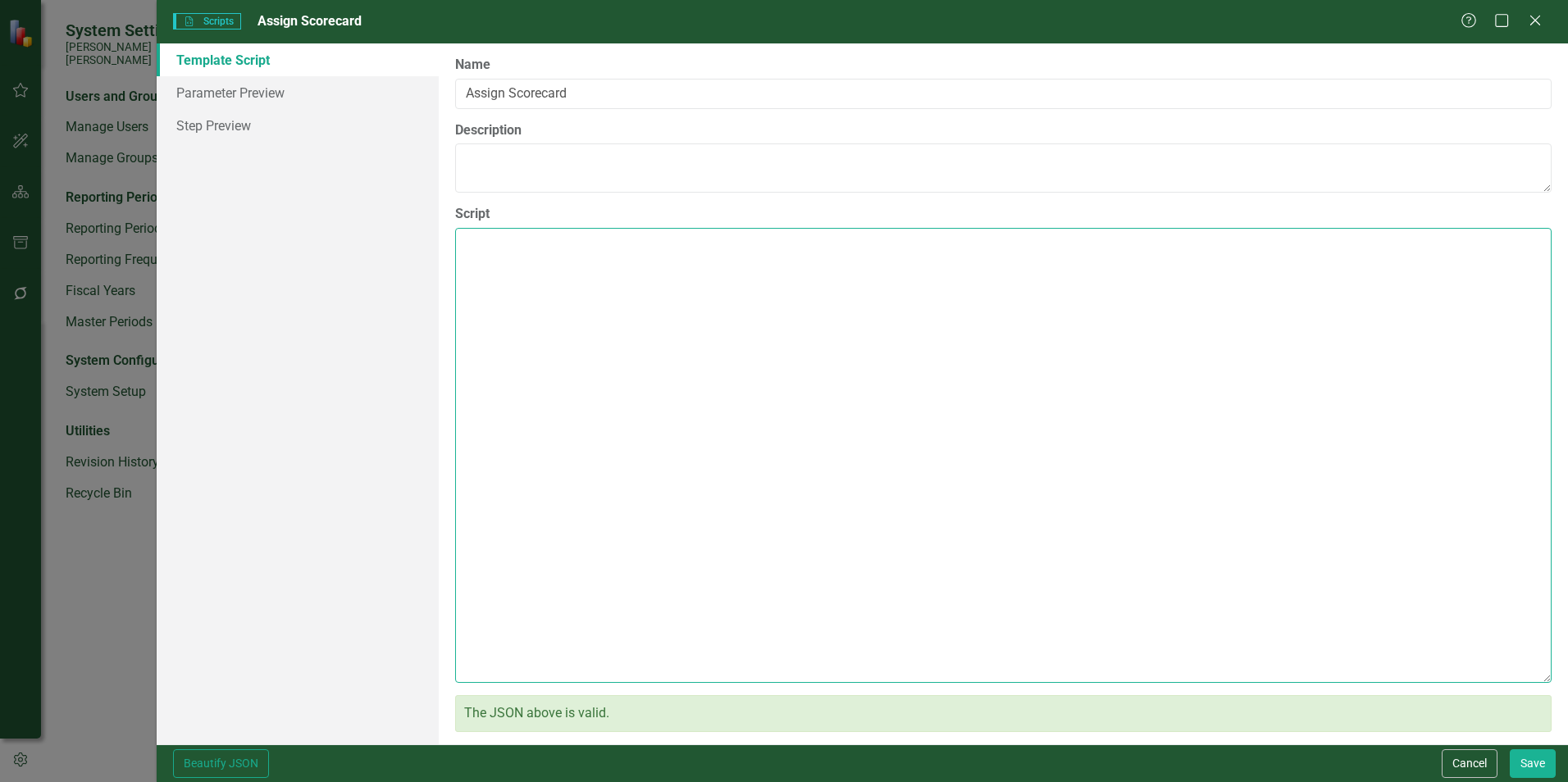
scroll to position [0, 0]
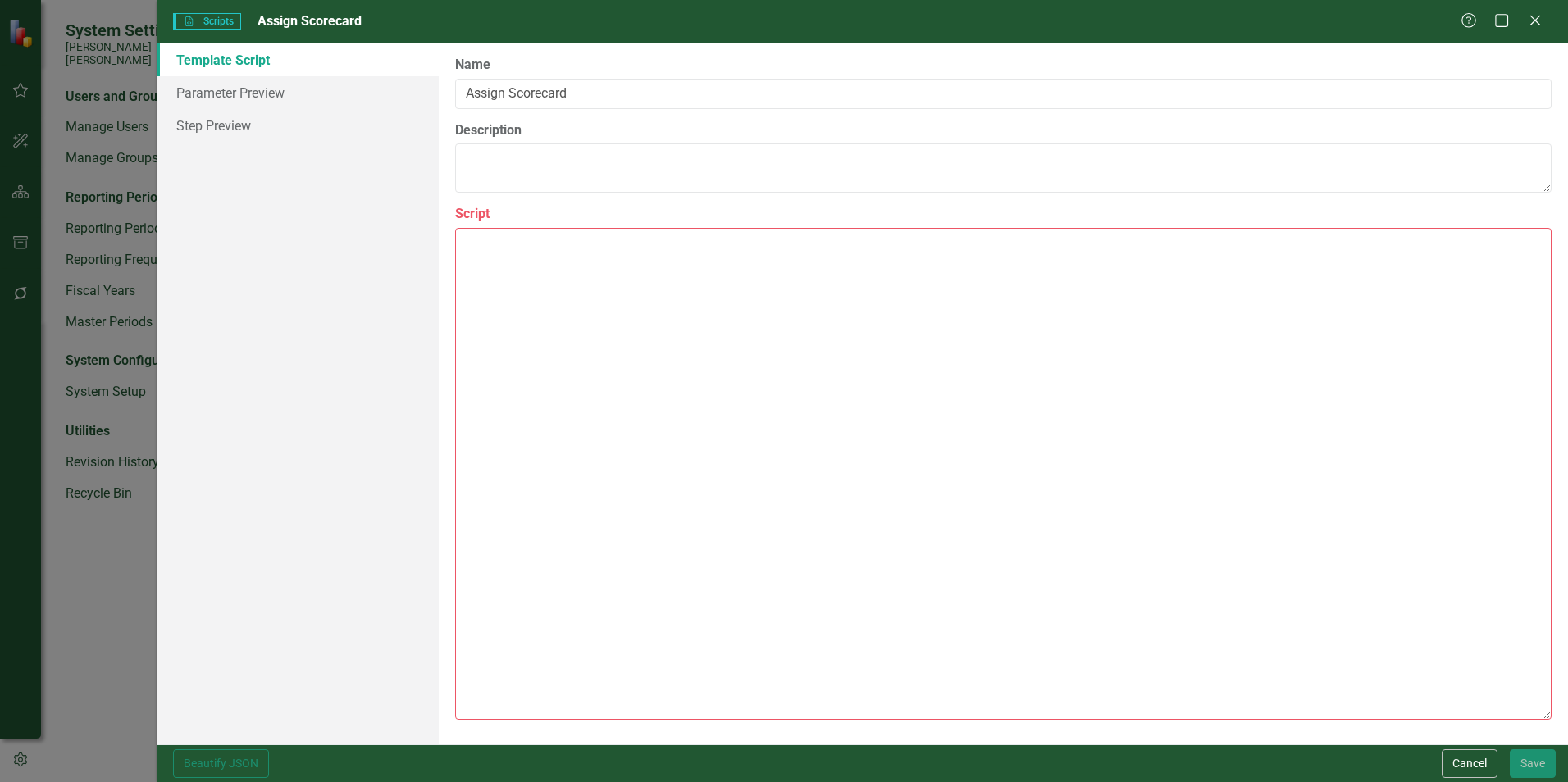
paste textarea "{ "Comments": { "Recommended Script Name": "Assign Scorecard", "Recommended Scr…"
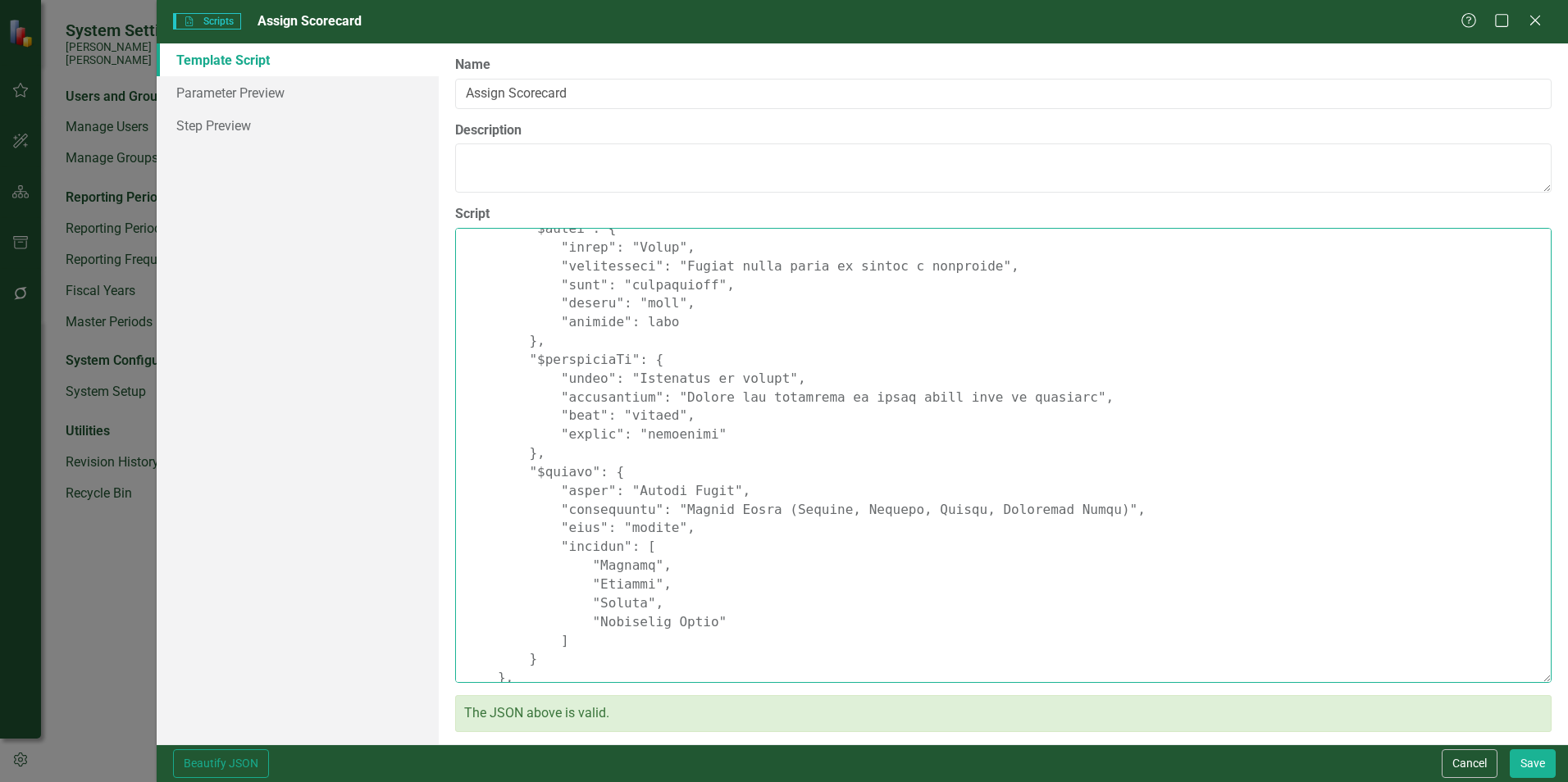
scroll to position [127, 0]
click at [640, 531] on textarea "Script" at bounding box center [1003, 455] width 1097 height 455
click at [639, 530] on textarea "Script" at bounding box center [1003, 455] width 1097 height 455
drag, startPoint x: 663, startPoint y: 528, endPoint x: 617, endPoint y: 530, distance: 46.0
click at [617, 530] on textarea "Script" at bounding box center [1003, 455] width 1097 height 455
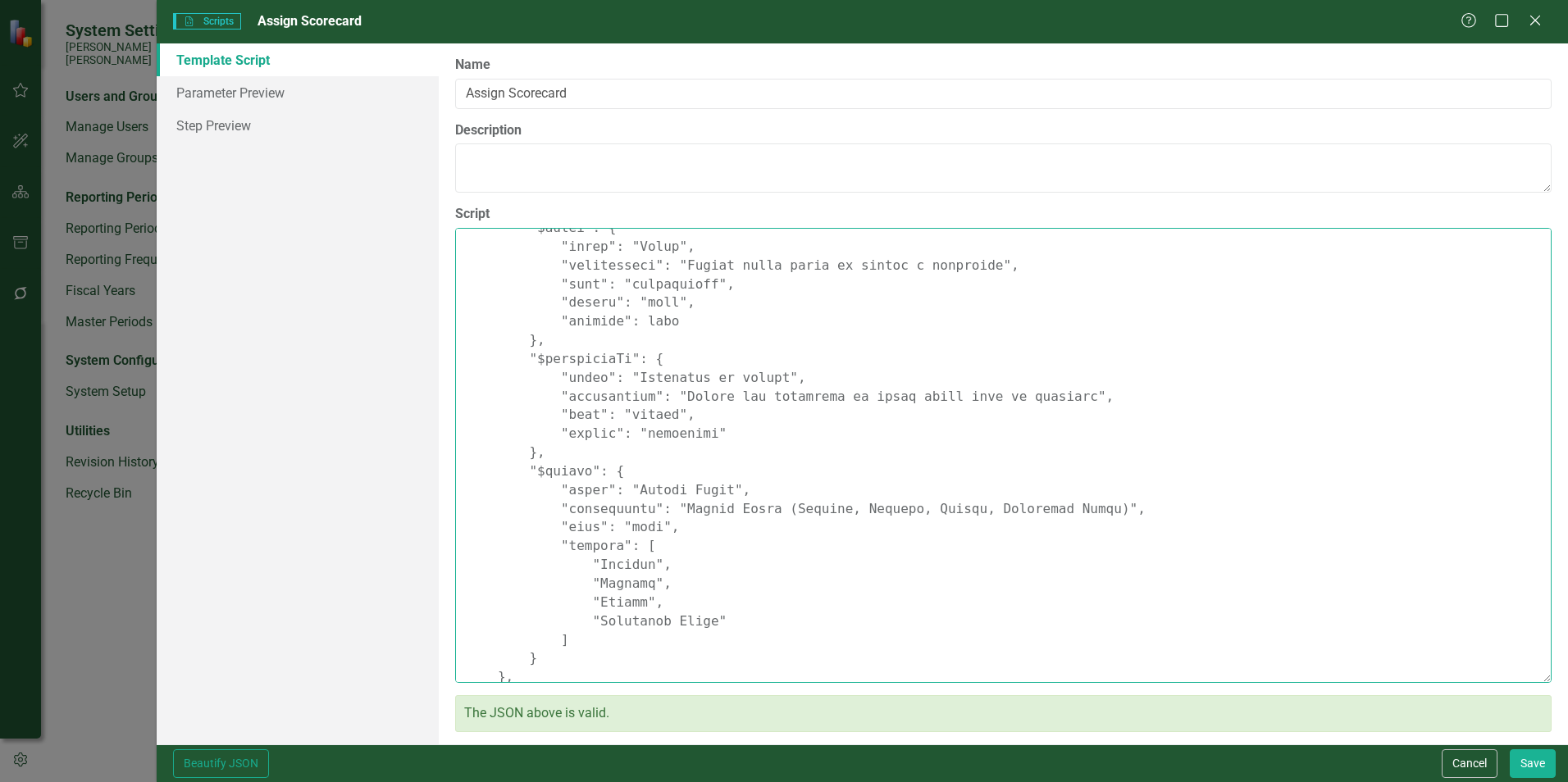
scroll to position [209, 0]
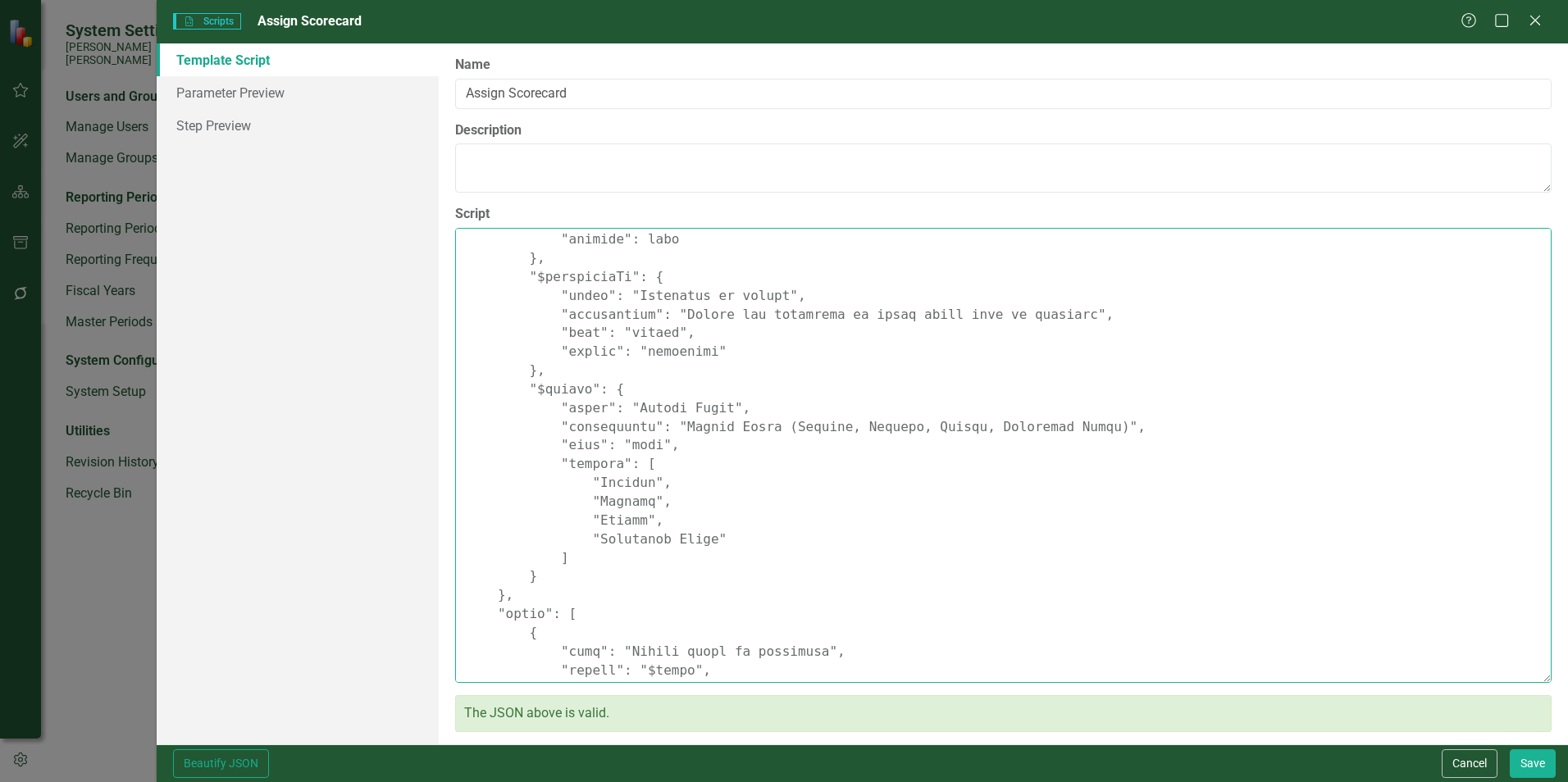
drag, startPoint x: 565, startPoint y: 560, endPoint x: 656, endPoint y: 441, distance: 149.8
click at [656, 441] on textarea "Script" at bounding box center [1003, 455] width 1097 height 455
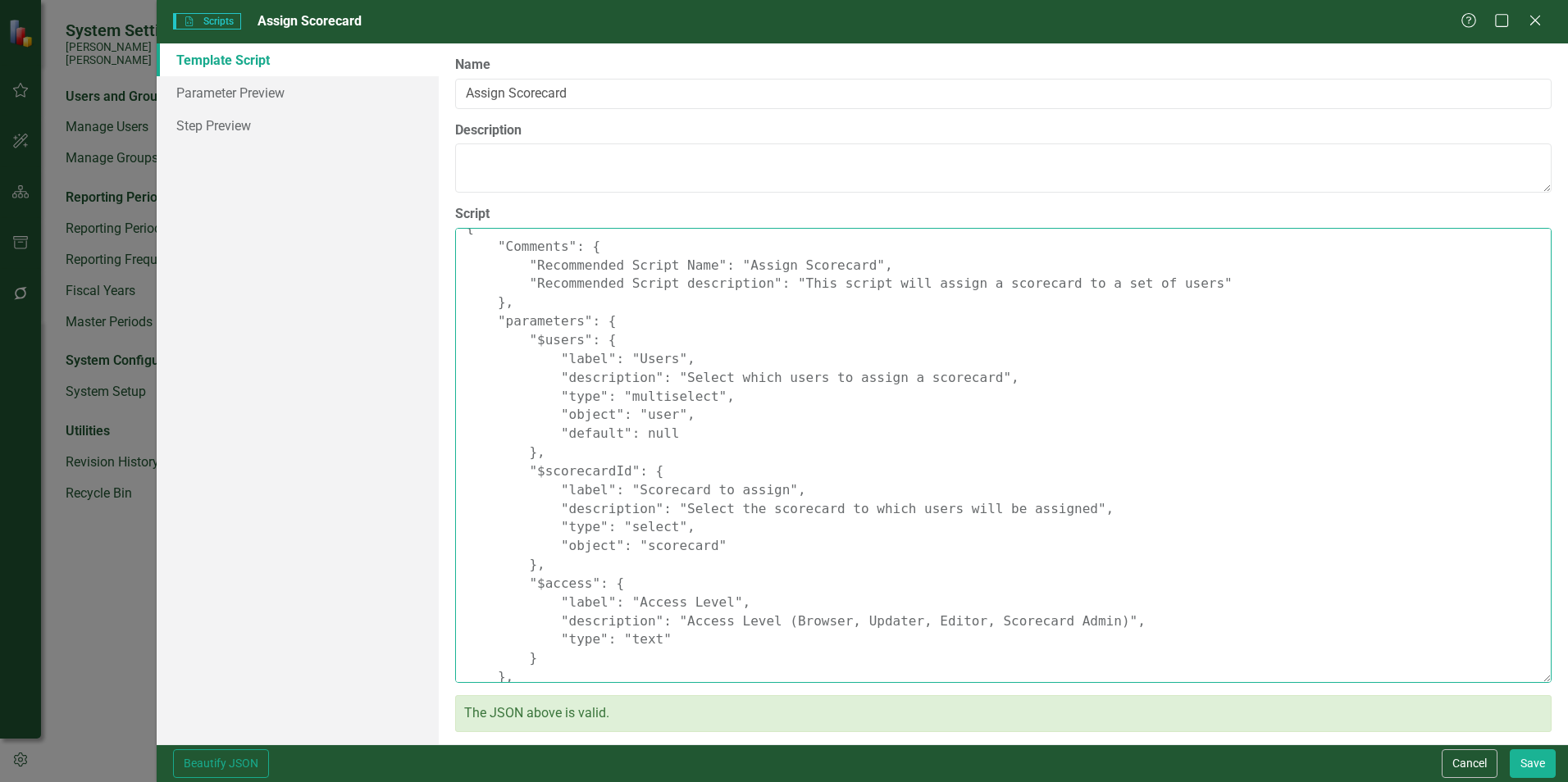
scroll to position [0, 0]
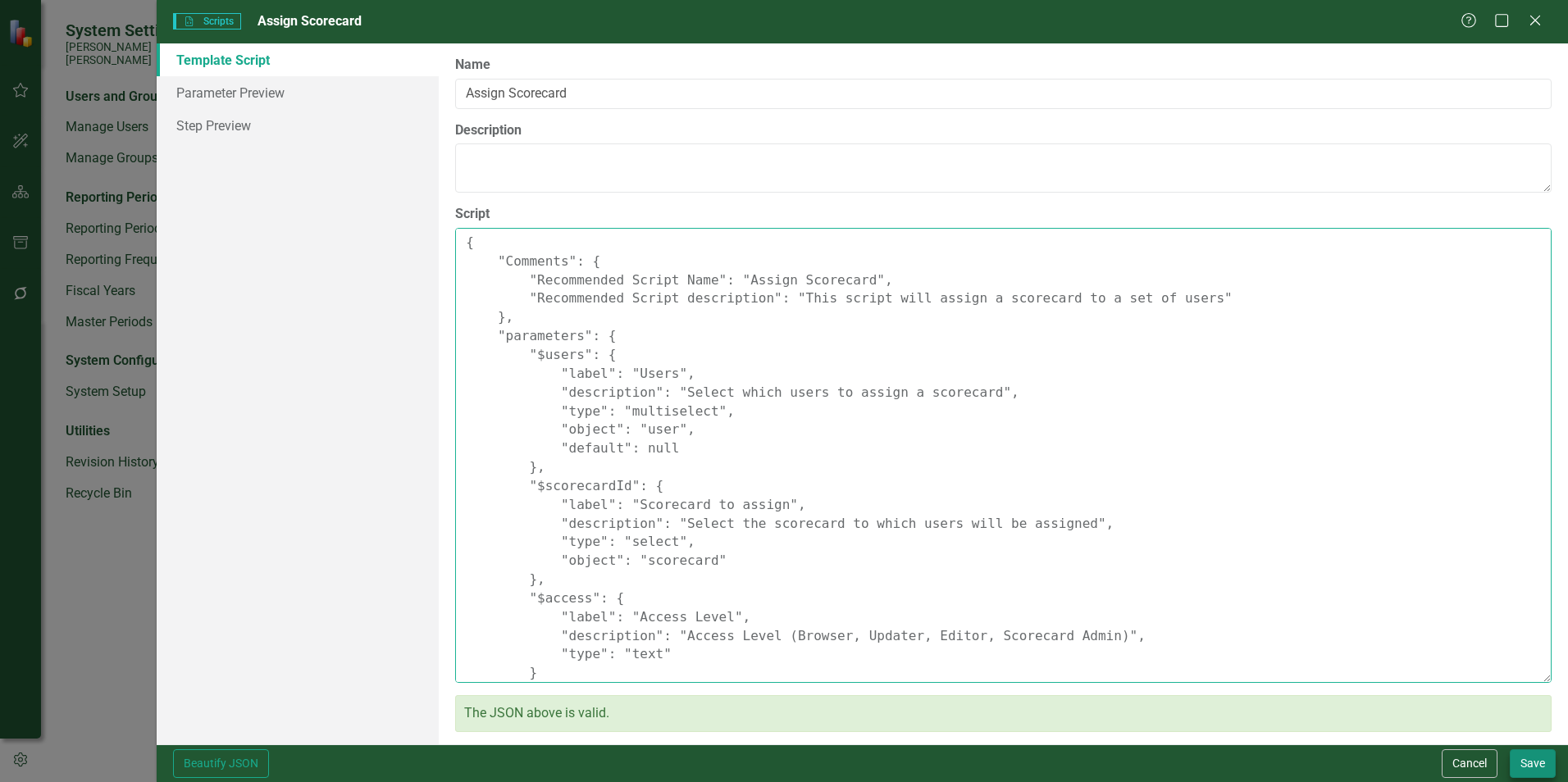
type textarea "{ "Comments": { "Recommended Script Name": "Assign Scorecard", "Recommended Scr…"
click at [1539, 769] on button "Save" at bounding box center [1532, 764] width 46 height 28
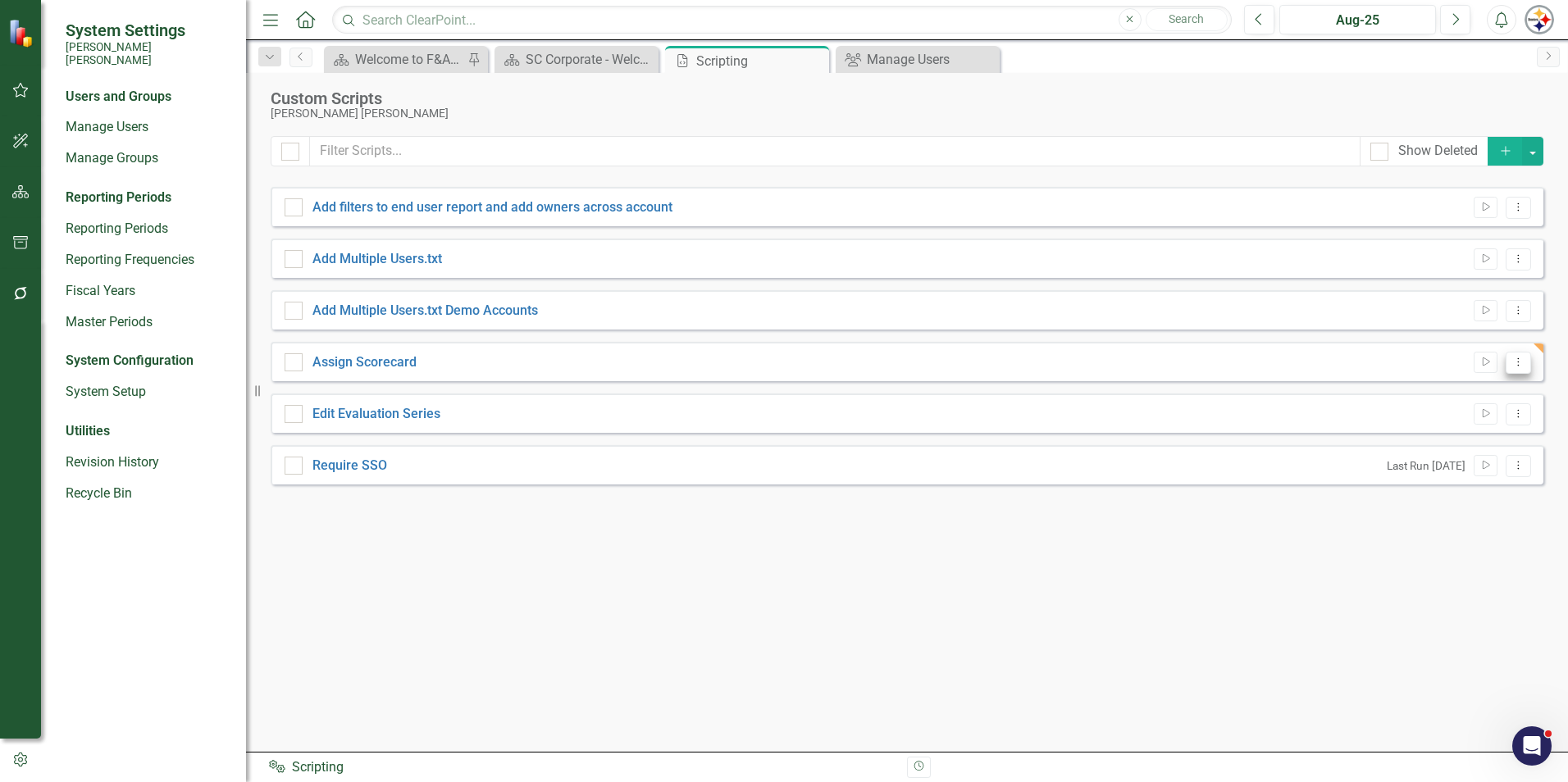
click at [1521, 362] on icon "Dropdown Menu" at bounding box center [1518, 362] width 14 height 11
click at [1467, 423] on link "Edit Edit Script" at bounding box center [1465, 420] width 132 height 30
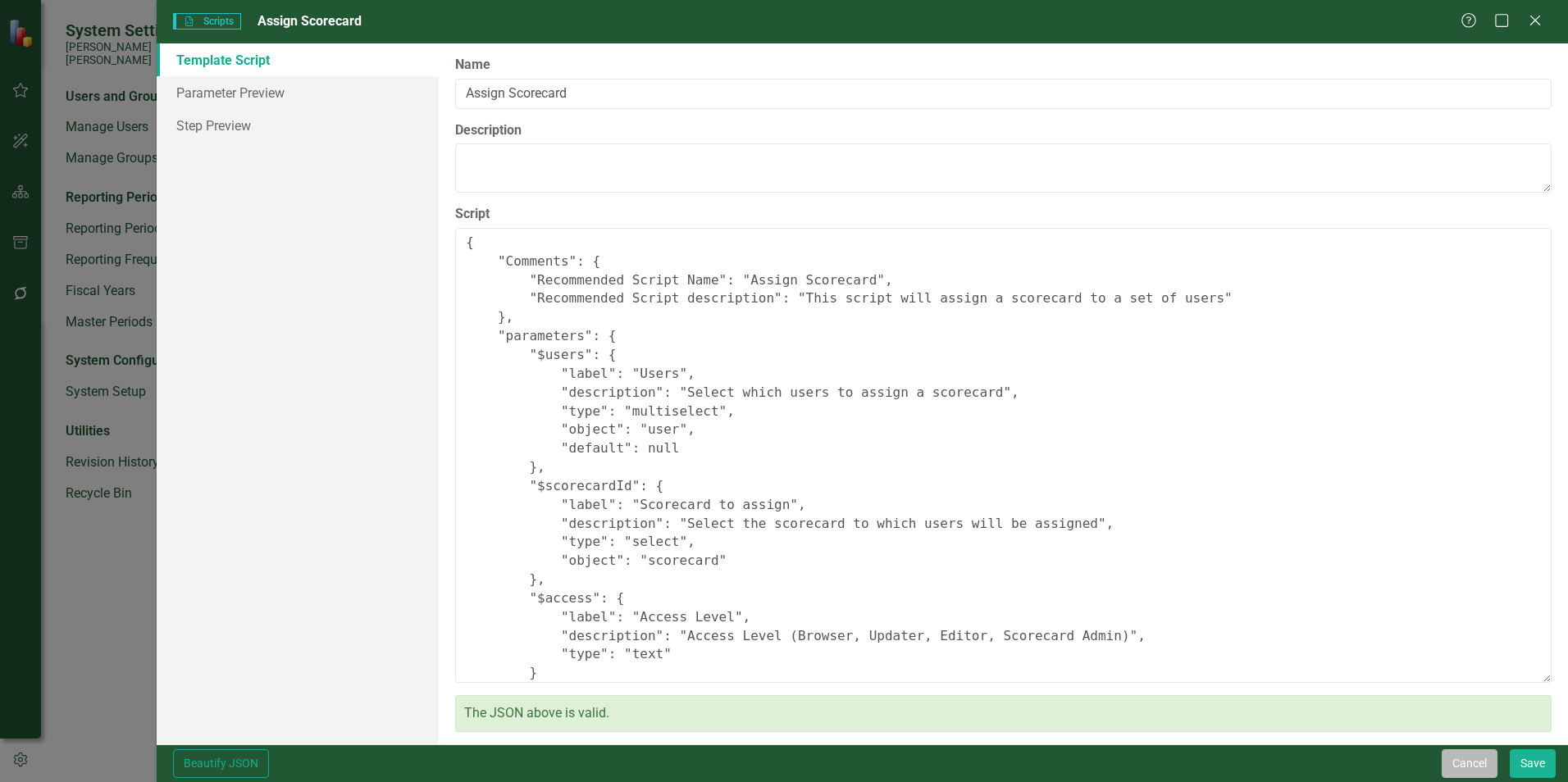
click at [1487, 759] on button "Cancel" at bounding box center [1469, 764] width 56 height 28
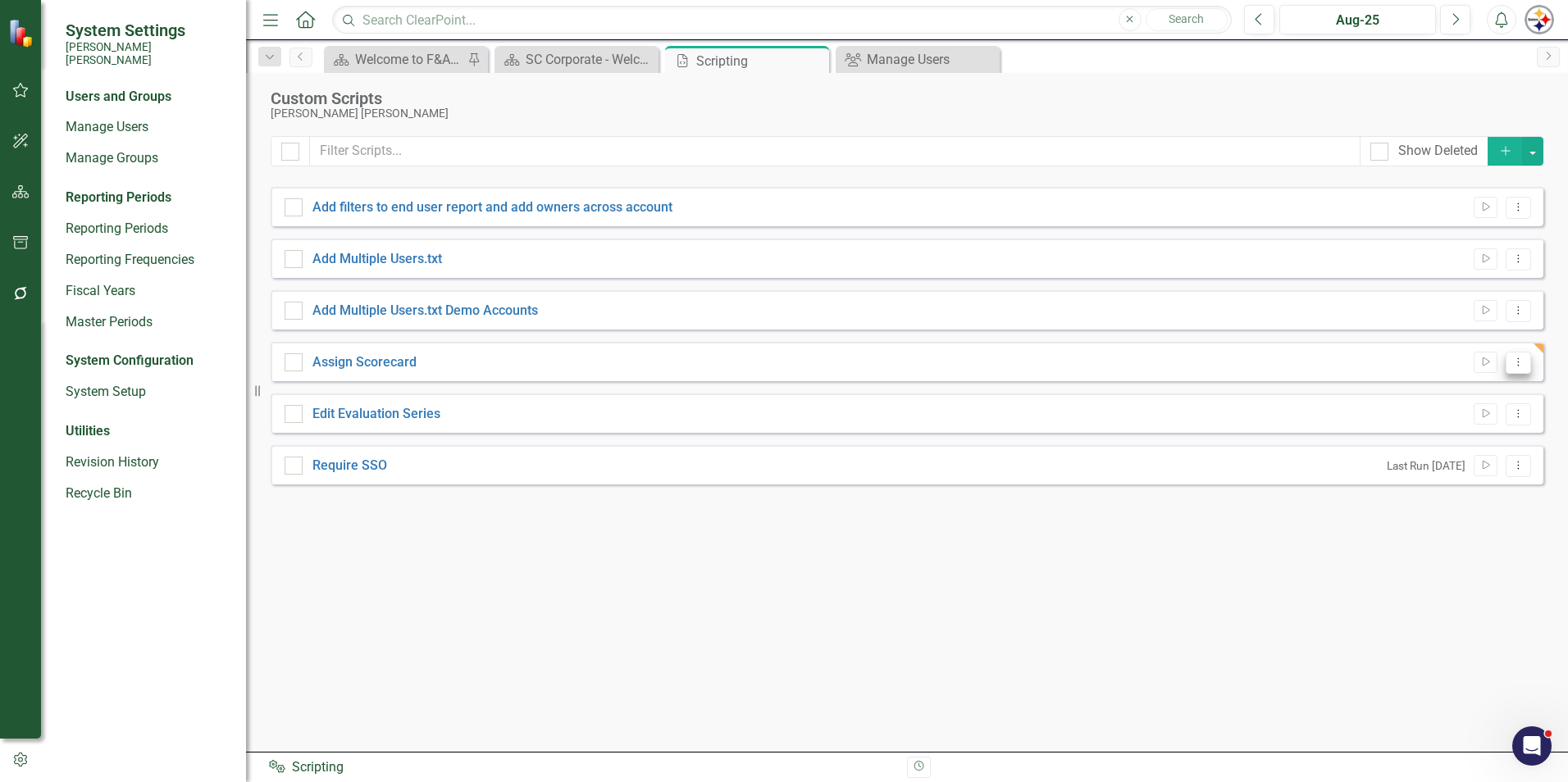
click at [1517, 365] on icon at bounding box center [1518, 361] width 2 height 8
click at [1488, 397] on link "Run Script Run Script" at bounding box center [1465, 390] width 132 height 30
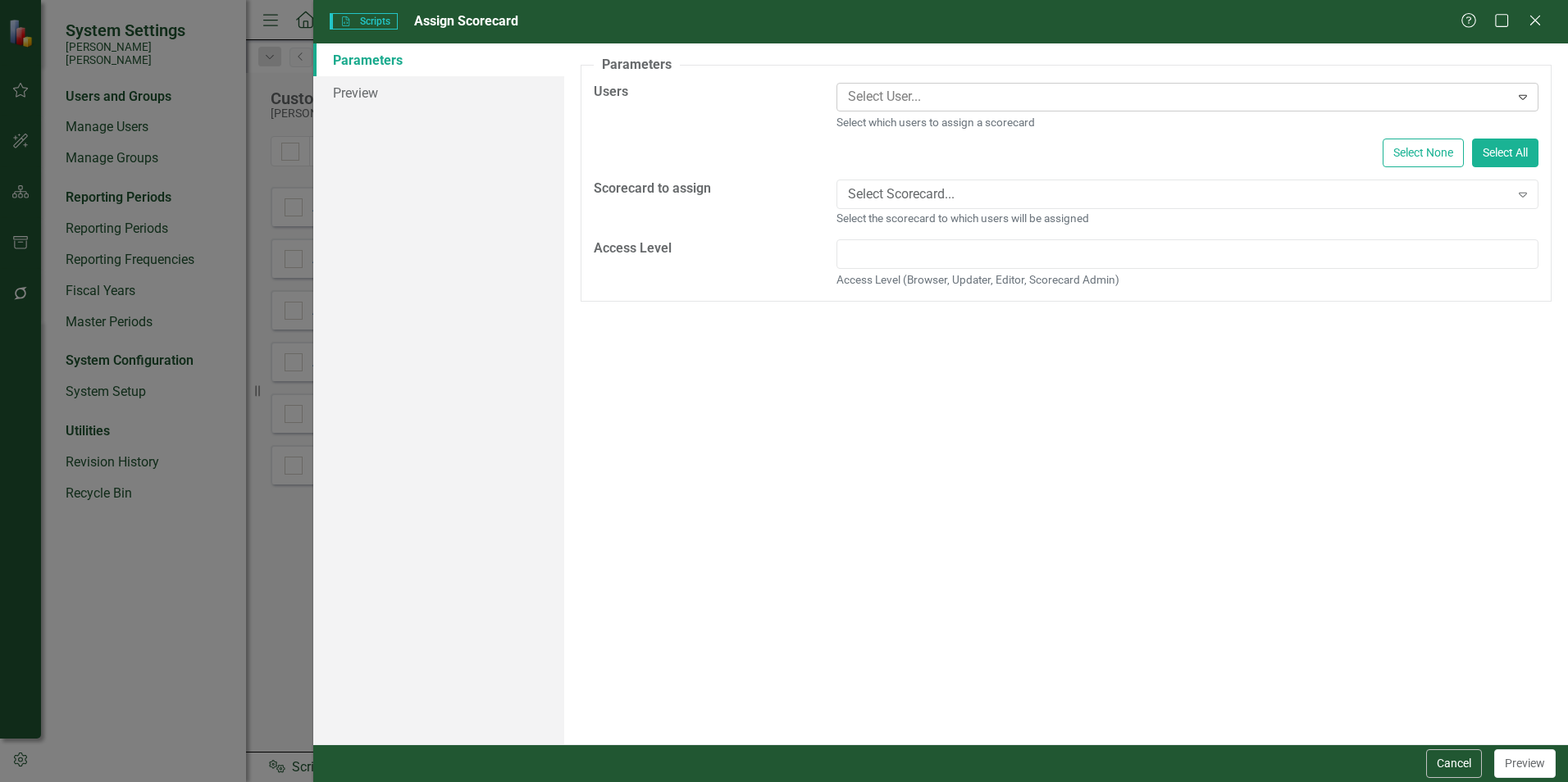
click at [918, 95] on div at bounding box center [1175, 97] width 668 height 22
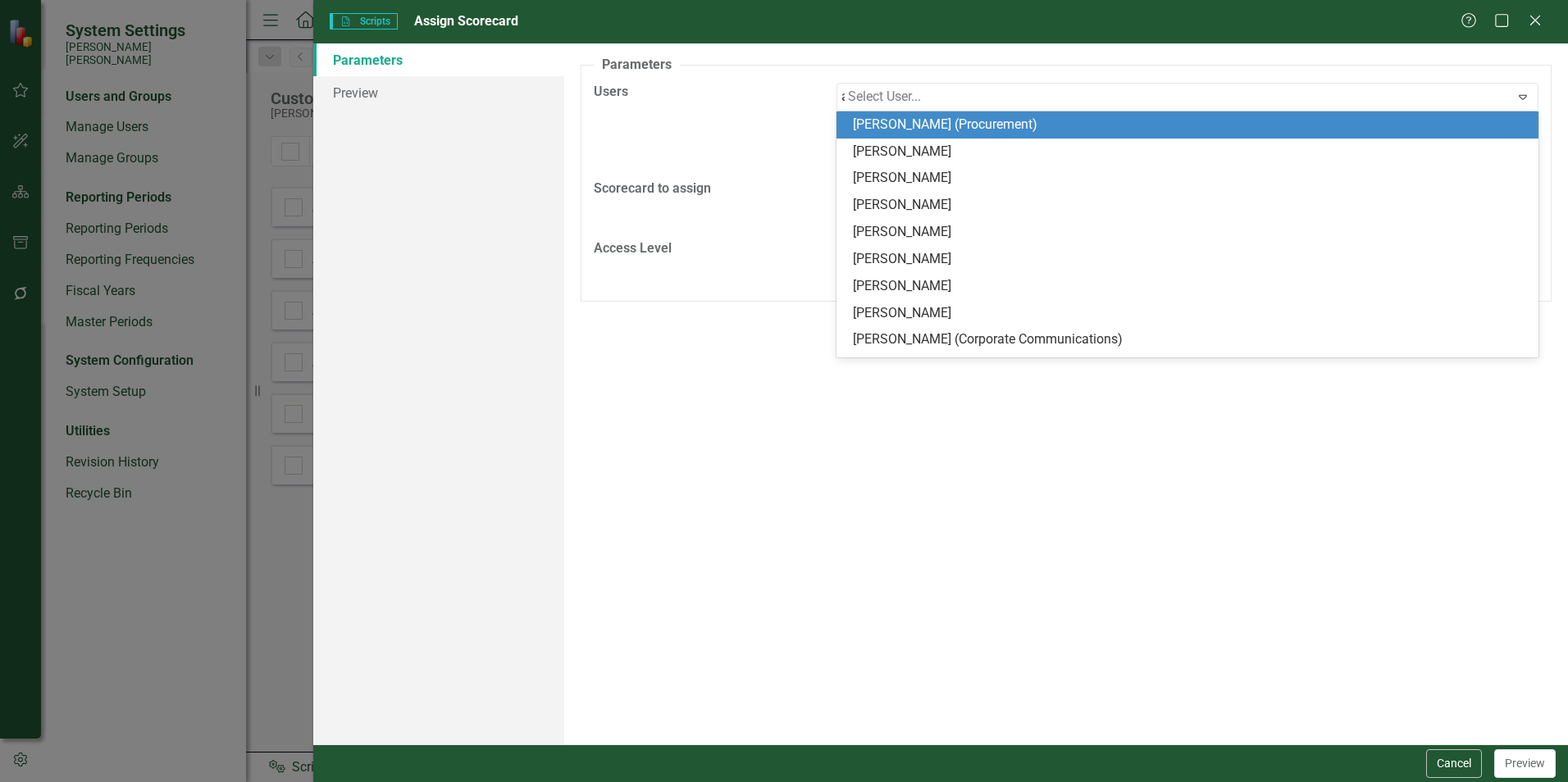
type input "[PERSON_NAME]"
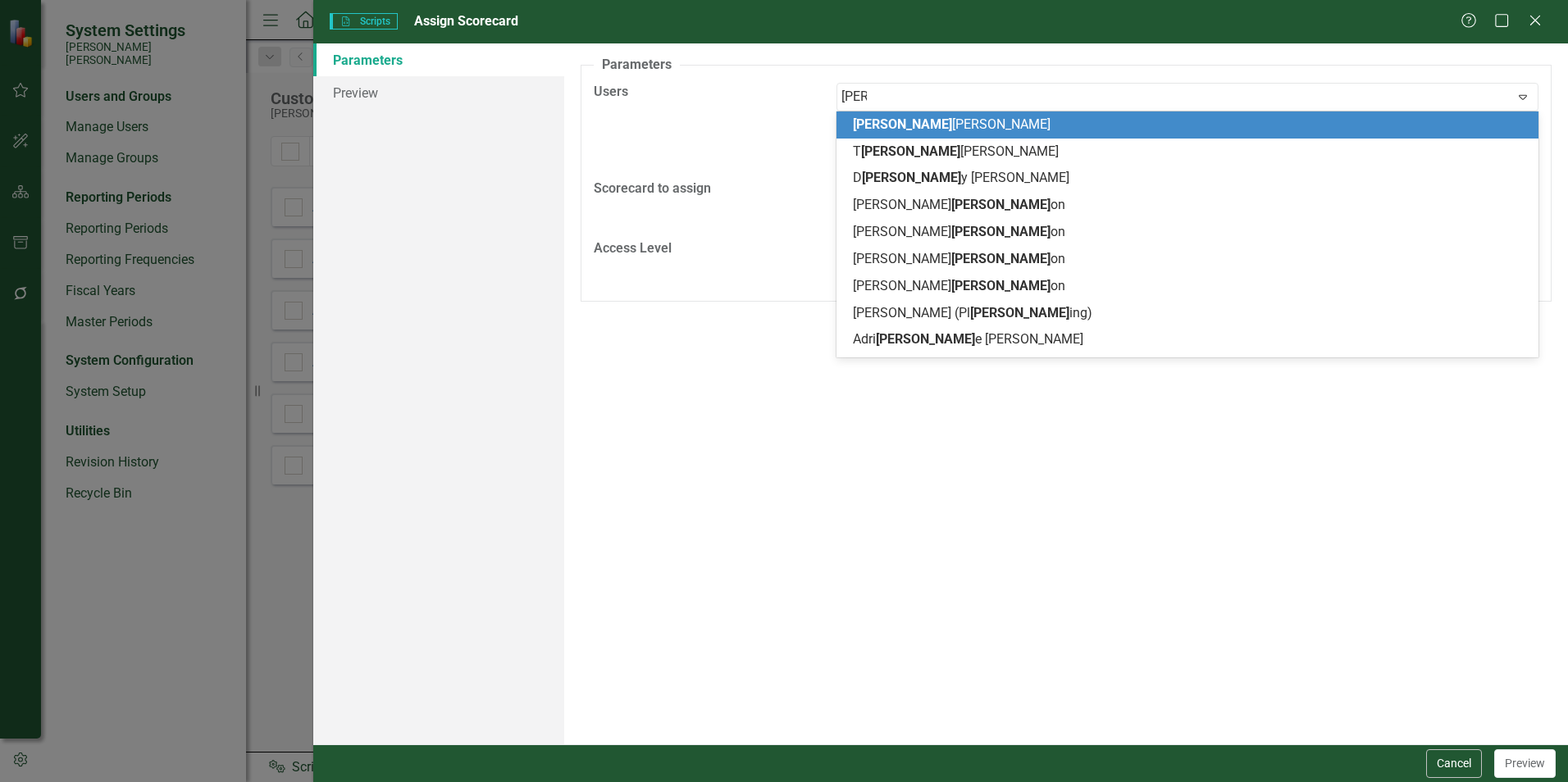
click at [910, 127] on div "[PERSON_NAME]" at bounding box center [1191, 125] width 676 height 19
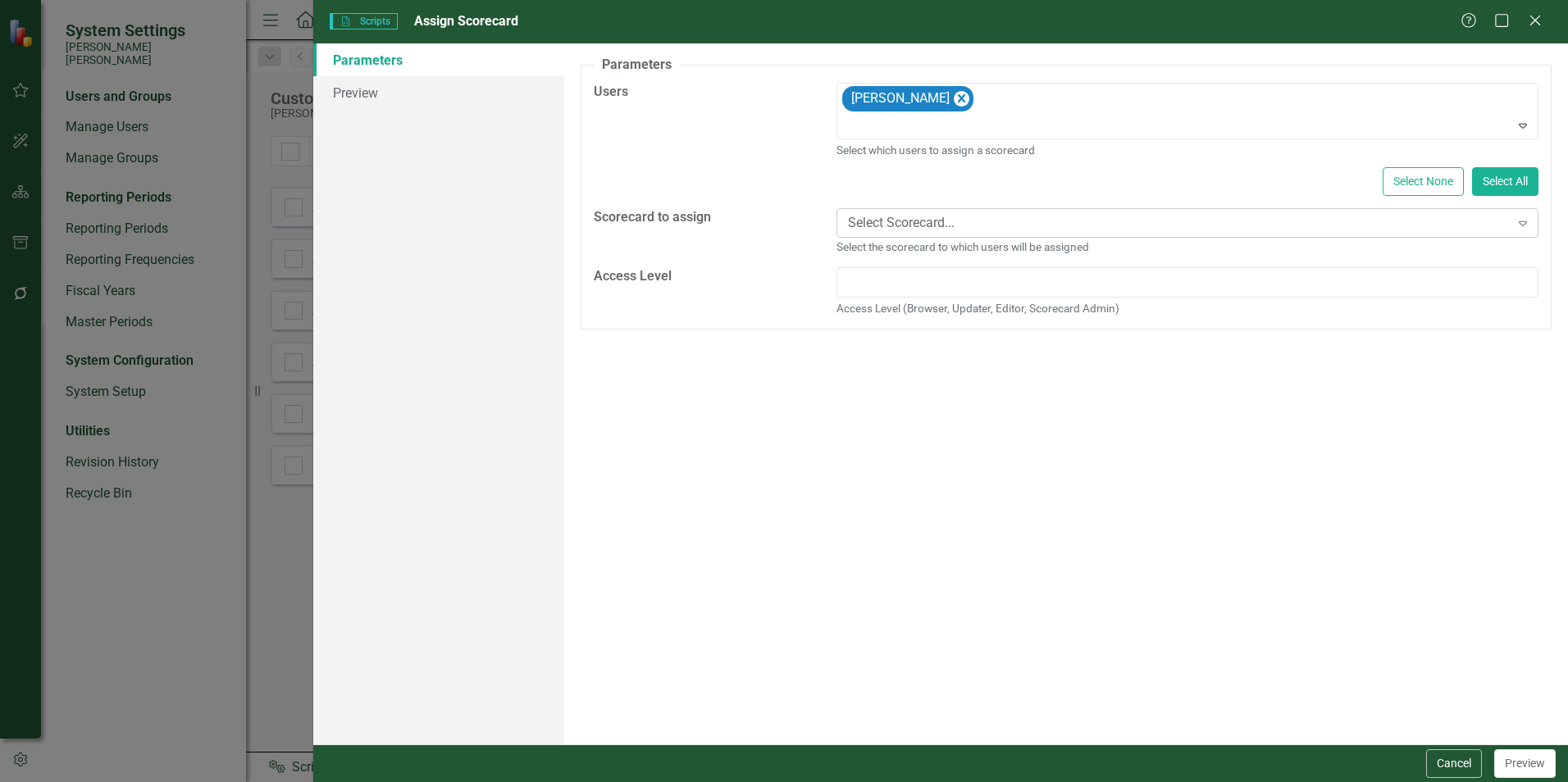
click at [958, 227] on div "Select Scorecard..." at bounding box center [1178, 222] width 662 height 19
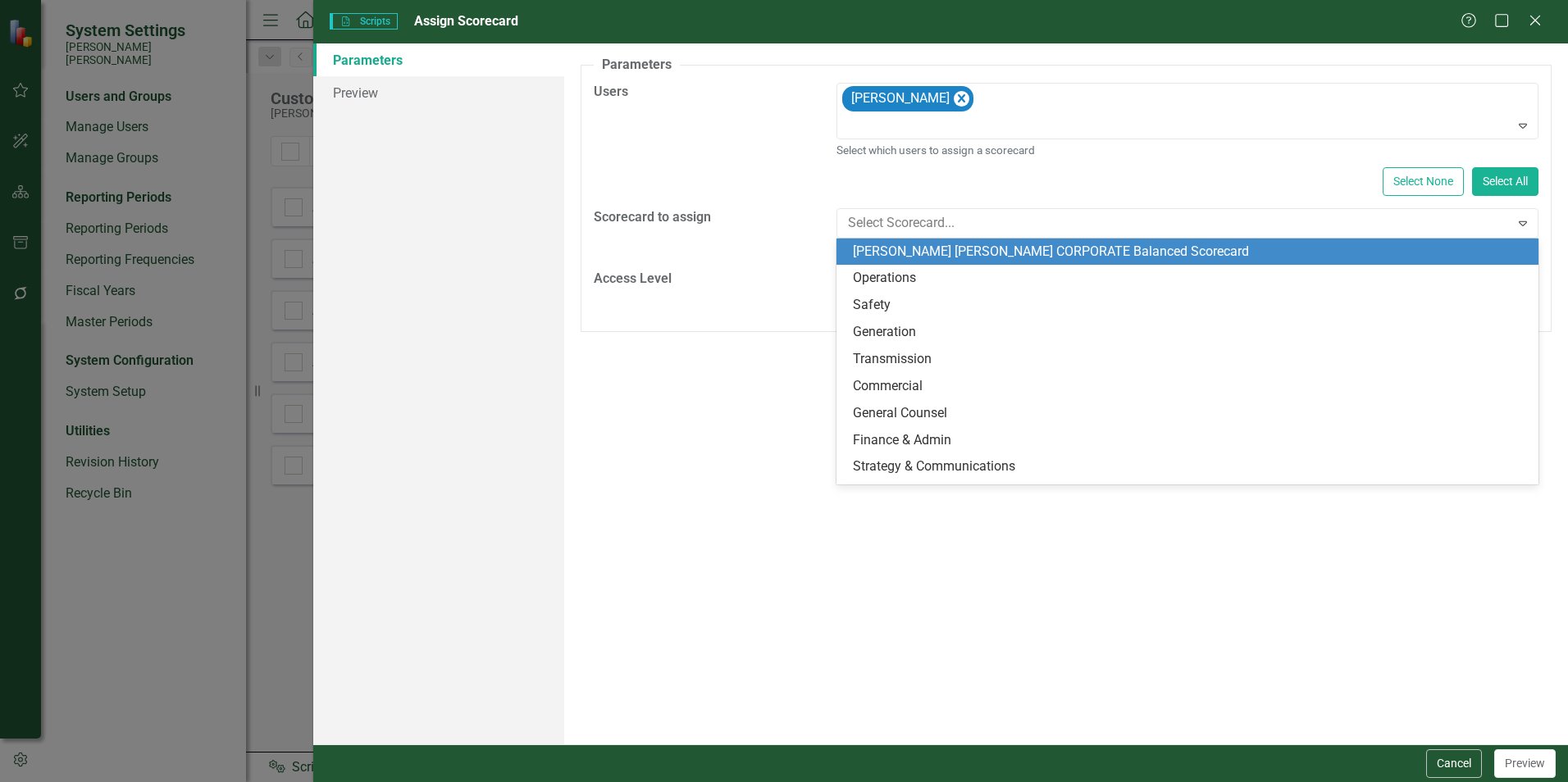
click at [955, 246] on div "[PERSON_NAME] [PERSON_NAME] CORPORATE Balanced Scorecard" at bounding box center [1191, 252] width 676 height 19
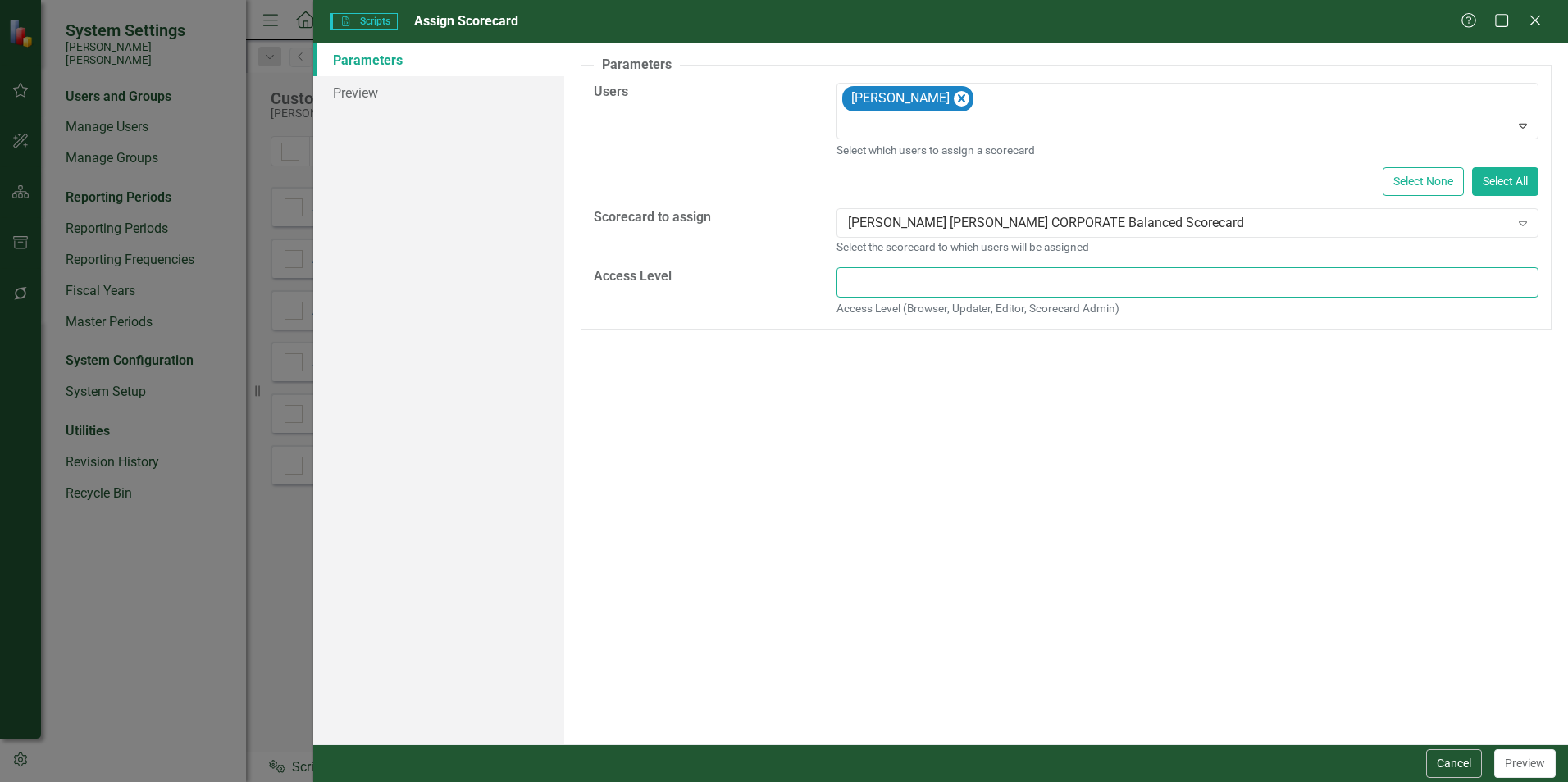
click at [945, 286] on input "text" at bounding box center [1186, 283] width 702 height 30
type input "Browser"
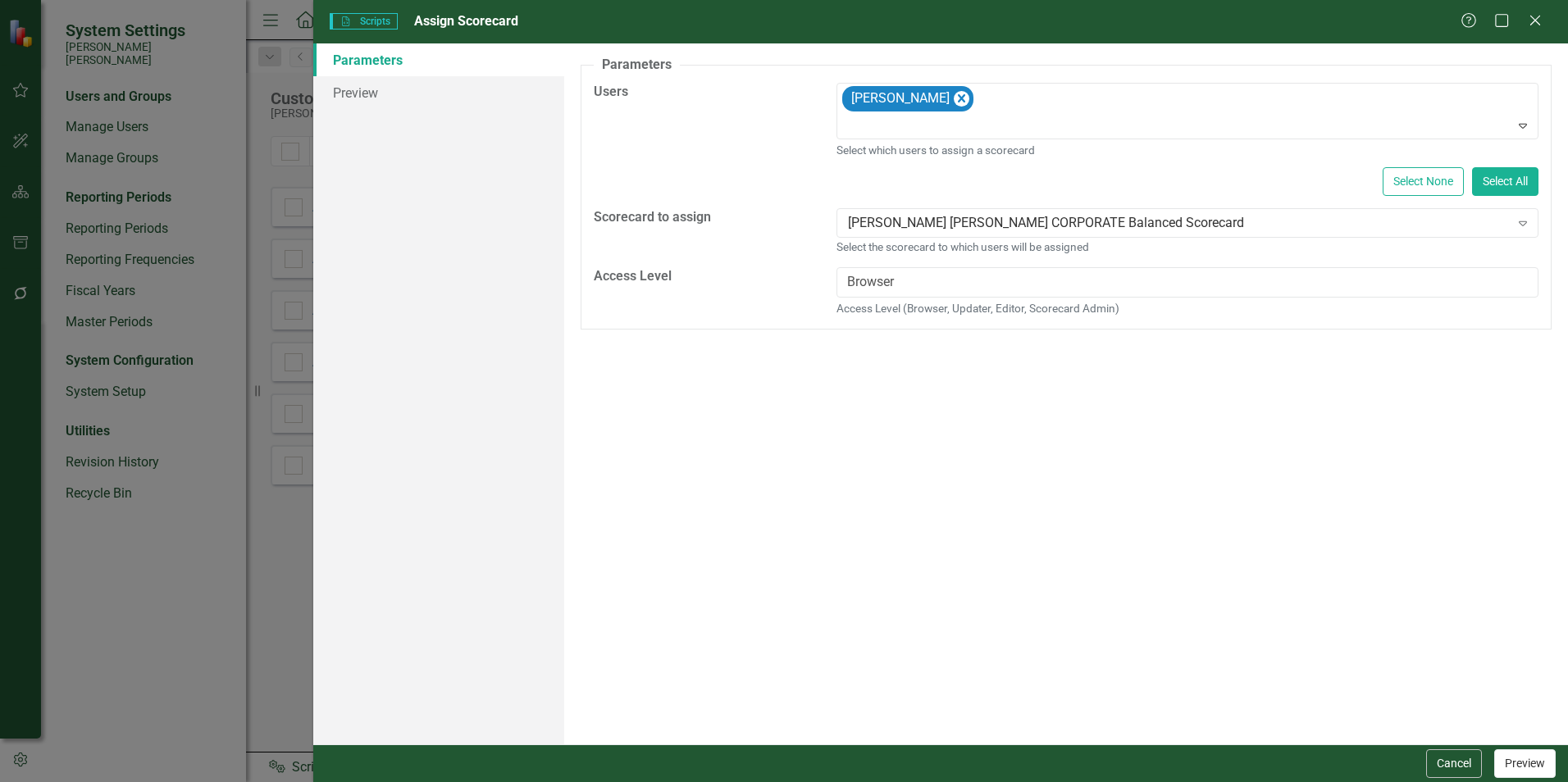
click at [1524, 766] on button "Preview" at bounding box center [1524, 764] width 61 height 28
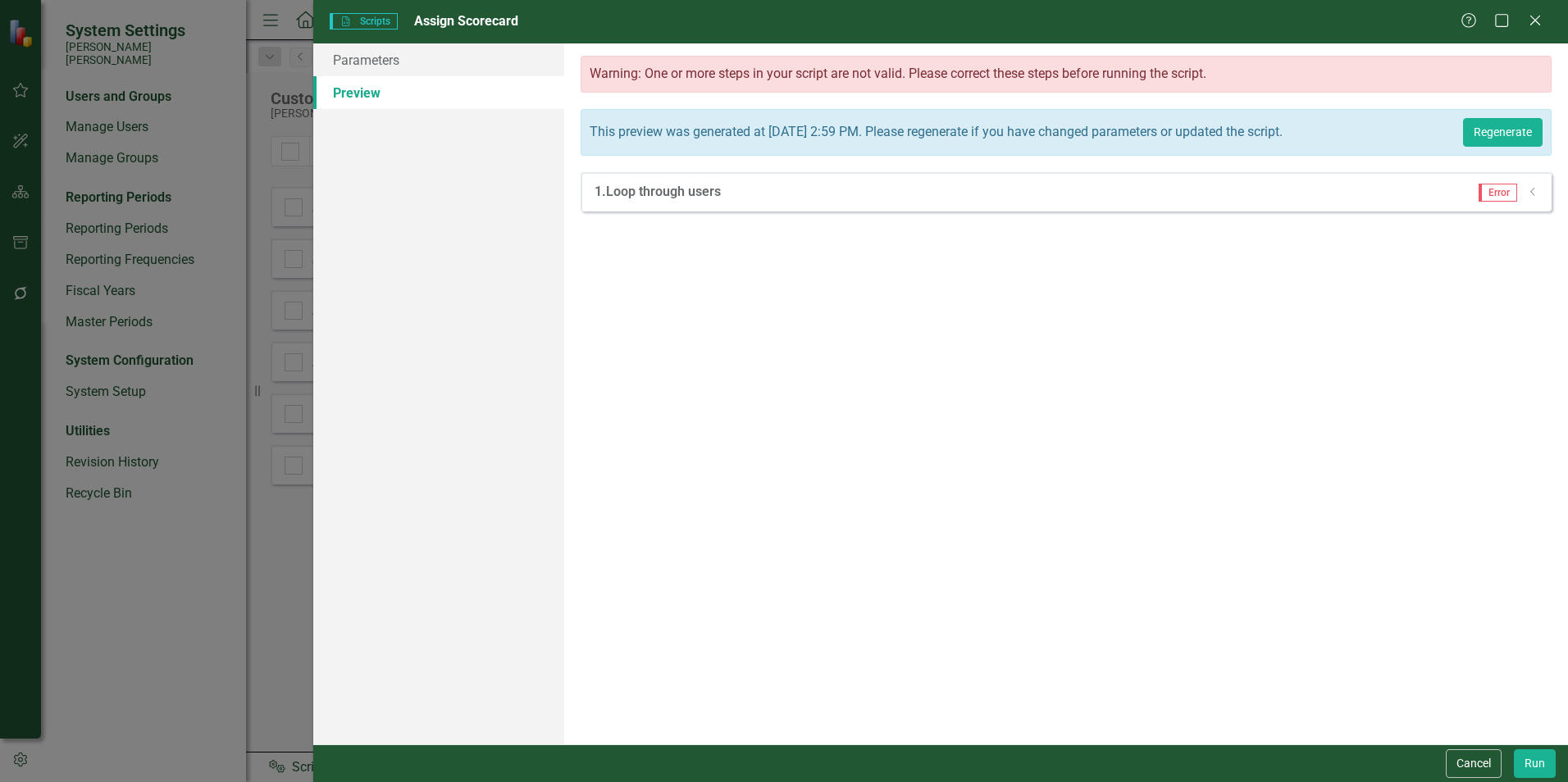
click at [1538, 197] on icon "Dropdown" at bounding box center [1533, 191] width 12 height 10
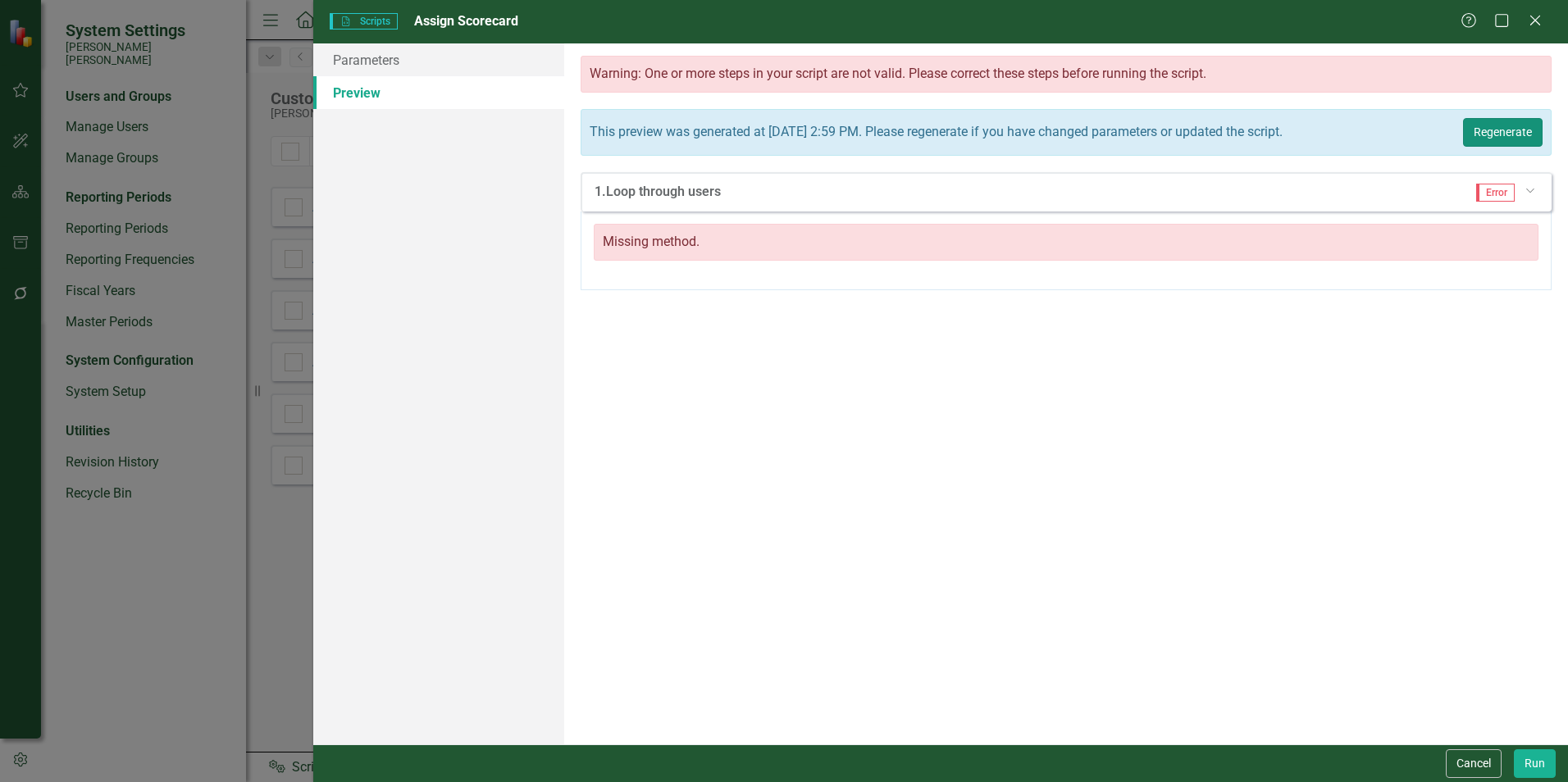
click at [1510, 138] on button "Regenerate" at bounding box center [1502, 133] width 79 height 28
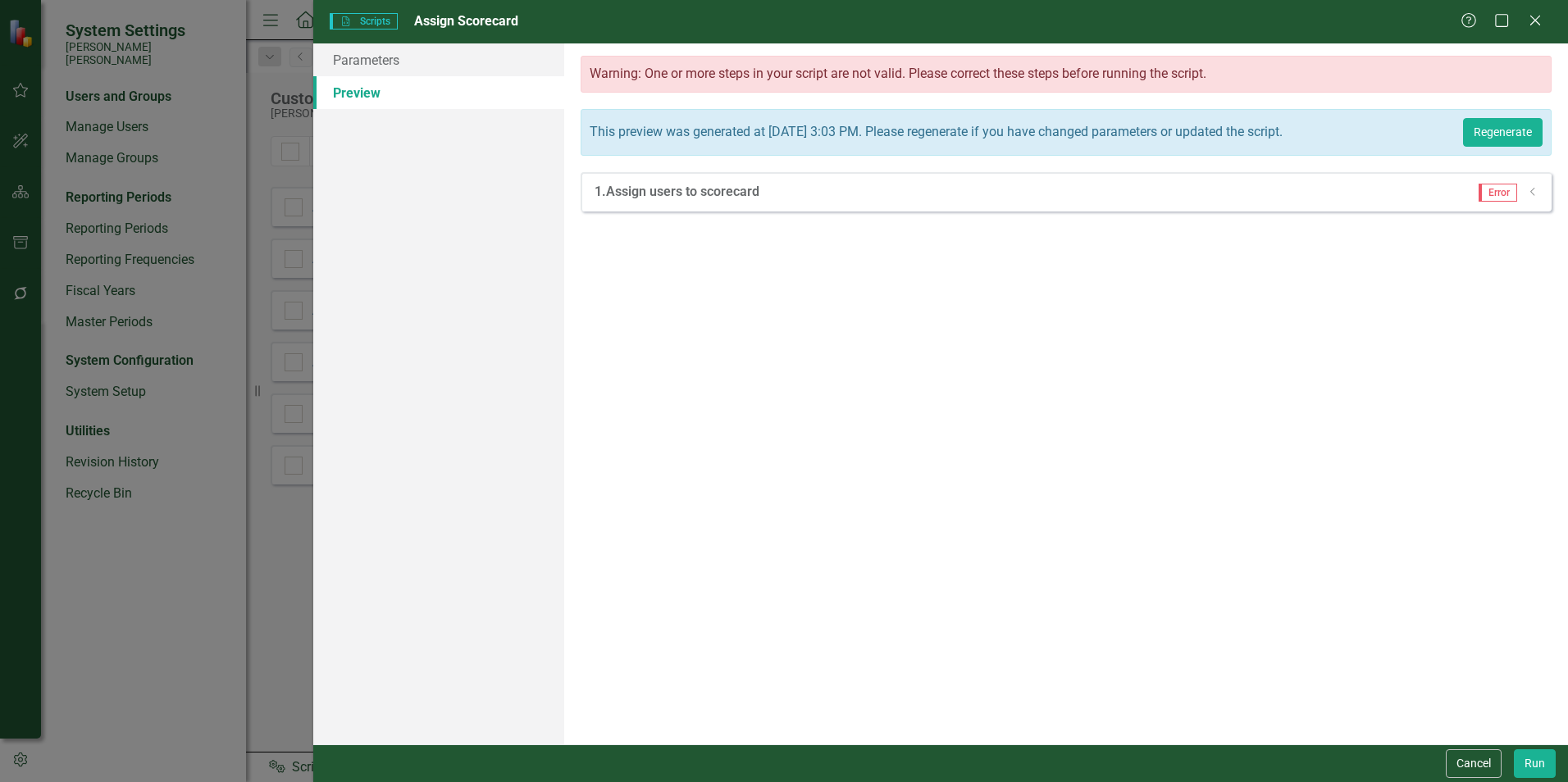
click at [1532, 197] on icon "Dropdown" at bounding box center [1533, 191] width 12 height 10
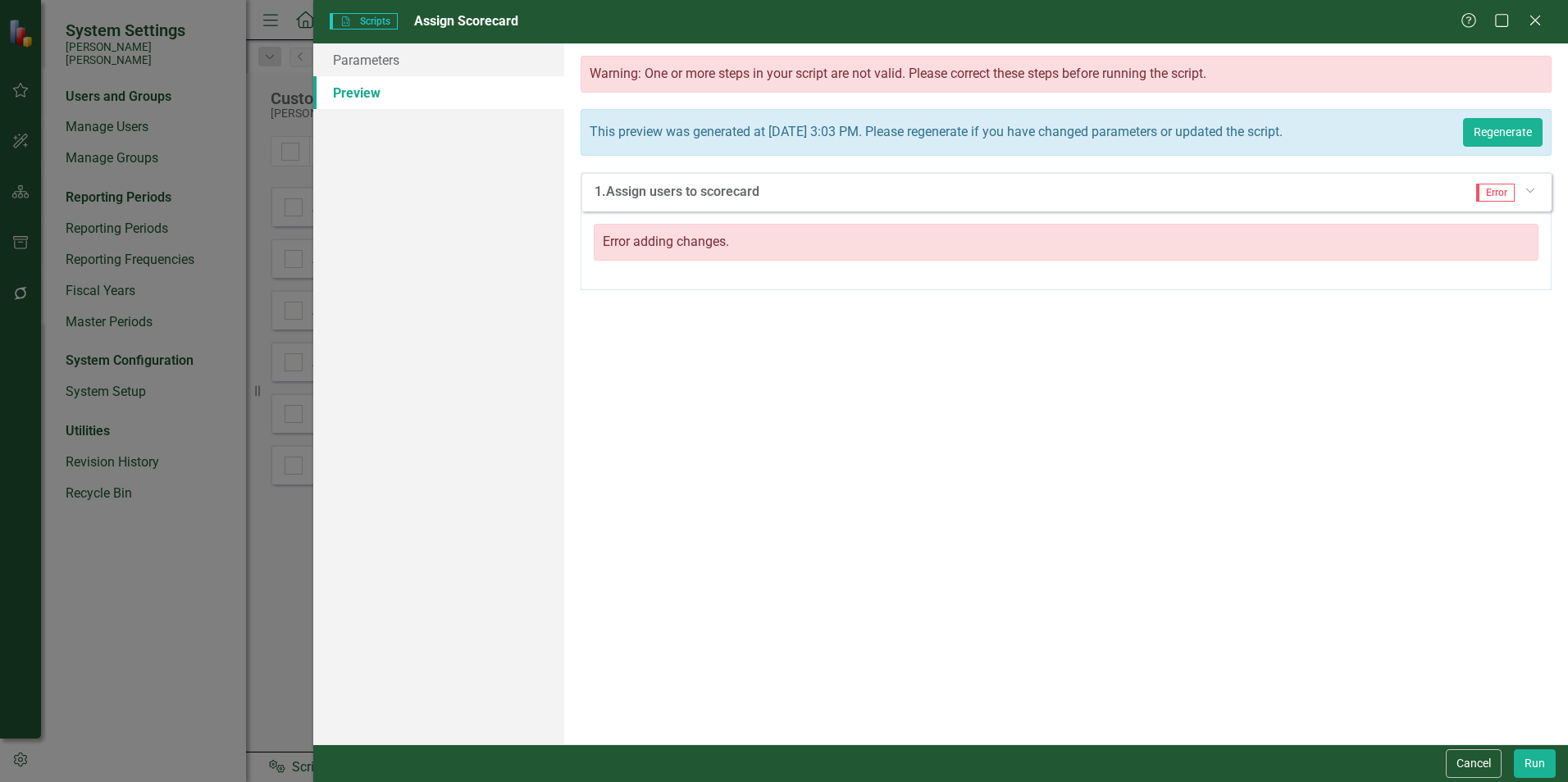
click at [692, 254] on div "Error adding changes." at bounding box center [1065, 242] width 945 height 36
click at [1497, 141] on button "Regenerate" at bounding box center [1502, 133] width 79 height 28
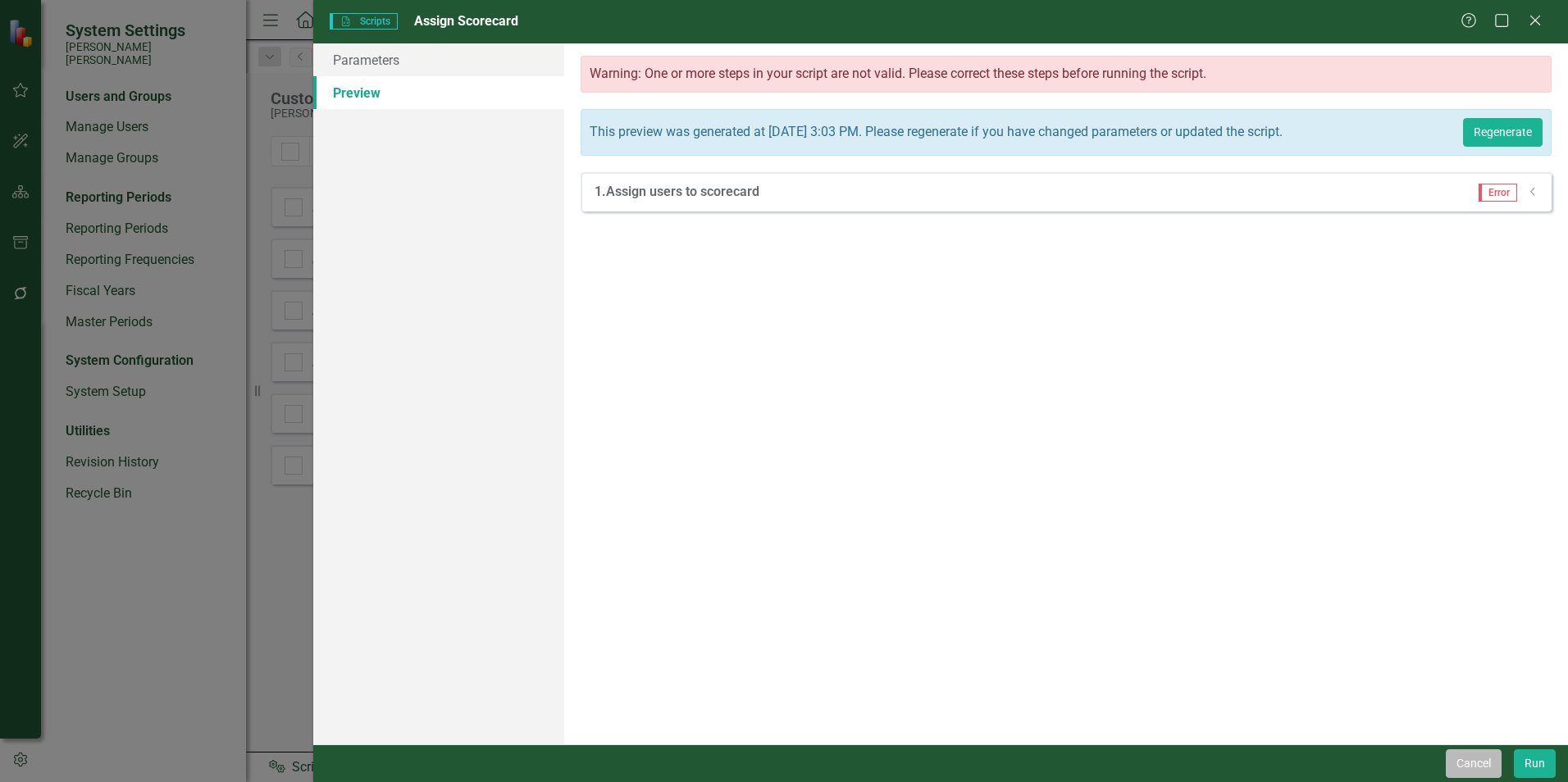
click at [1466, 765] on button "Cancel" at bounding box center [1473, 764] width 56 height 28
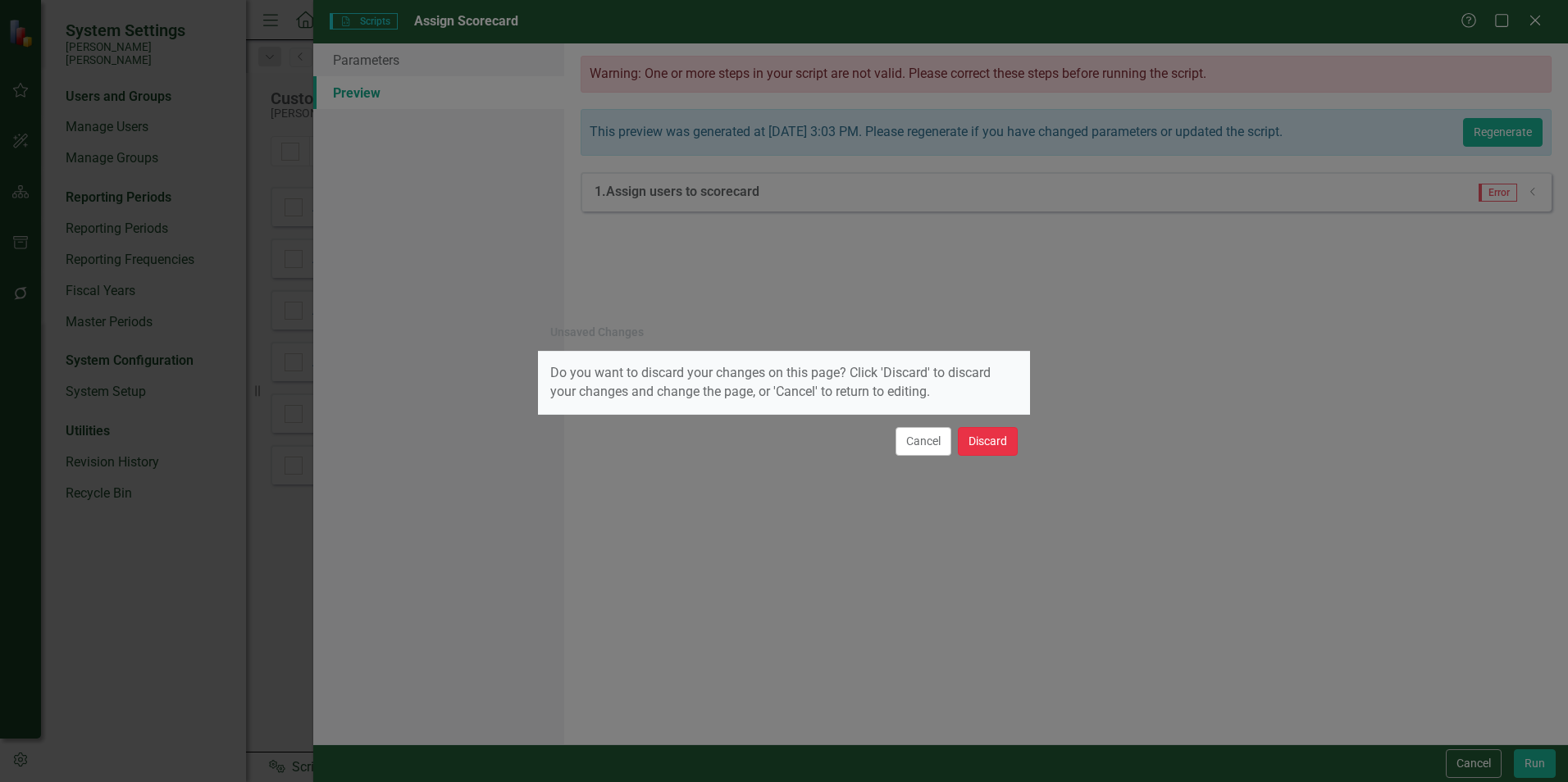
click at [976, 432] on button "Discard" at bounding box center [987, 441] width 60 height 28
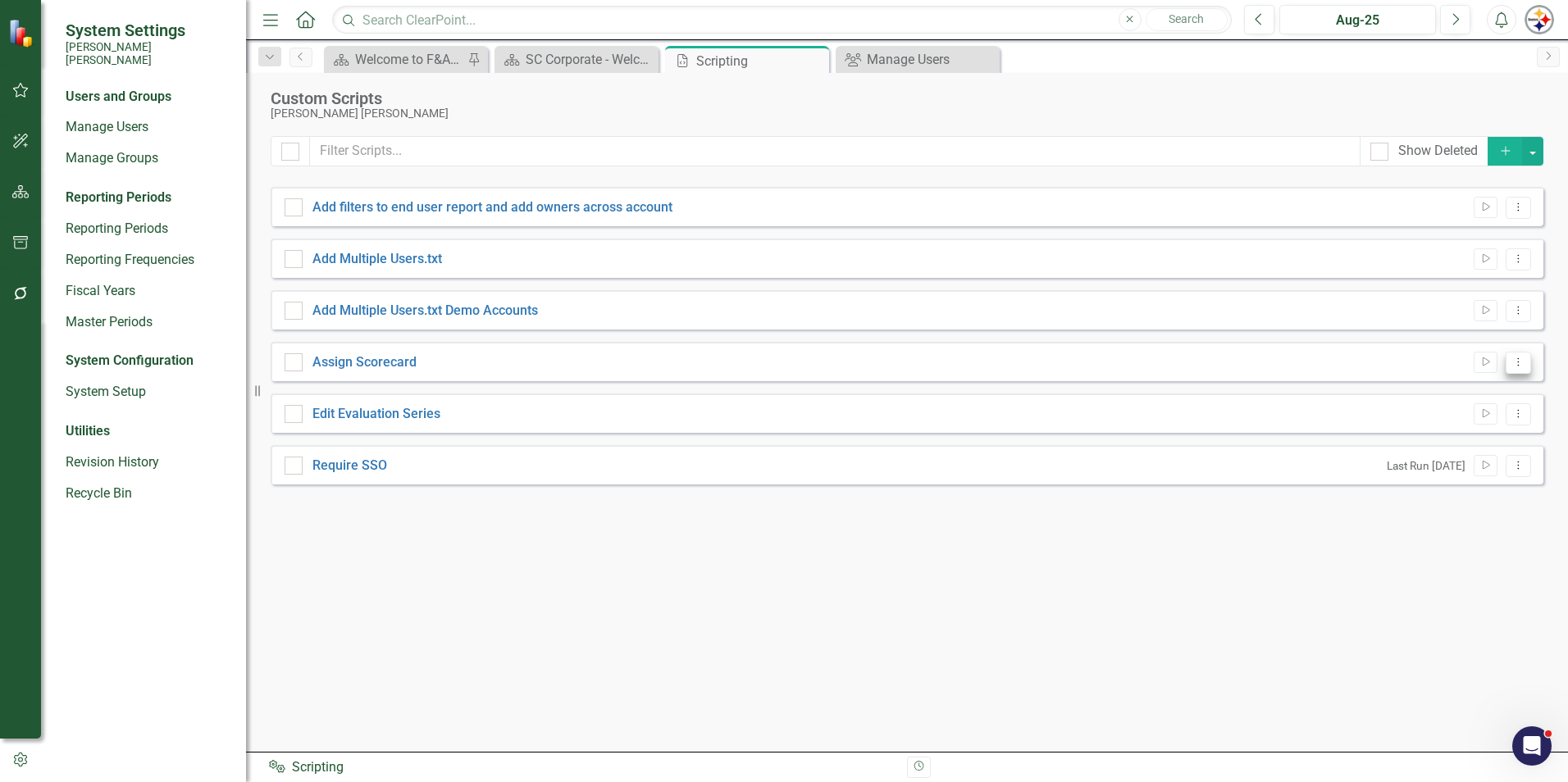
click at [1514, 364] on icon "Dropdown Menu" at bounding box center [1518, 362] width 14 height 11
click at [1479, 415] on link "Edit Edit Script" at bounding box center [1465, 420] width 132 height 30
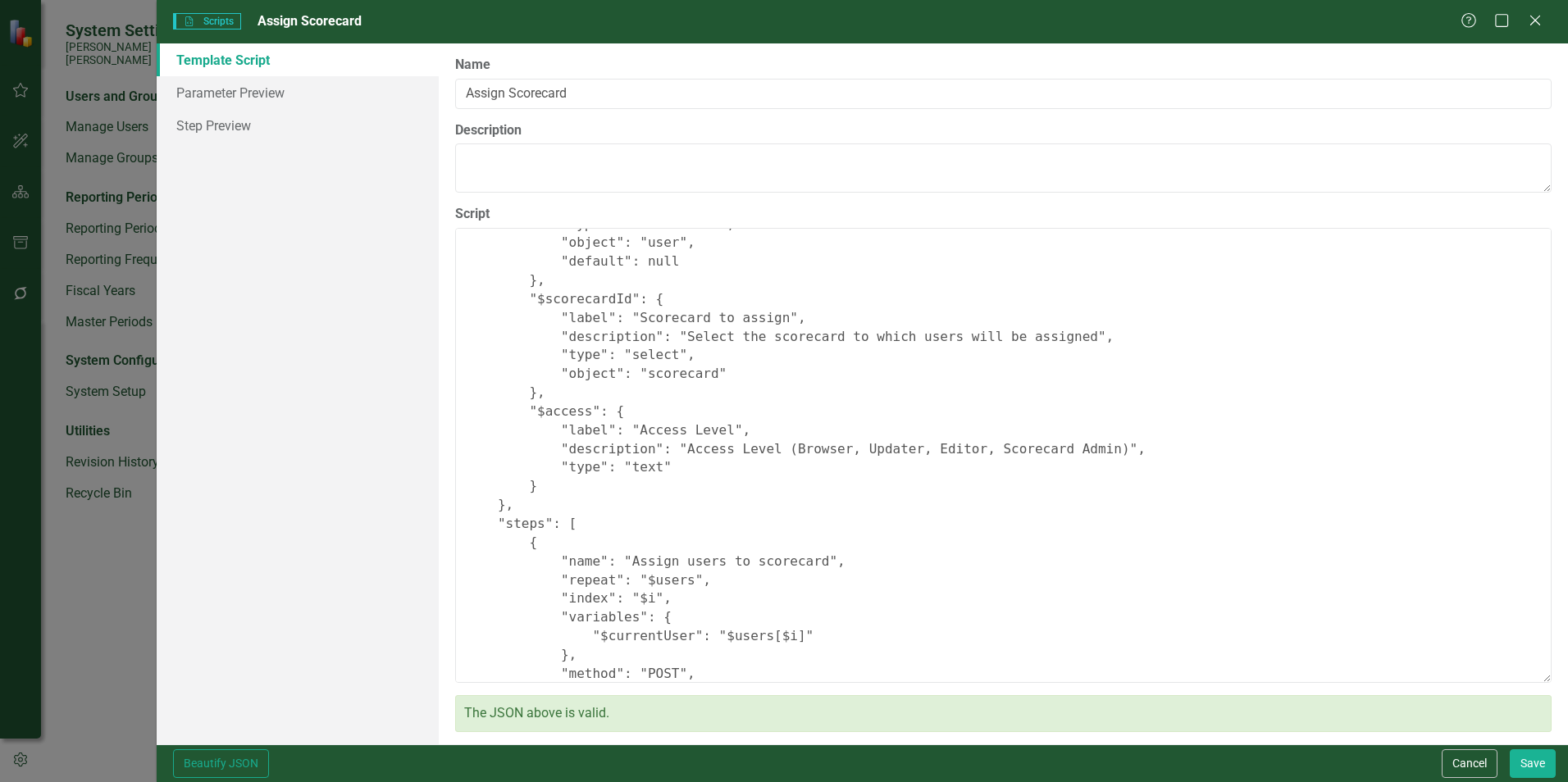
scroll to position [343, 0]
